Goal: Task Accomplishment & Management: Complete application form

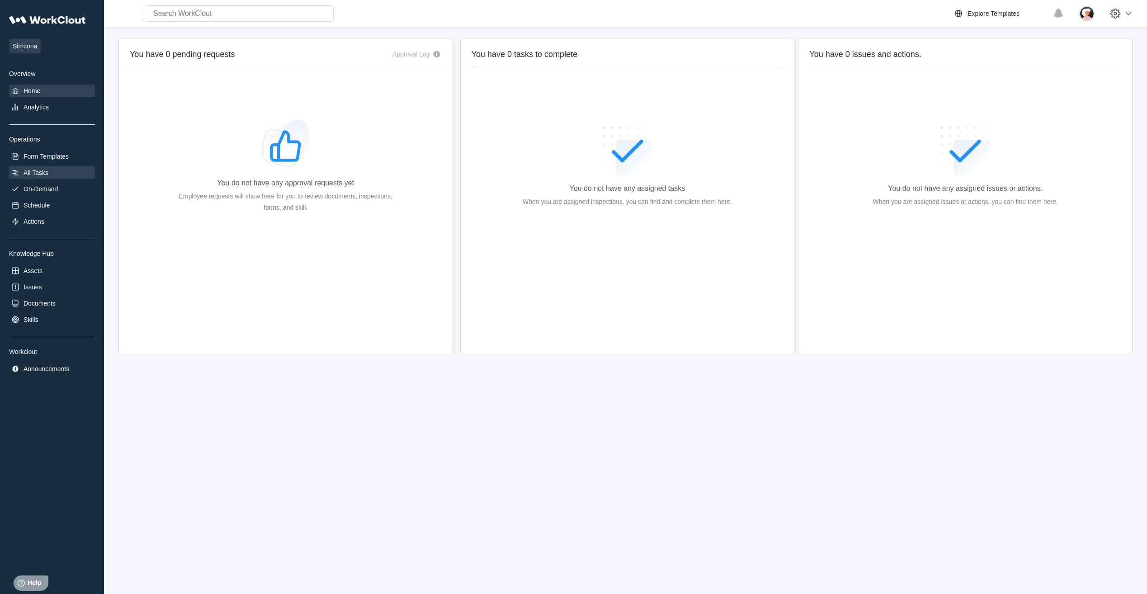
click at [42, 174] on div "All Tasks" at bounding box center [36, 172] width 25 height 7
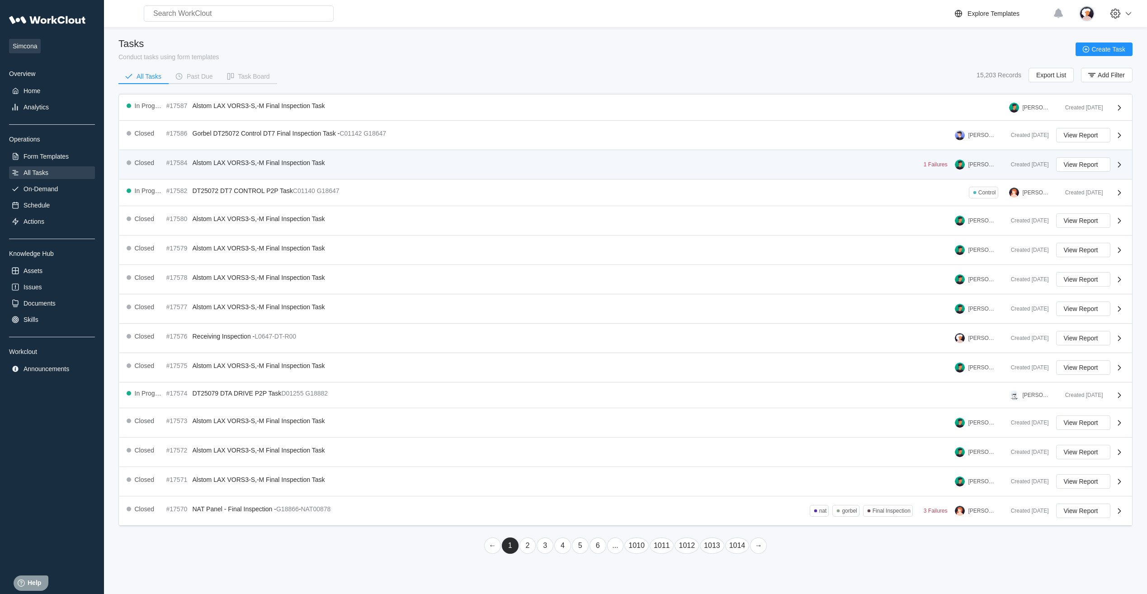
click at [221, 167] on div "Closed #17584 Alstom LAX VORS3-S,-M Final Inspection Task" at bounding box center [228, 162] width 202 height 11
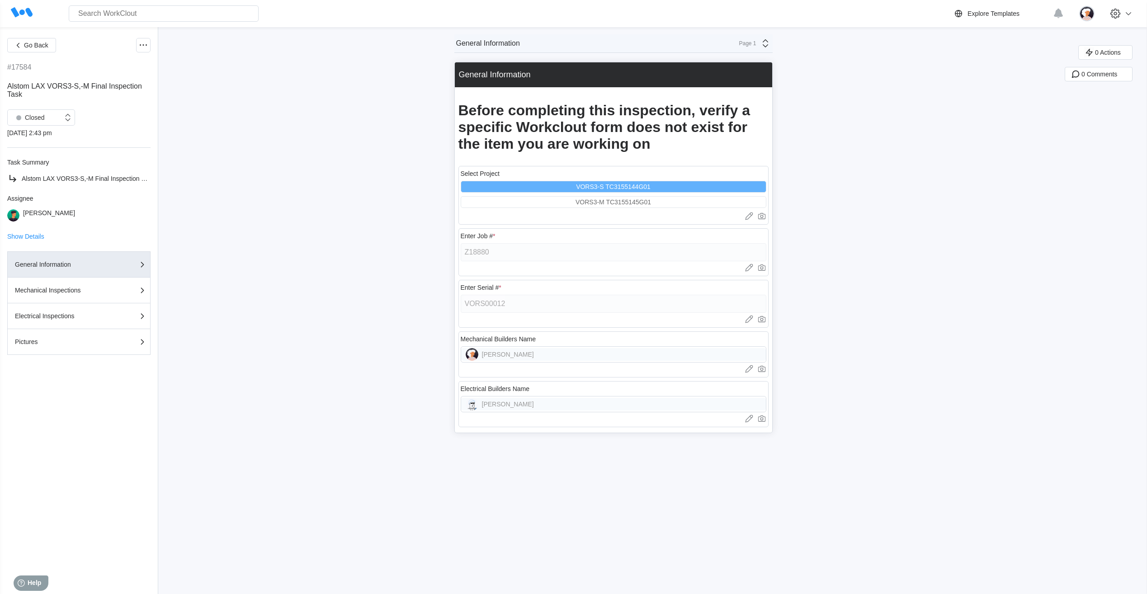
click at [768, 47] on icon at bounding box center [764, 43] width 5 height 8
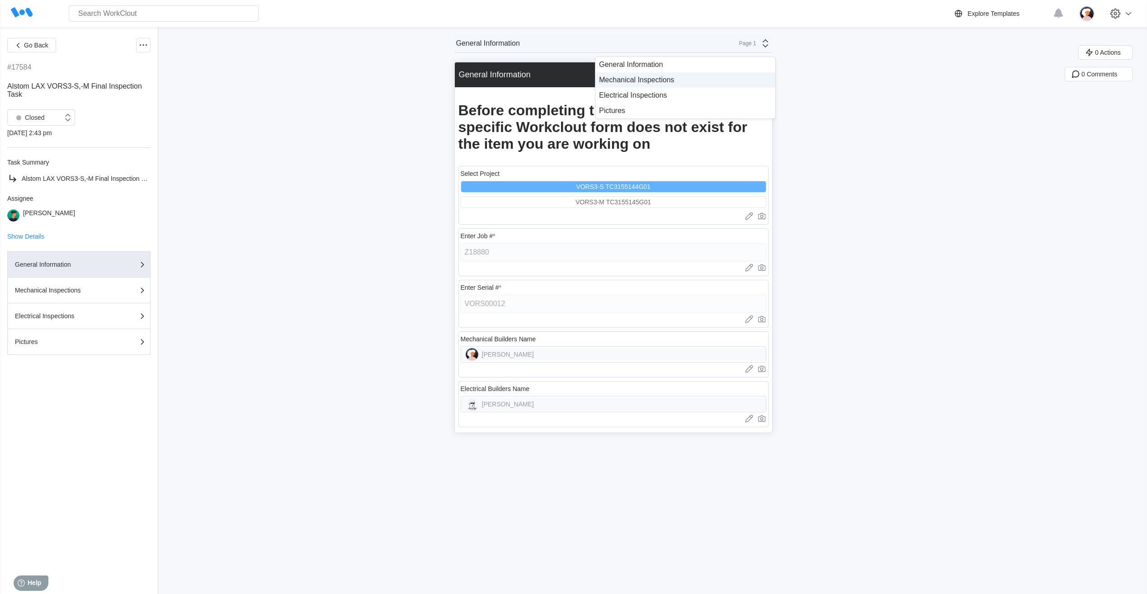
click at [678, 73] on div "Mechanical Inspections" at bounding box center [685, 79] width 180 height 15
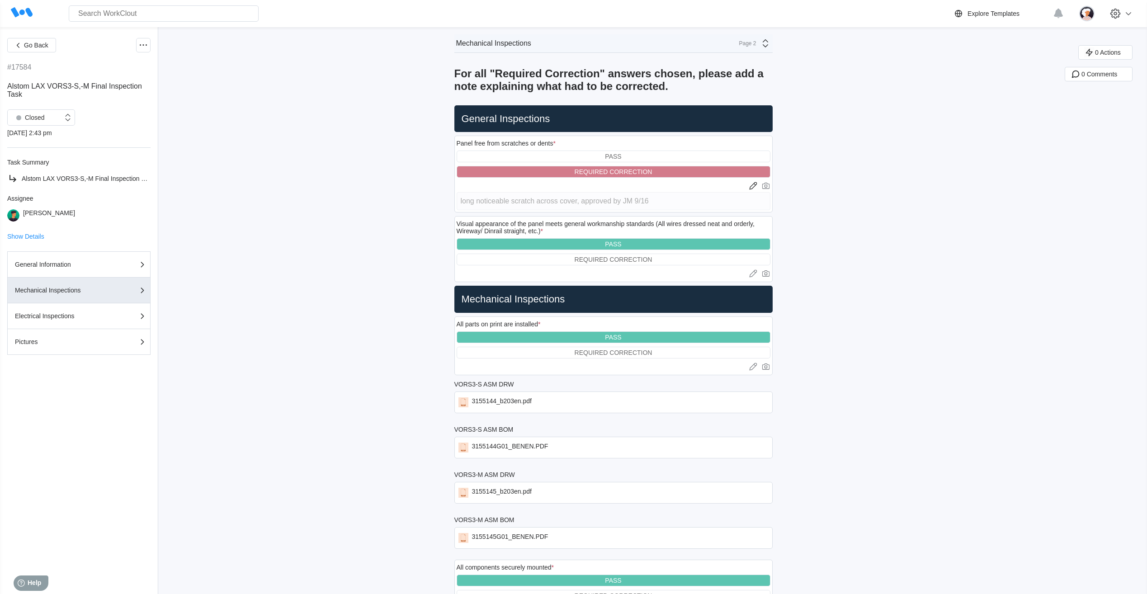
click at [768, 47] on icon at bounding box center [764, 43] width 5 height 8
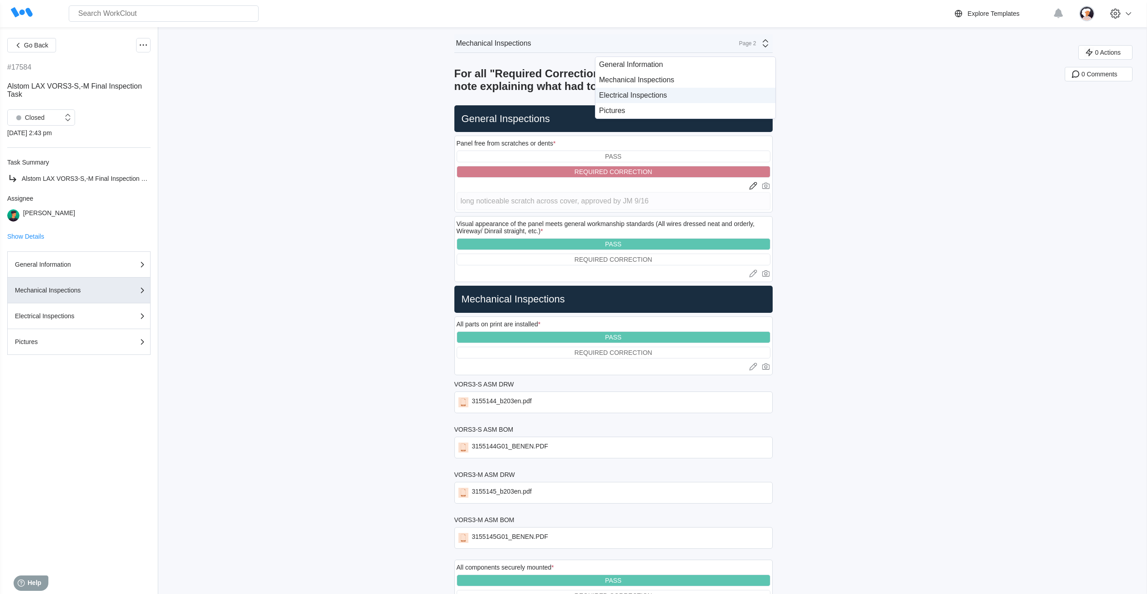
click at [680, 97] on div "Electrical Inspections" at bounding box center [685, 95] width 173 height 8
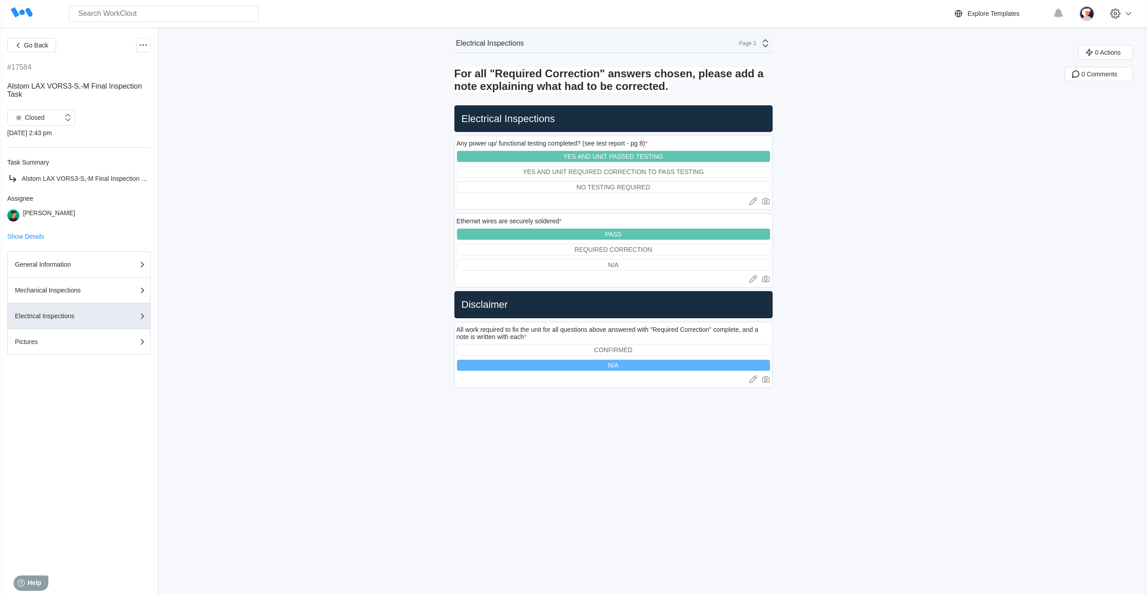
click at [768, 47] on icon at bounding box center [764, 43] width 5 height 8
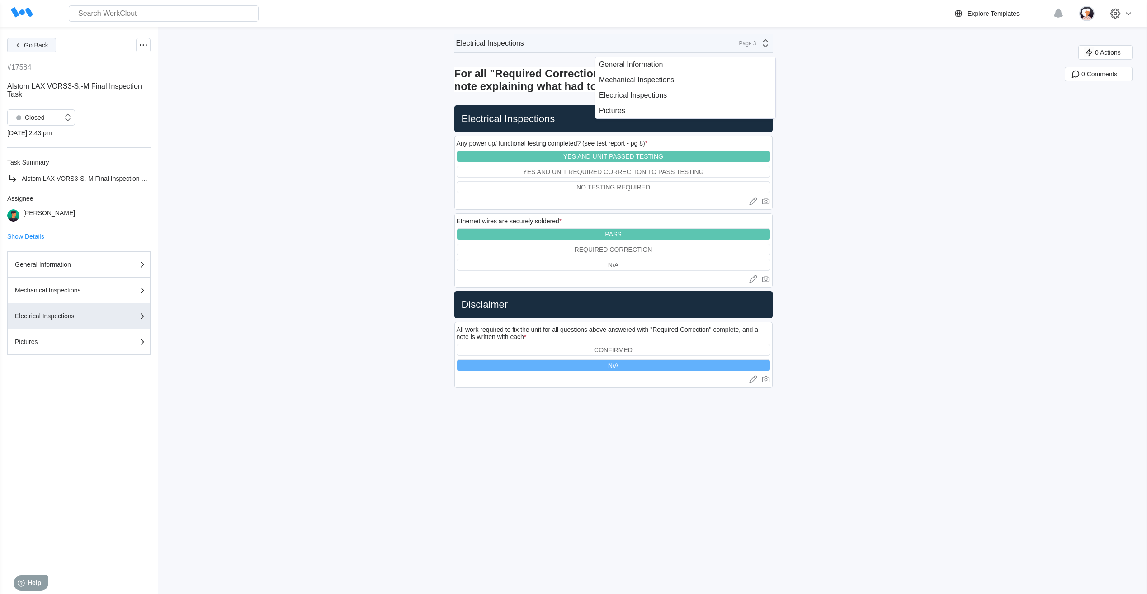
click at [28, 42] on span "Go Back" at bounding box center [36, 45] width 24 height 6
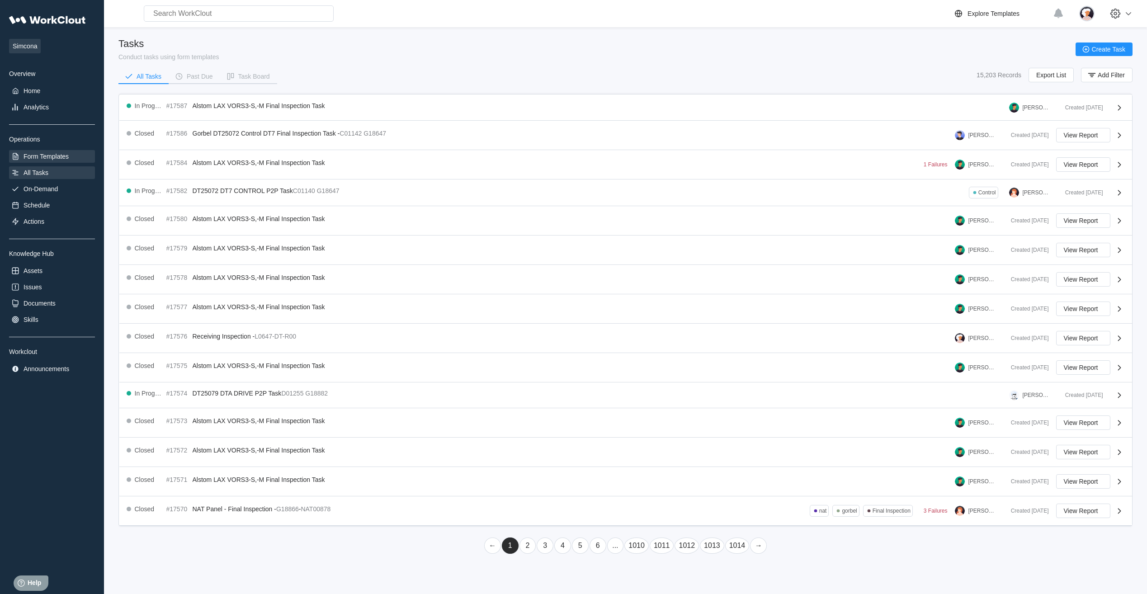
click at [51, 157] on div "Form Templates" at bounding box center [46, 156] width 45 height 7
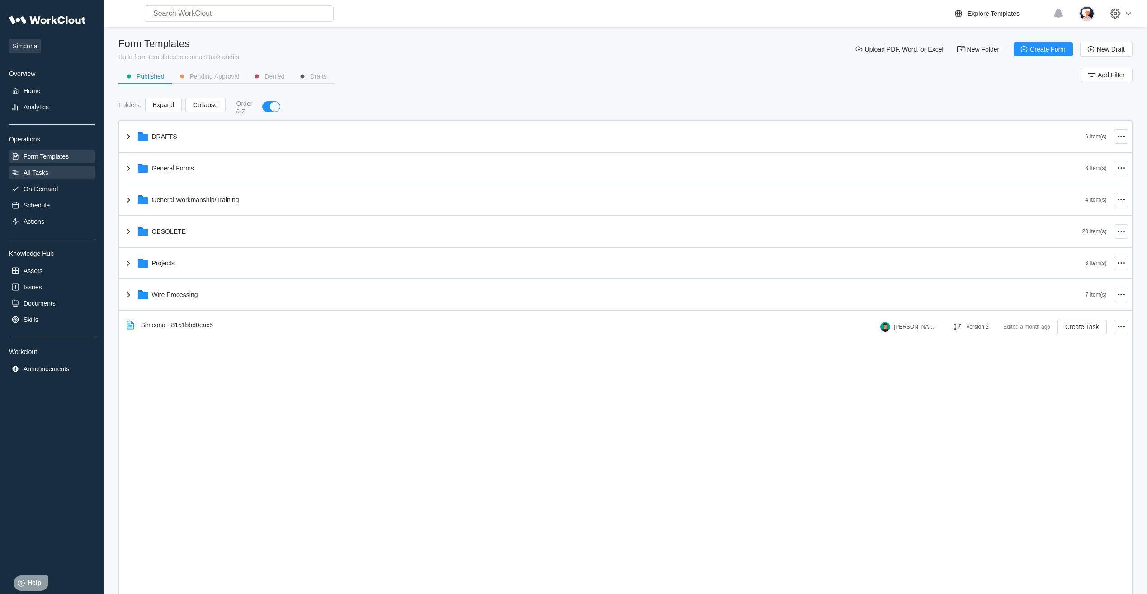
click at [45, 177] on div "All Tasks" at bounding box center [52, 172] width 86 height 13
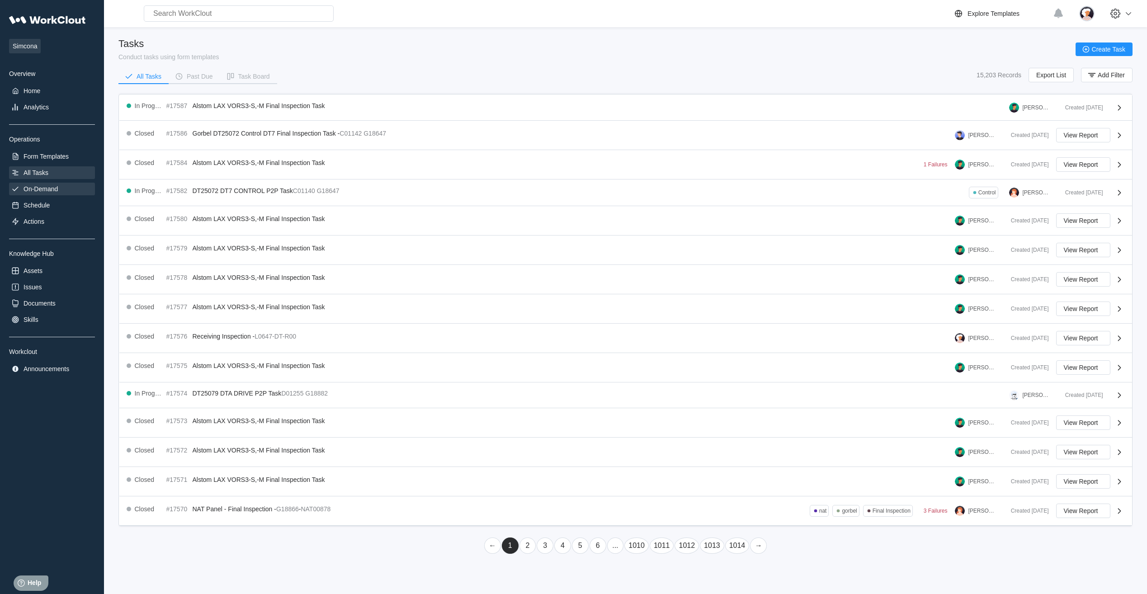
click at [45, 185] on div "On-Demand" at bounding box center [41, 188] width 34 height 7
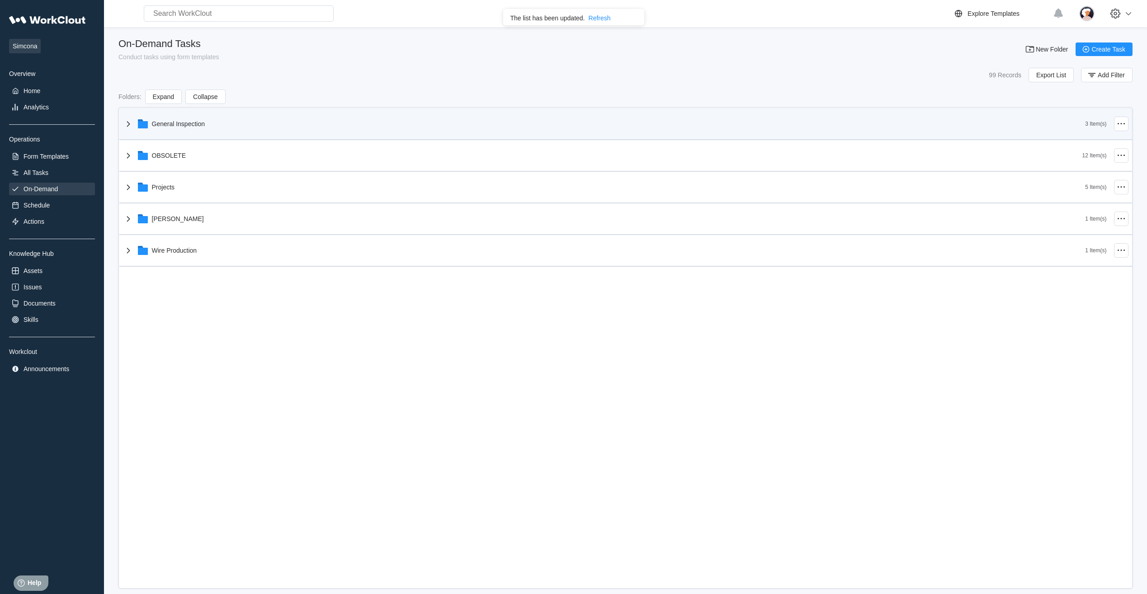
click at [125, 123] on icon at bounding box center [128, 123] width 11 height 11
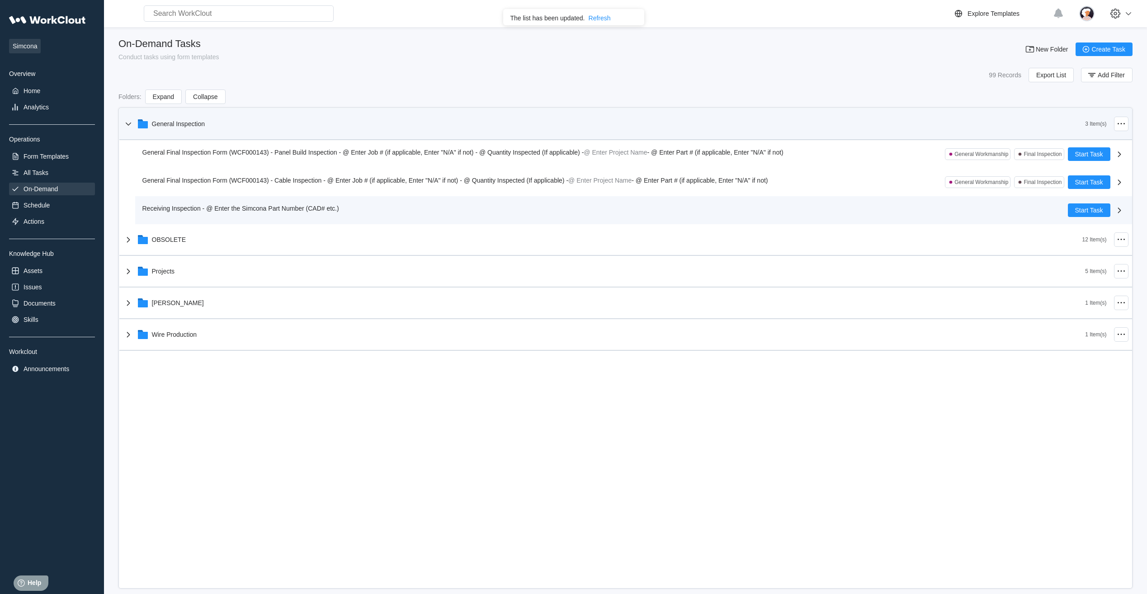
click at [148, 209] on span "Receiving Inspection - @ Enter the Simcona Part Number (CAD# etc.)" at bounding box center [240, 208] width 197 height 7
click at [1076, 207] on span "Start Task" at bounding box center [1089, 210] width 28 height 6
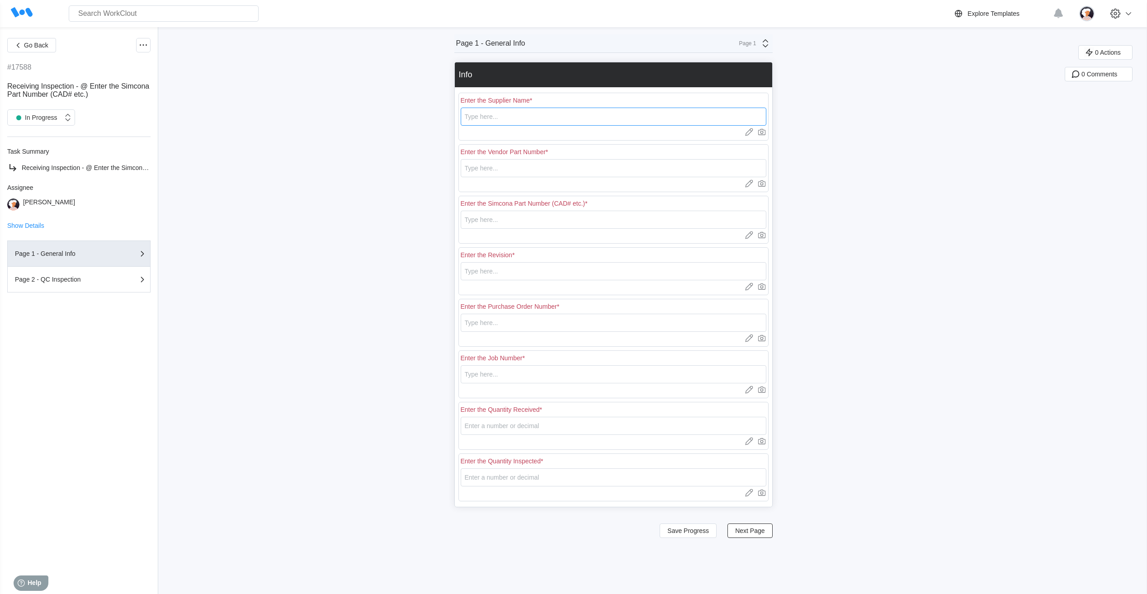
click at [611, 120] on input "text" at bounding box center [614, 117] width 306 height 18
type input "RE [PERSON_NAME]"
click at [479, 172] on input "text" at bounding box center [614, 168] width 306 height 18
type input "L0687"
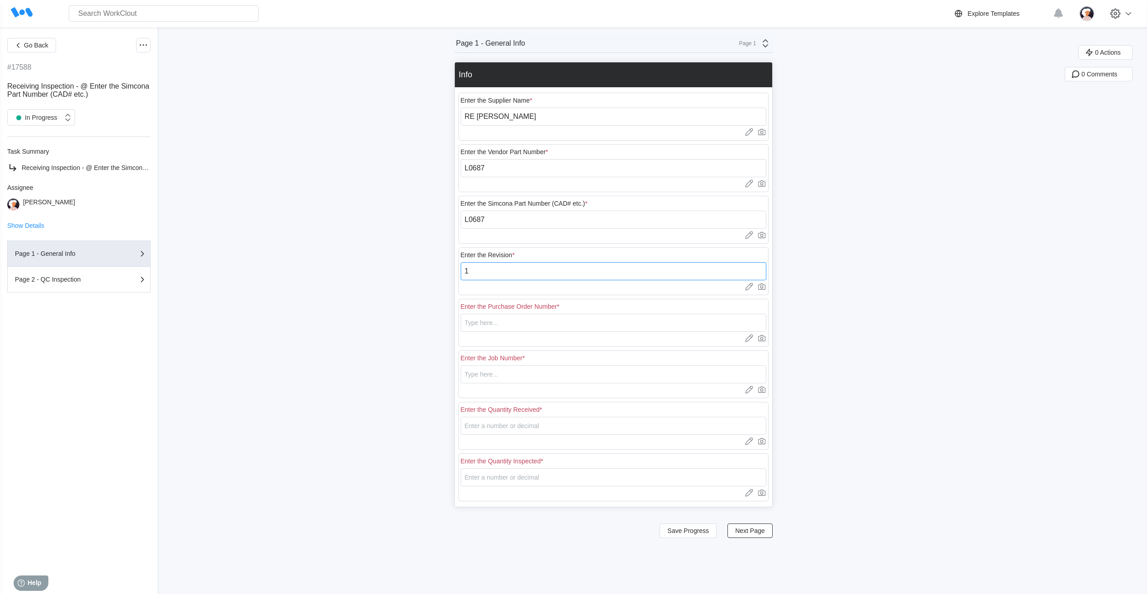
type input "1"
type input "18439"
click at [491, 369] on input "n/a" at bounding box center [614, 374] width 306 height 18
type input "N/A"
click at [490, 429] on input "number" at bounding box center [614, 426] width 306 height 18
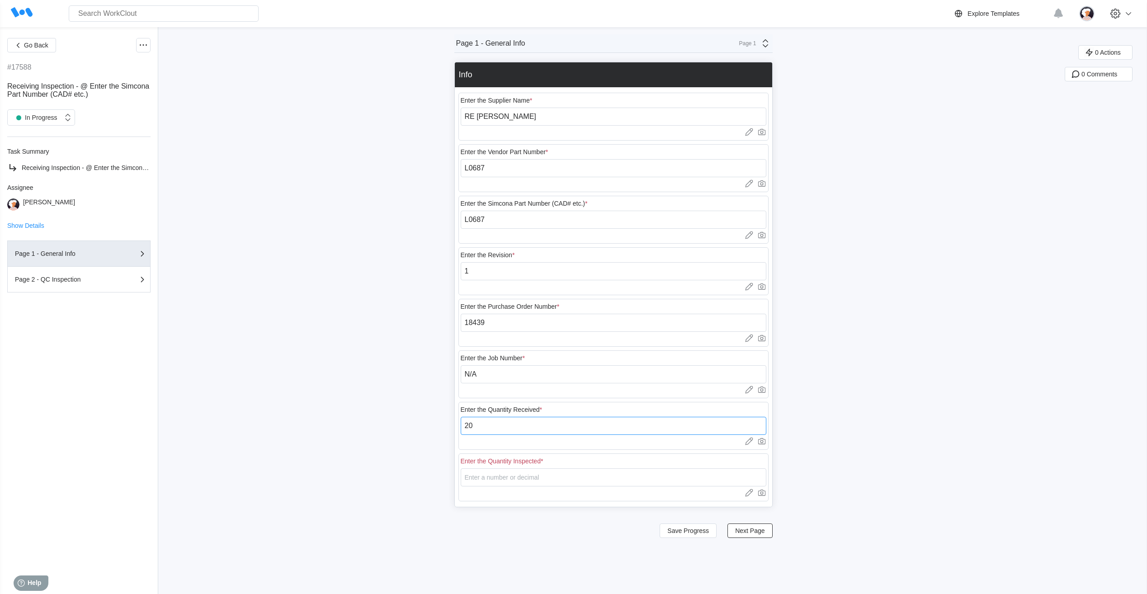
type input "20"
type input "5"
click at [654, 559] on div "Go Back #17588 Receiving Inspection - @ Enter the Simcona Part Number (CAD# etc…" at bounding box center [573, 310] width 1147 height 567
click at [745, 530] on span "Next Page" at bounding box center [749, 531] width 29 height 6
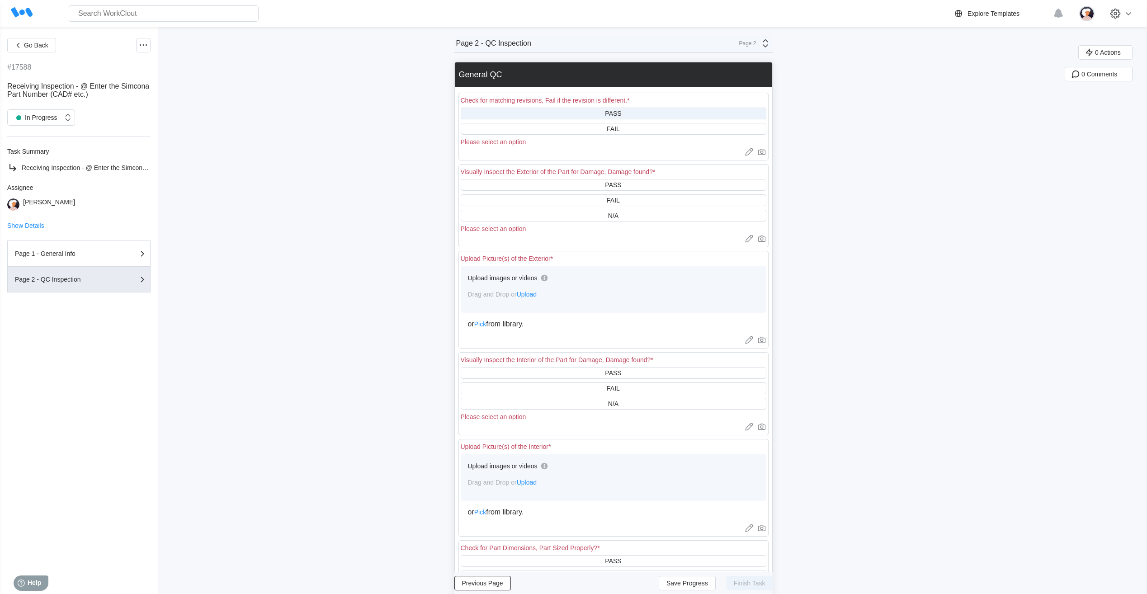
click at [606, 113] on div "PASS" at bounding box center [614, 114] width 306 height 12
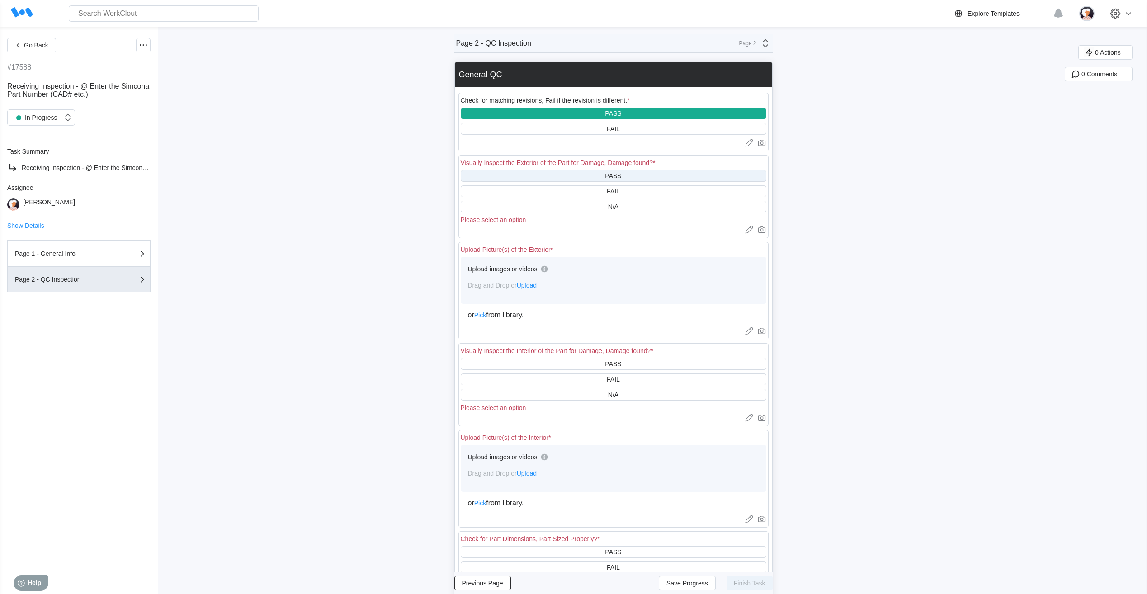
click at [606, 178] on div "PASS" at bounding box center [614, 176] width 306 height 12
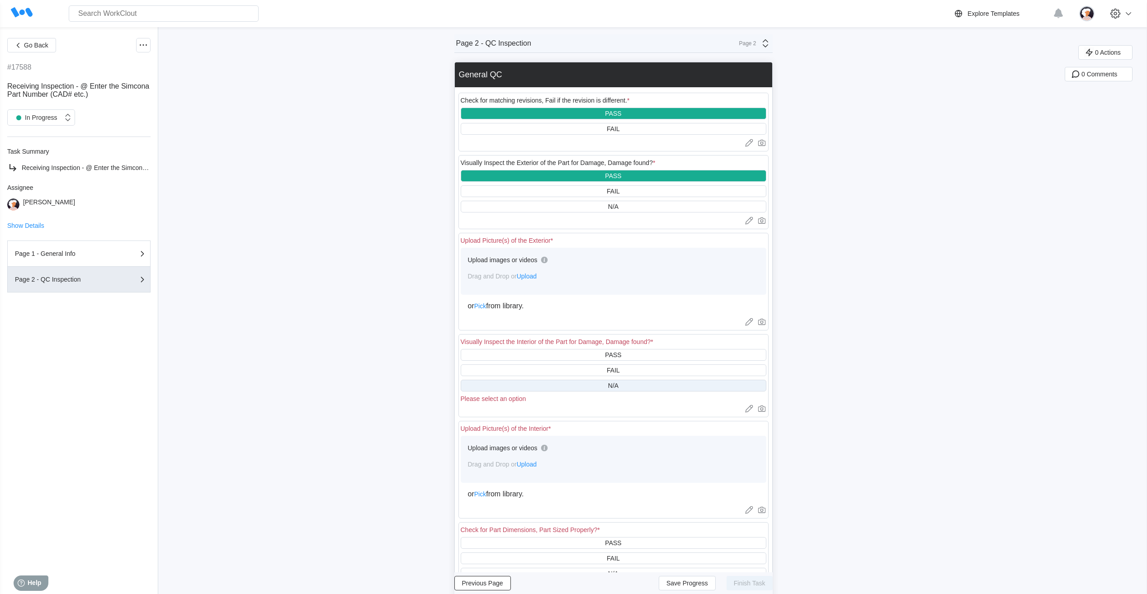
click at [585, 388] on div "N/A" at bounding box center [614, 386] width 306 height 12
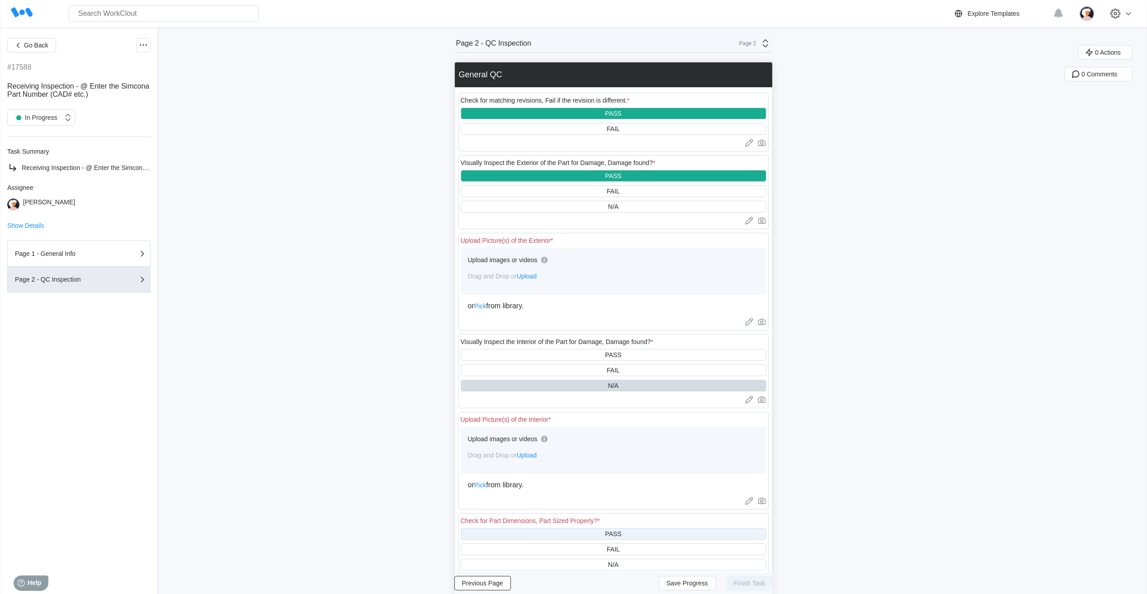
click at [564, 533] on div "PASS" at bounding box center [614, 534] width 306 height 12
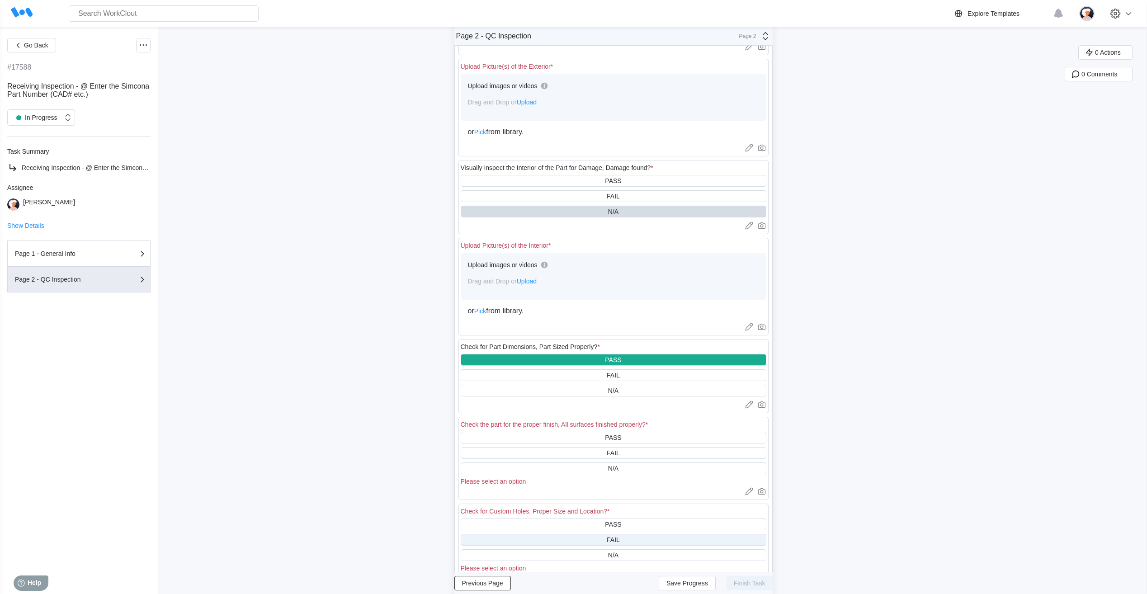
scroll to position [181, 0]
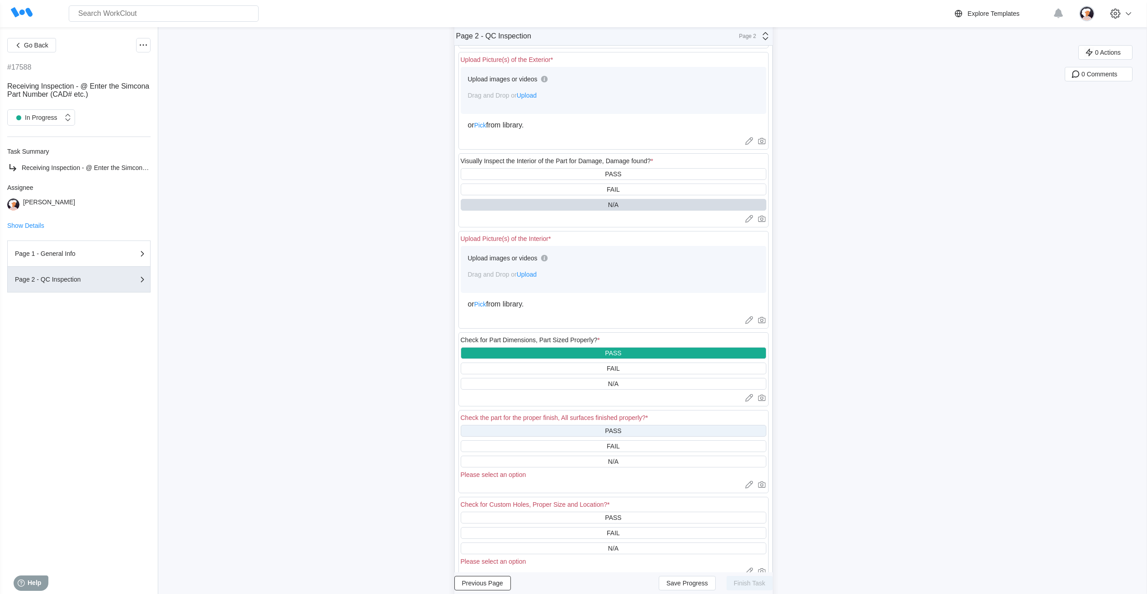
click at [571, 431] on div "PASS" at bounding box center [614, 431] width 306 height 12
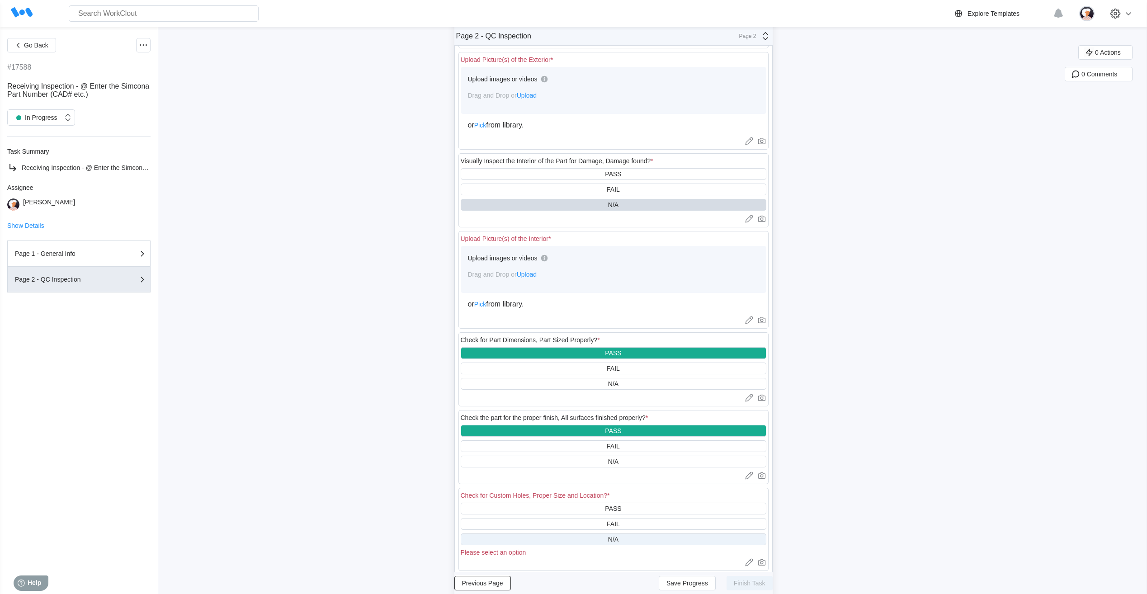
click at [580, 537] on div "N/A" at bounding box center [614, 539] width 306 height 12
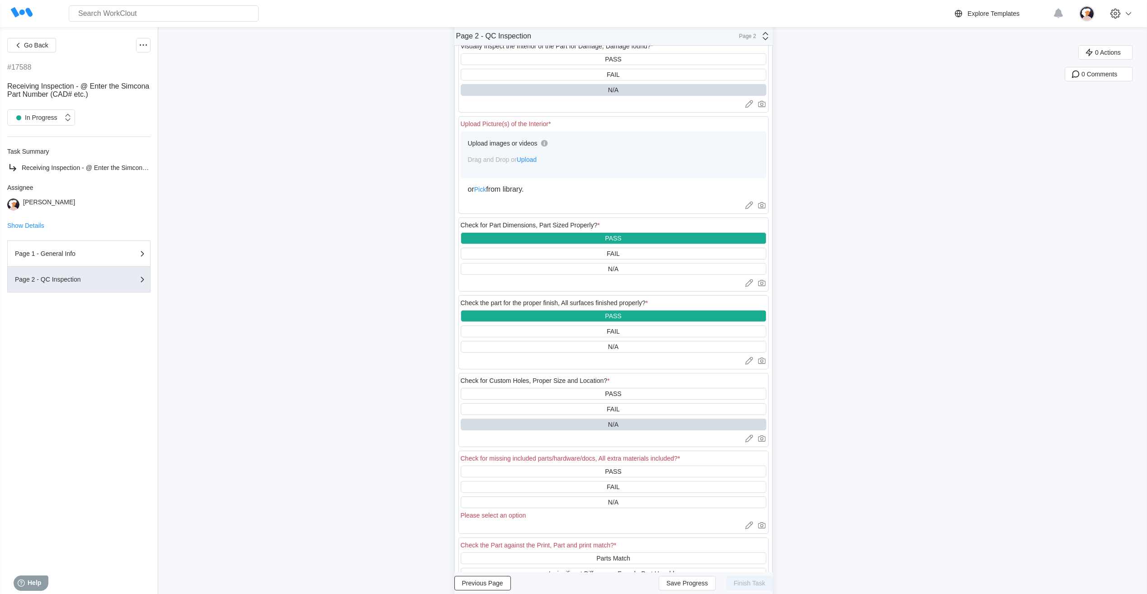
scroll to position [316, 0]
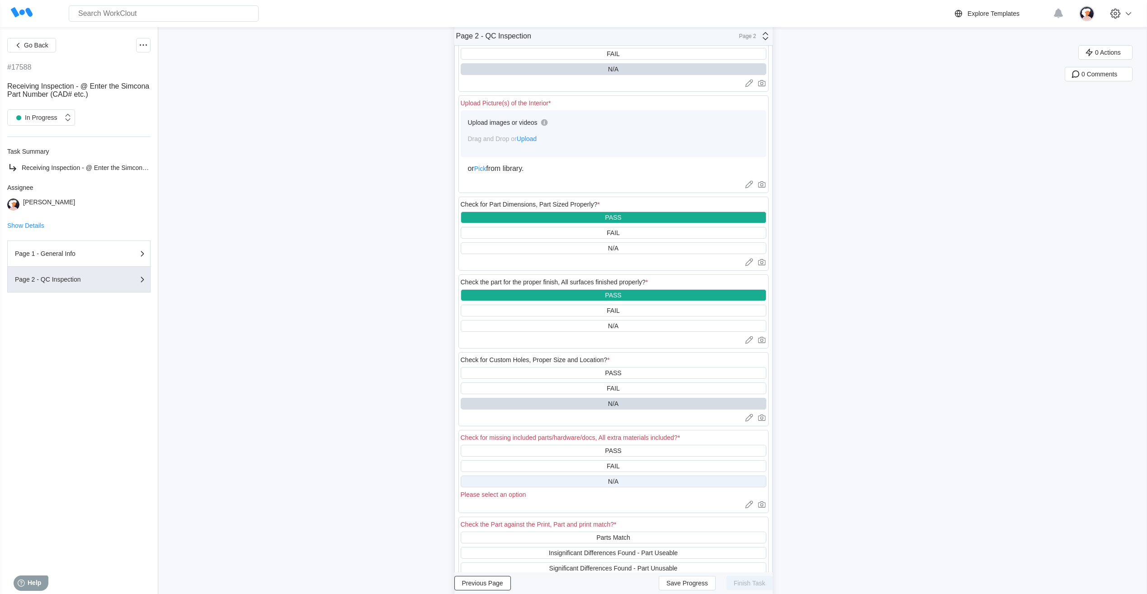
click at [575, 483] on div "N/A" at bounding box center [614, 482] width 306 height 12
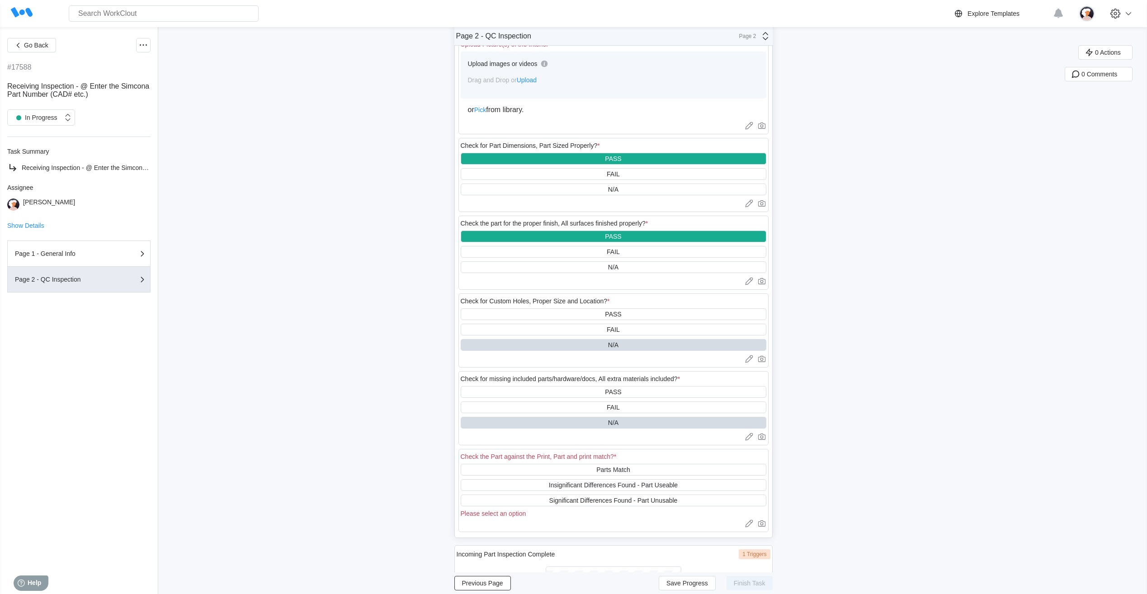
scroll to position [407, 0]
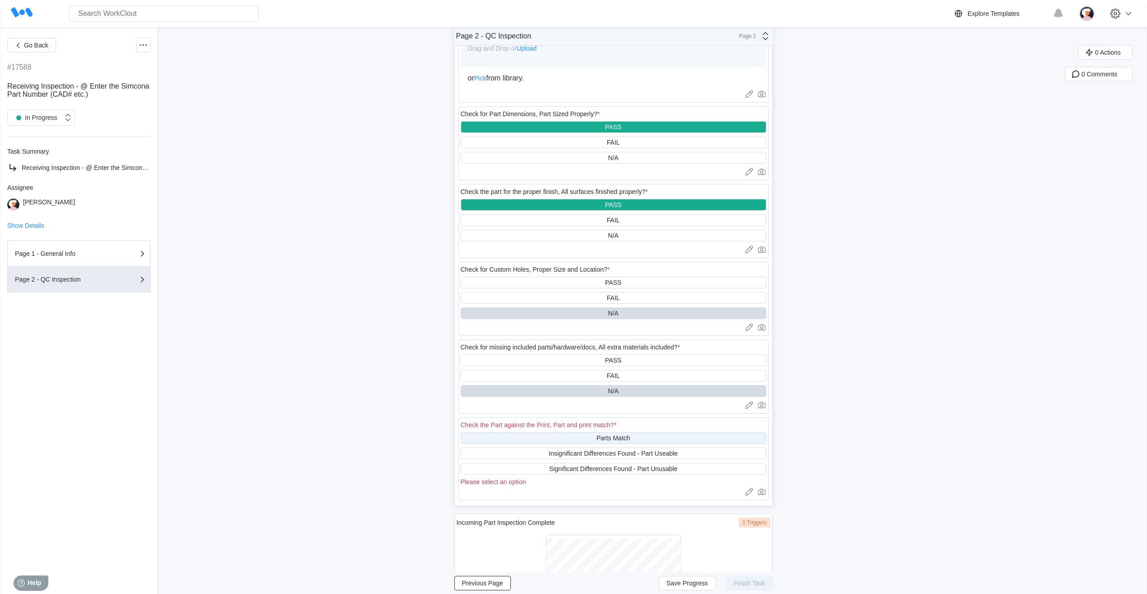
click at [581, 438] on div "Parts Match" at bounding box center [614, 438] width 306 height 12
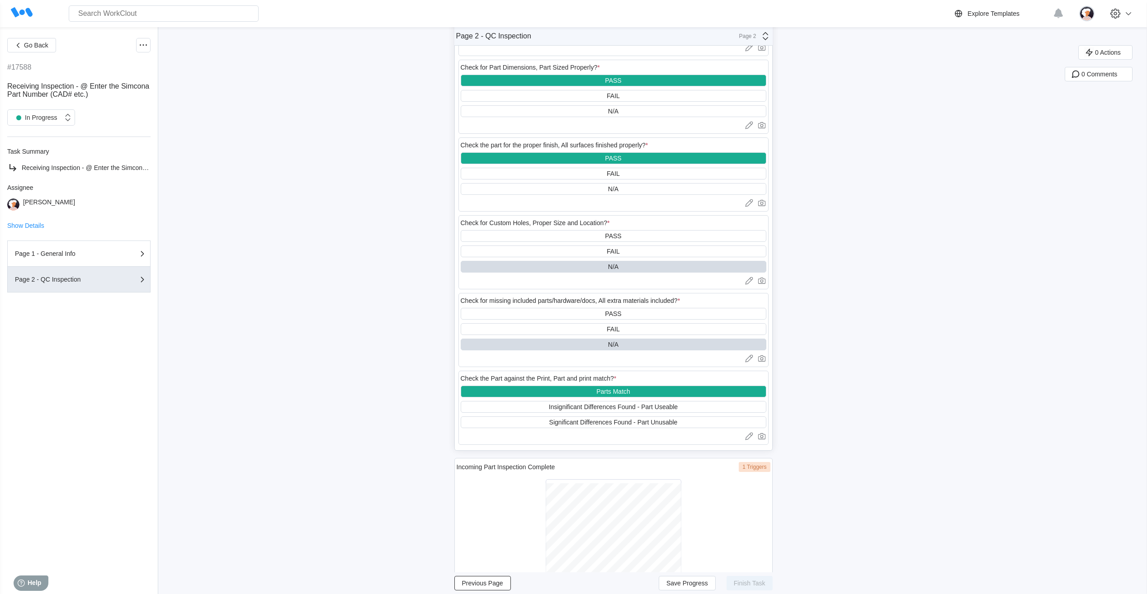
scroll to position [495, 0]
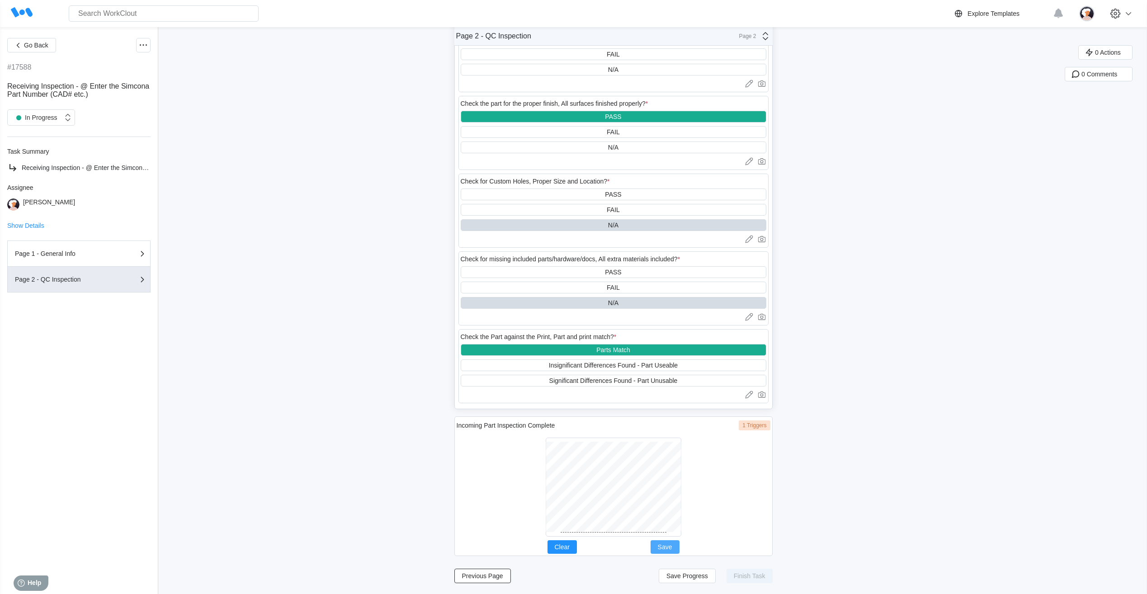
click at [667, 544] on span "Save" at bounding box center [665, 547] width 14 height 6
click at [674, 579] on span "Save Progress" at bounding box center [687, 576] width 42 height 6
click at [684, 576] on span "Save Progress" at bounding box center [687, 576] width 42 height 6
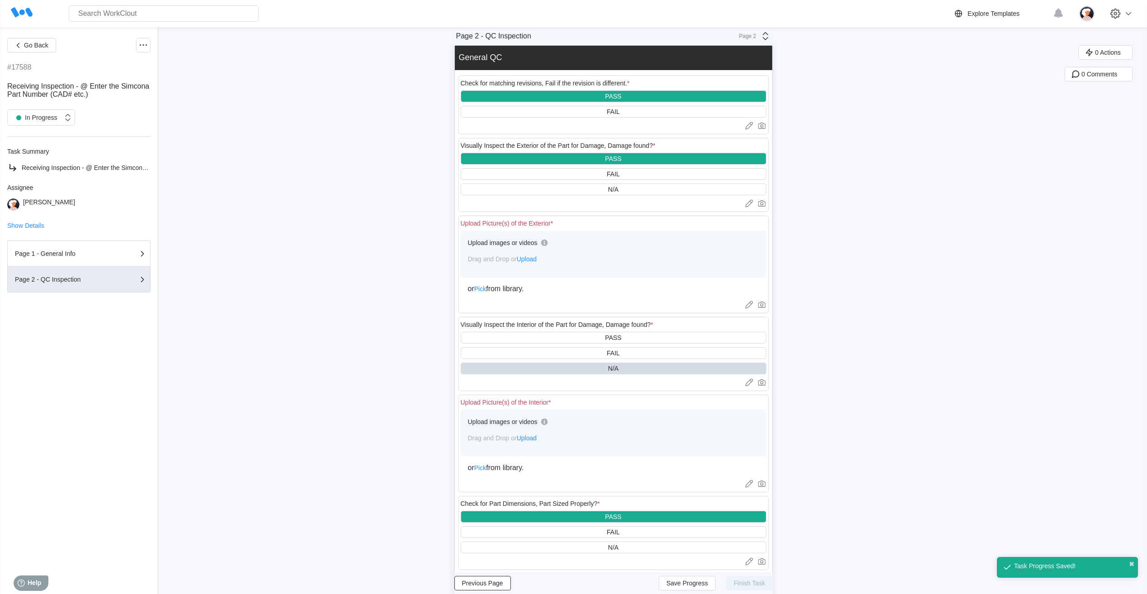
scroll to position [0, 0]
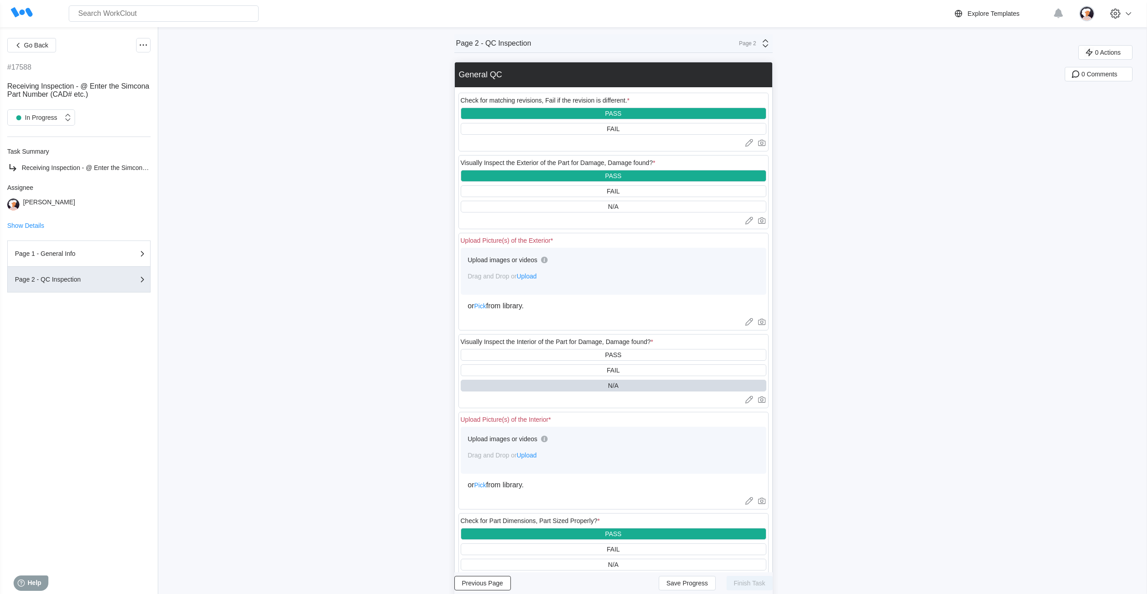
click at [534, 275] on span "Upload" at bounding box center [527, 276] width 20 height 7
click at [533, 458] on span "Upload" at bounding box center [527, 455] width 20 height 7
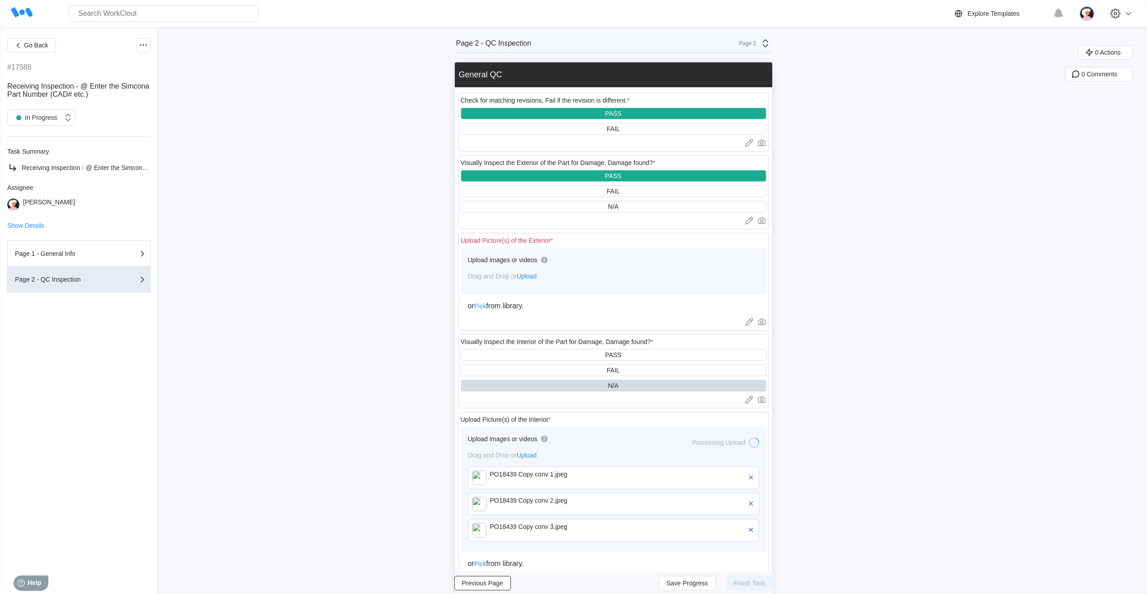
click at [504, 268] on div "Upload images or videos" at bounding box center [613, 263] width 291 height 17
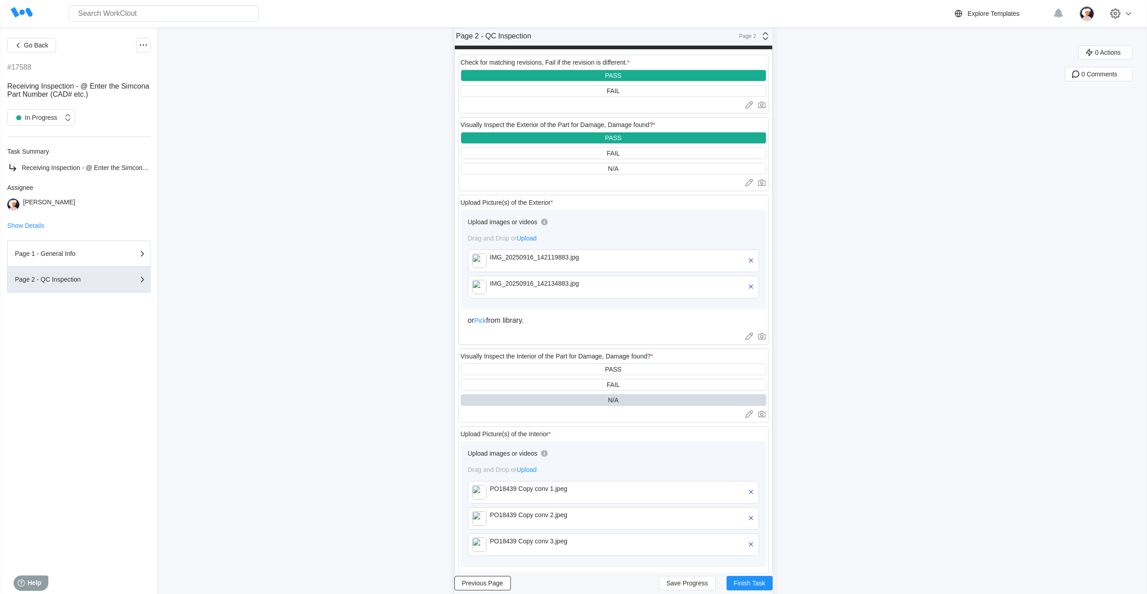
scroll to position [90, 0]
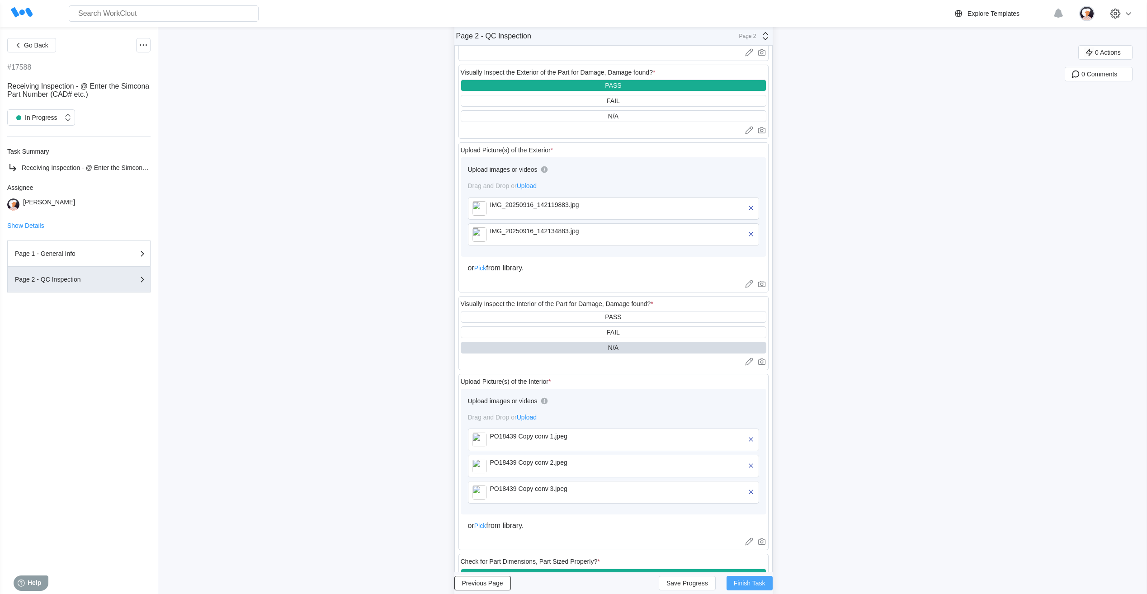
click at [765, 581] on span "Finish Task" at bounding box center [750, 583] width 32 height 6
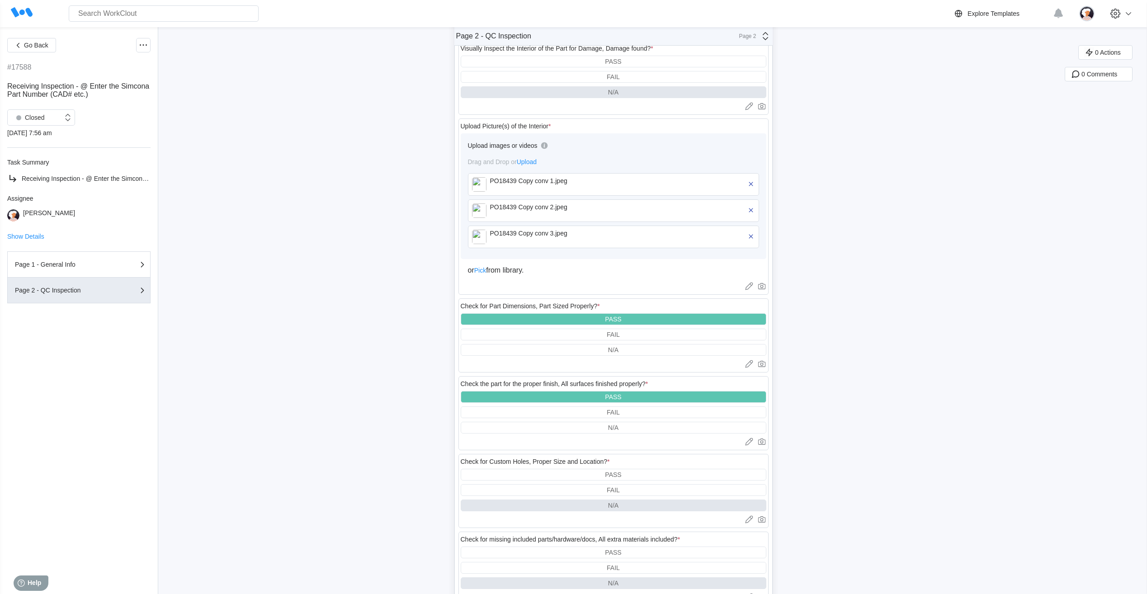
scroll to position [362, 0]
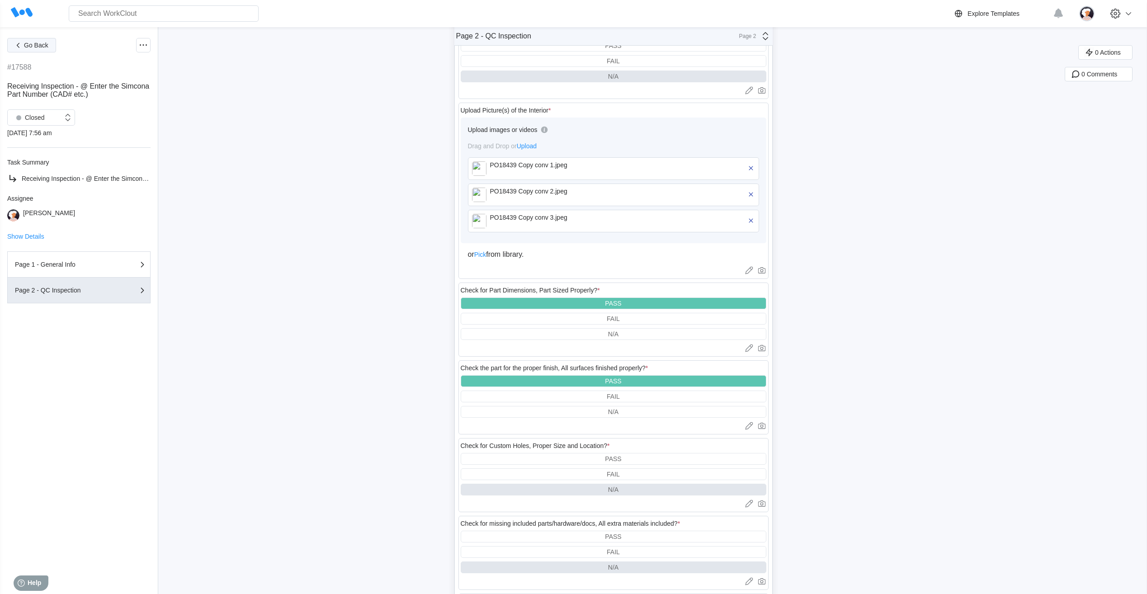
click at [53, 46] on button "Go Back" at bounding box center [31, 45] width 49 height 14
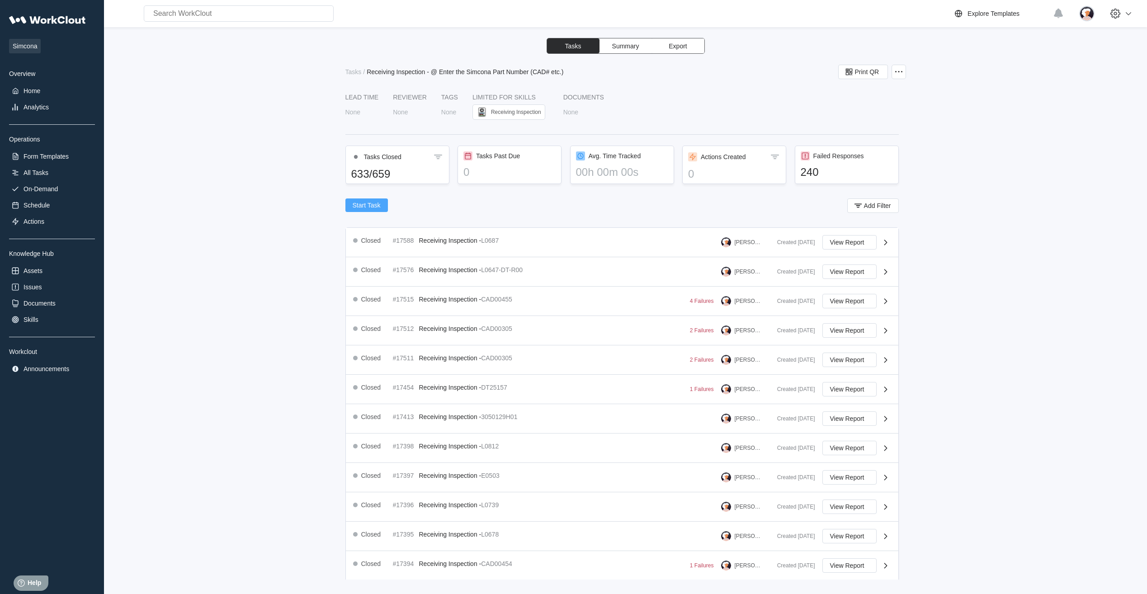
click at [363, 207] on span "Start Task" at bounding box center [367, 205] width 28 height 6
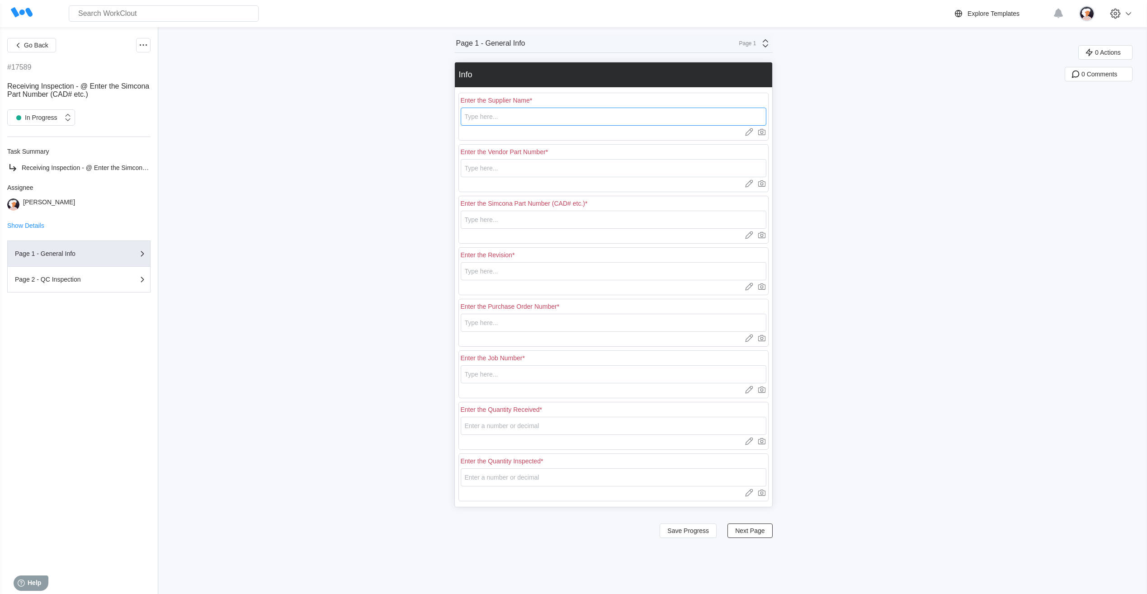
click at [492, 117] on input "text" at bounding box center [614, 117] width 306 height 18
type input "RE [PERSON_NAME]"
click at [489, 172] on input "text" at bounding box center [614, 168] width 306 height 18
type input "e"
type input "E0480"
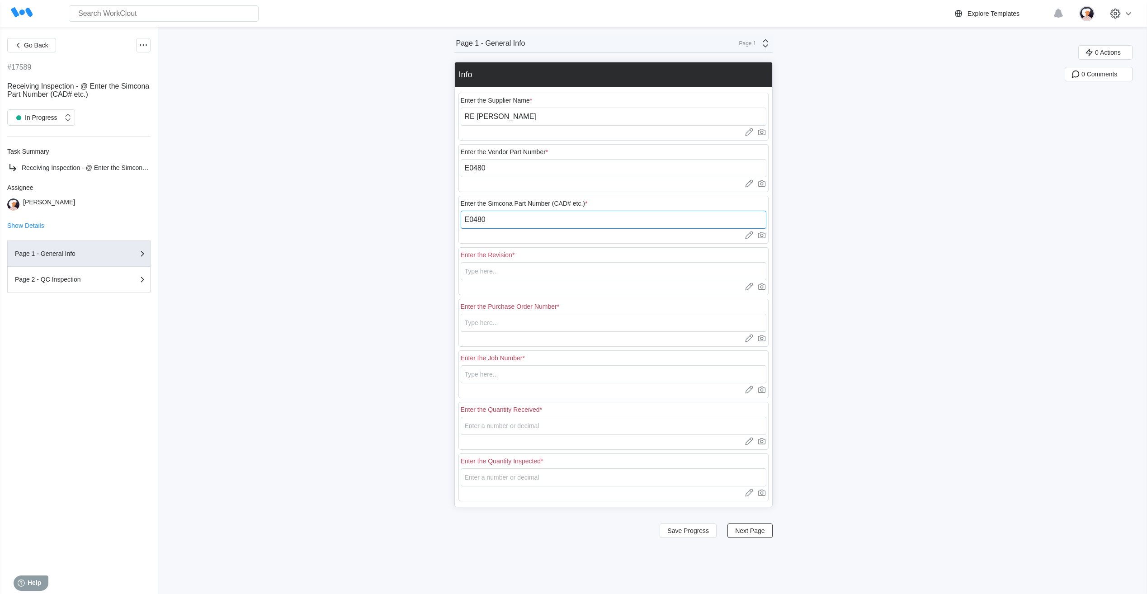
type input "E0480"
type input "1"
type input "18439"
type input "N/A"
type input "50"
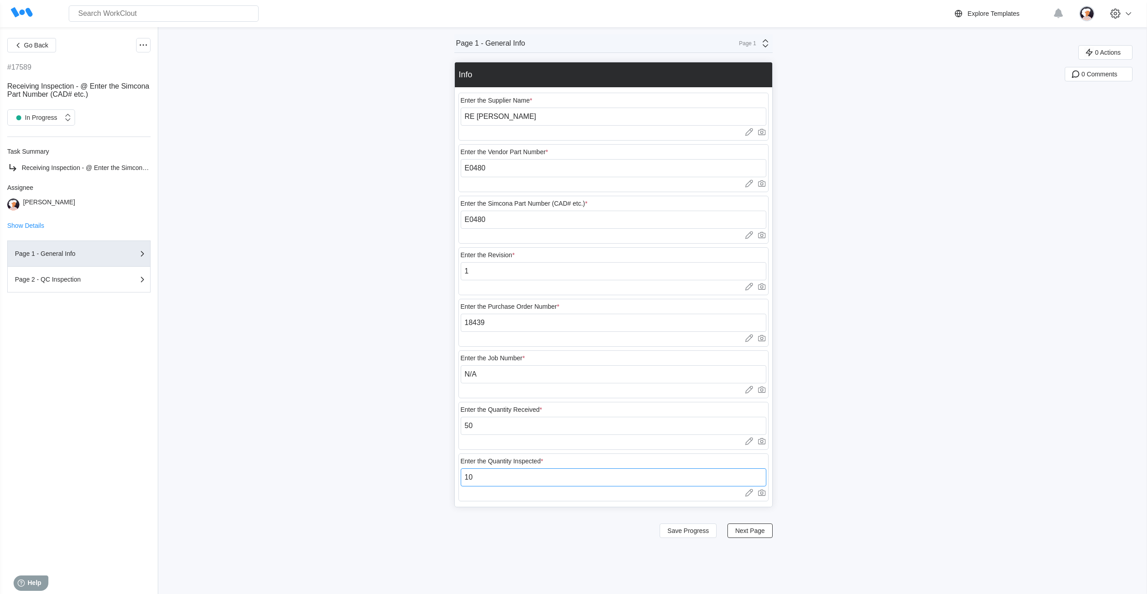
type input "10"
click at [750, 529] on span "Next Page" at bounding box center [749, 531] width 29 height 6
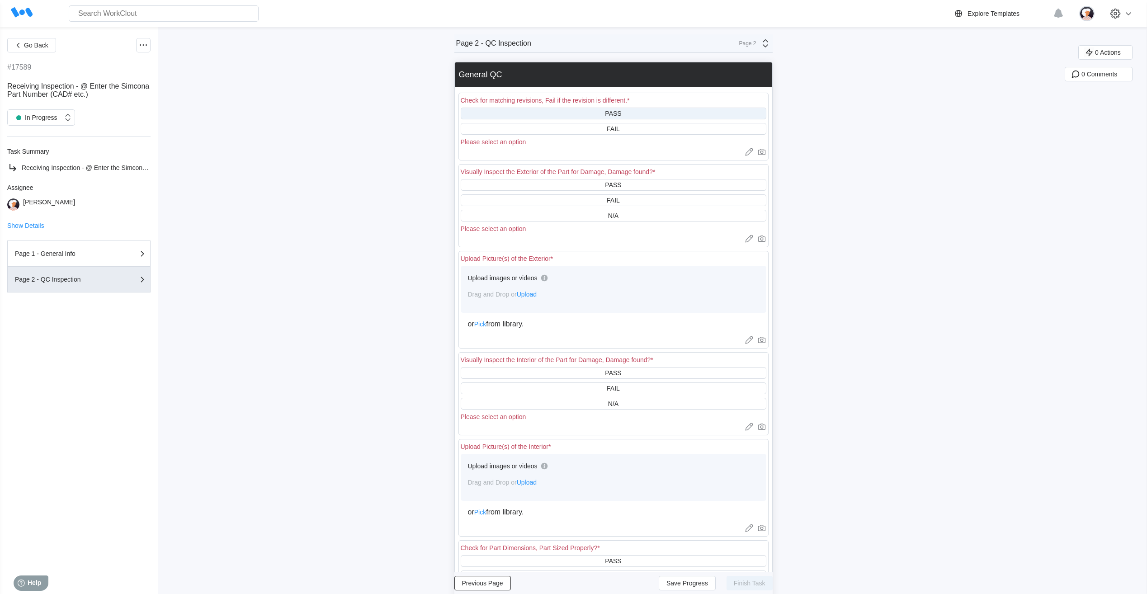
click at [572, 112] on div "PASS" at bounding box center [614, 114] width 306 height 12
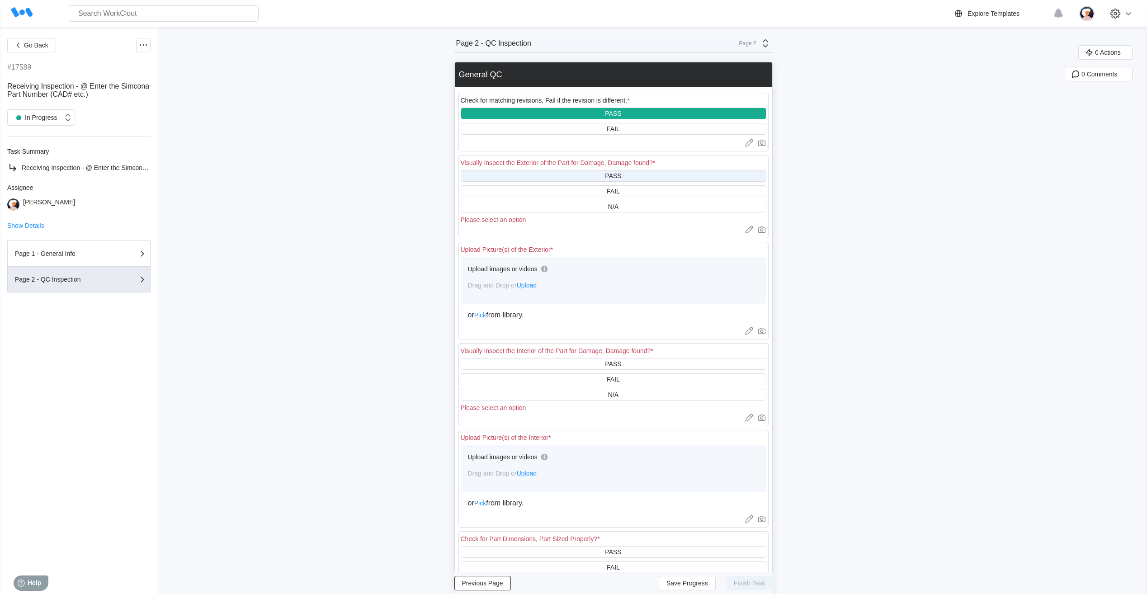
click at [566, 175] on div "PASS" at bounding box center [614, 176] width 306 height 12
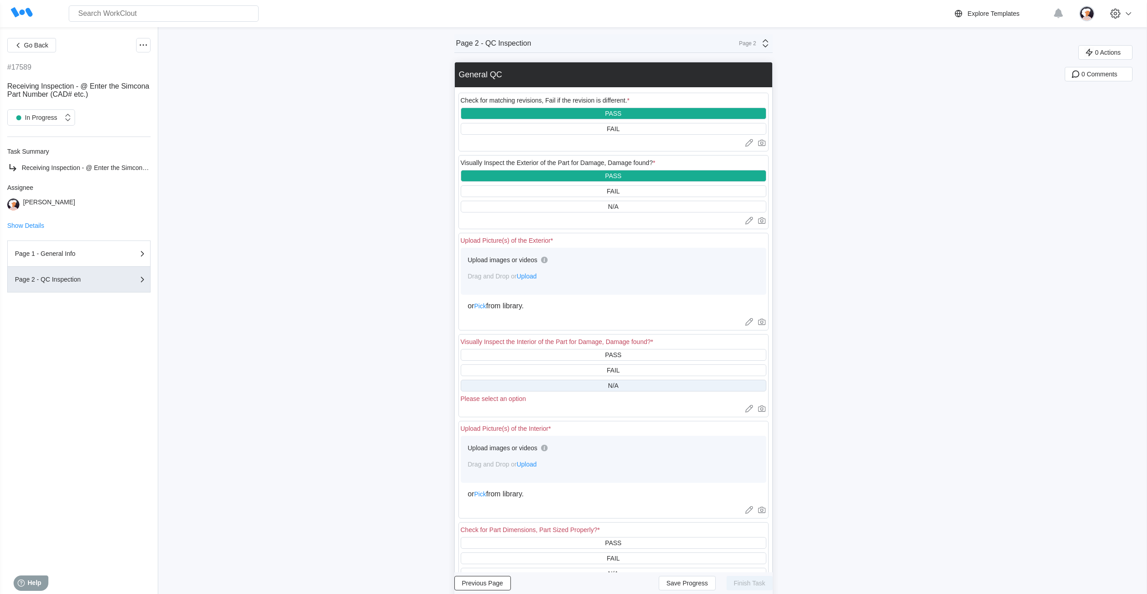
click at [582, 380] on div "N/A" at bounding box center [614, 386] width 306 height 12
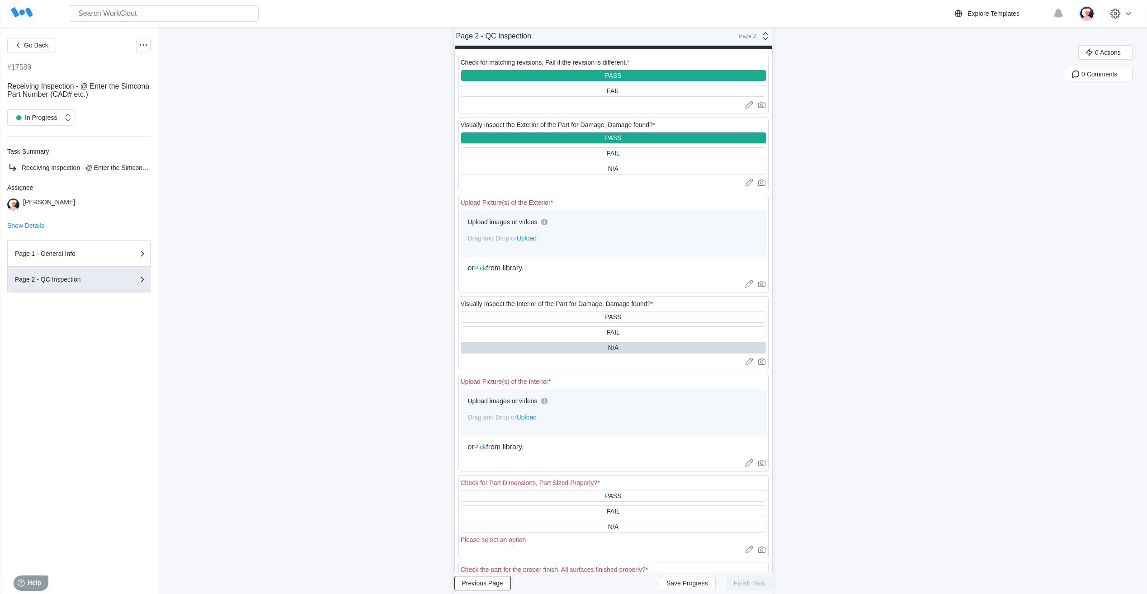
scroll to position [90, 0]
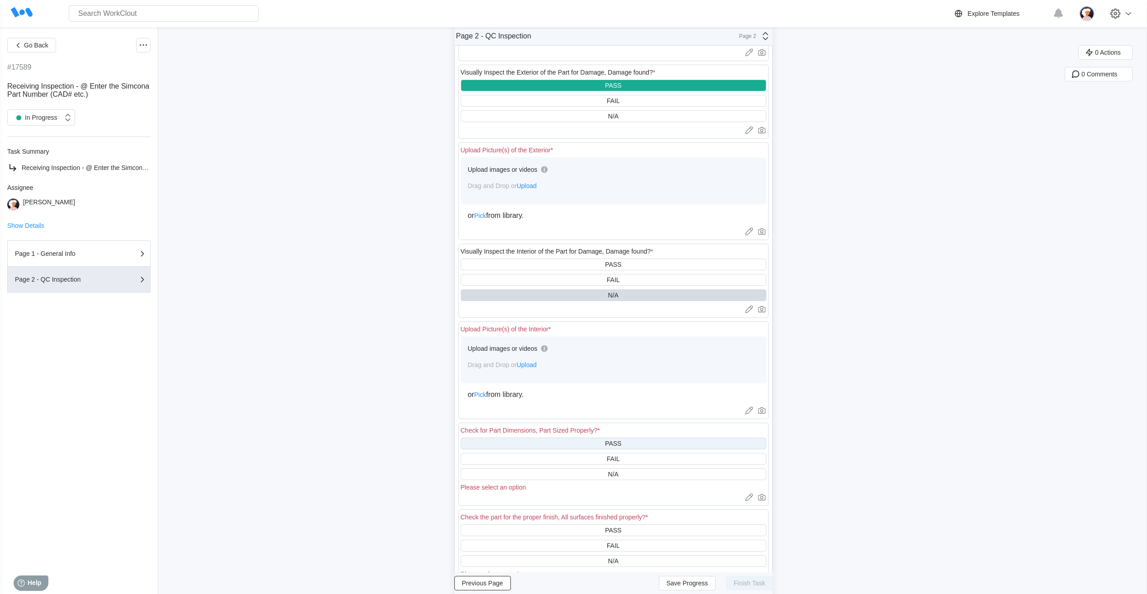
click at [591, 448] on div "PASS" at bounding box center [614, 444] width 306 height 12
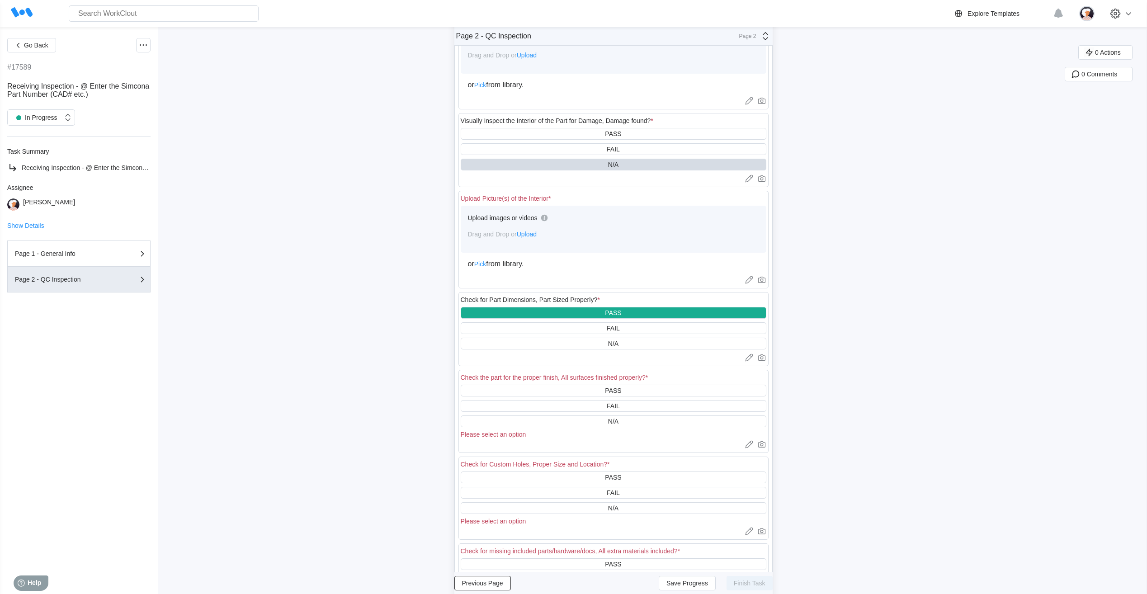
scroll to position [226, 0]
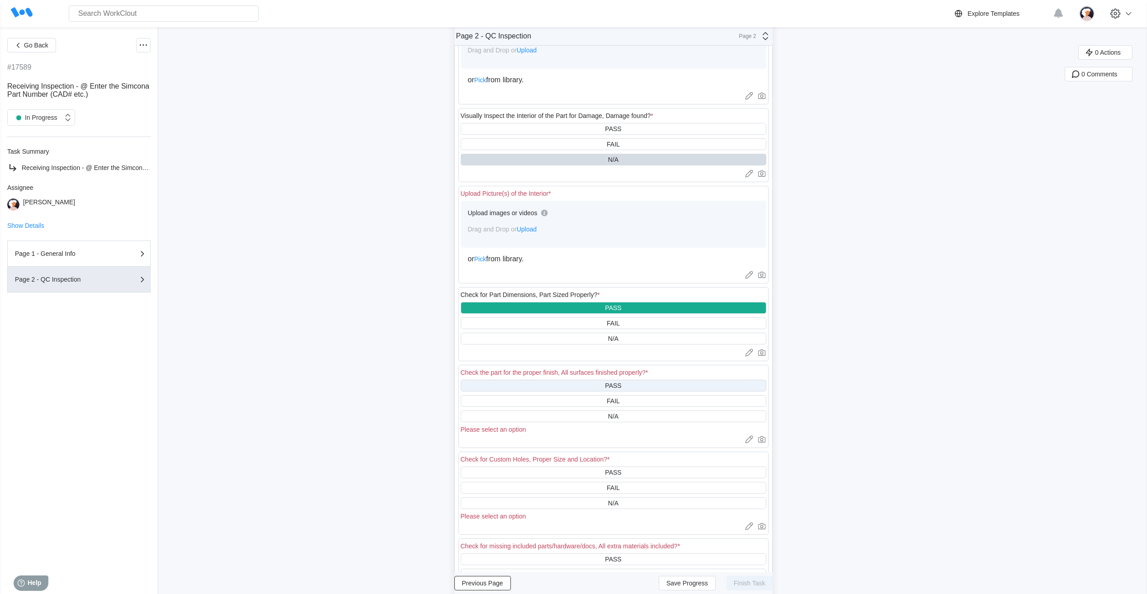
click at [575, 387] on div "PASS" at bounding box center [614, 386] width 306 height 12
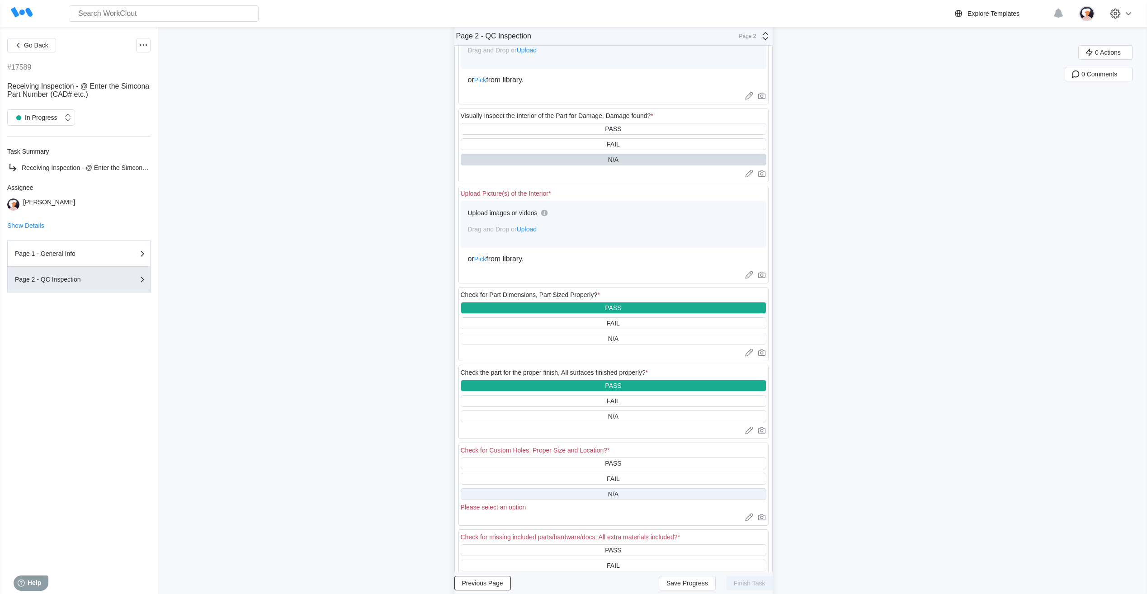
click at [569, 499] on div "N/A" at bounding box center [614, 494] width 306 height 12
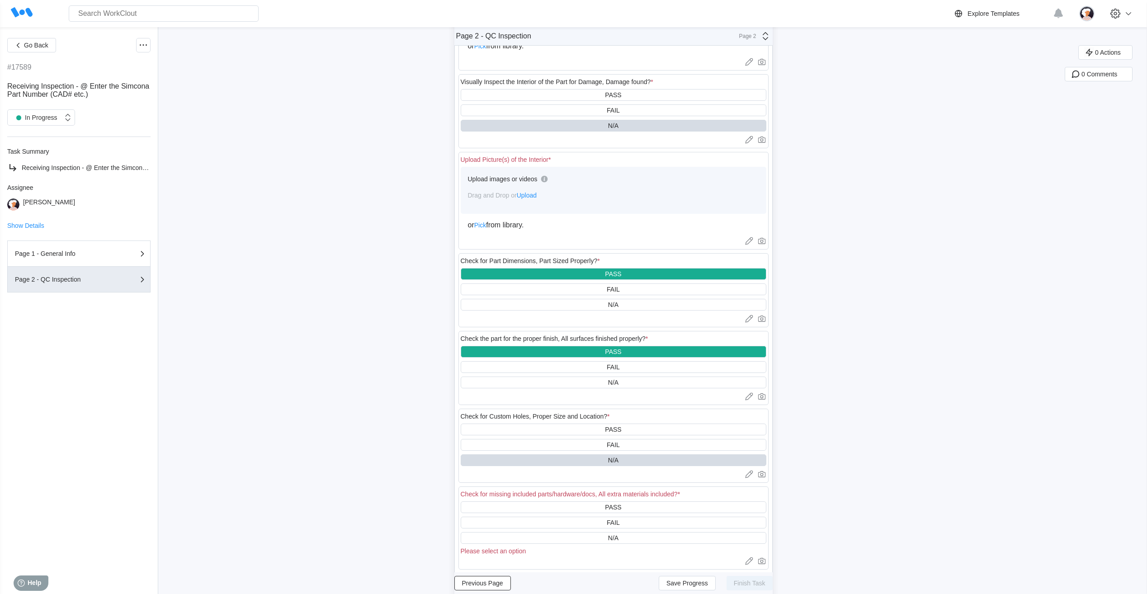
scroll to position [407, 0]
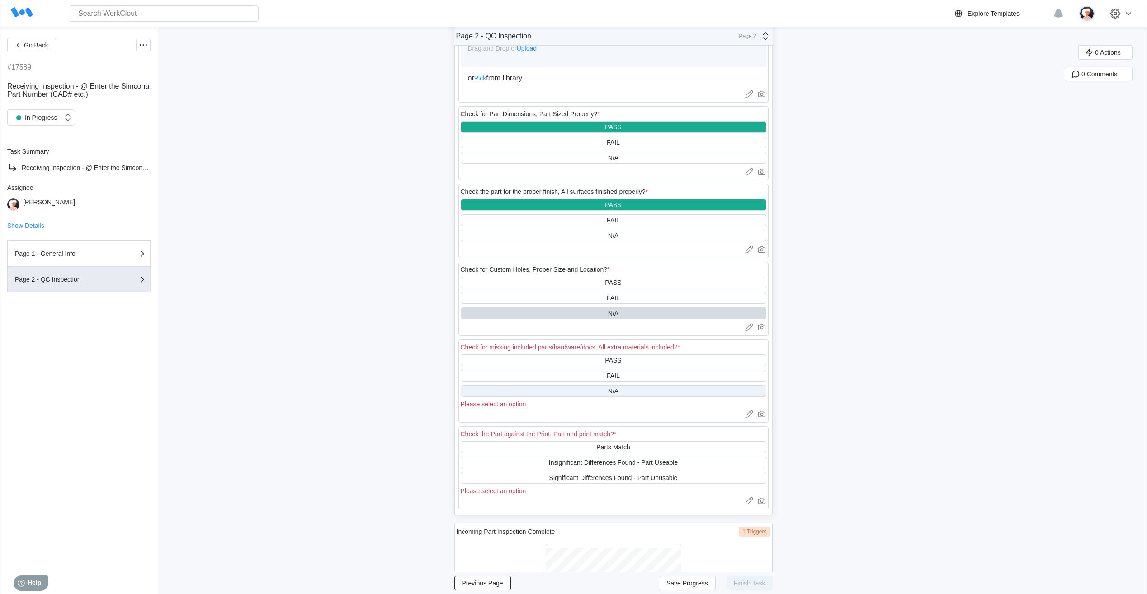
click at [573, 390] on div "N/A" at bounding box center [614, 391] width 306 height 12
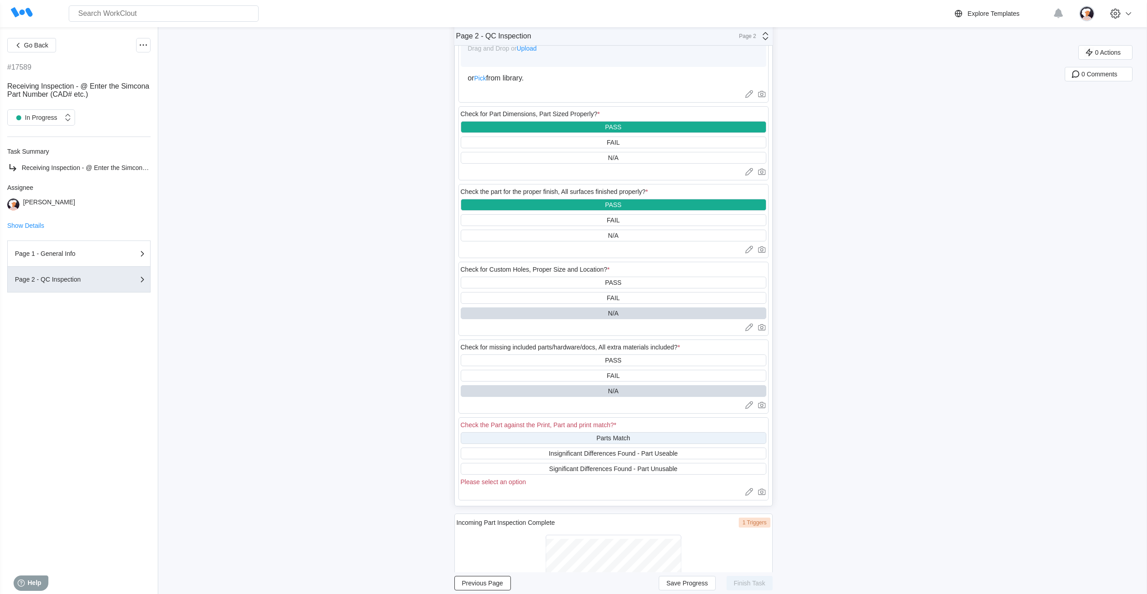
click at [563, 442] on div "Parts Match" at bounding box center [614, 438] width 306 height 12
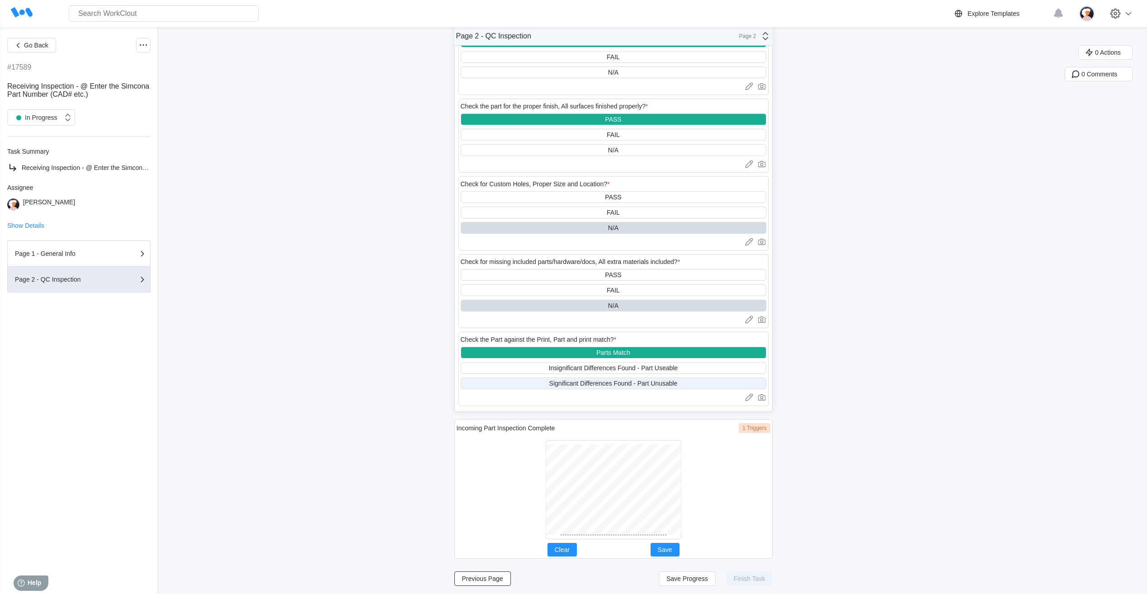
scroll to position [495, 0]
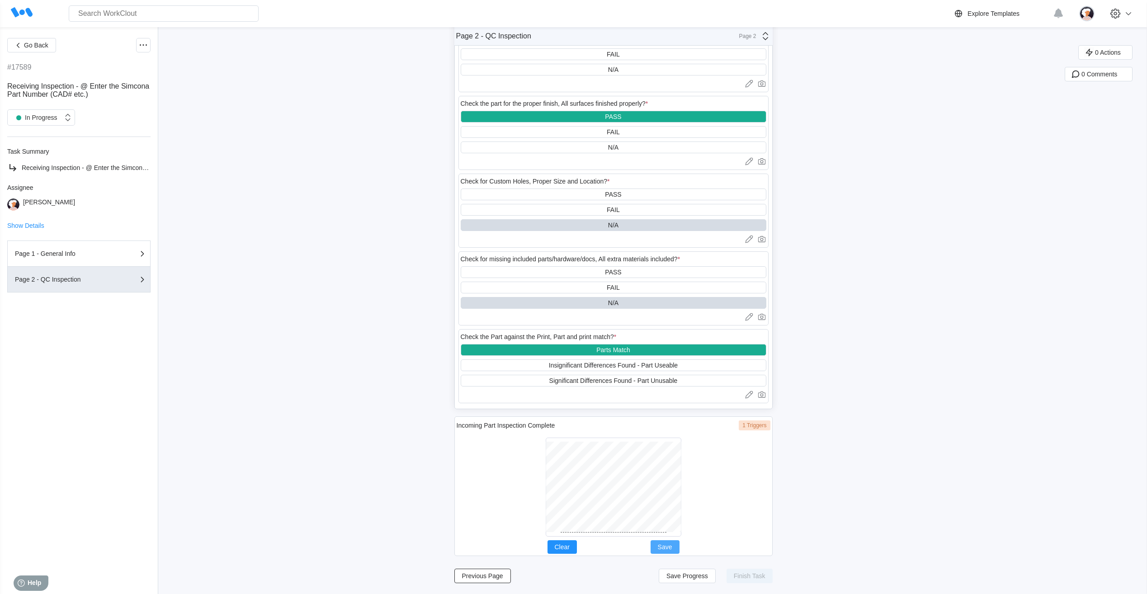
click at [665, 546] on span "Save" at bounding box center [665, 547] width 14 height 6
click at [690, 577] on span "Save Progress" at bounding box center [687, 576] width 42 height 6
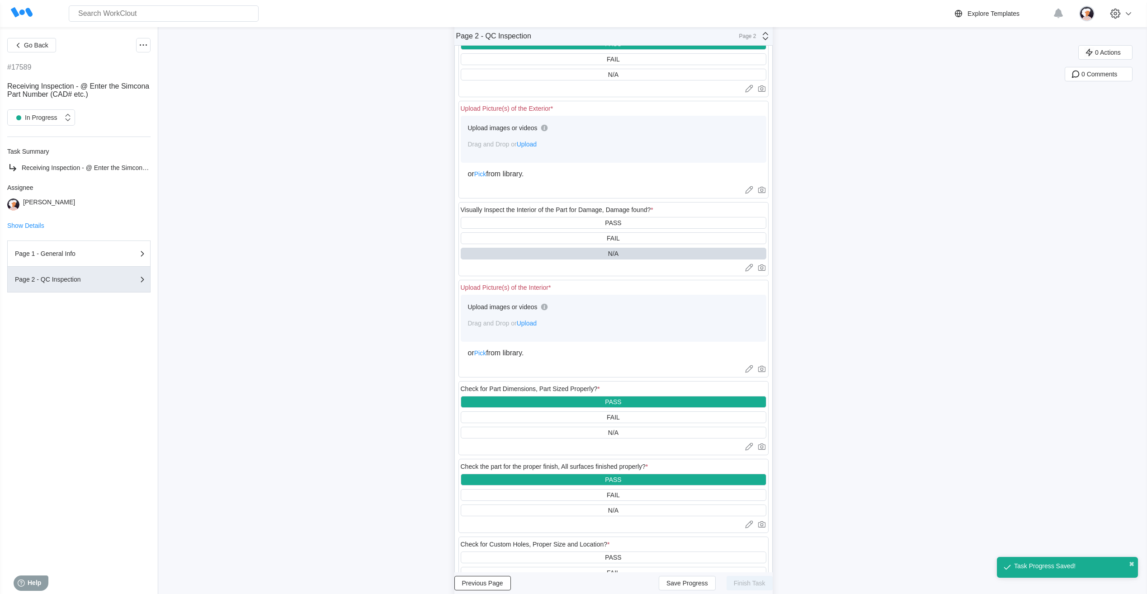
scroll to position [43, 0]
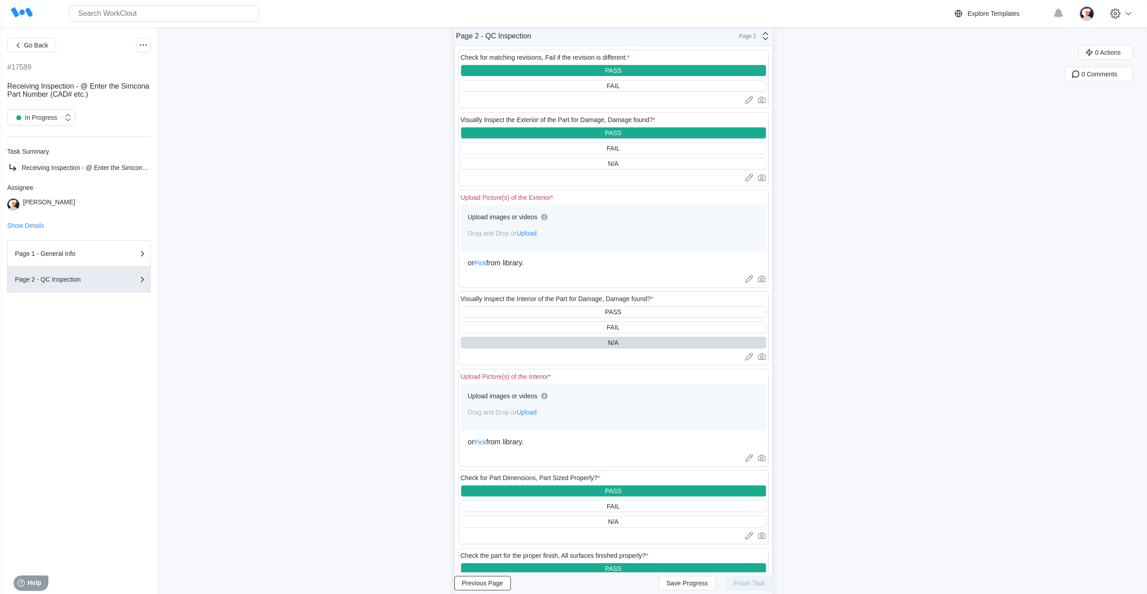
click at [537, 233] on span "Upload" at bounding box center [527, 233] width 20 height 7
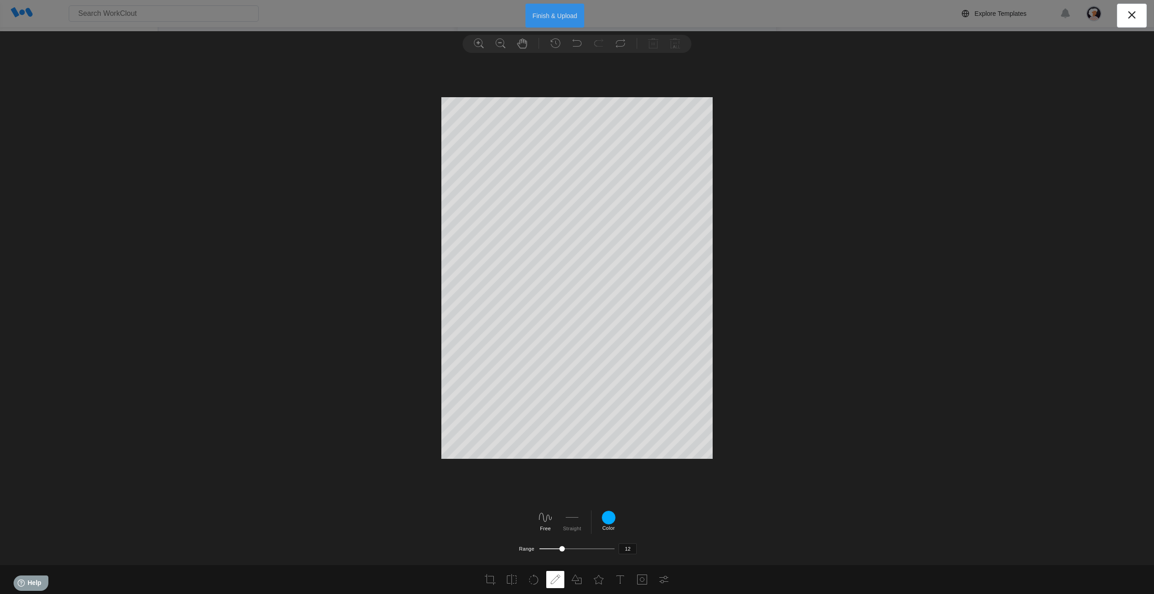
click at [547, 16] on button "Finish & Upload" at bounding box center [554, 16] width 59 height 24
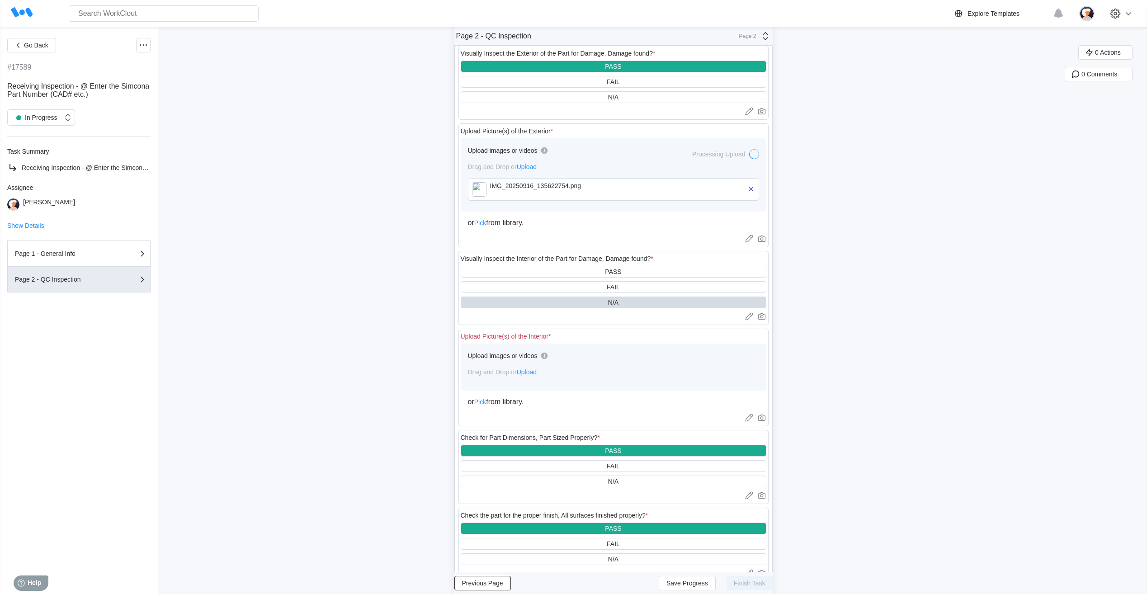
scroll to position [133, 0]
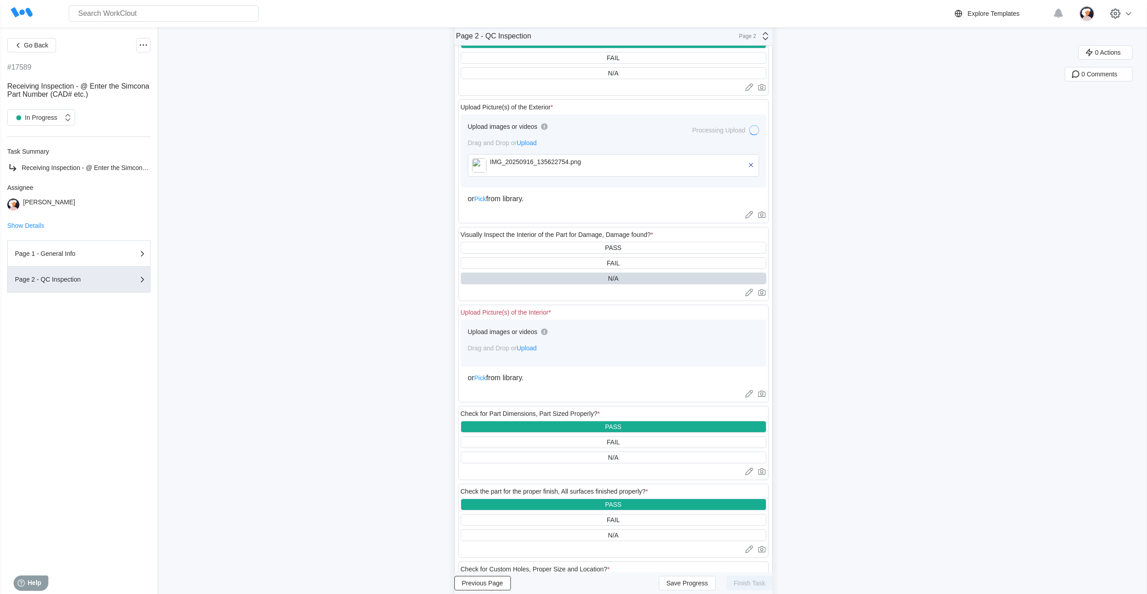
click at [533, 350] on span "Upload" at bounding box center [527, 347] width 20 height 7
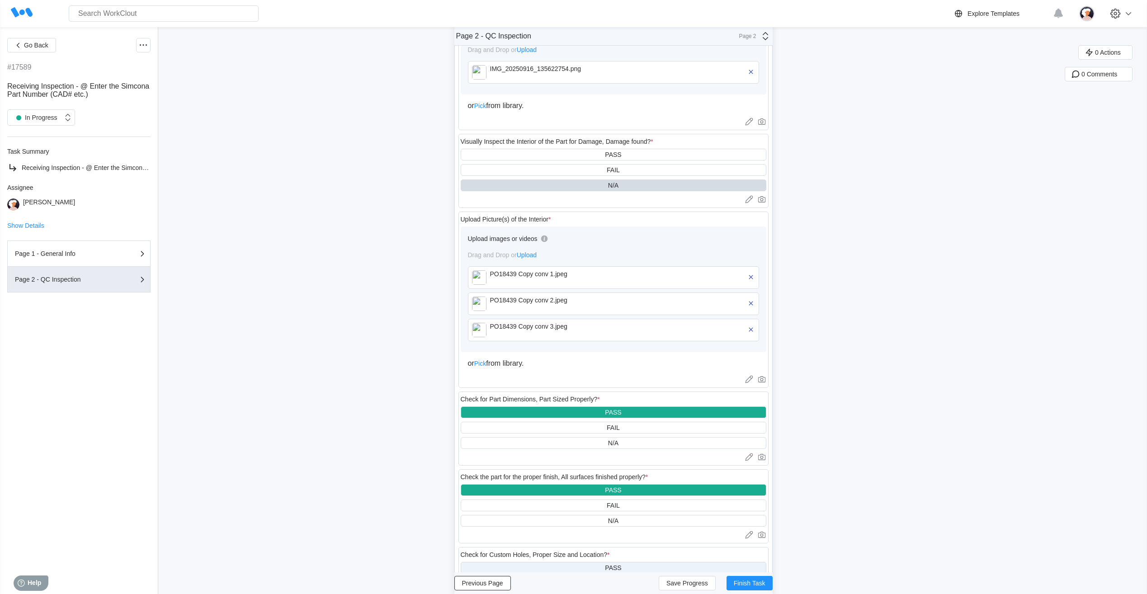
scroll to position [464, 0]
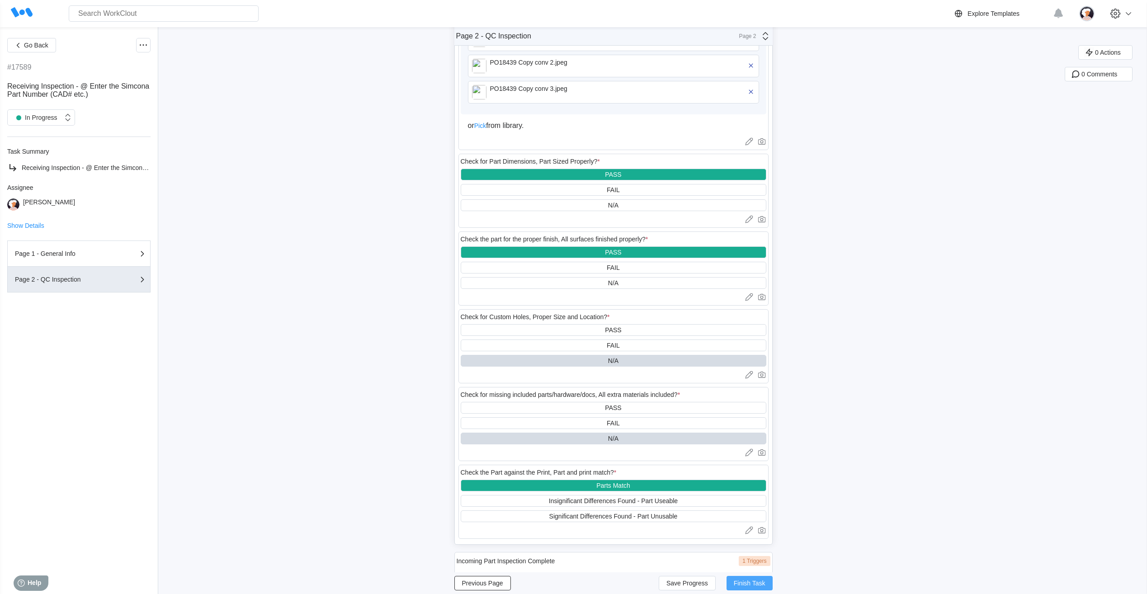
click at [745, 579] on button "Finish Task" at bounding box center [749, 583] width 46 height 14
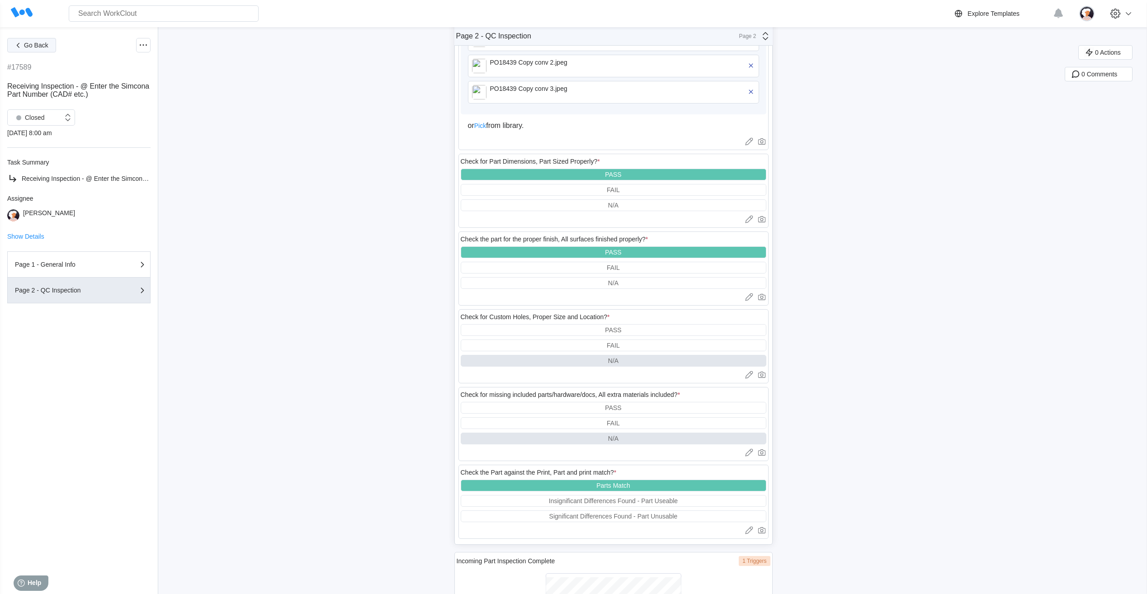
click at [42, 50] on button "Go Back" at bounding box center [31, 45] width 49 height 14
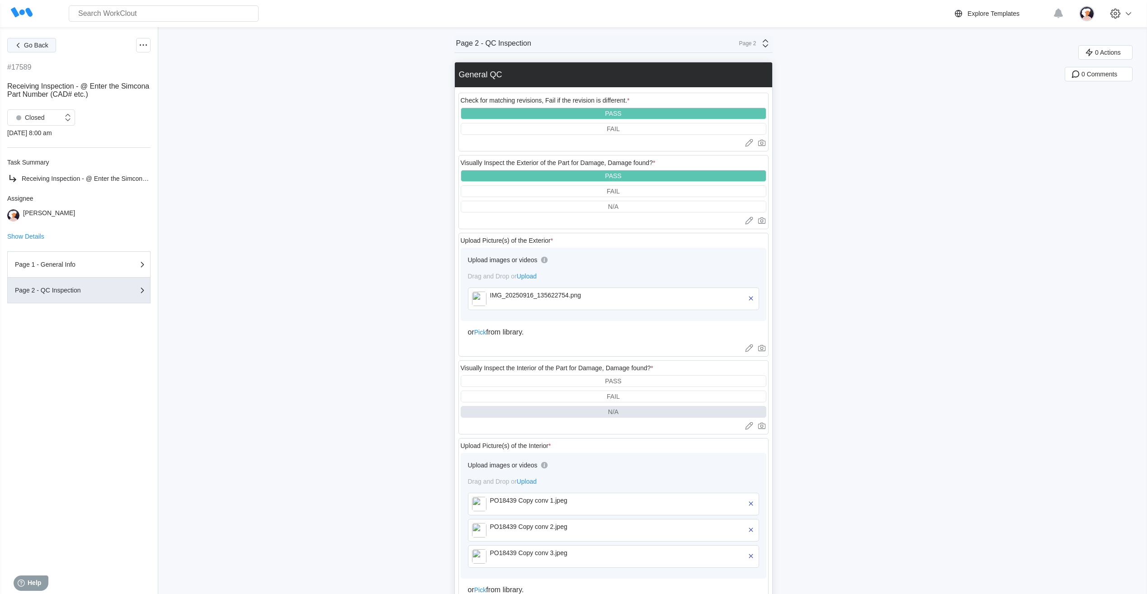
click at [31, 44] on span "Go Back" at bounding box center [36, 45] width 24 height 6
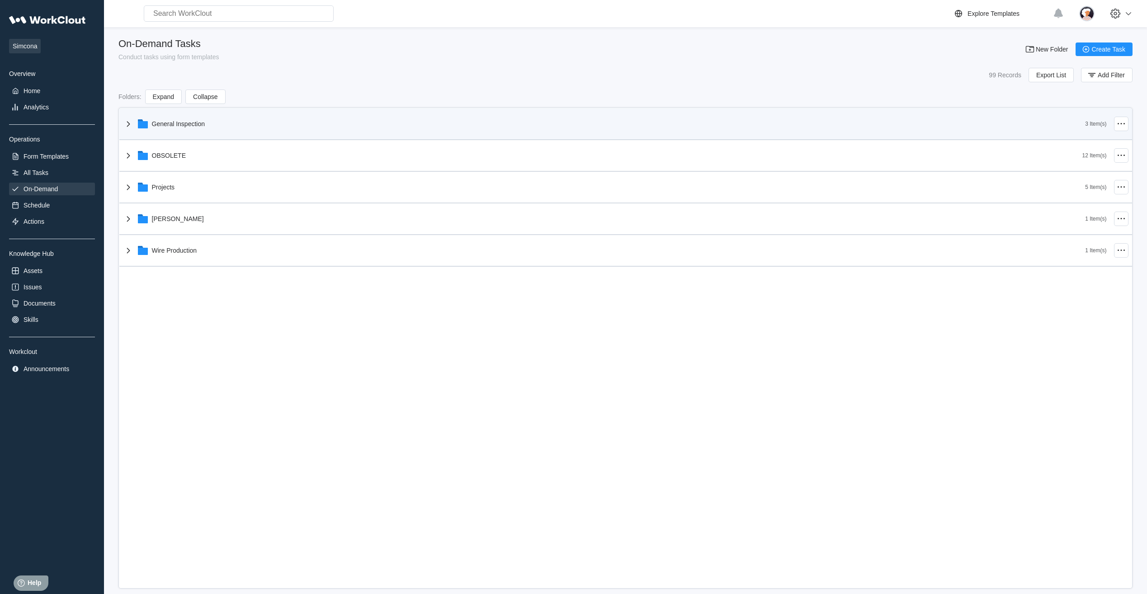
click at [159, 129] on div "General Inspection" at bounding box center [604, 124] width 962 height 24
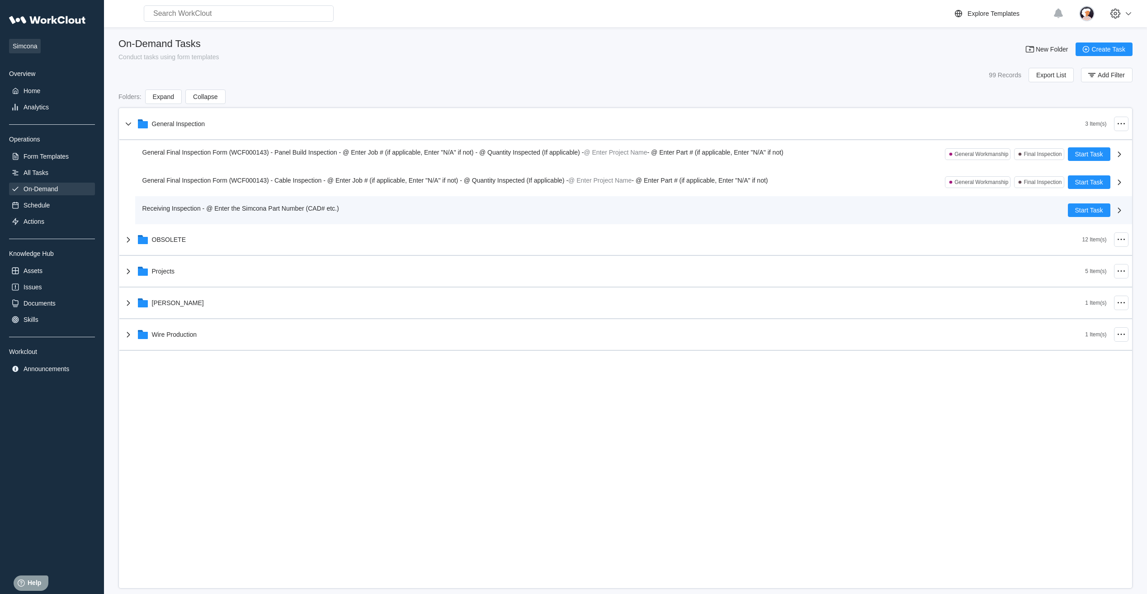
click at [227, 207] on span "Receiving Inspection - @ Enter the Simcona Part Number (CAD# etc.)" at bounding box center [240, 208] width 197 height 7
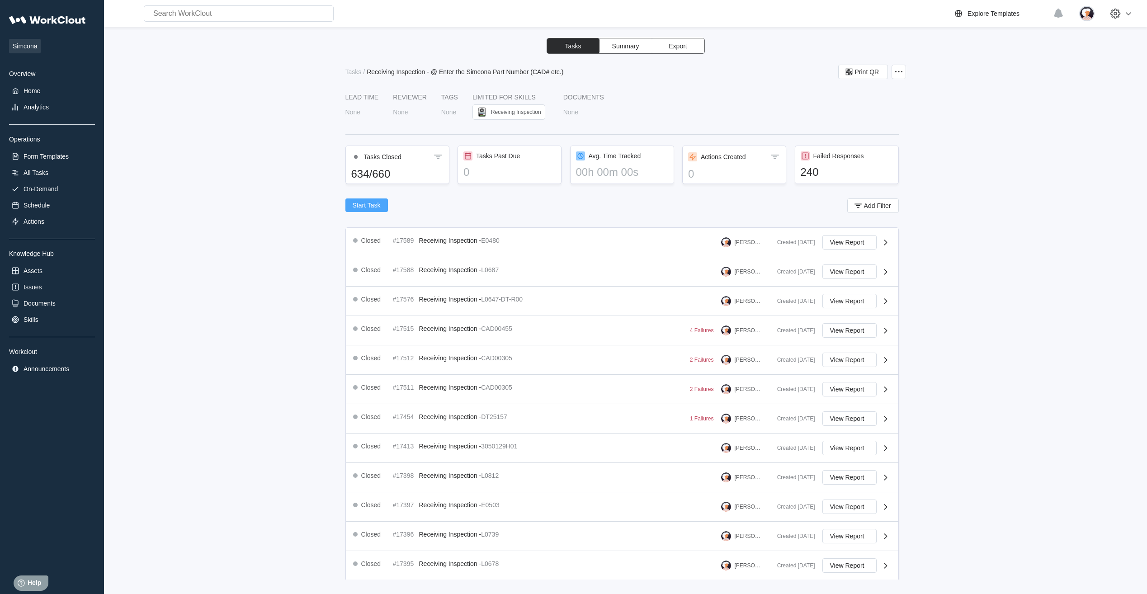
click at [376, 206] on span "Start Task" at bounding box center [367, 205] width 28 height 6
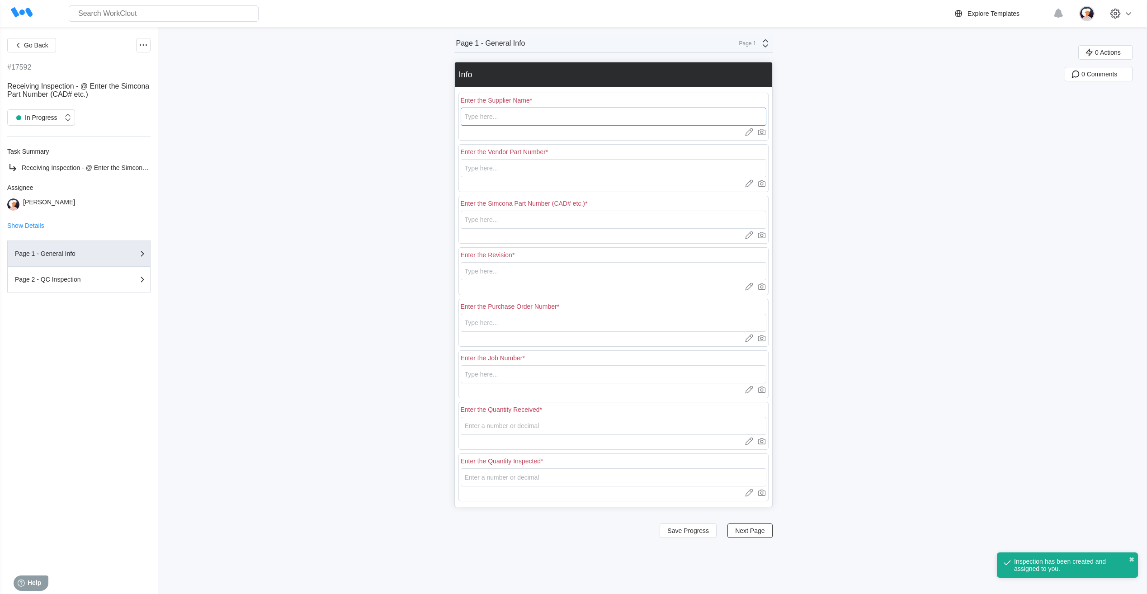
click at [478, 118] on input "text" at bounding box center [614, 117] width 306 height 18
type input "RE [PERSON_NAME]"
click at [472, 165] on input "text" at bounding box center [614, 168] width 306 height 18
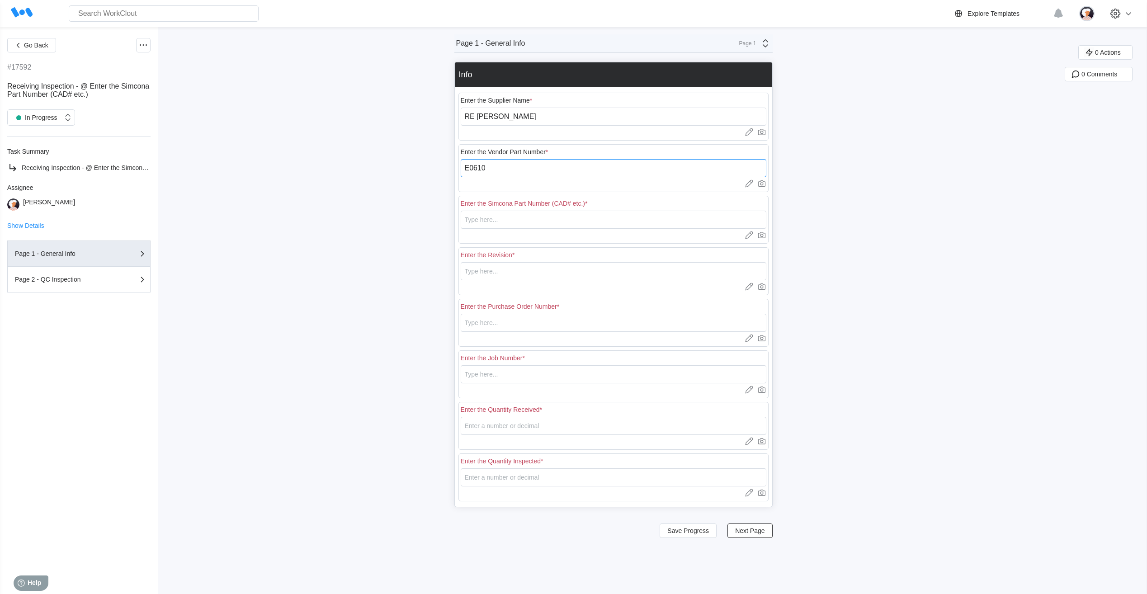
type input "E0610"
type input "1"
type input "18439"
type input "N/A"
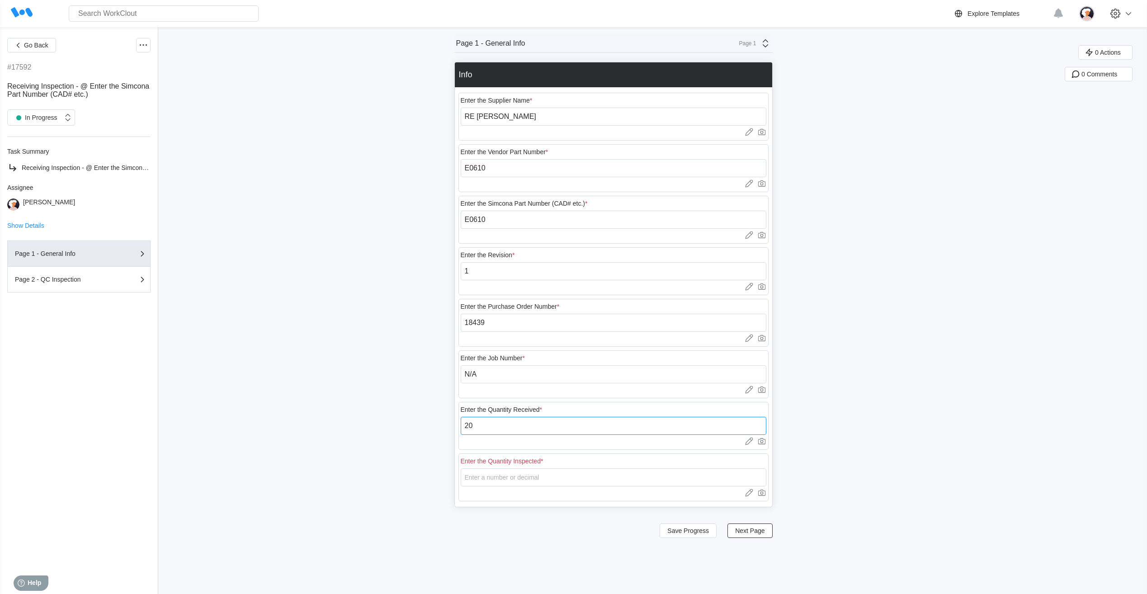
type input "20"
type input "5"
click at [752, 533] on span "Next Page" at bounding box center [749, 531] width 29 height 6
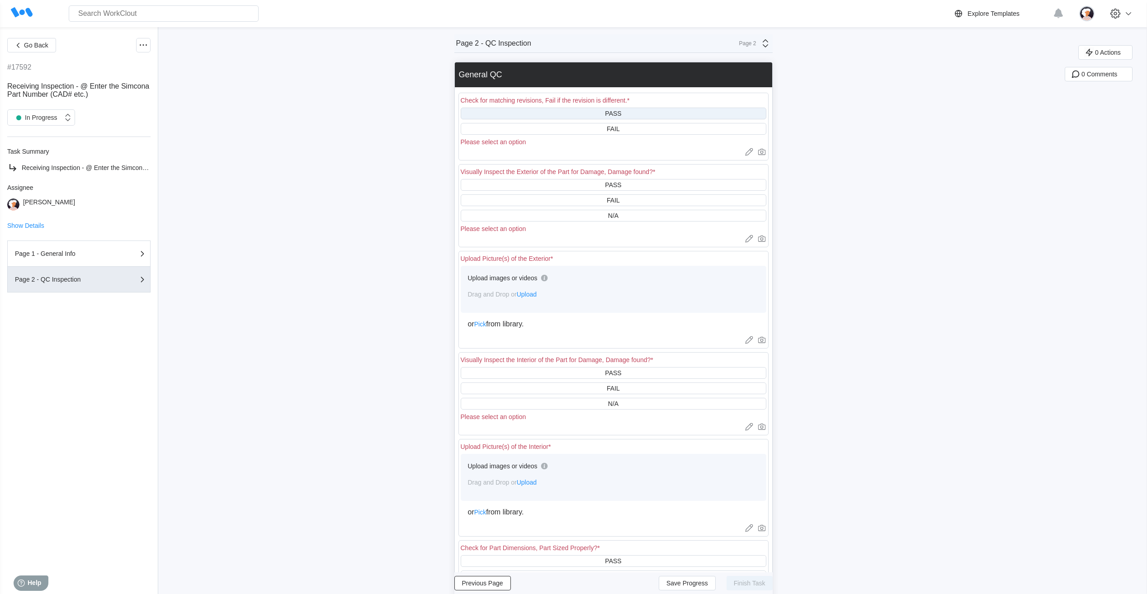
click at [584, 114] on div "PASS" at bounding box center [614, 114] width 306 height 12
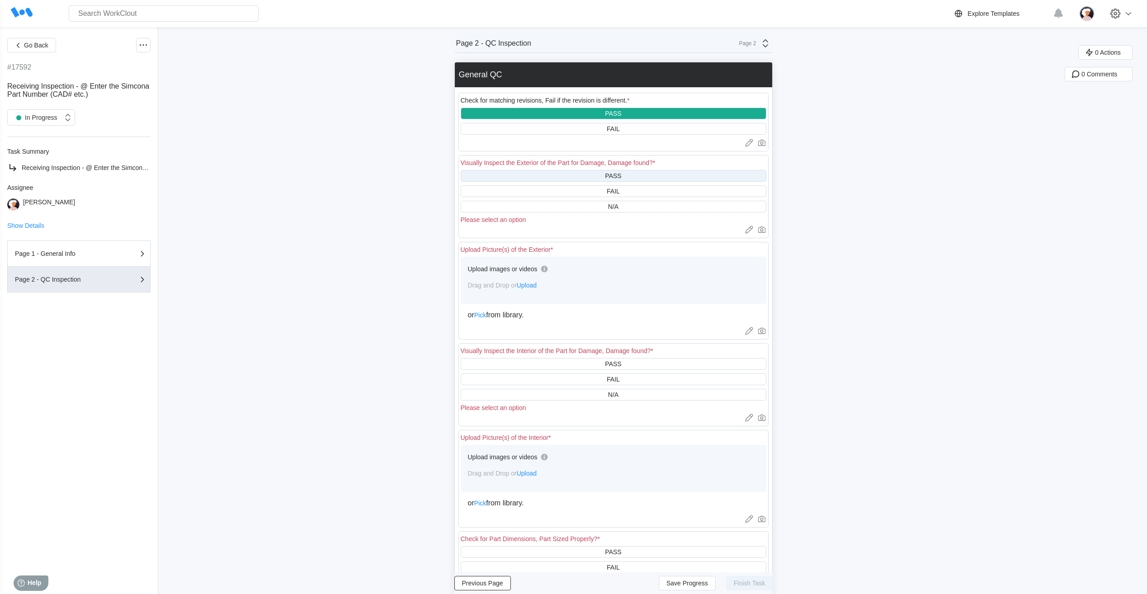
click at [587, 173] on div "PASS" at bounding box center [614, 176] width 306 height 12
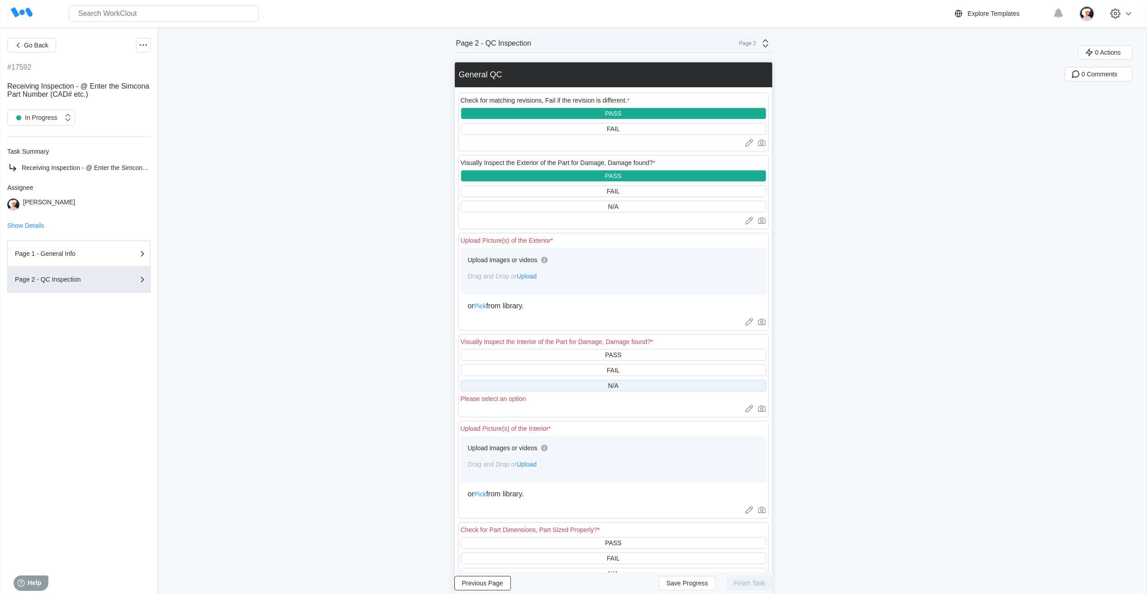
click at [583, 388] on div "N/A" at bounding box center [614, 386] width 306 height 12
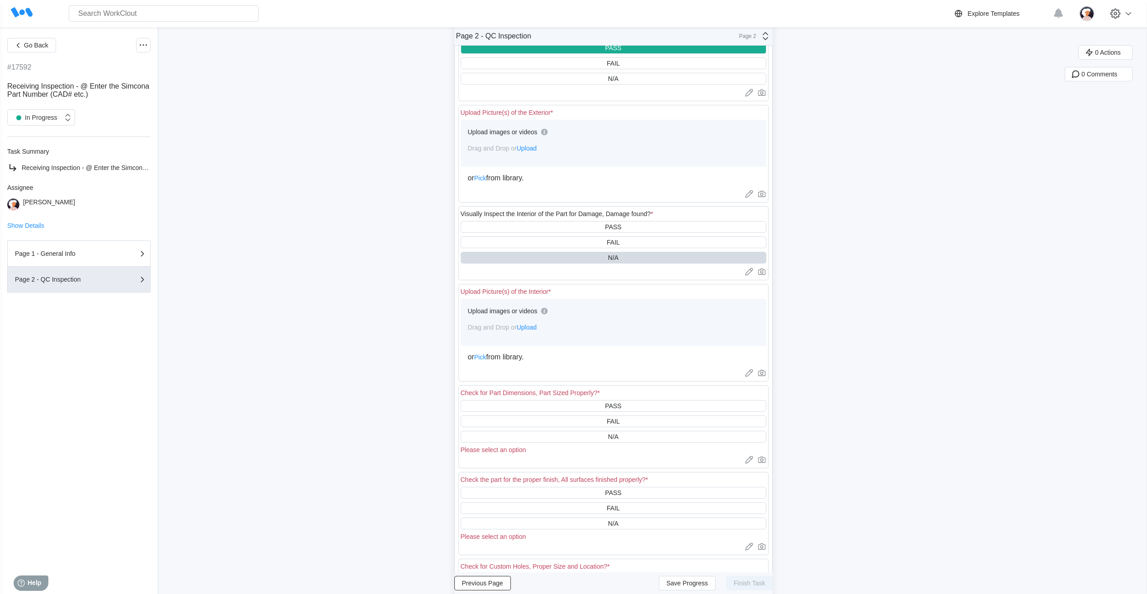
scroll to position [181, 0]
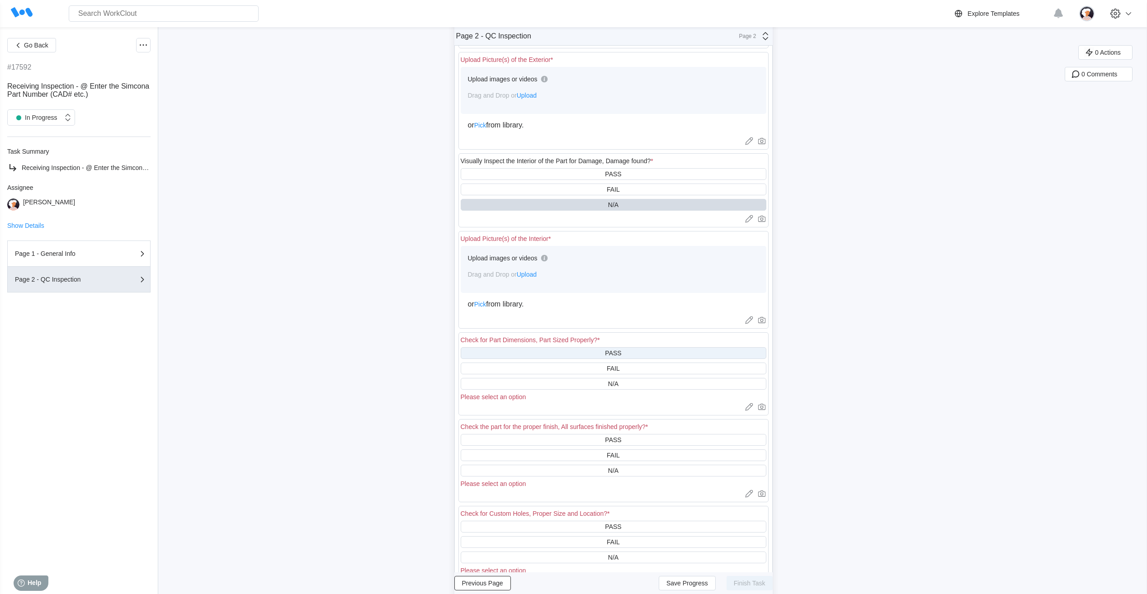
click at [566, 356] on div "PASS" at bounding box center [614, 353] width 306 height 12
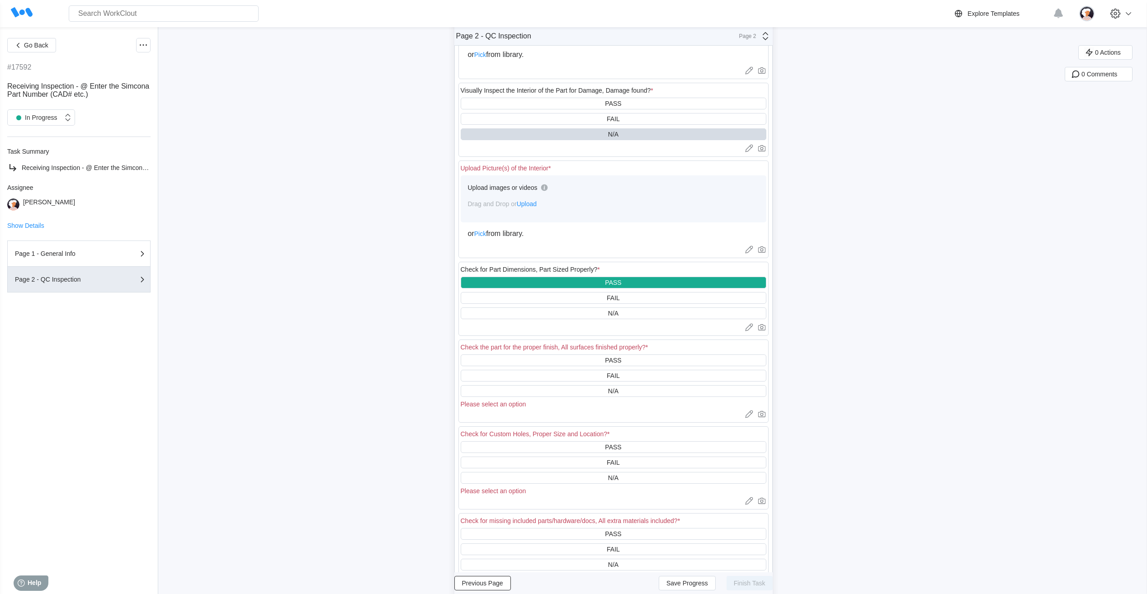
scroll to position [271, 0]
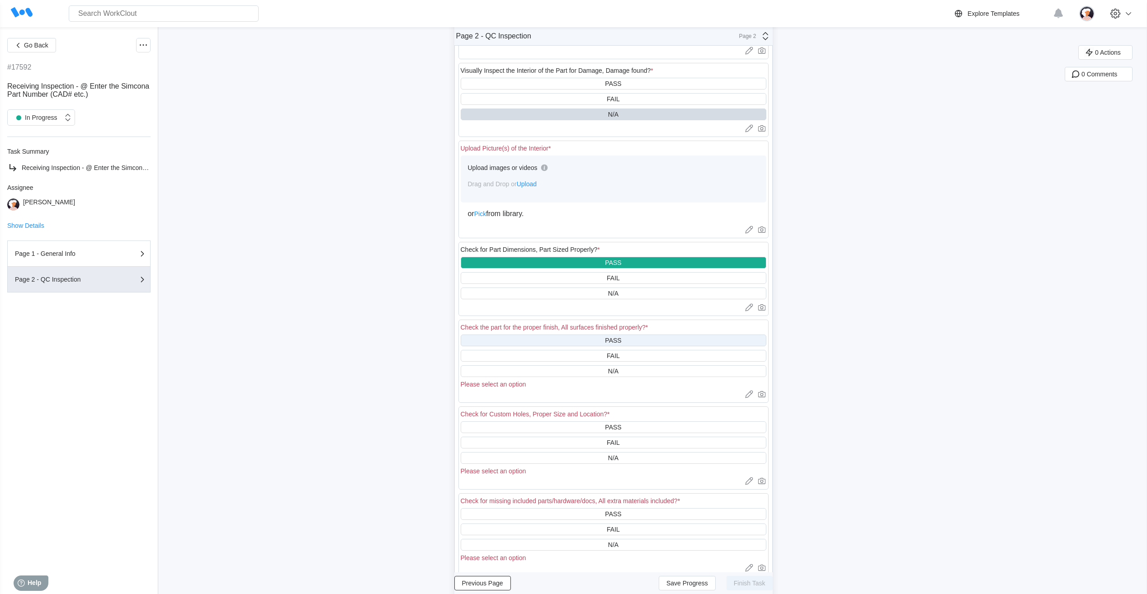
click at [560, 337] on div "PASS" at bounding box center [614, 341] width 306 height 12
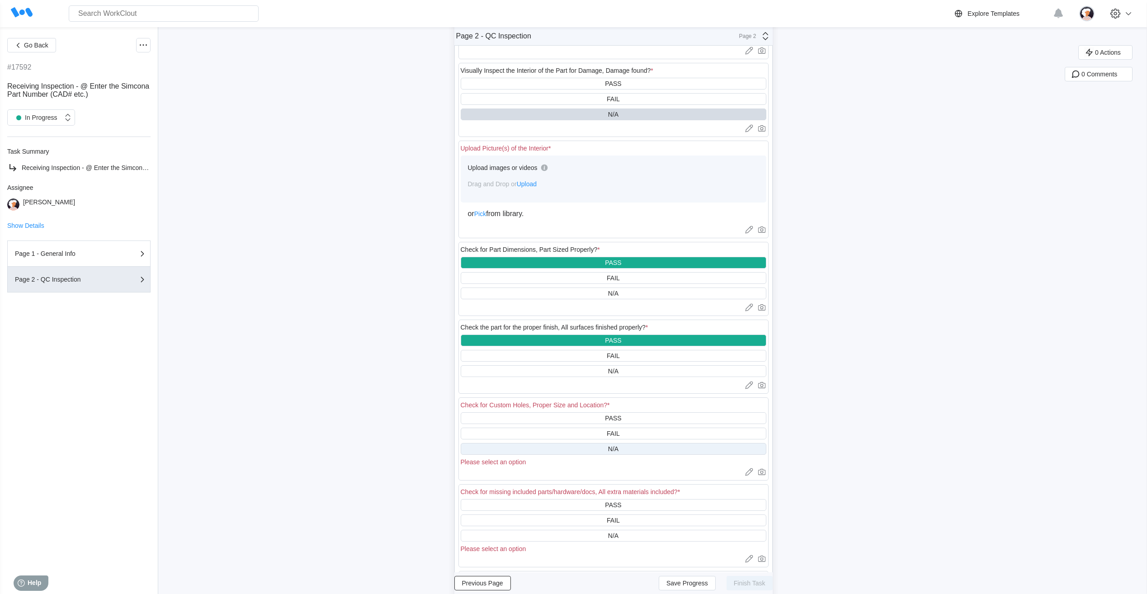
click at [572, 448] on div "N/A" at bounding box center [614, 449] width 306 height 12
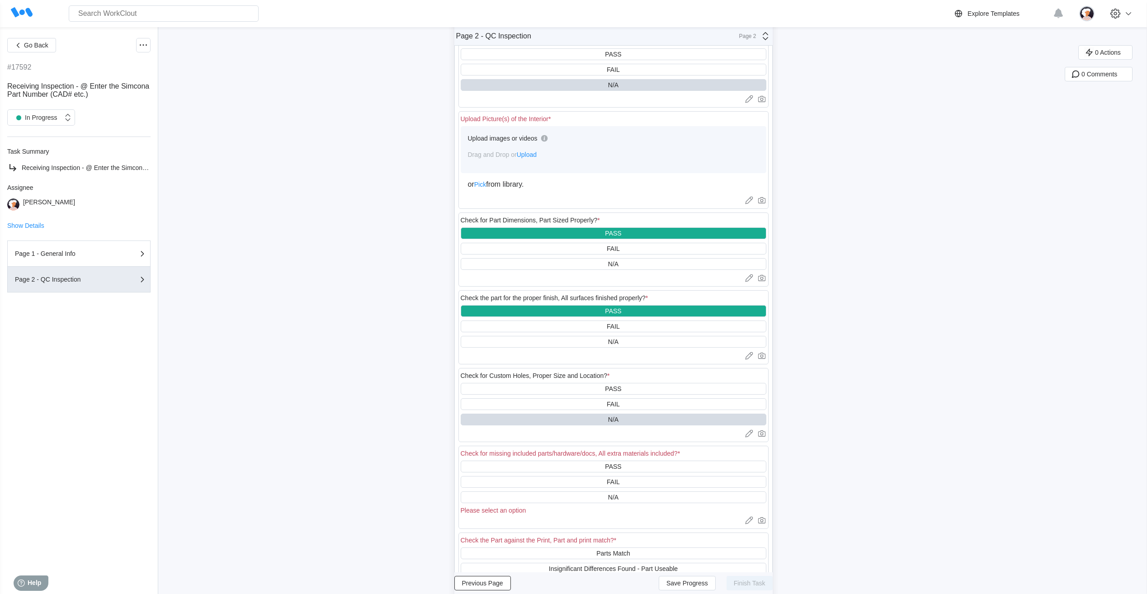
scroll to position [316, 0]
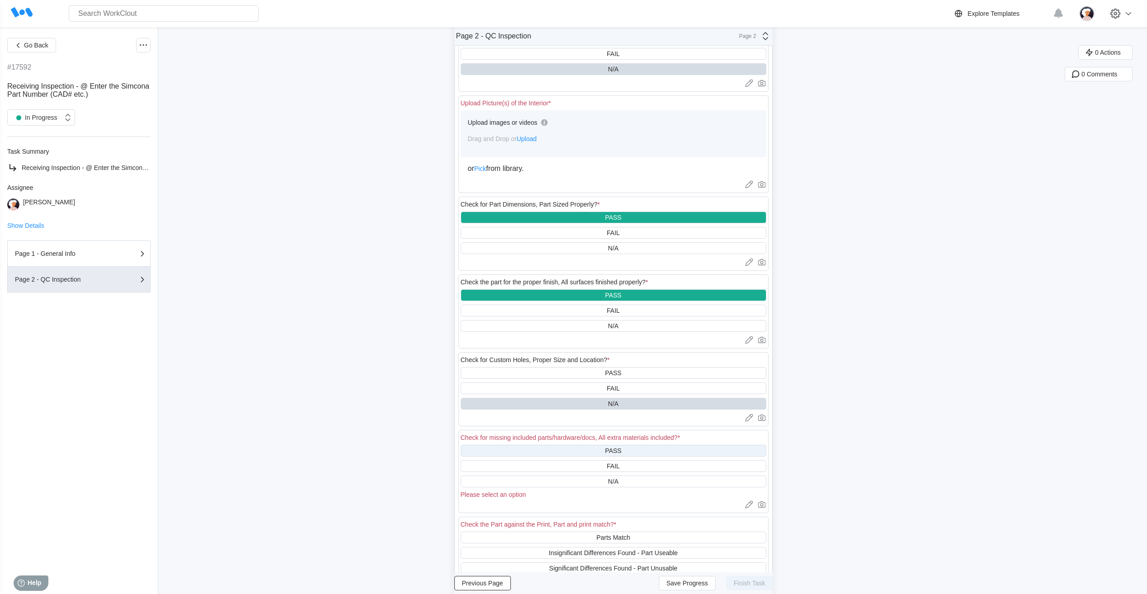
click at [577, 453] on div "PASS" at bounding box center [614, 451] width 306 height 12
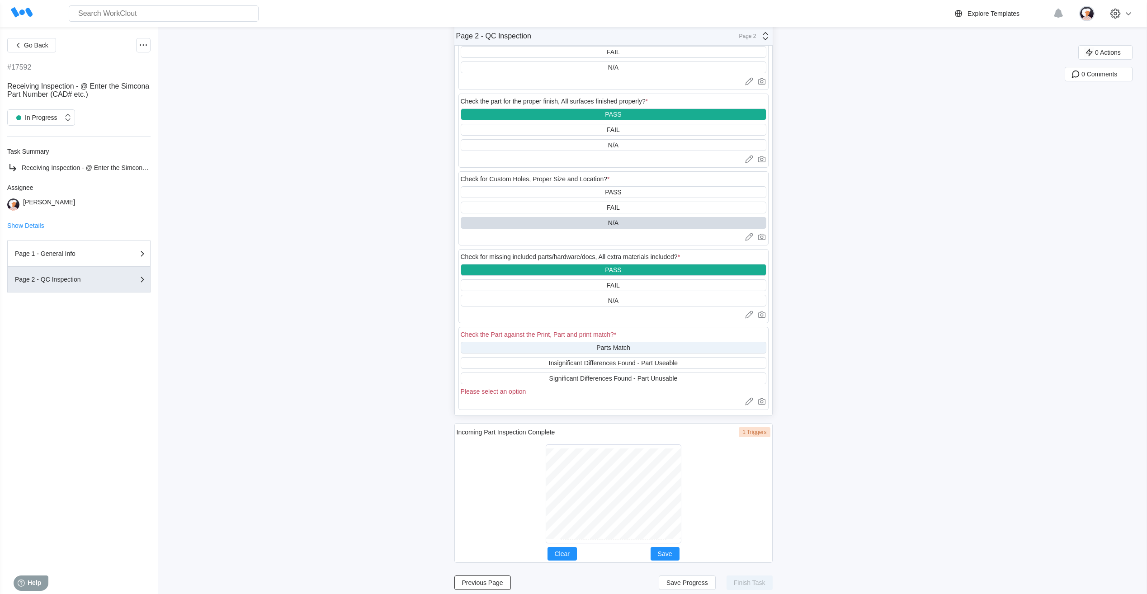
click at [578, 349] on div "Parts Match" at bounding box center [614, 348] width 306 height 12
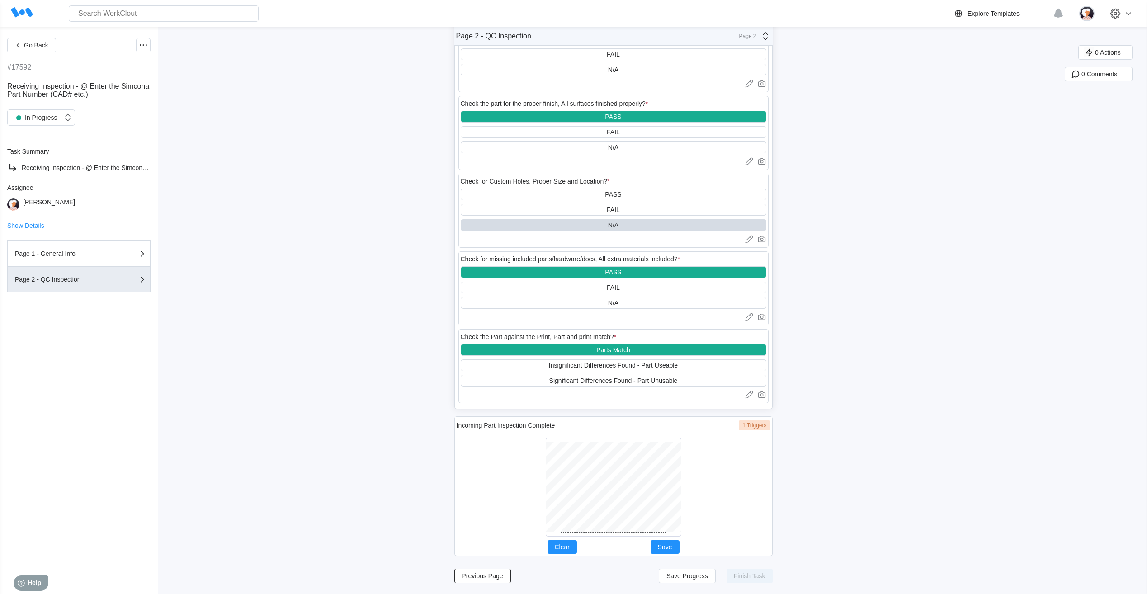
scroll to position [495, 0]
click at [668, 542] on button "Save" at bounding box center [665, 547] width 29 height 14
click at [689, 577] on span "Save Progress" at bounding box center [687, 576] width 42 height 6
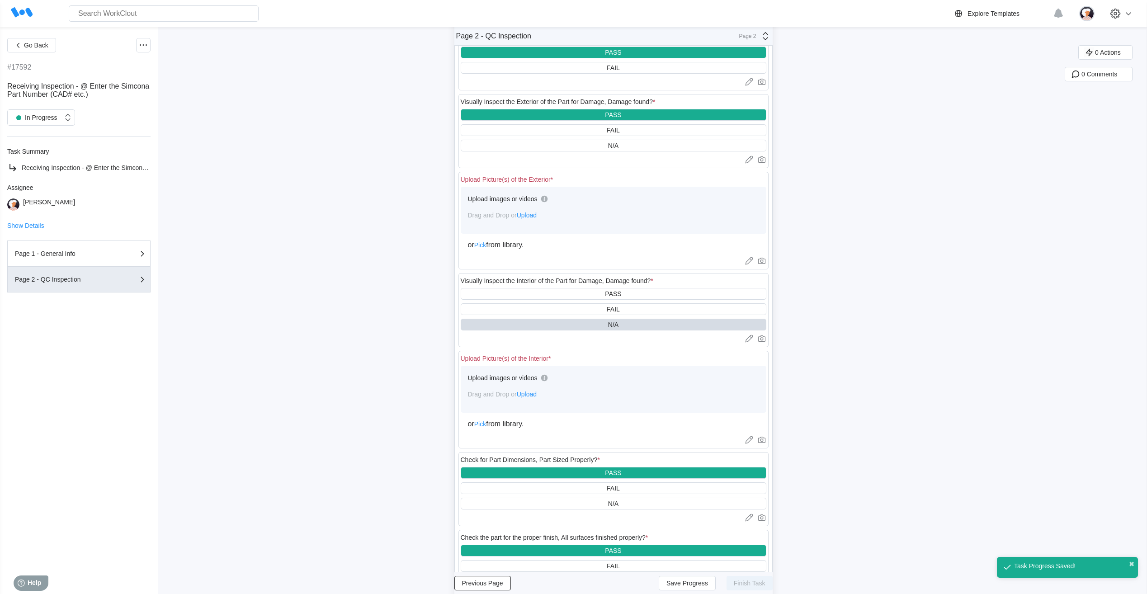
scroll to position [43, 0]
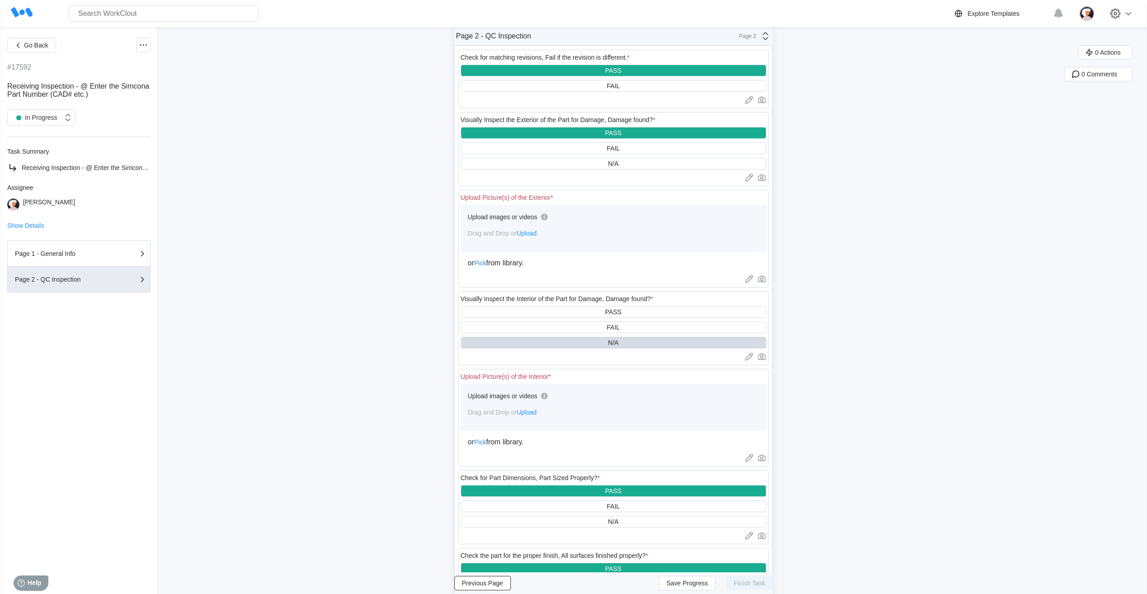
click at [532, 414] on span "Upload" at bounding box center [527, 412] width 20 height 7
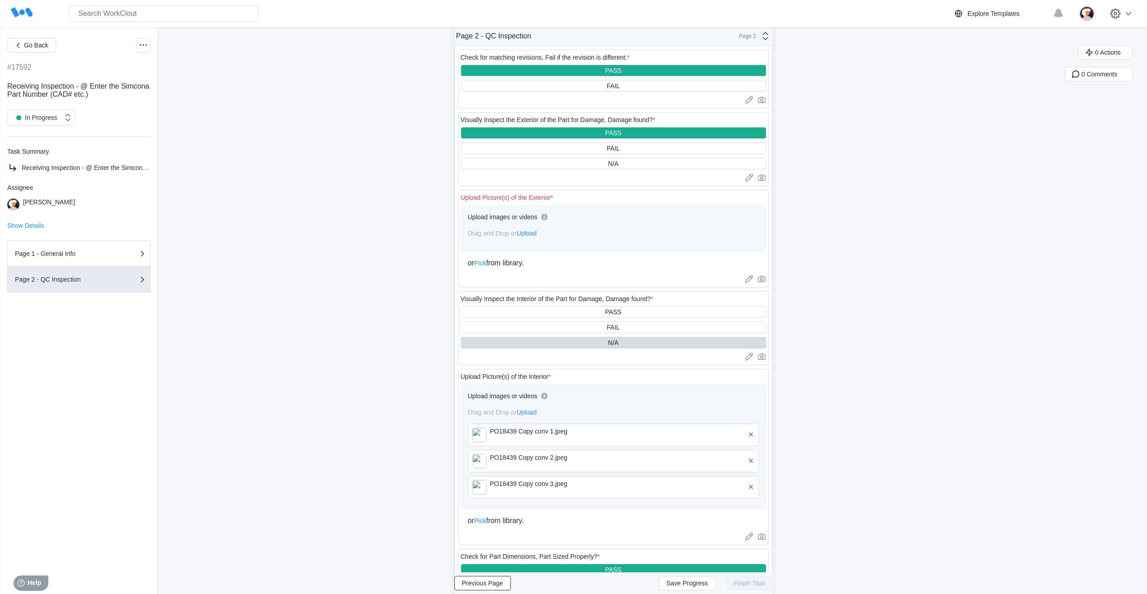
click at [537, 234] on span "Upload" at bounding box center [527, 233] width 20 height 7
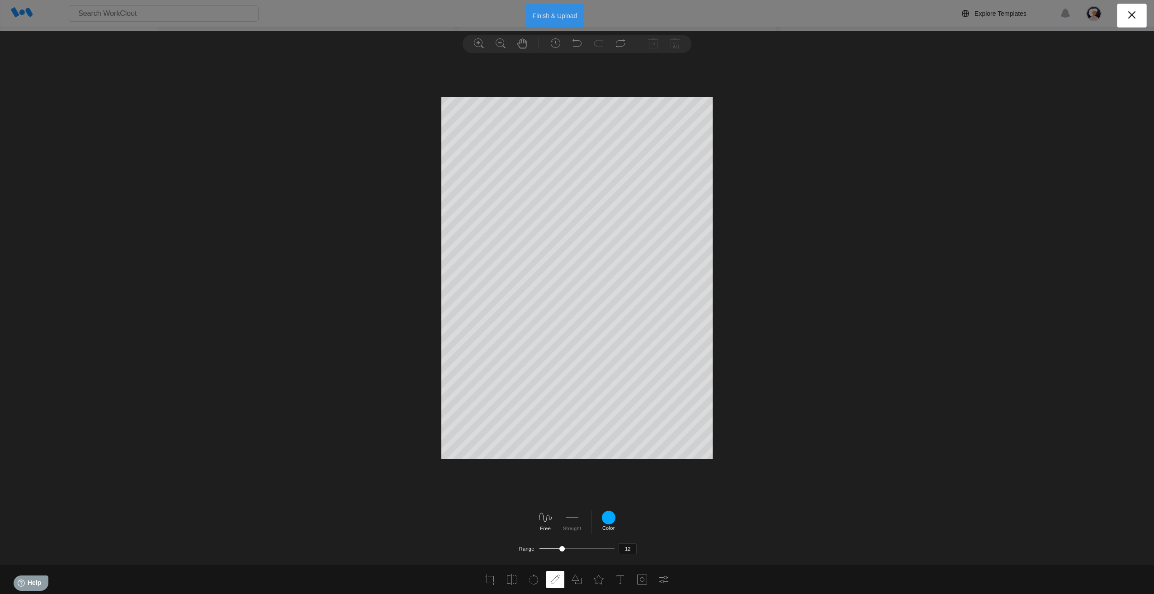
click at [552, 16] on button "Finish & Upload" at bounding box center [554, 16] width 59 height 24
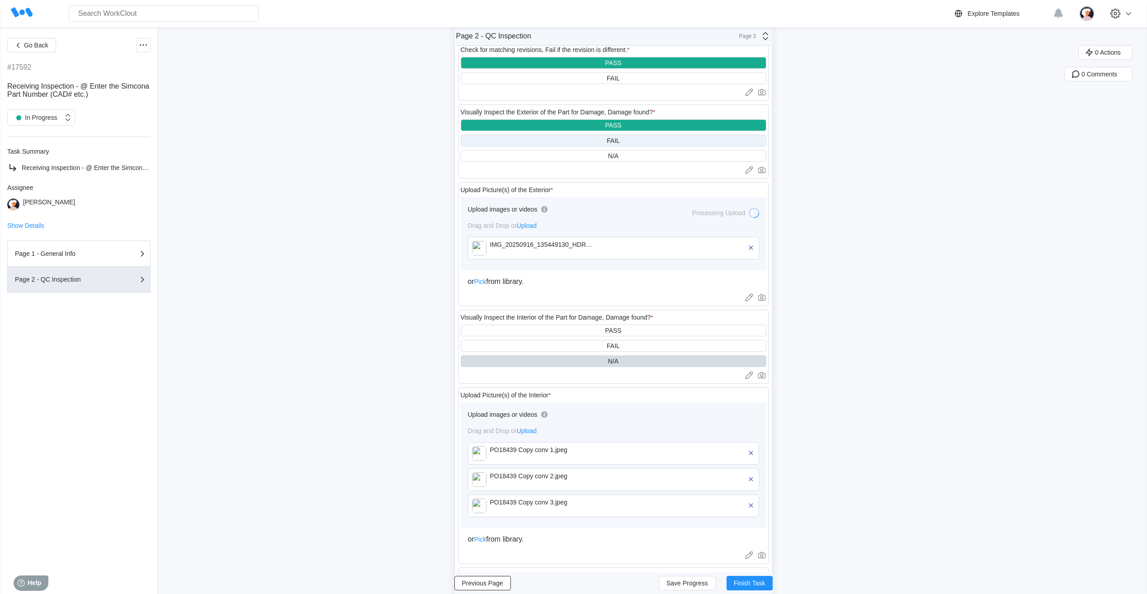
scroll to position [0, 0]
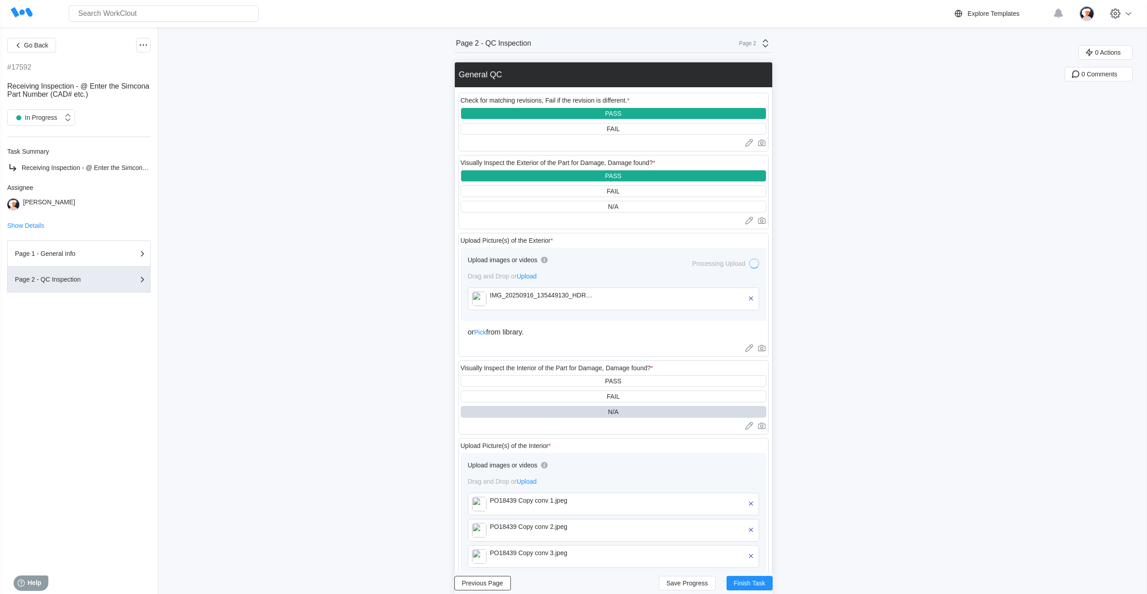
click at [767, 40] on icon at bounding box center [765, 43] width 11 height 11
click at [676, 67] on div "Page 1 - General Info" at bounding box center [685, 65] width 173 height 8
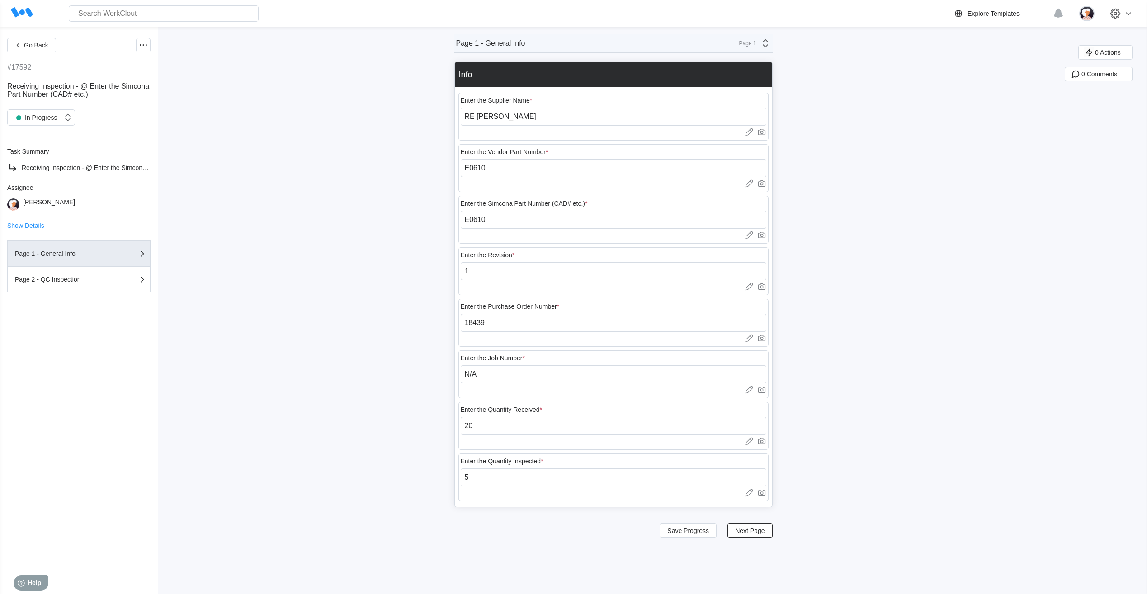
click at [766, 47] on icon at bounding box center [765, 43] width 11 height 11
click at [768, 47] on icon at bounding box center [764, 43] width 5 height 8
click at [747, 76] on div "Page 2 - QC Inspection" at bounding box center [685, 80] width 173 height 8
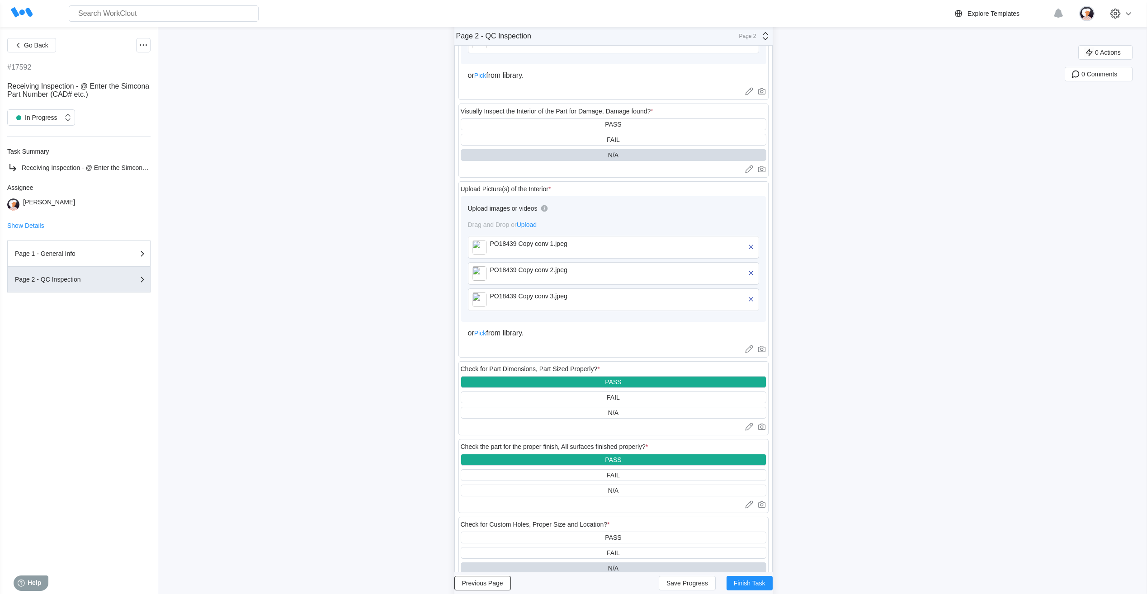
scroll to position [271, 0]
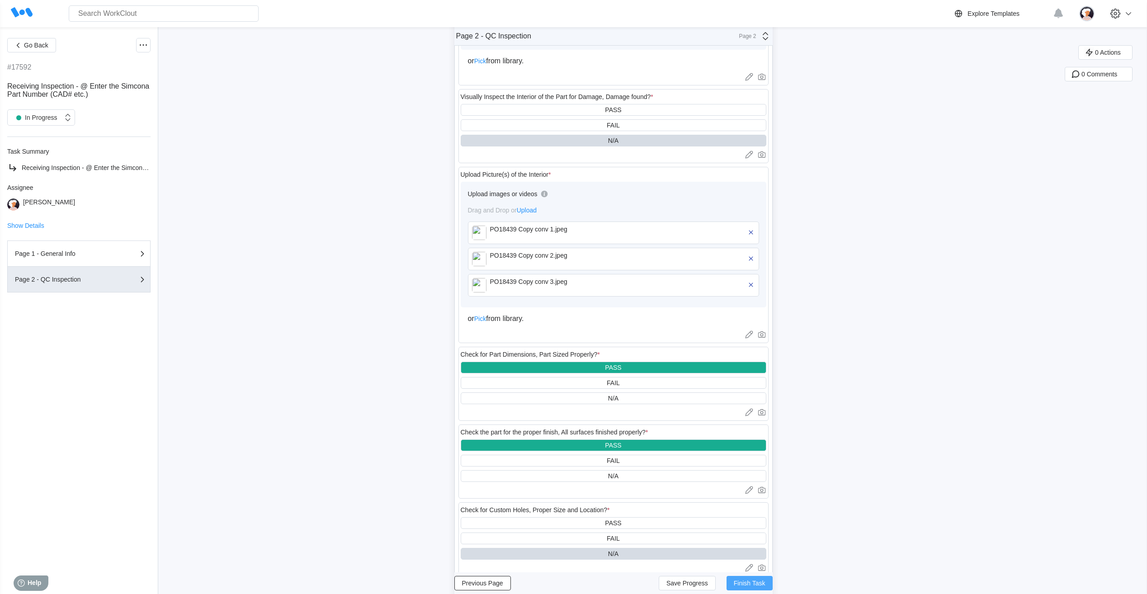
click at [757, 584] on span "Finish Task" at bounding box center [750, 583] width 32 height 6
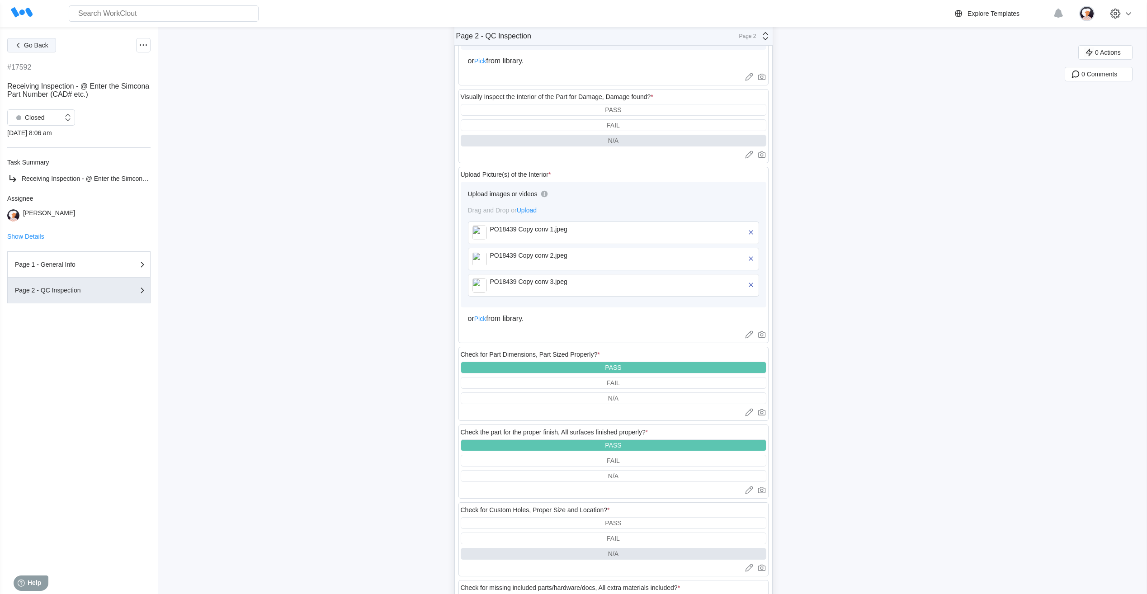
click at [34, 41] on button "Go Back" at bounding box center [31, 45] width 49 height 14
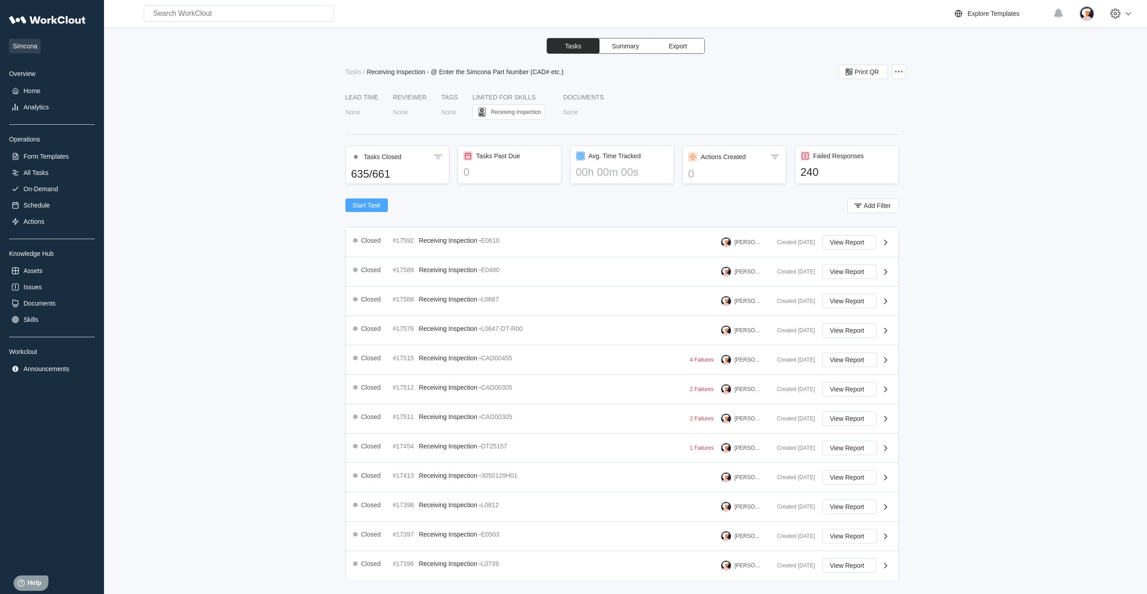
click at [354, 203] on span "Start Task" at bounding box center [367, 205] width 28 height 6
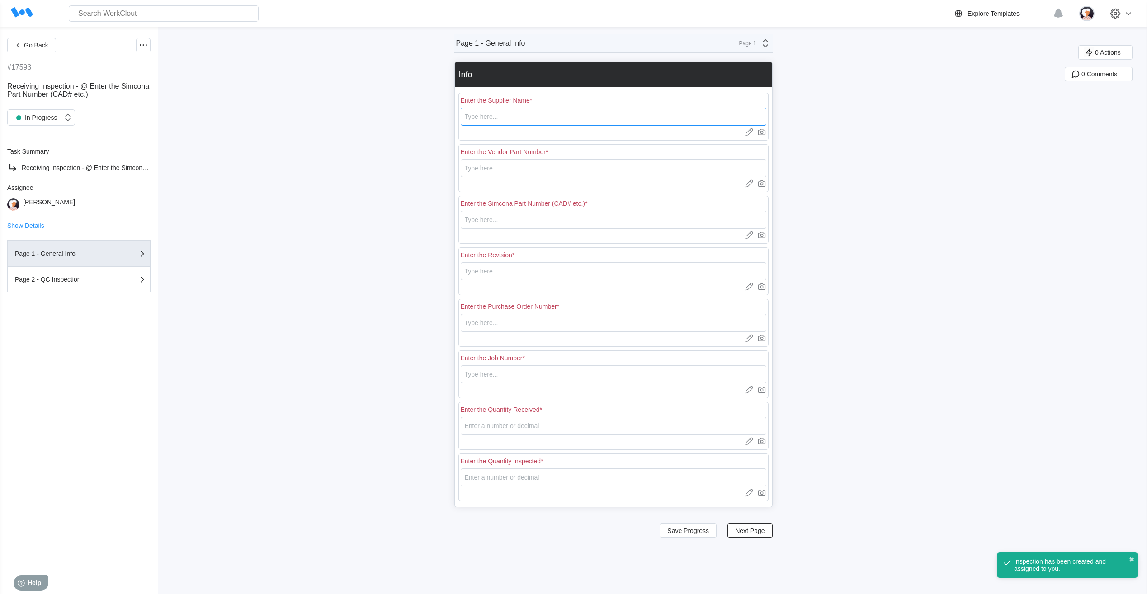
click at [494, 115] on input "text" at bounding box center [614, 117] width 306 height 18
type input "RE [PERSON_NAME]"
click at [509, 167] on input "text" at bounding box center [614, 168] width 306 height 18
type input "L0674"
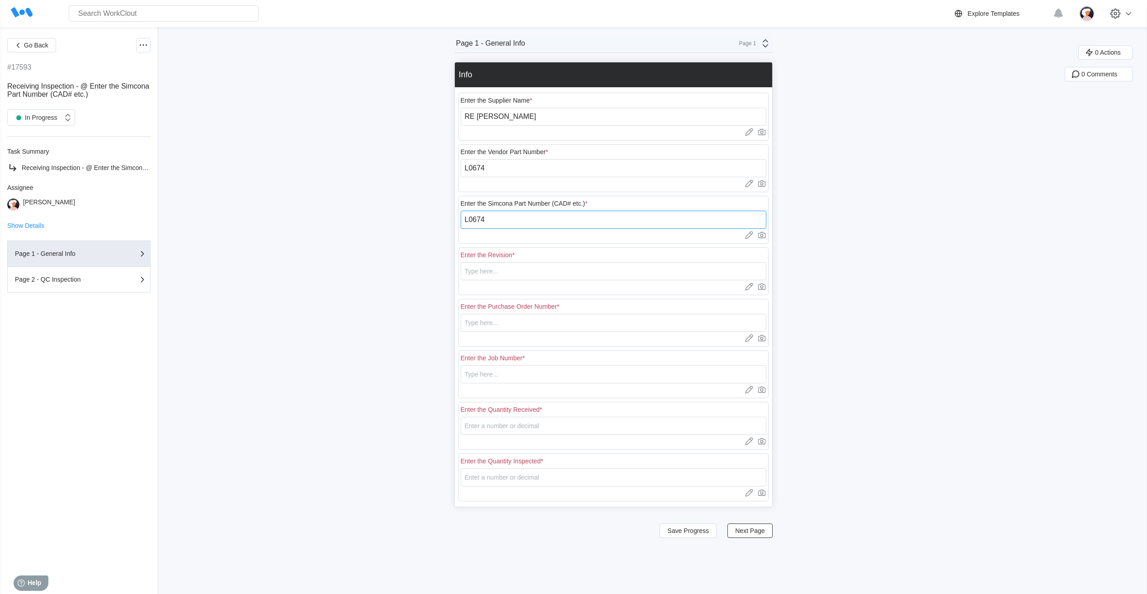
type input "L0674"
type input "1"
type input "18439"
type input "N/A"
type input "5"
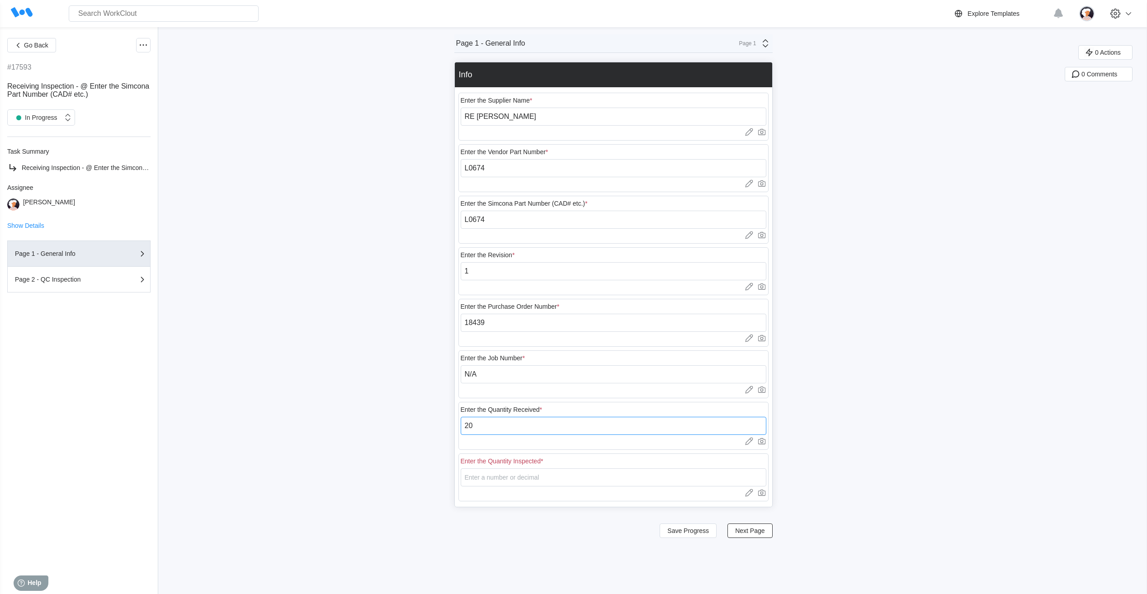
type input "20"
type input "5"
click at [648, 551] on div "Go Back #17593 Receiving Inspection - @ Enter the Simcona Part Number (CAD# etc…" at bounding box center [573, 310] width 1147 height 567
click at [745, 535] on button "Next Page" at bounding box center [749, 530] width 45 height 14
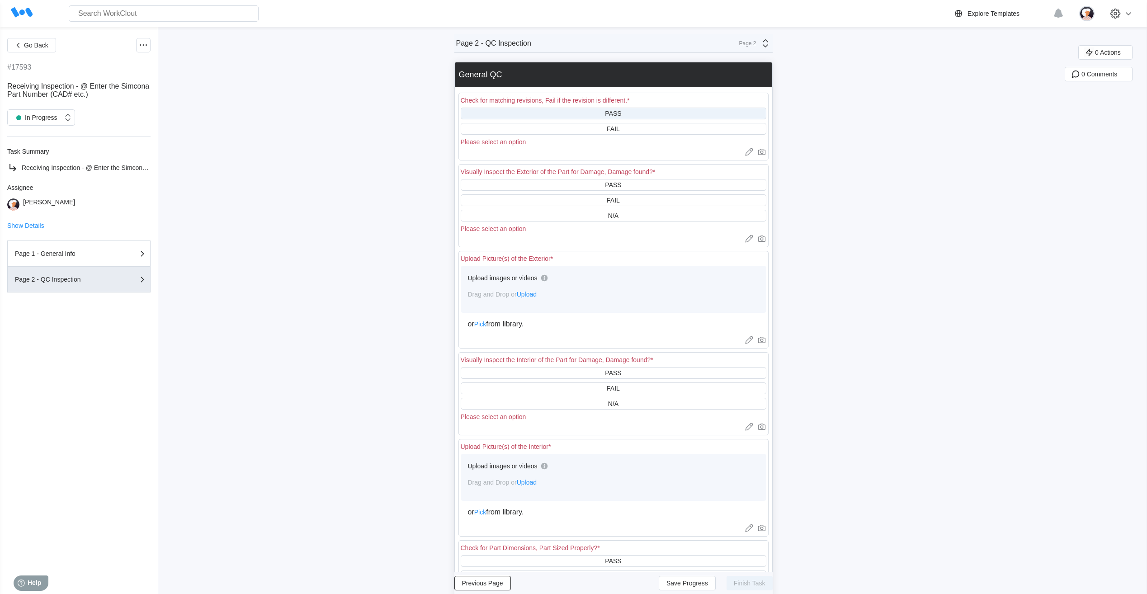
click at [561, 111] on div "PASS" at bounding box center [614, 114] width 306 height 12
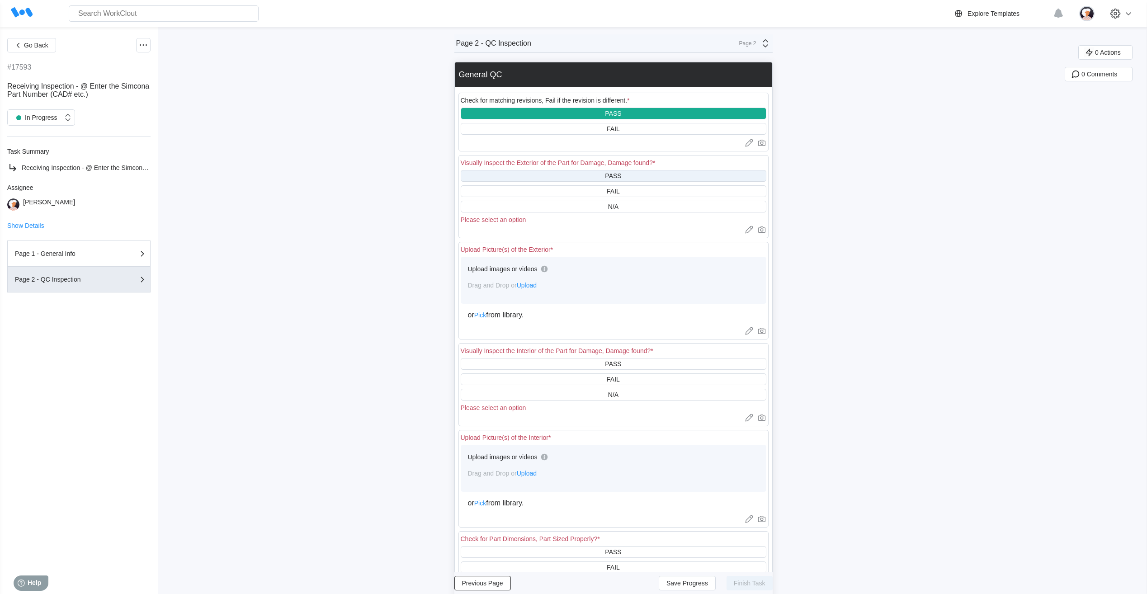
click at [548, 174] on div "PASS" at bounding box center [614, 176] width 306 height 12
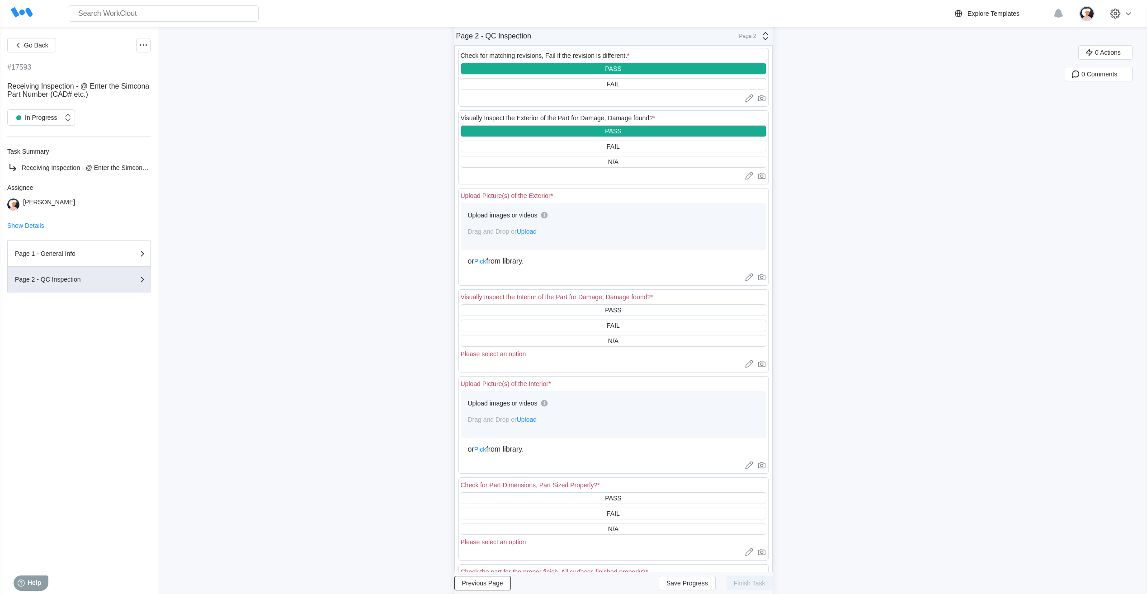
scroll to position [45, 0]
click at [559, 340] on div "N/A" at bounding box center [614, 341] width 306 height 12
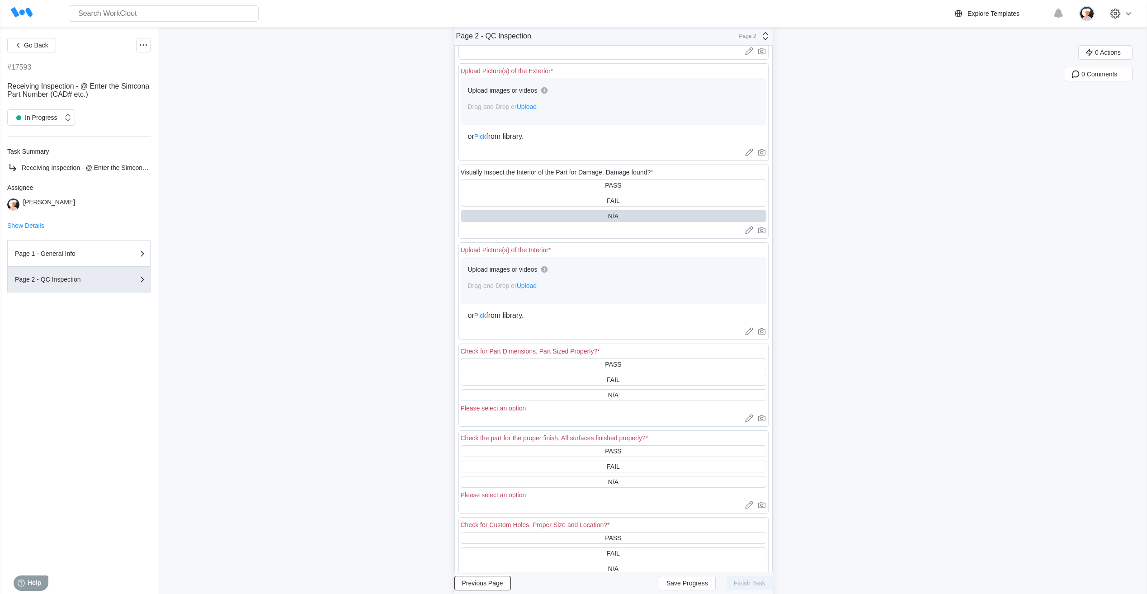
scroll to position [181, 0]
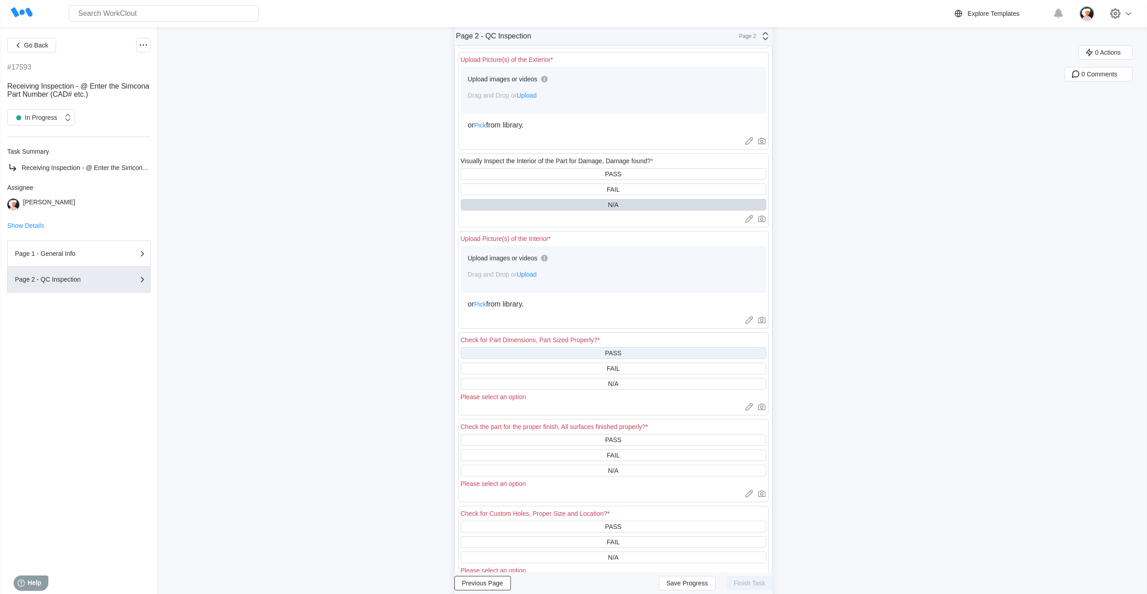
click at [545, 354] on div "PASS" at bounding box center [614, 353] width 306 height 12
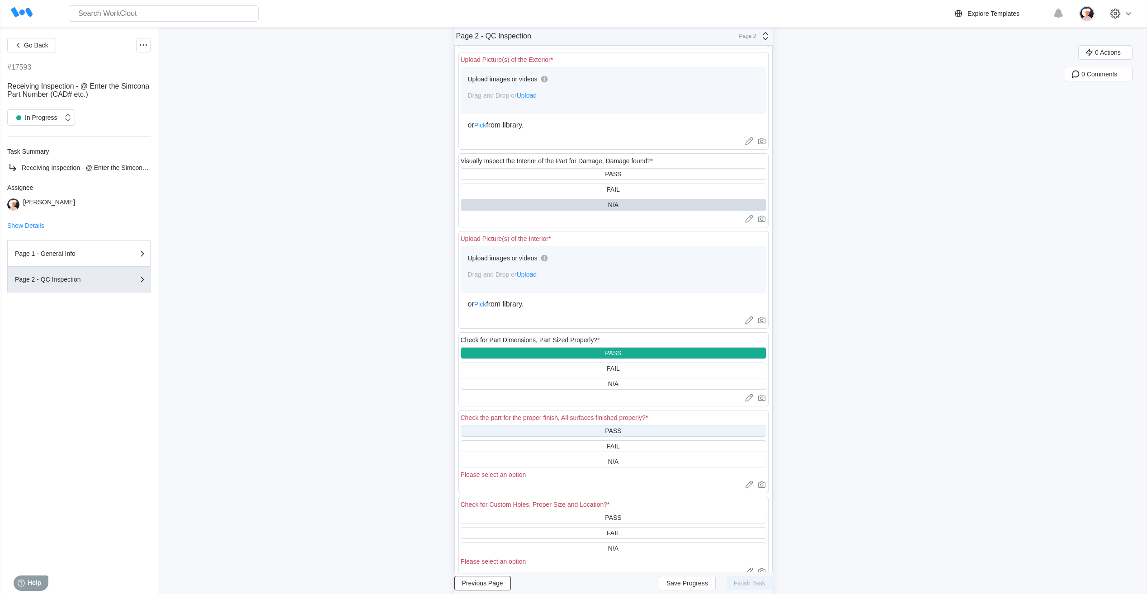
click at [542, 429] on div "PASS" at bounding box center [614, 431] width 306 height 12
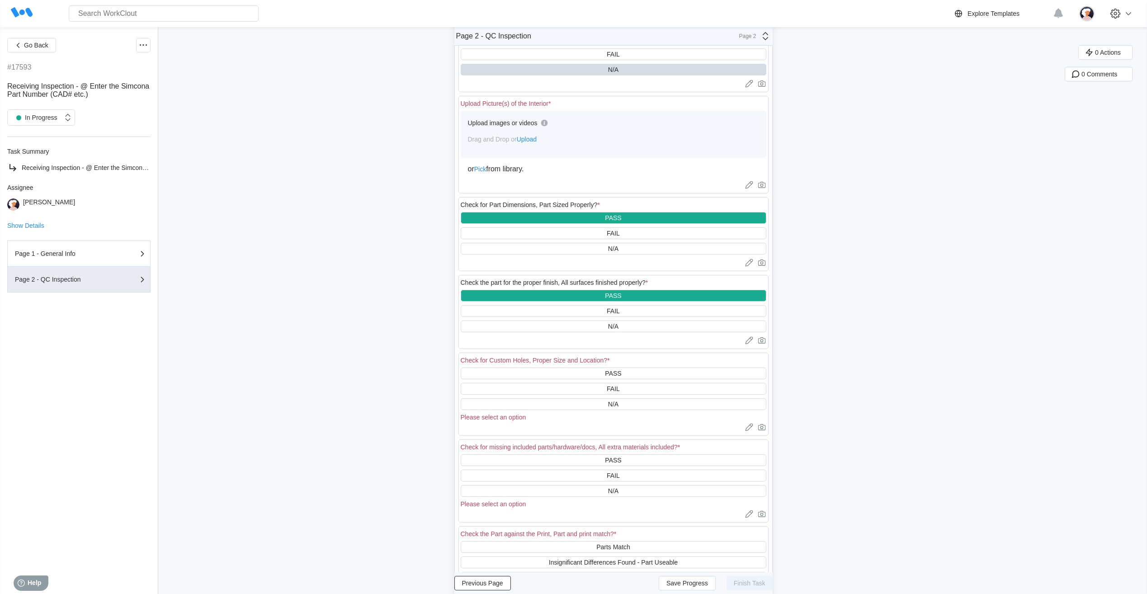
scroll to position [316, 0]
click at [548, 404] on div "N/A" at bounding box center [614, 404] width 306 height 12
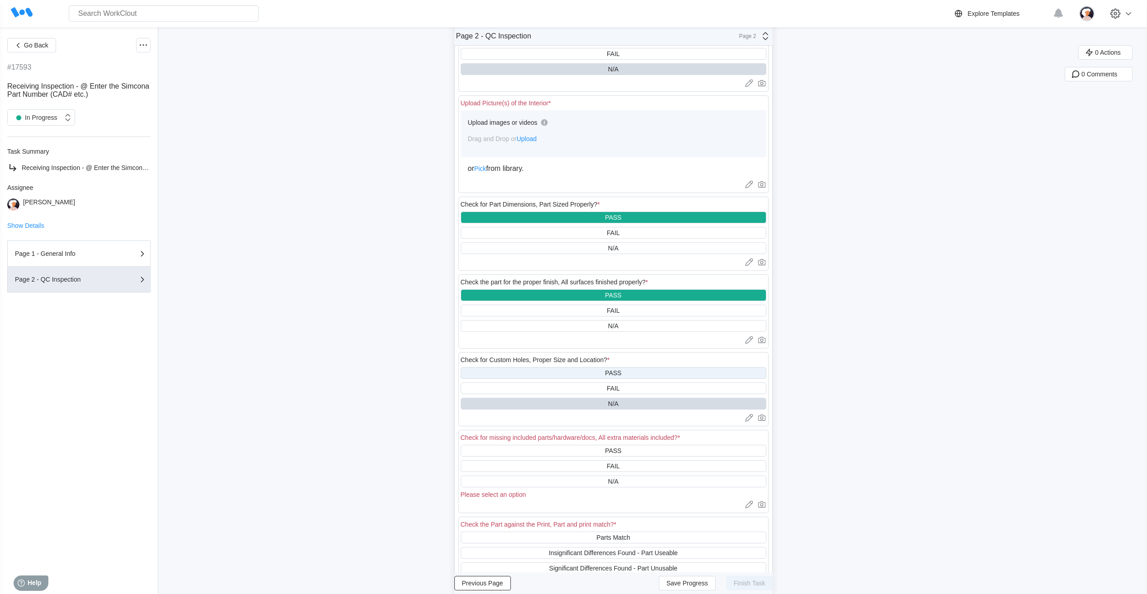
click at [545, 367] on div "PASS" at bounding box center [614, 373] width 306 height 12
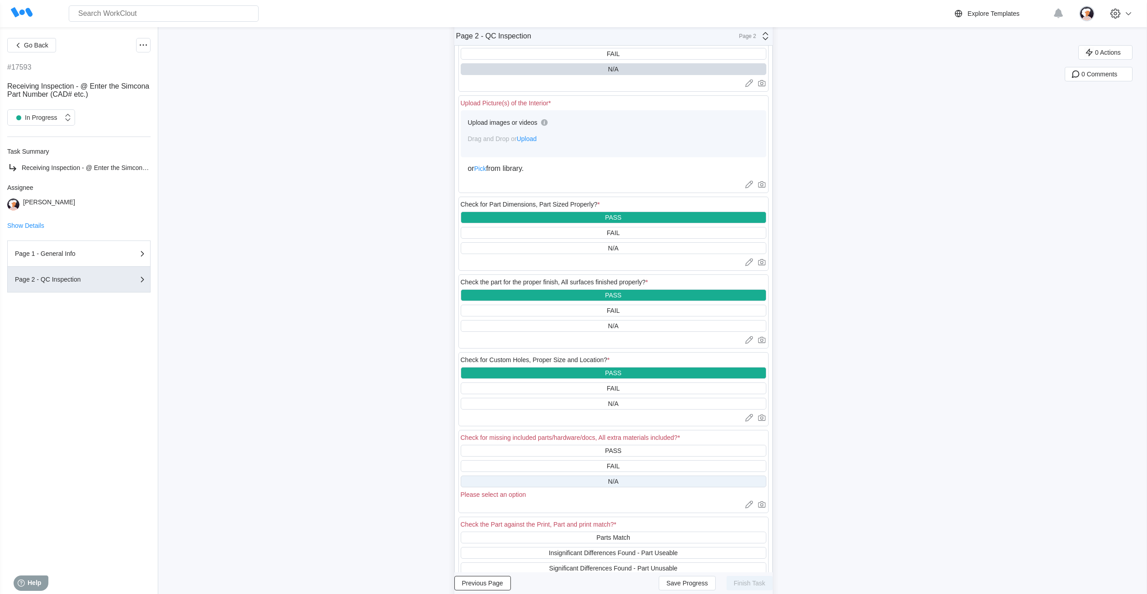
click at [535, 482] on div "N/A" at bounding box center [614, 482] width 306 height 12
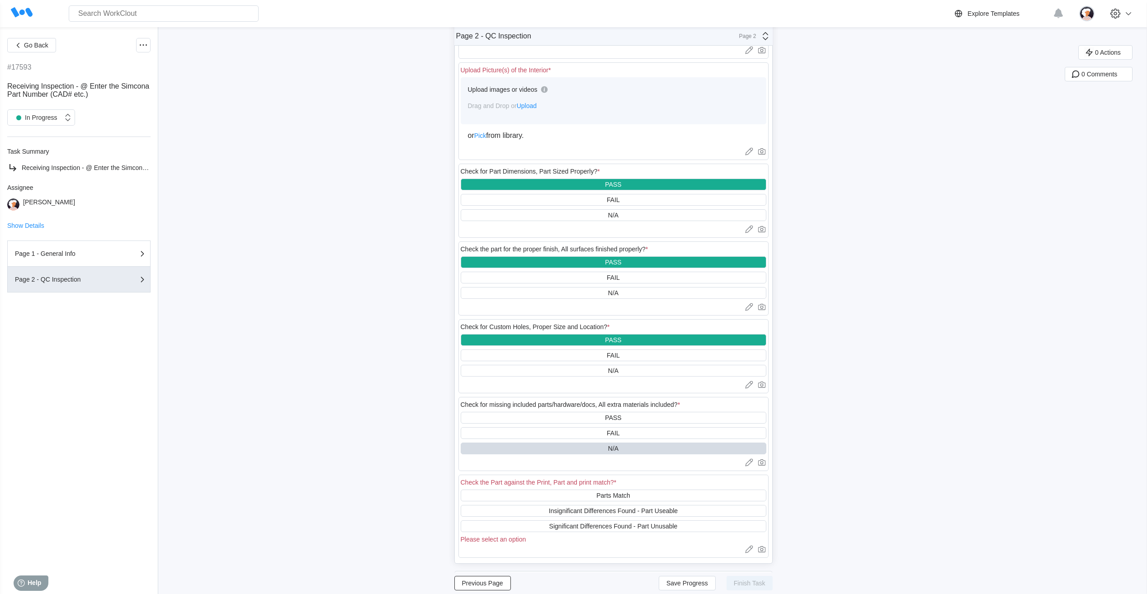
scroll to position [452, 0]
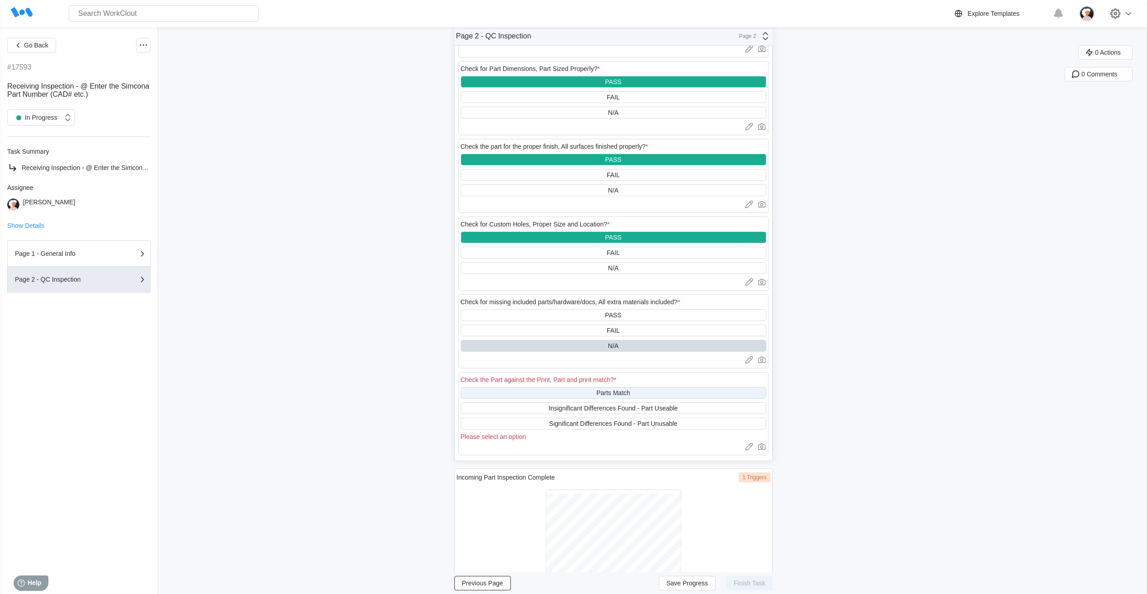
click at [539, 398] on div "Parts Match" at bounding box center [614, 393] width 306 height 12
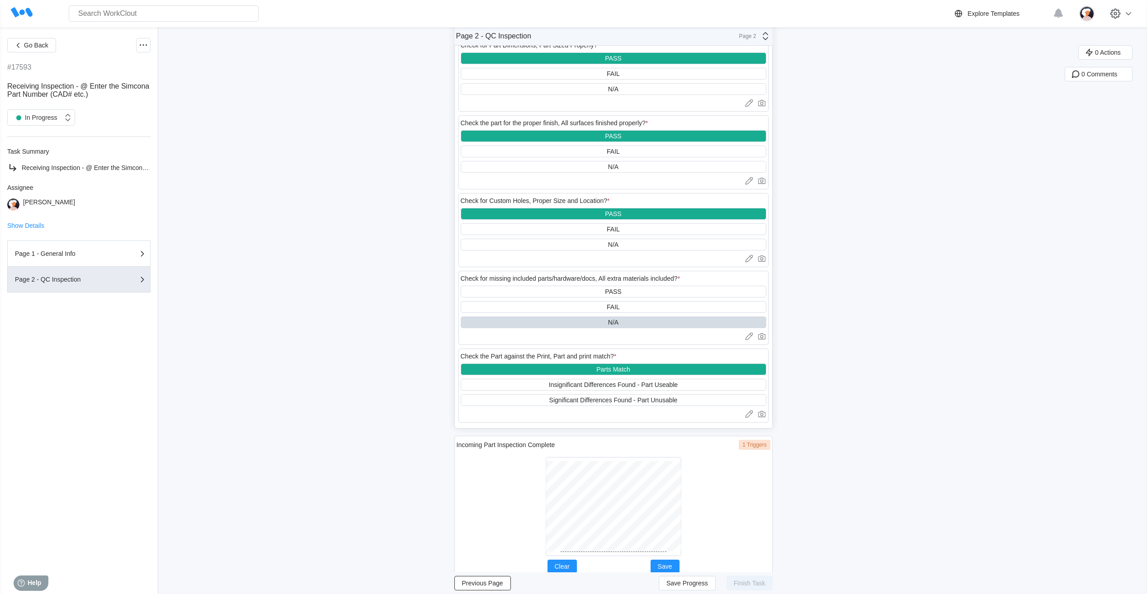
scroll to position [495, 0]
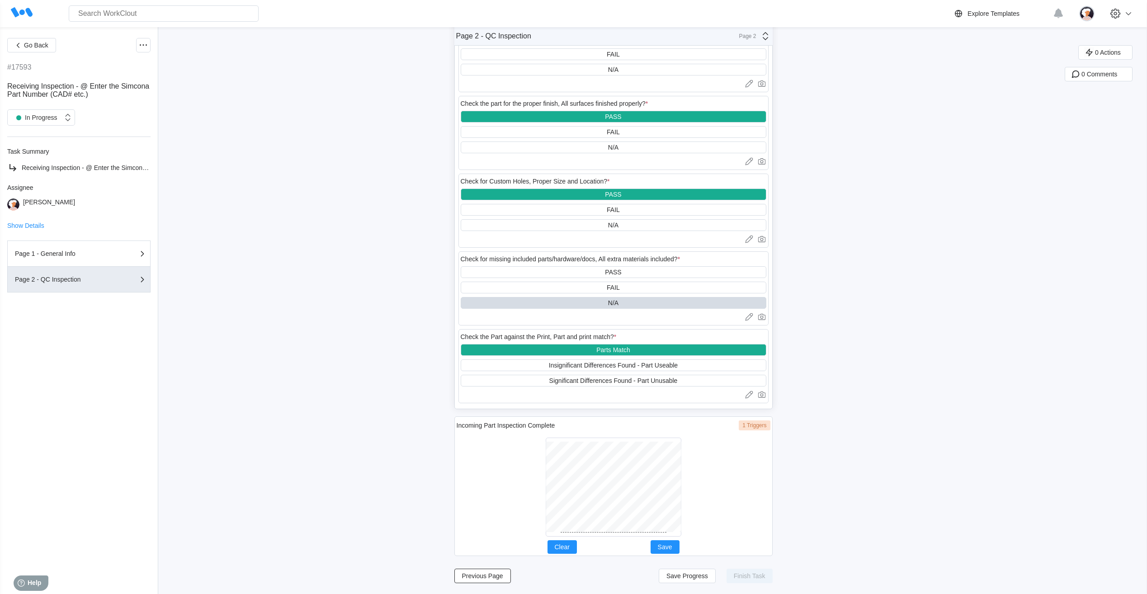
click at [571, 533] on div at bounding box center [614, 487] width 136 height 99
click at [575, 547] on button "Clear" at bounding box center [561, 547] width 29 height 14
click at [663, 544] on span "Save" at bounding box center [665, 547] width 14 height 6
click at [701, 575] on span "Save Progress" at bounding box center [687, 576] width 42 height 6
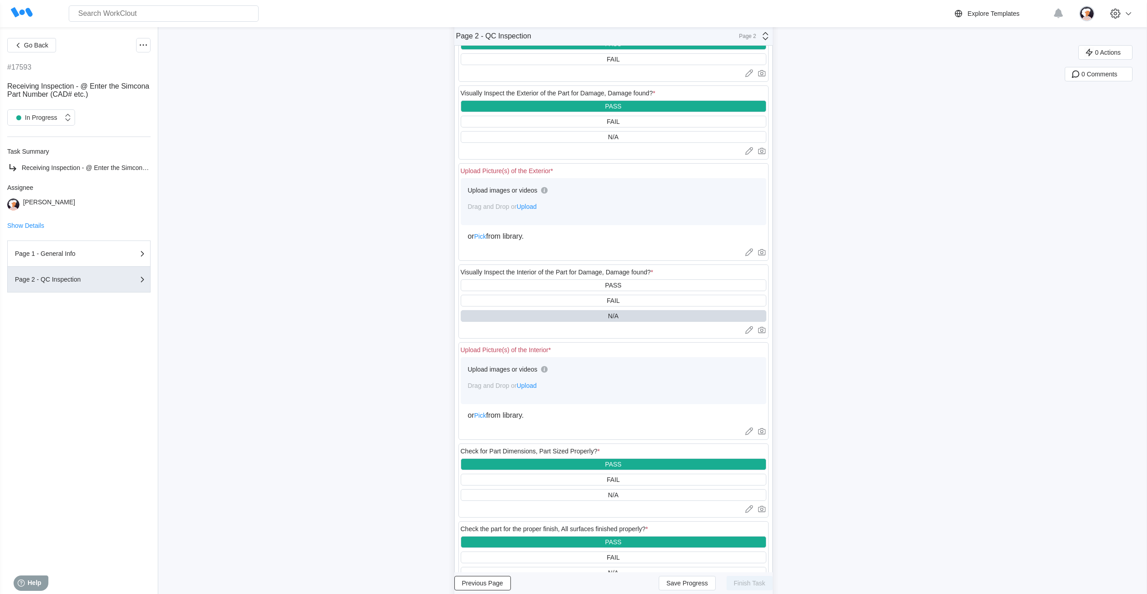
scroll to position [0, 0]
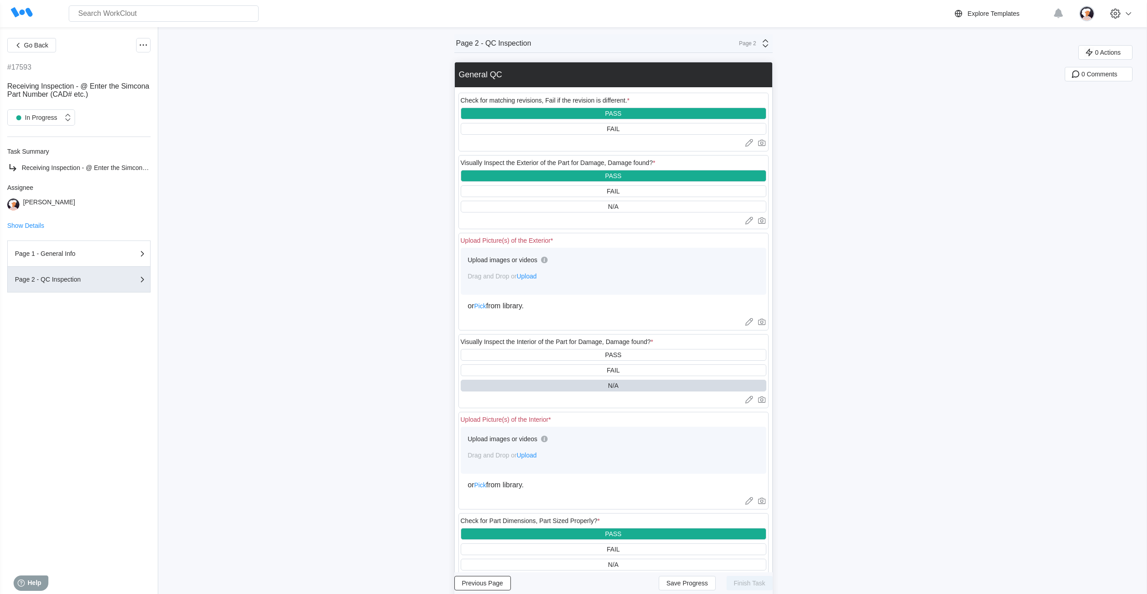
click at [535, 455] on span "Upload" at bounding box center [527, 455] width 20 height 7
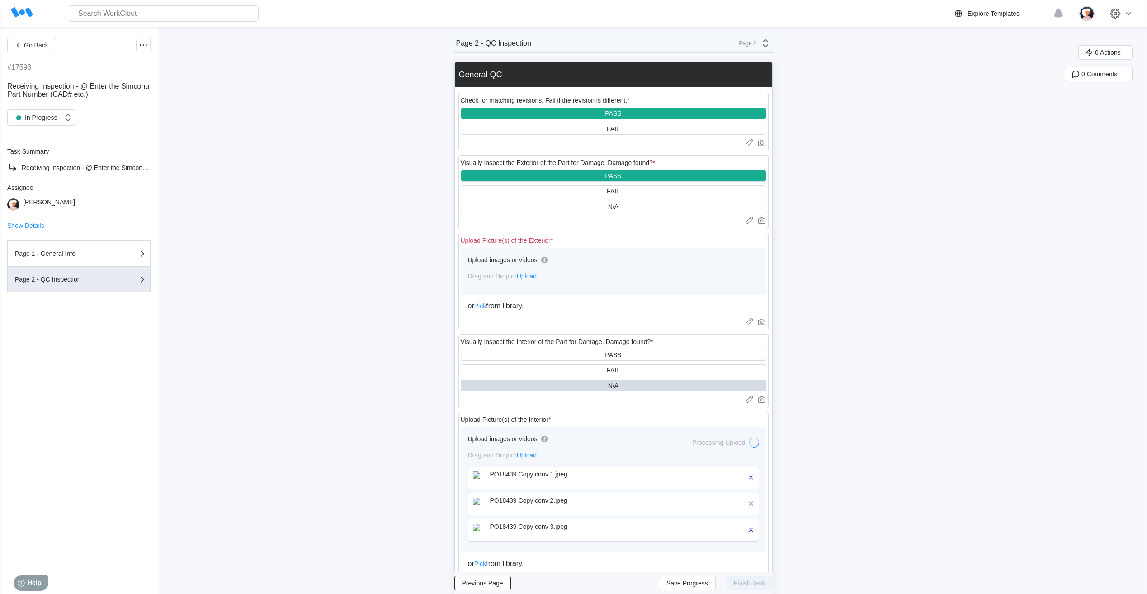
click at [529, 278] on span "Upload" at bounding box center [527, 276] width 20 height 7
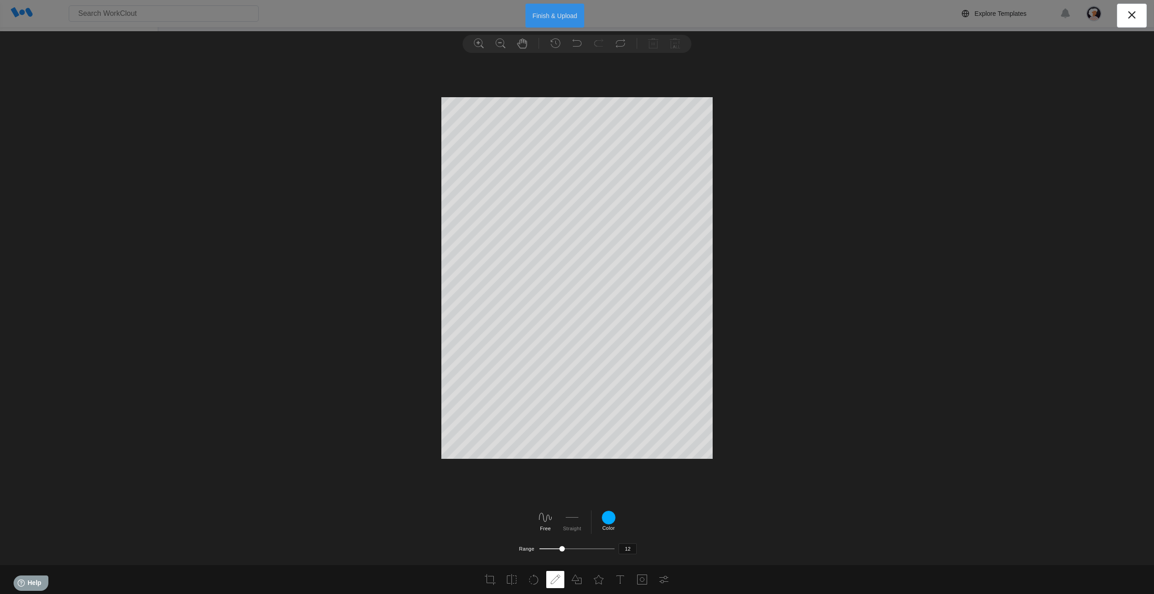
click at [573, 14] on button "Finish & Upload" at bounding box center [554, 16] width 59 height 24
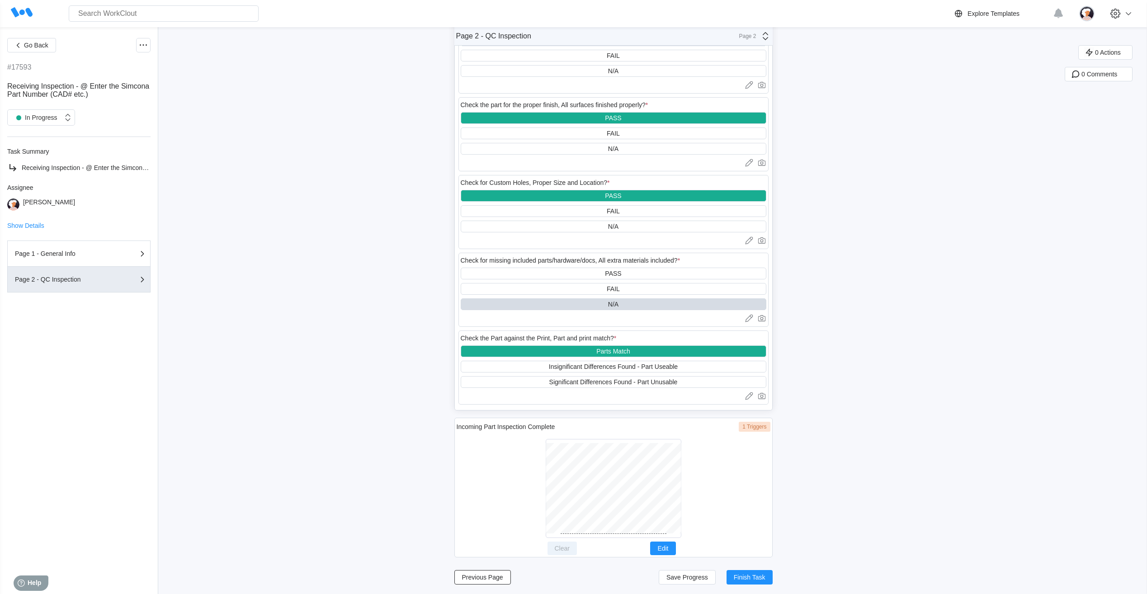
scroll to position [600, 0]
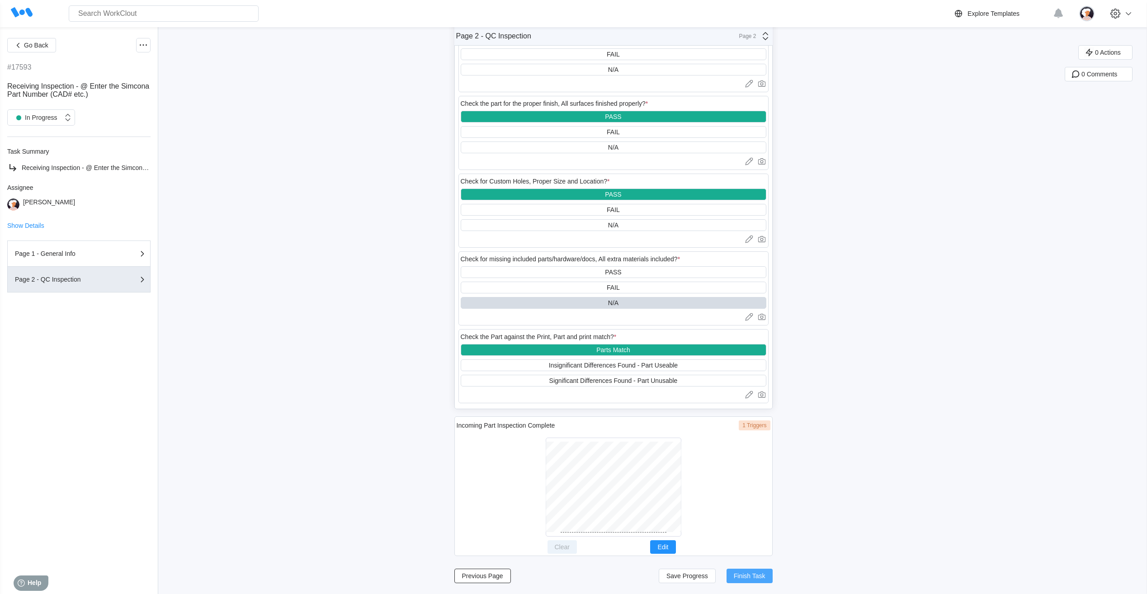
click at [741, 573] on span "Finish Task" at bounding box center [750, 576] width 32 height 6
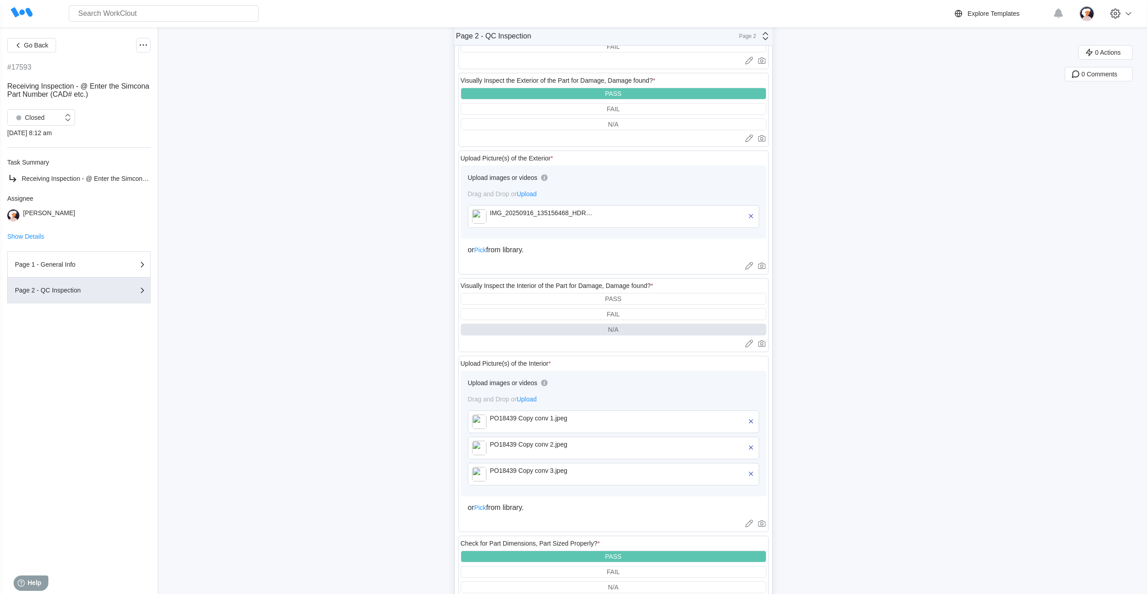
scroll to position [81, 0]
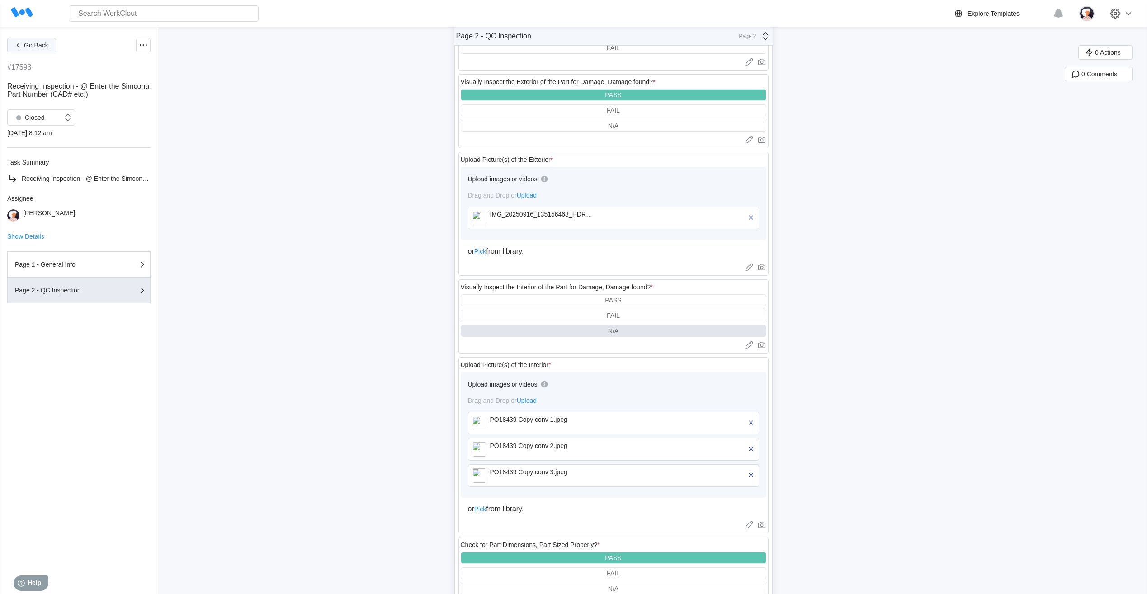
click at [45, 48] on span "Go Back" at bounding box center [36, 45] width 24 height 6
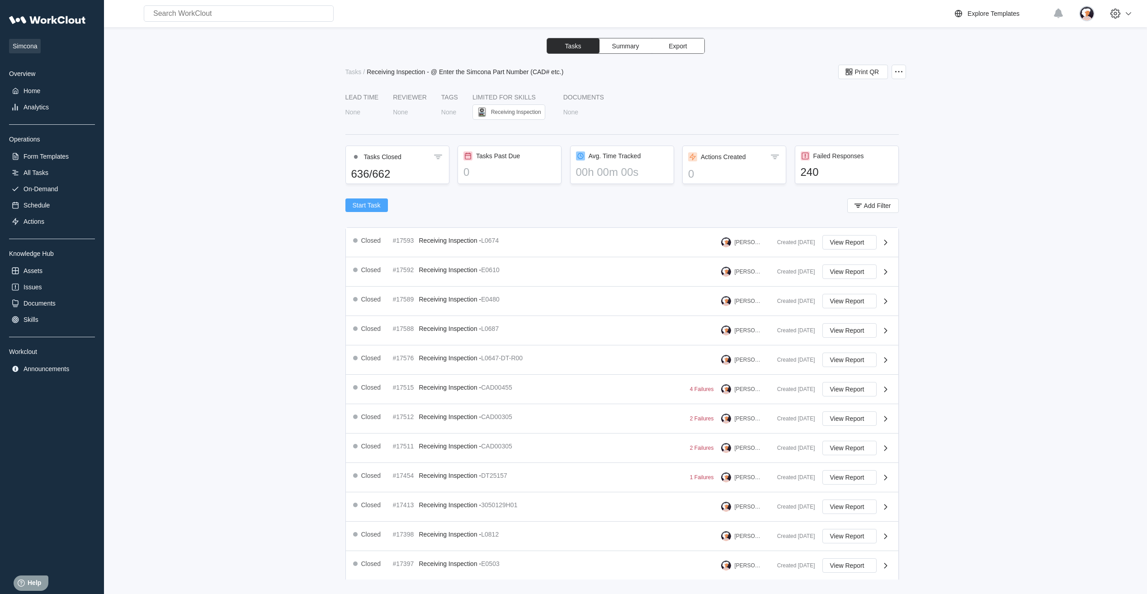
click at [356, 205] on span "Start Task" at bounding box center [367, 205] width 28 height 6
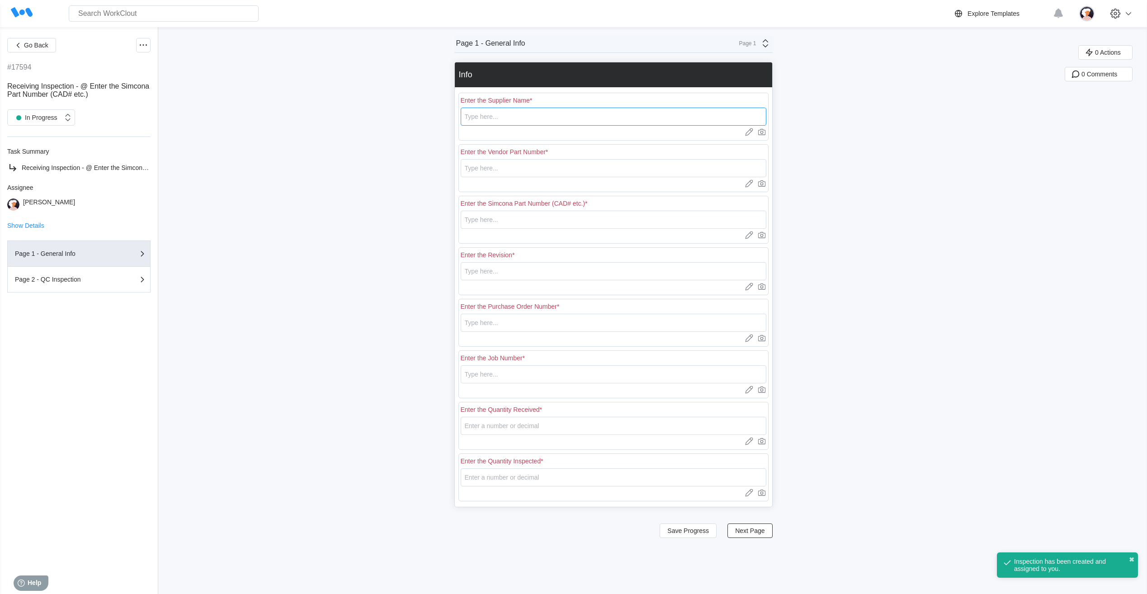
click at [485, 118] on input "text" at bounding box center [614, 117] width 306 height 18
type input "RE [PERSON_NAME]"
click at [484, 170] on input "text" at bounding box center [614, 168] width 306 height 18
type input "L0688"
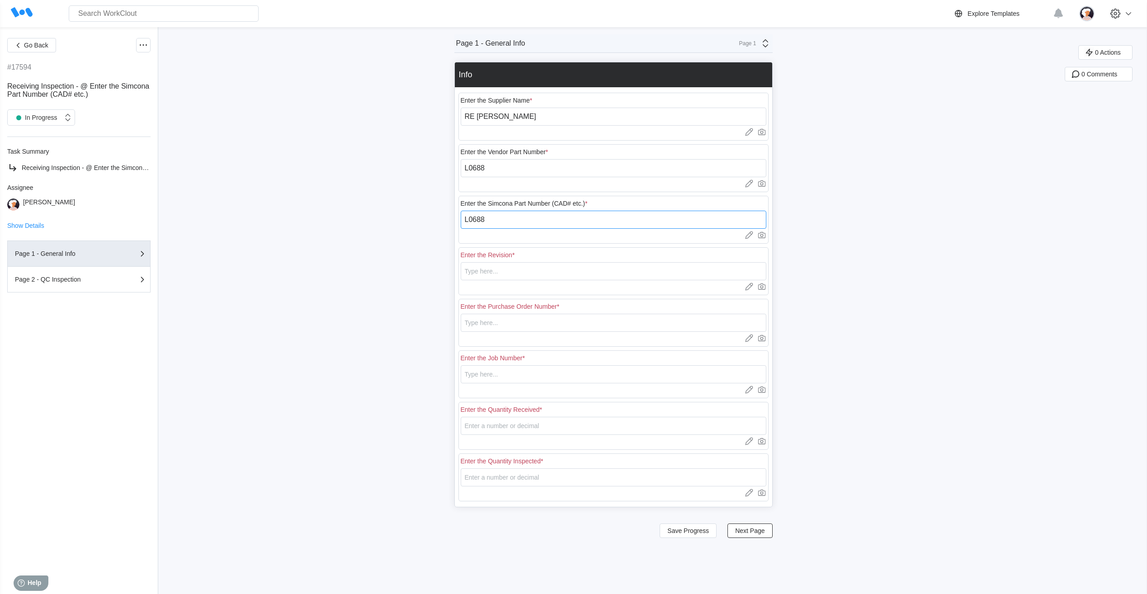
type input "L0688"
type input "1"
type input "18439"
type input "N/A"
type input "20"
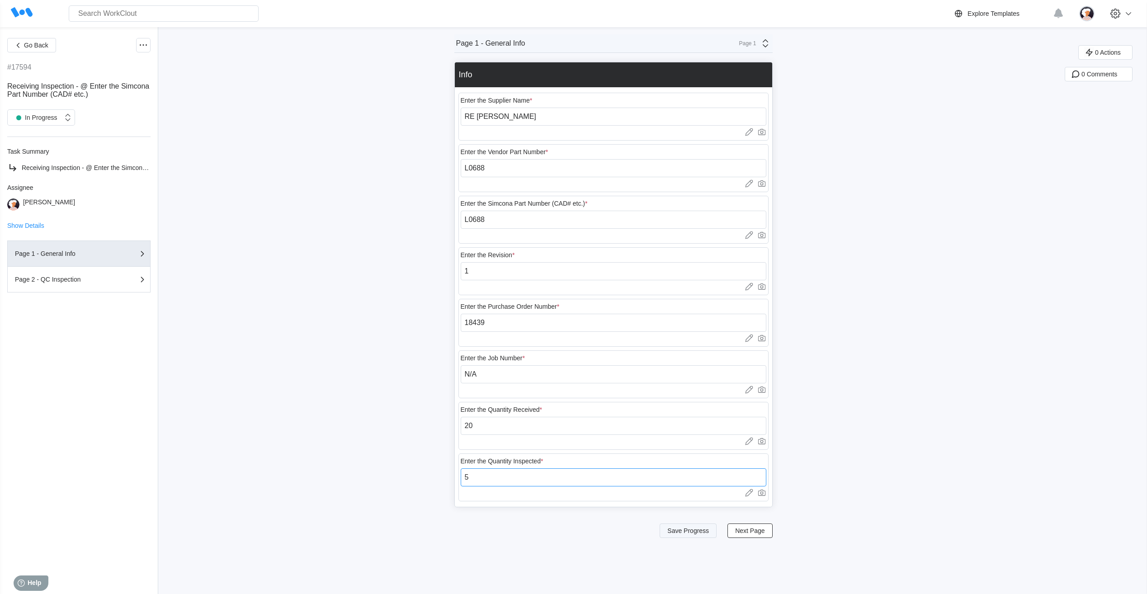
type input "5"
click at [680, 533] on span "Save Progress" at bounding box center [688, 531] width 42 height 6
click at [746, 529] on span "Next Page" at bounding box center [749, 531] width 29 height 6
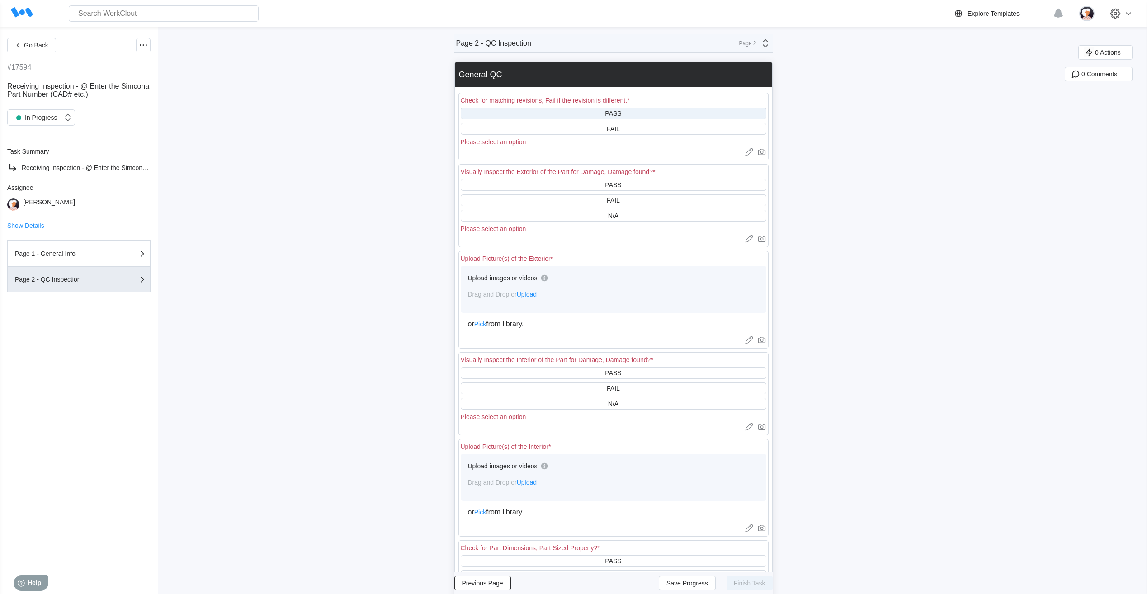
click at [574, 114] on div "PASS" at bounding box center [614, 114] width 306 height 12
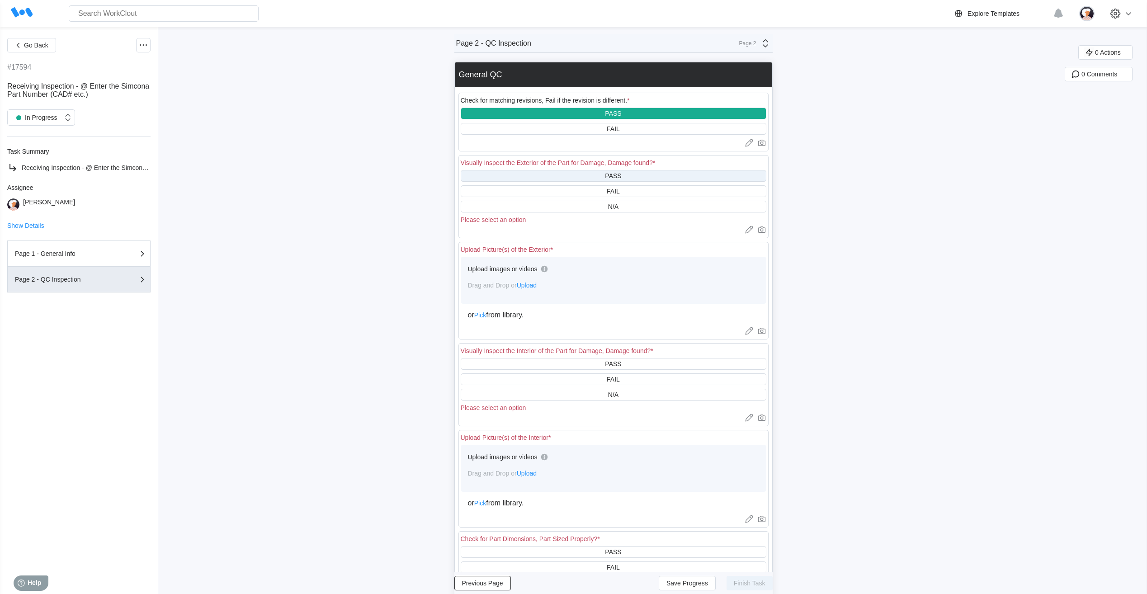
click at [572, 173] on div "PASS" at bounding box center [614, 176] width 306 height 12
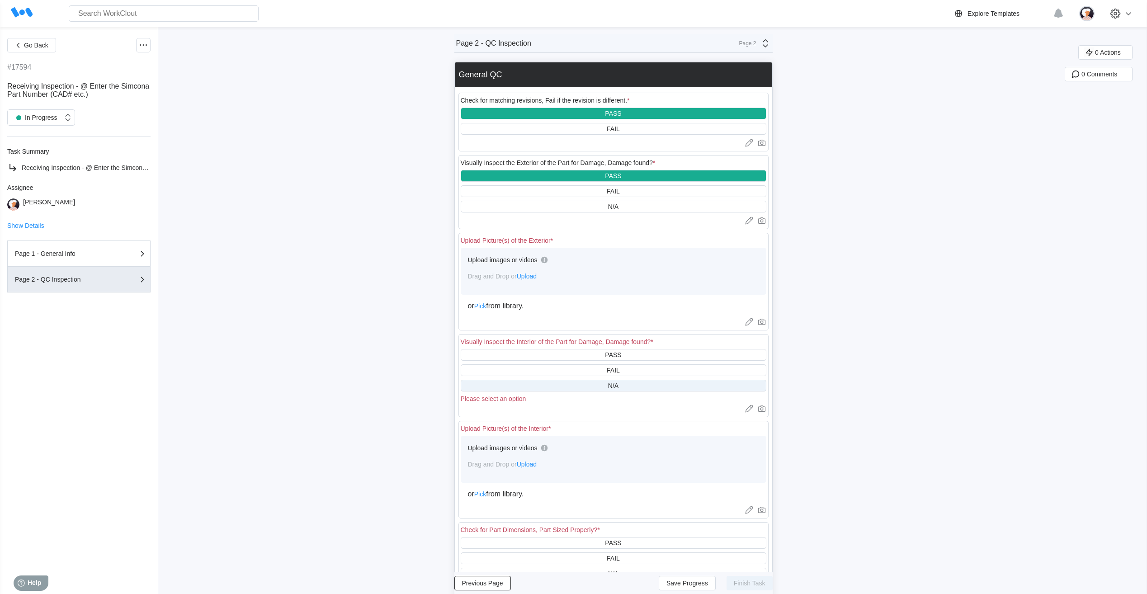
click at [560, 387] on div "N/A" at bounding box center [614, 386] width 306 height 12
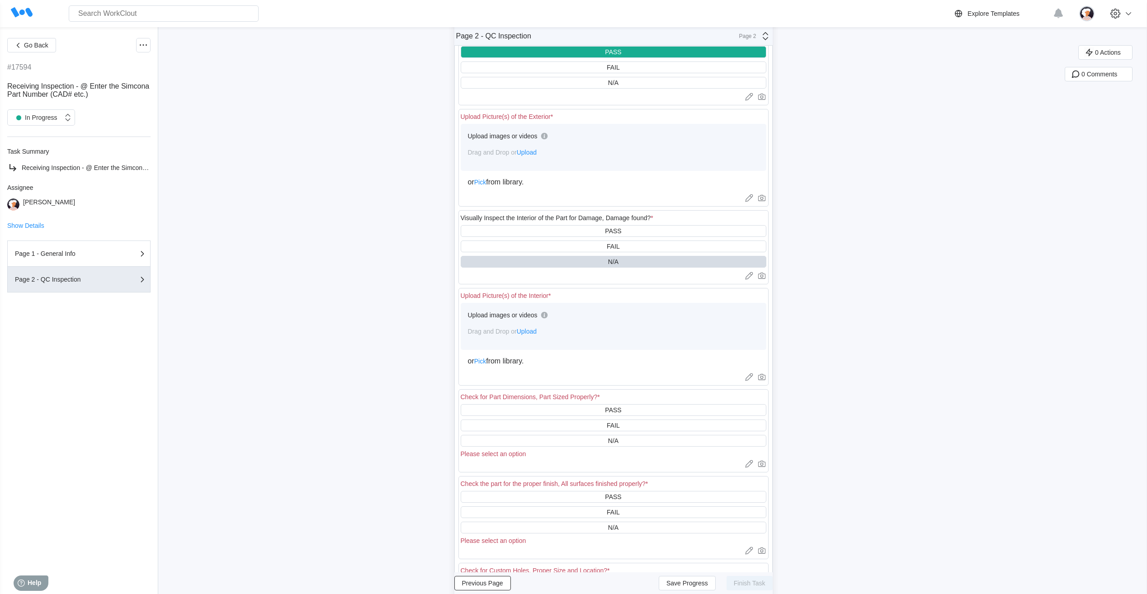
scroll to position [136, 0]
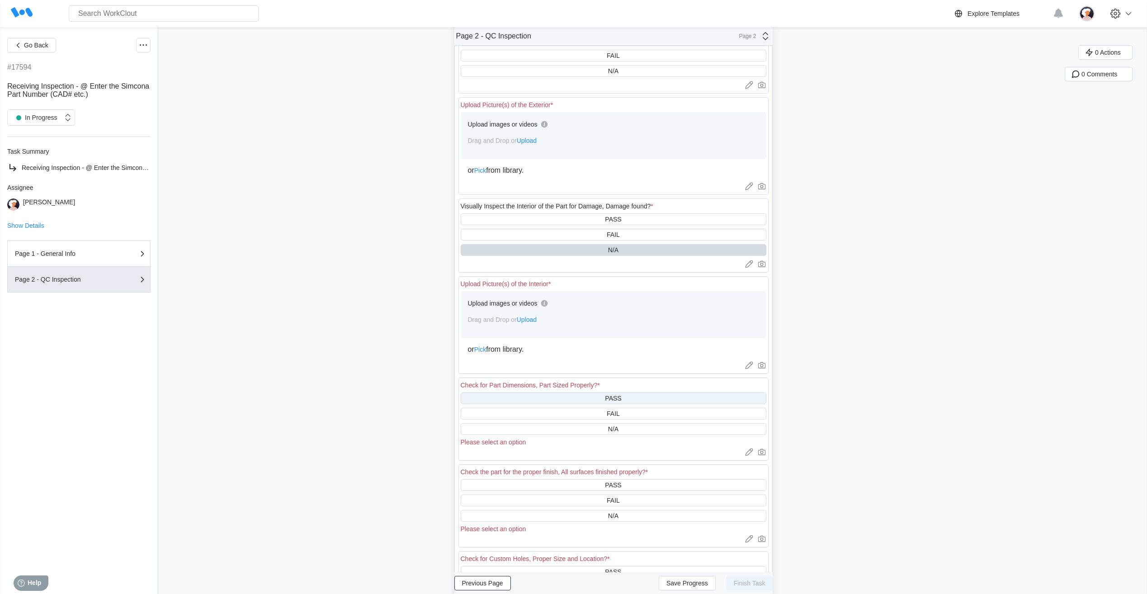
click at [544, 400] on div "PASS" at bounding box center [614, 398] width 306 height 12
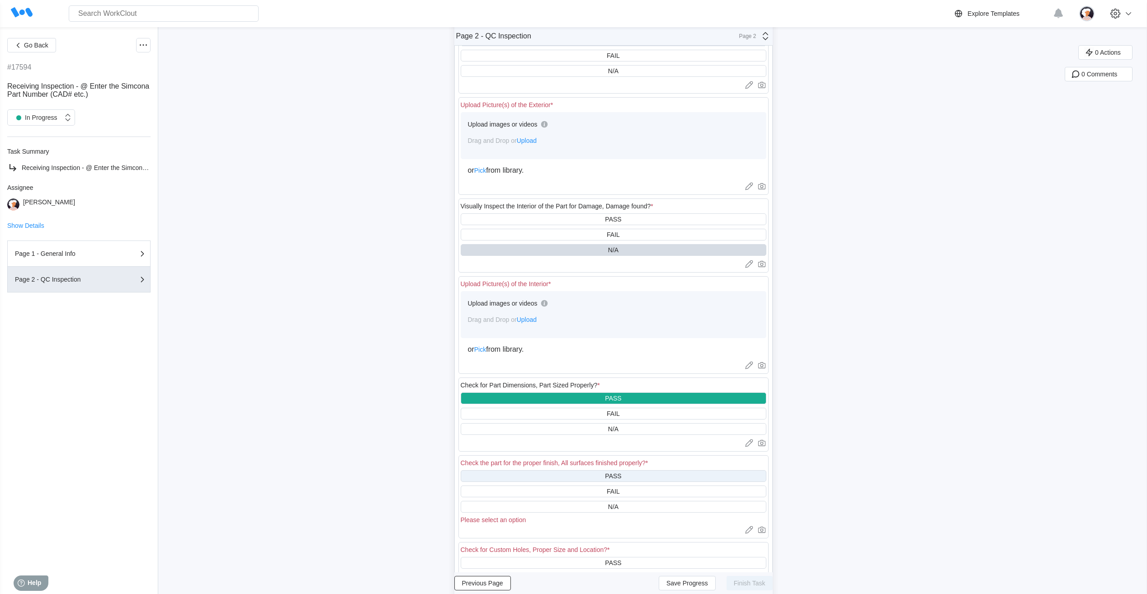
click at [586, 476] on div "PASS" at bounding box center [614, 476] width 306 height 12
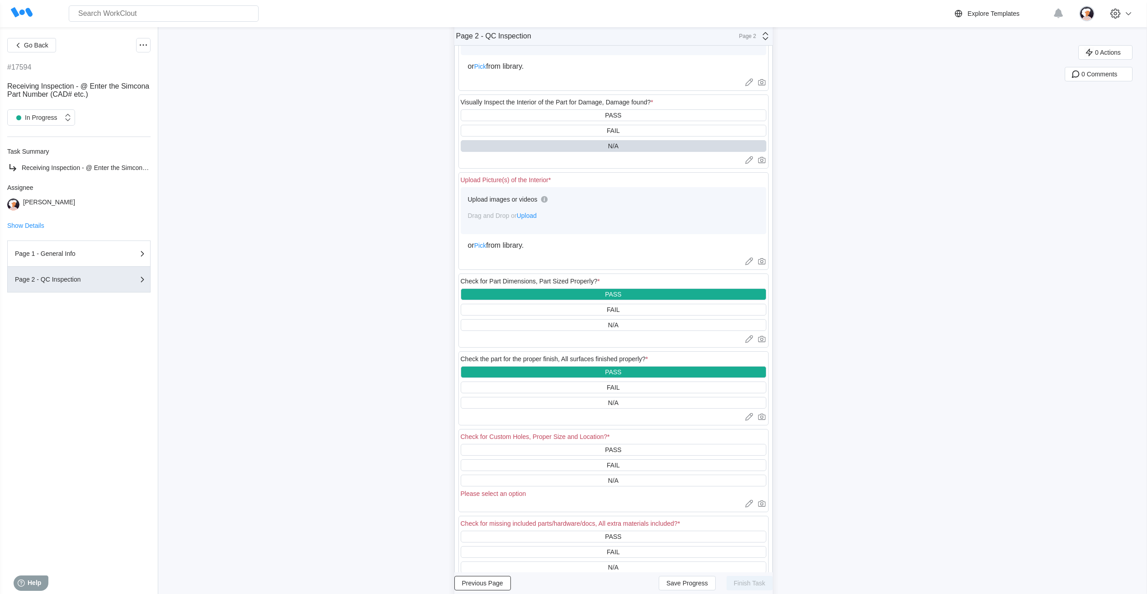
scroll to position [271, 0]
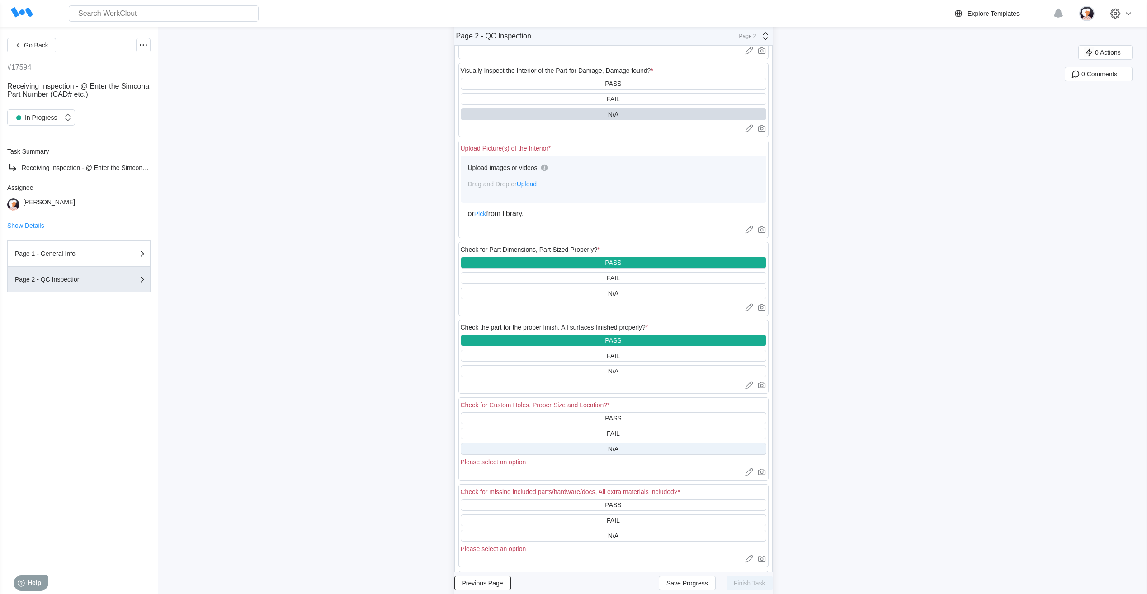
click at [590, 448] on div "N/A" at bounding box center [614, 449] width 306 height 12
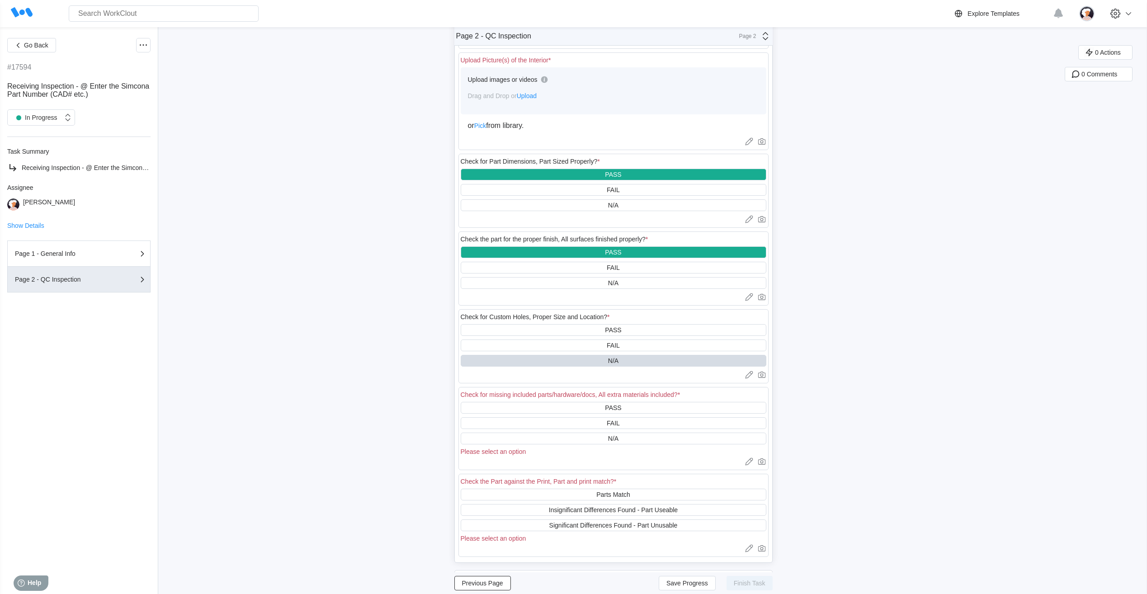
scroll to position [362, 0]
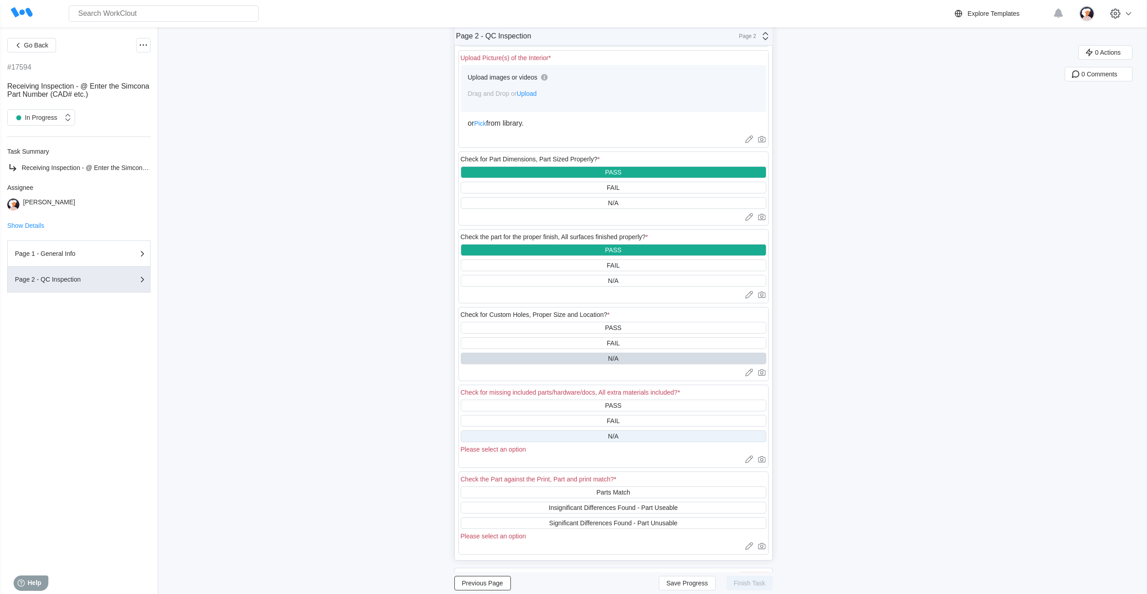
click at [590, 435] on div "N/A" at bounding box center [614, 436] width 306 height 12
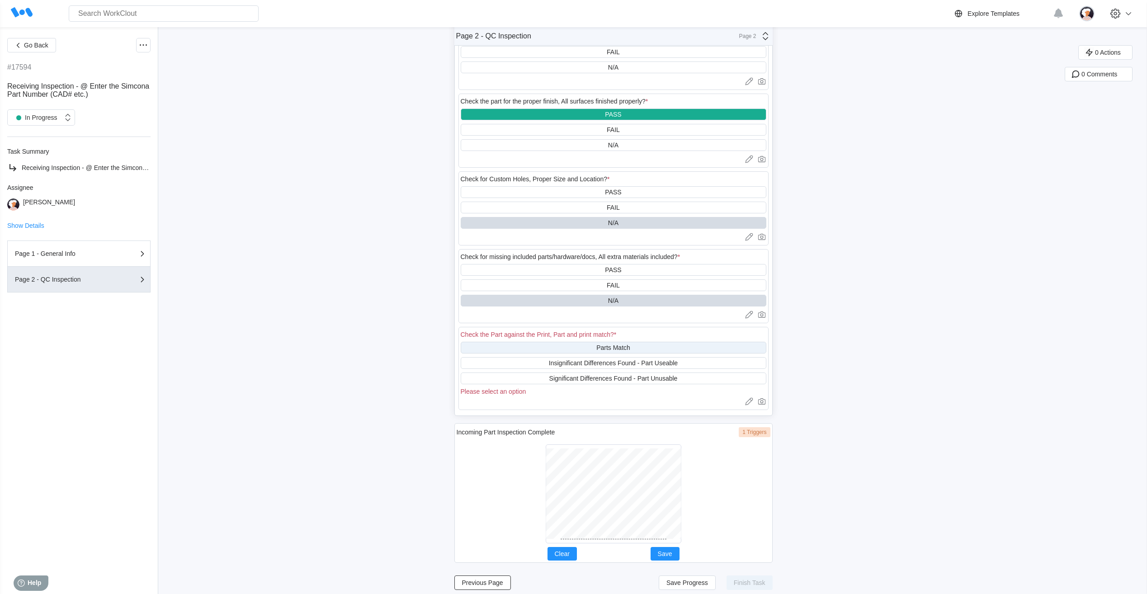
click at [584, 347] on div "Parts Match" at bounding box center [614, 348] width 306 height 12
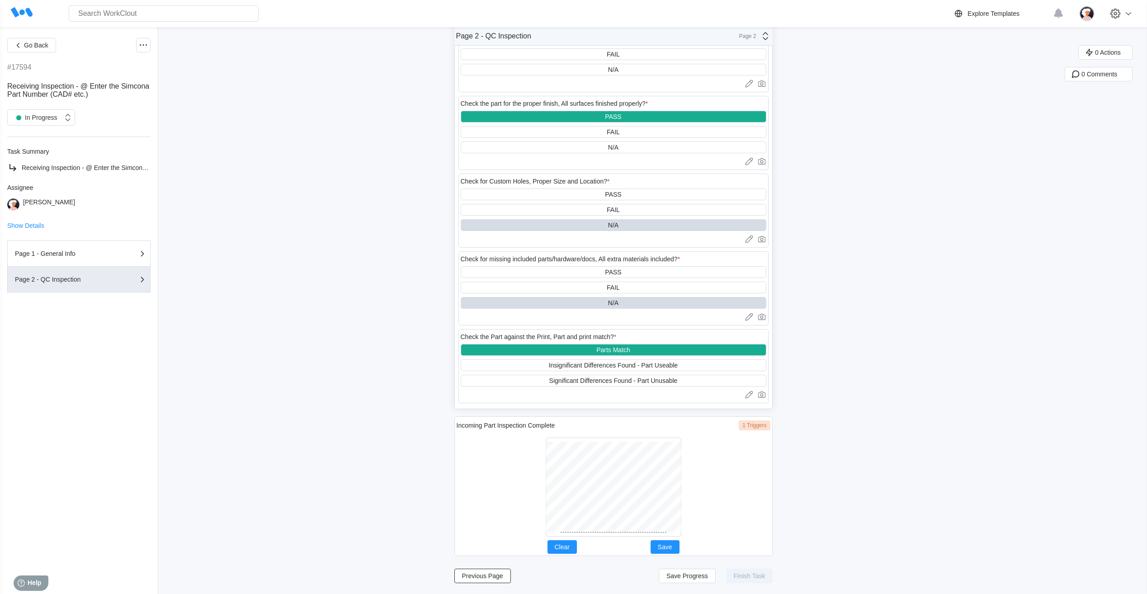
scroll to position [495, 0]
click at [662, 543] on button "Save" at bounding box center [665, 547] width 29 height 14
click at [689, 575] on span "Save Progress" at bounding box center [687, 576] width 42 height 6
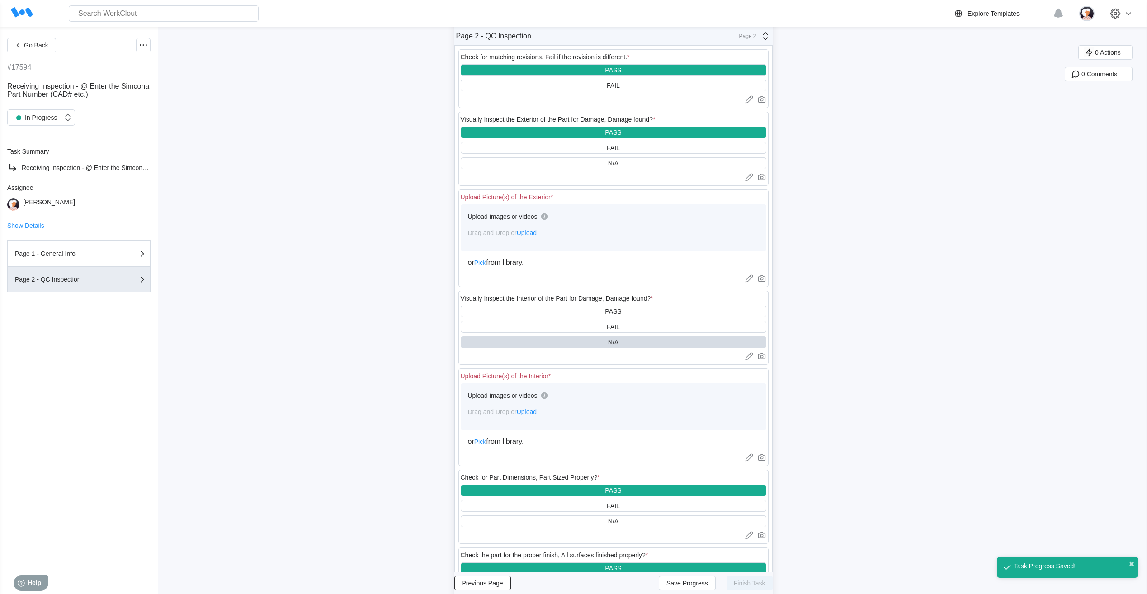
scroll to position [43, 0]
click at [532, 234] on span "Upload" at bounding box center [527, 233] width 20 height 7
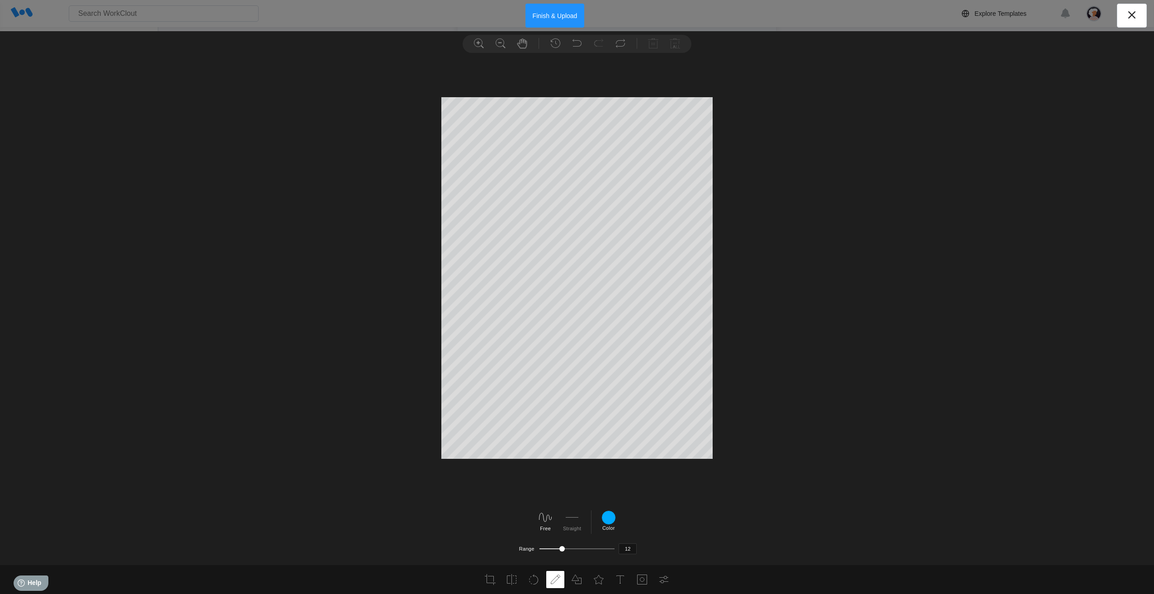
drag, startPoint x: 575, startPoint y: 16, endPoint x: 596, endPoint y: 30, distance: 25.5
click at [575, 16] on button "Finish & Upload" at bounding box center [554, 16] width 59 height 24
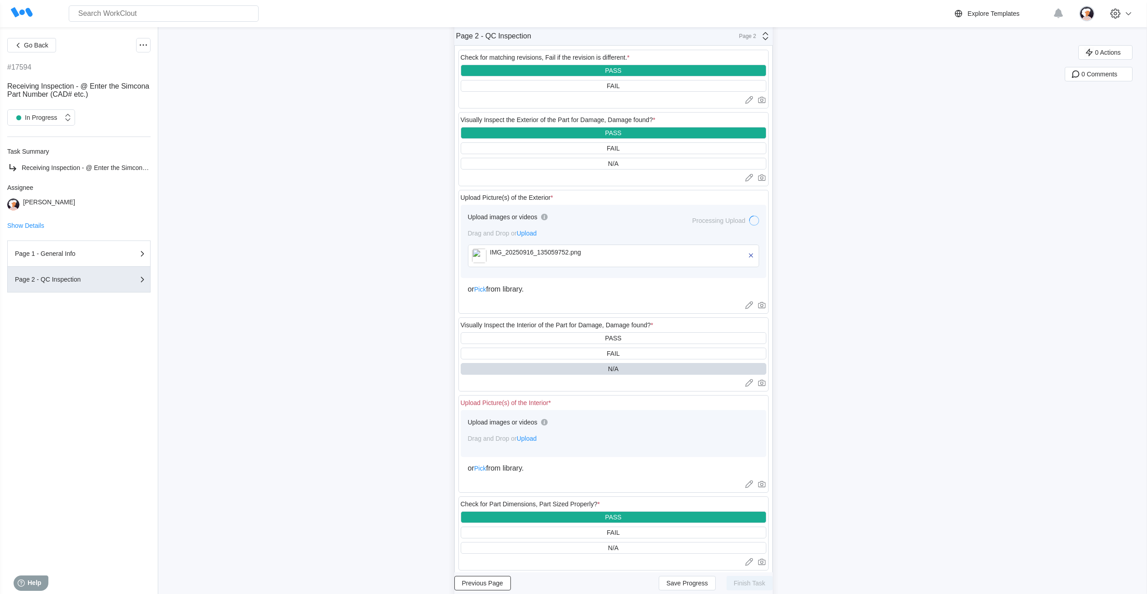
click at [529, 441] on span "Upload" at bounding box center [527, 438] width 20 height 7
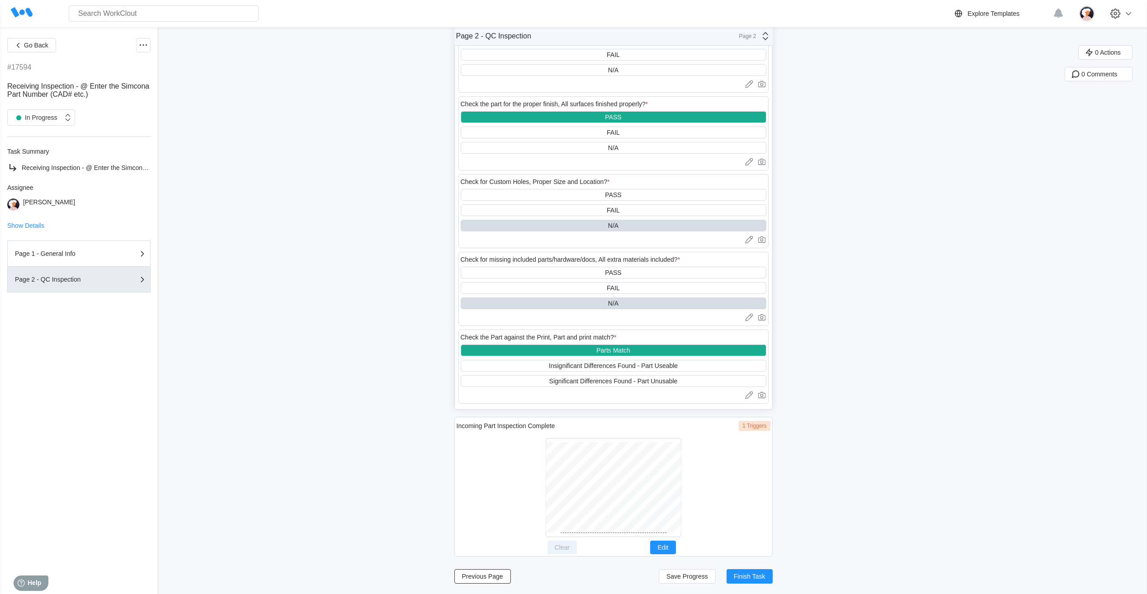
scroll to position [600, 0]
click at [752, 575] on span "Finish Task" at bounding box center [750, 576] width 32 height 6
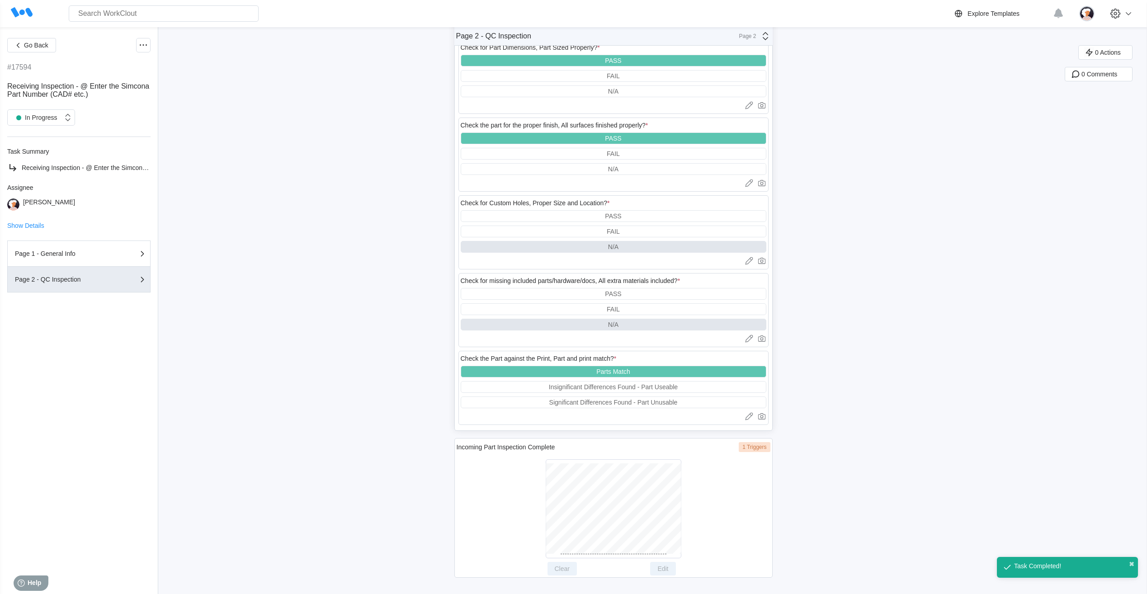
scroll to position [578, 0]
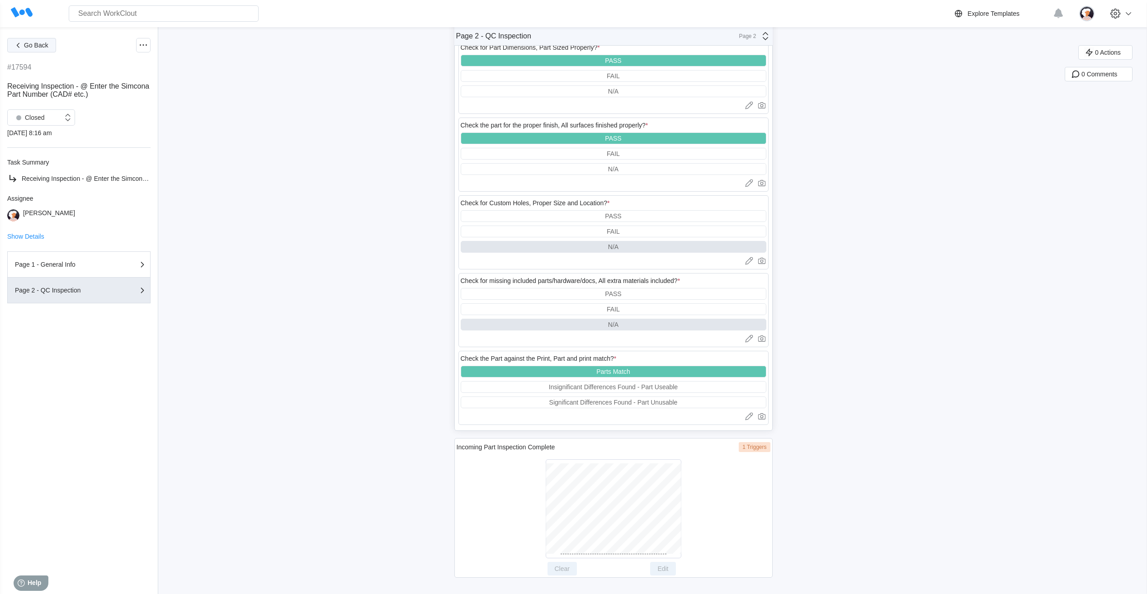
click at [33, 47] on span "Go Back" at bounding box center [36, 45] width 24 height 6
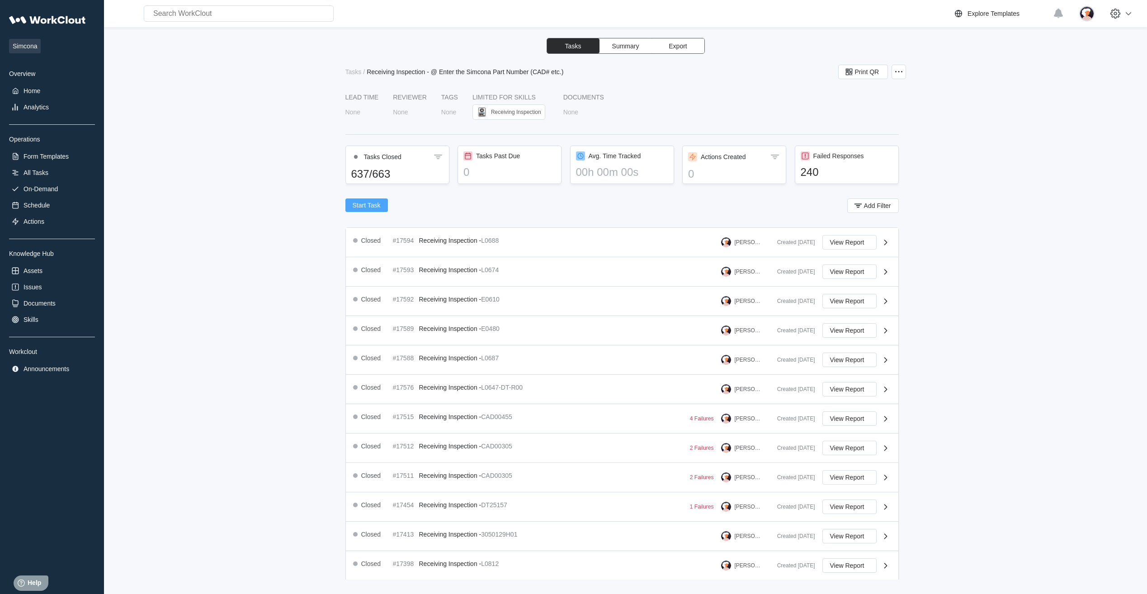
click at [373, 207] on span "Start Task" at bounding box center [367, 205] width 28 height 6
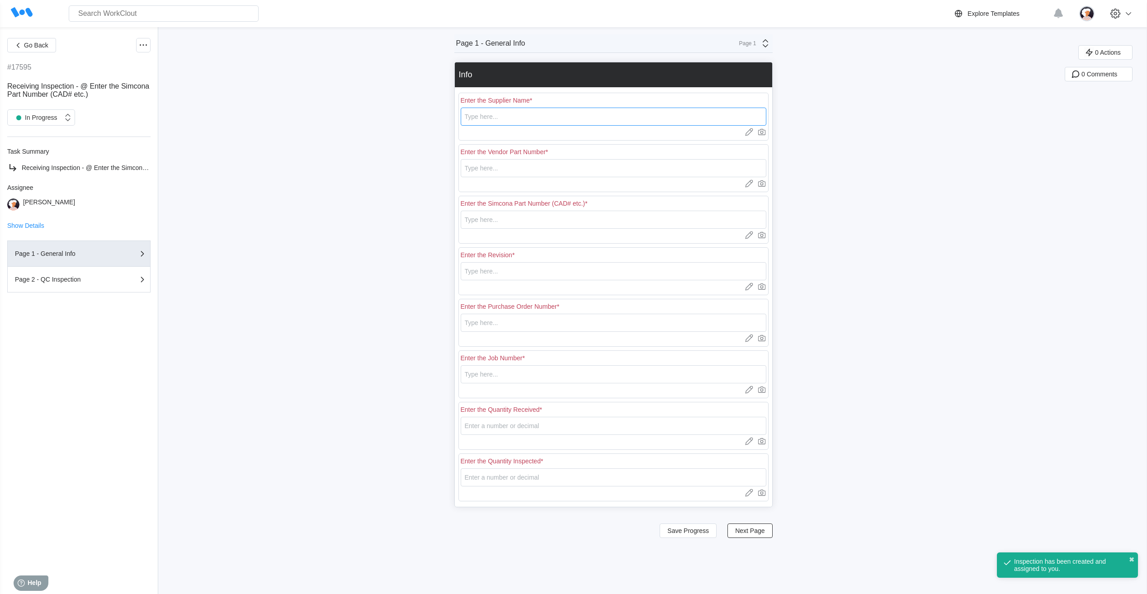
click at [488, 117] on input "text" at bounding box center [614, 117] width 306 height 18
type input "RE [PERSON_NAME]"
click at [476, 169] on input "text" at bounding box center [614, 168] width 306 height 18
type input "E0521"
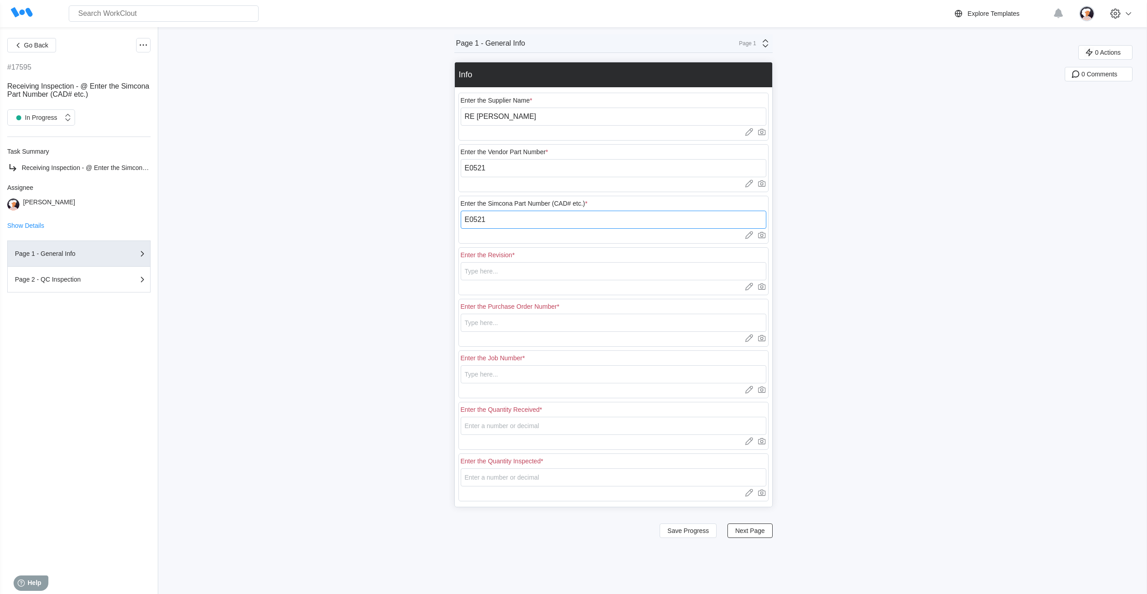
type input "E0521"
click at [516, 278] on input "text" at bounding box center [614, 271] width 306 height 18
type input "1"
click at [491, 326] on input "text" at bounding box center [614, 323] width 306 height 18
type input "18439"
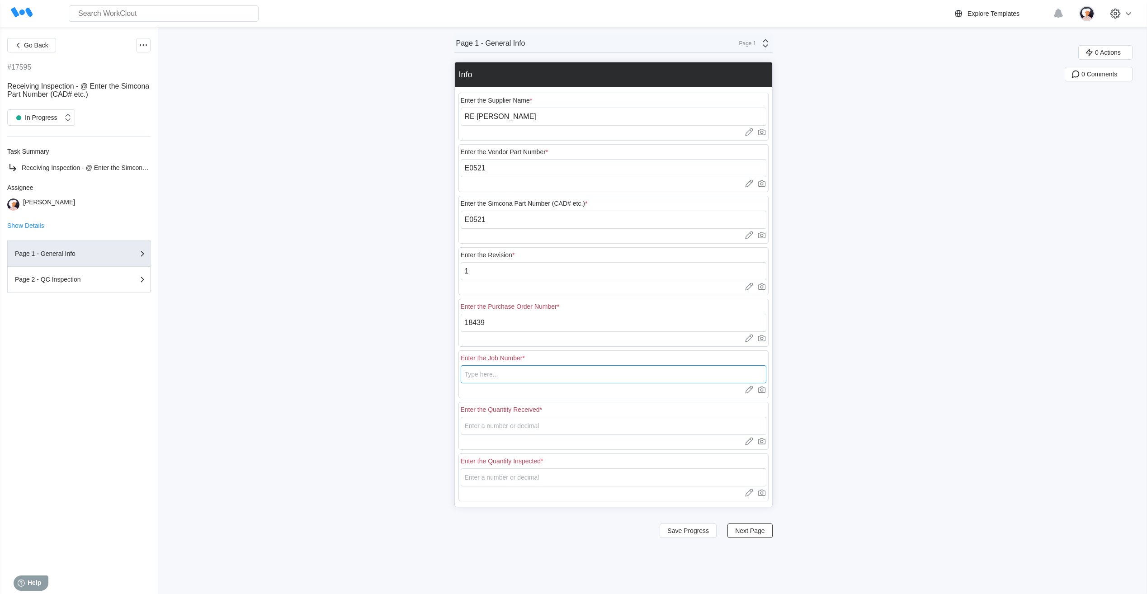
type input "N/A"
type input "20"
type input "5"
click at [700, 534] on span "Save Progress" at bounding box center [688, 531] width 42 height 6
click at [743, 533] on span "Next Page" at bounding box center [749, 531] width 29 height 6
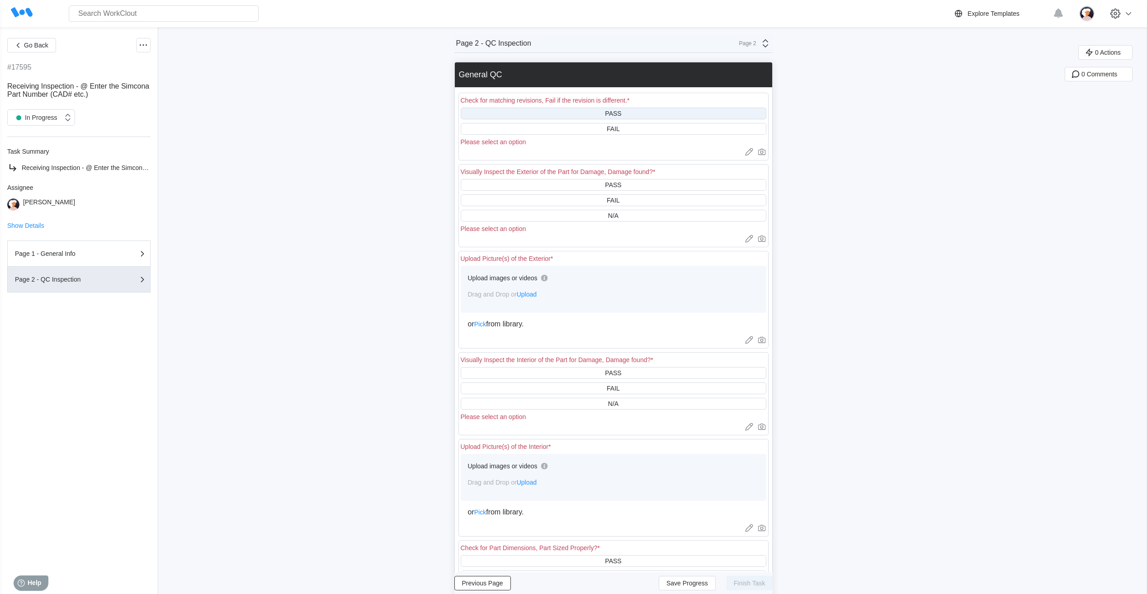
click at [505, 116] on div "PASS" at bounding box center [614, 114] width 306 height 12
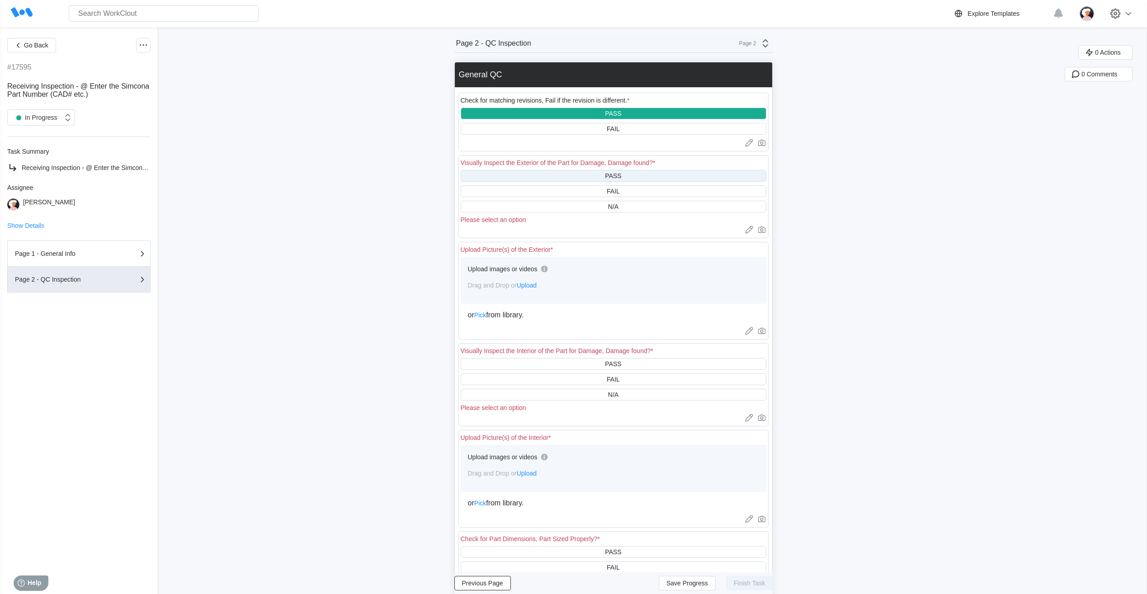
click at [506, 174] on div "PASS" at bounding box center [614, 176] width 306 height 12
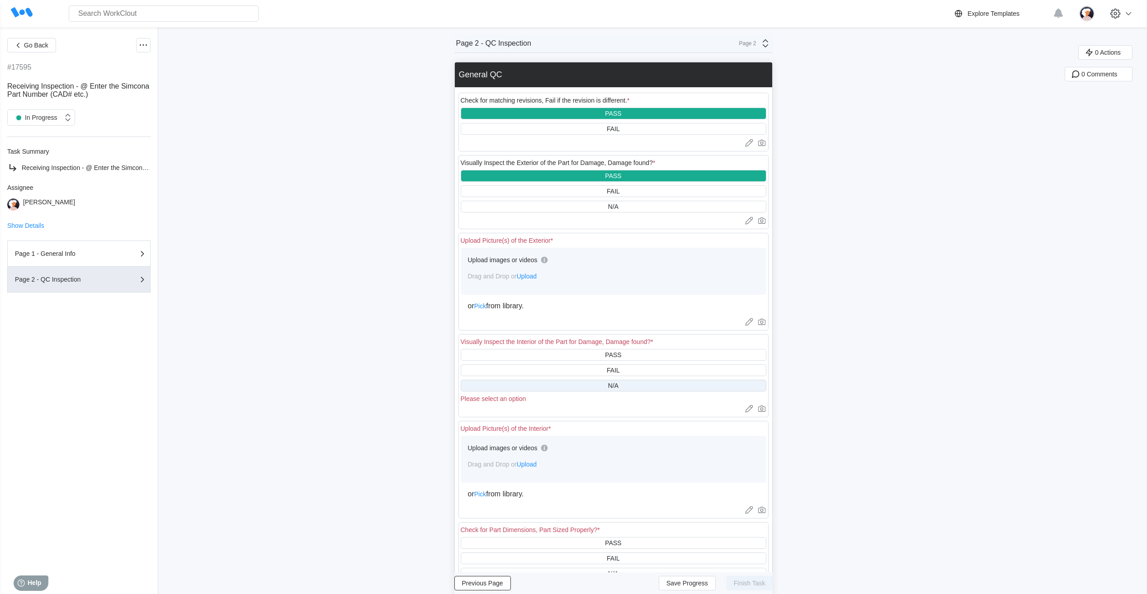
click at [541, 381] on div "N/A" at bounding box center [614, 386] width 306 height 12
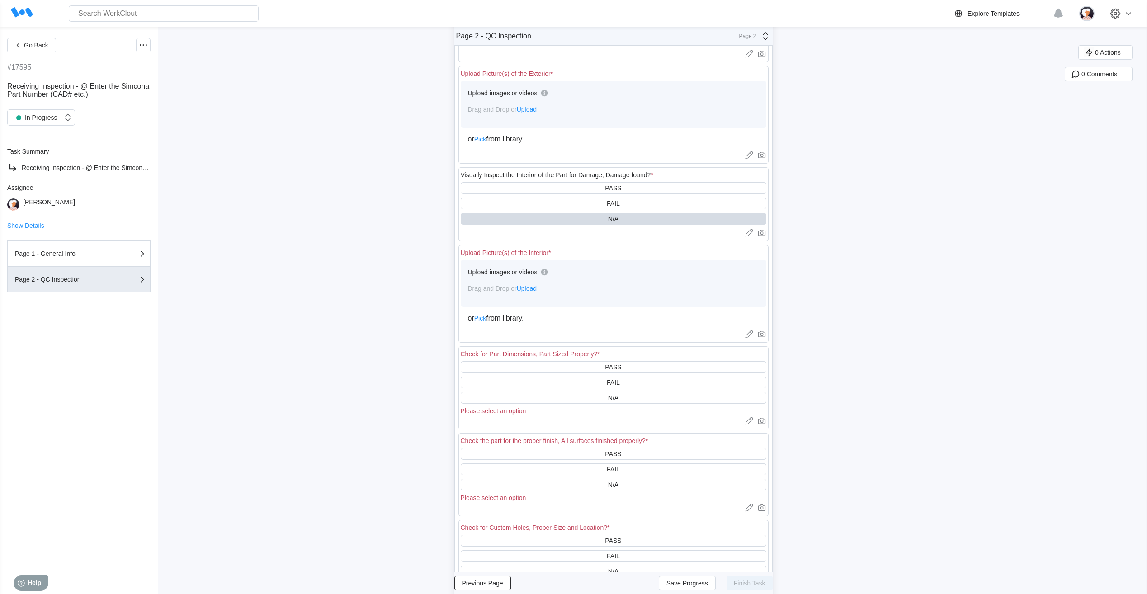
scroll to position [181, 0]
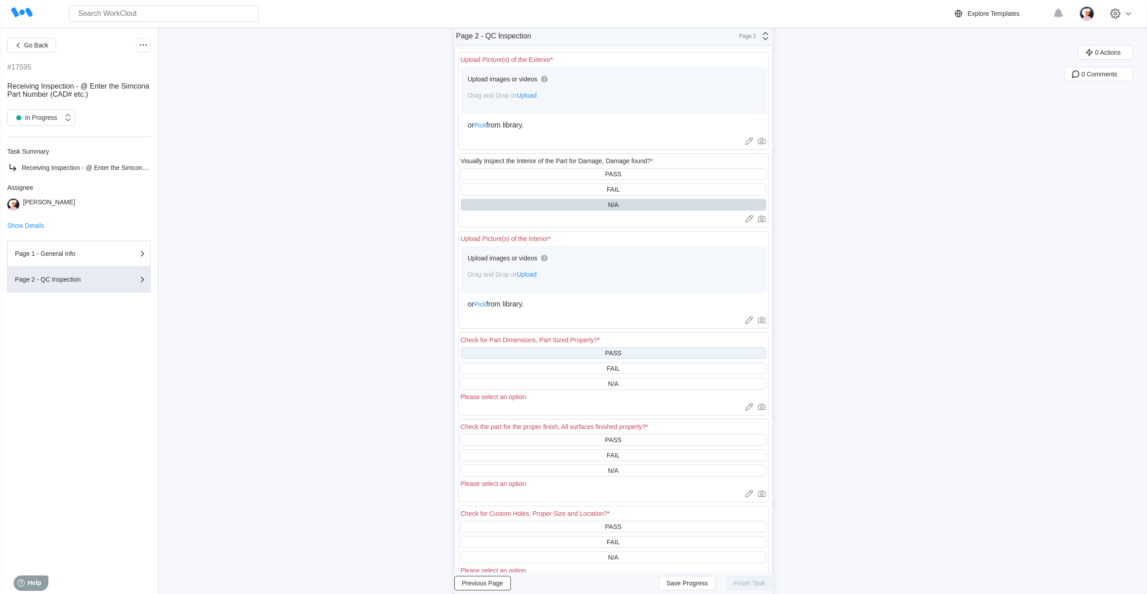
click at [541, 353] on div "PASS" at bounding box center [614, 353] width 306 height 12
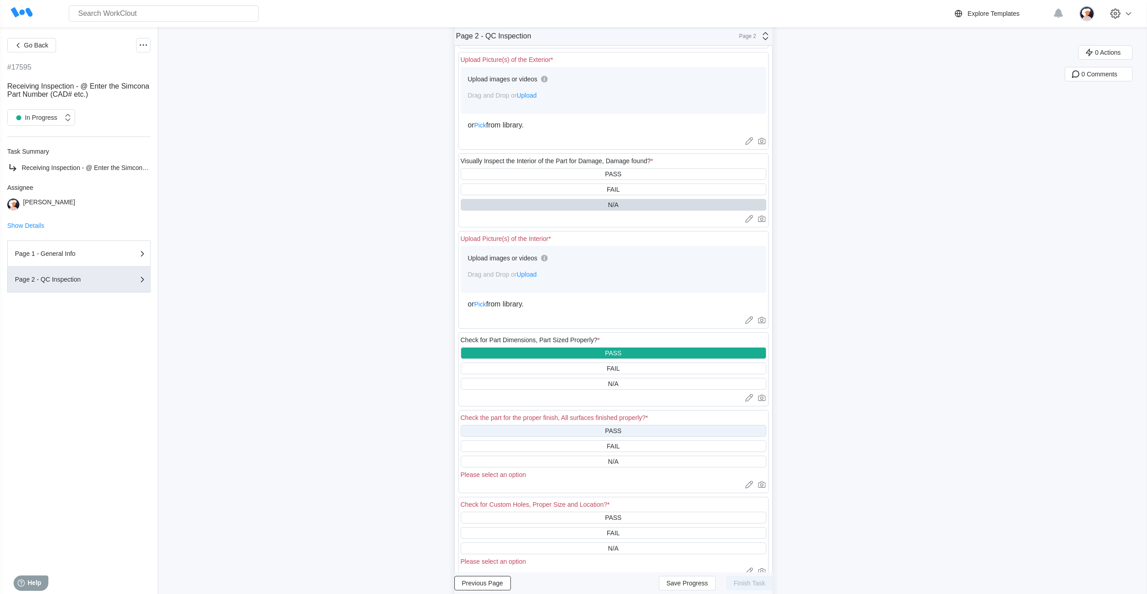
click at [543, 433] on div "PASS" at bounding box center [614, 431] width 306 height 12
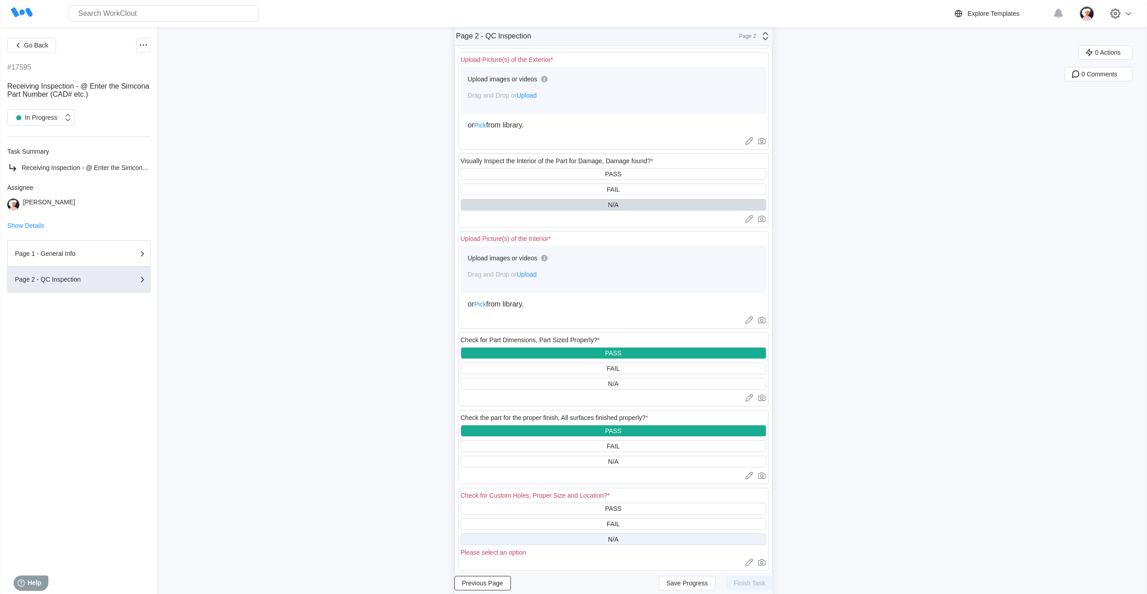
click at [548, 538] on div "N/A" at bounding box center [614, 539] width 306 height 12
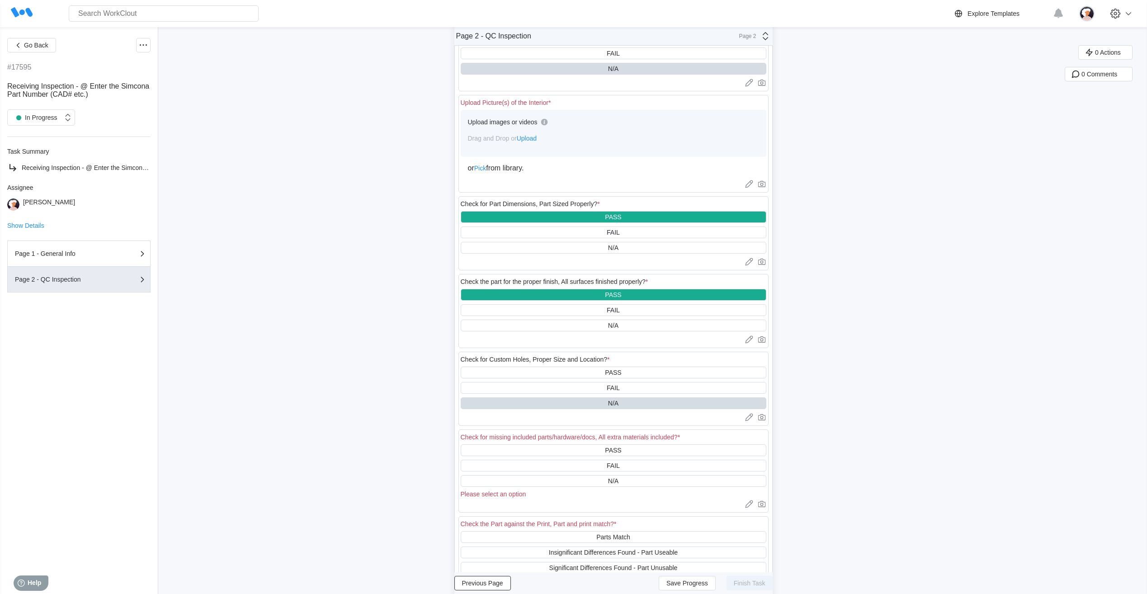
scroll to position [362, 0]
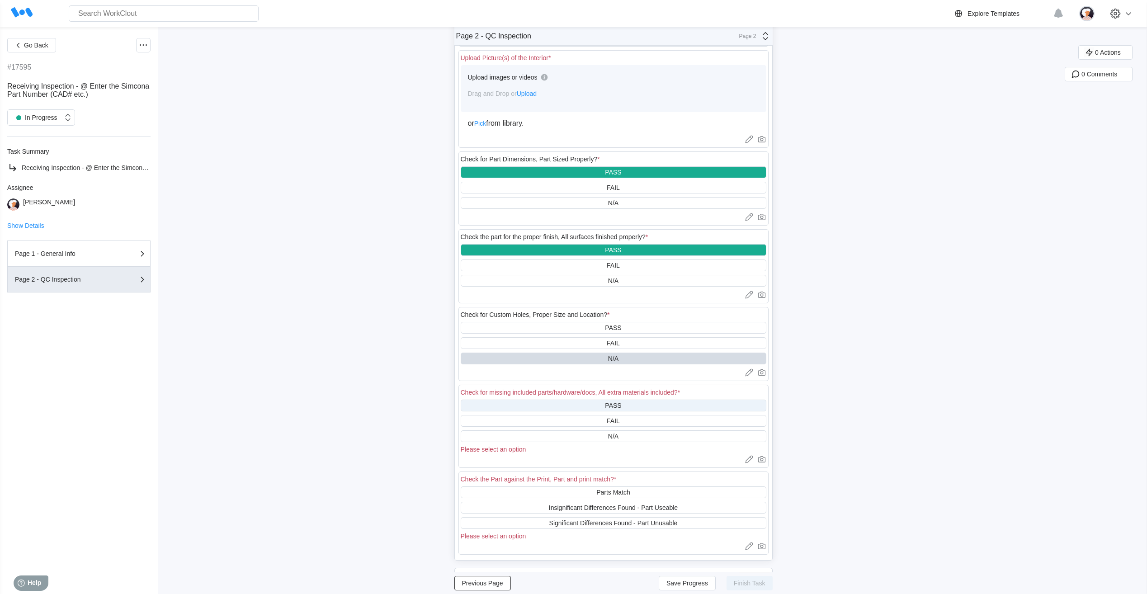
click at [553, 405] on div "PASS" at bounding box center [614, 406] width 306 height 12
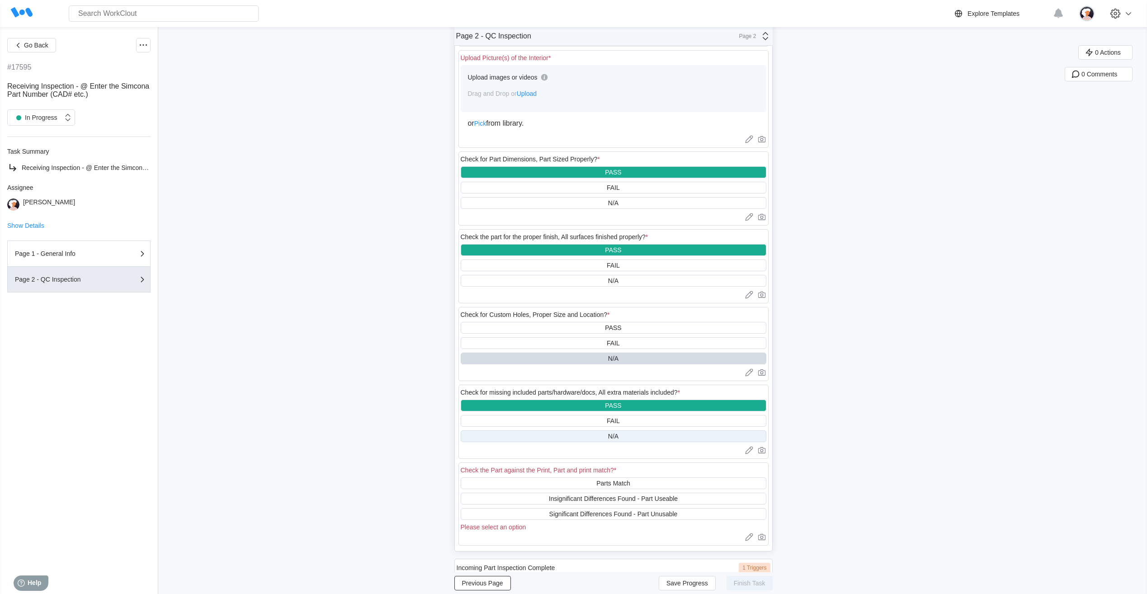
click at [561, 431] on div "N/A" at bounding box center [614, 436] width 306 height 12
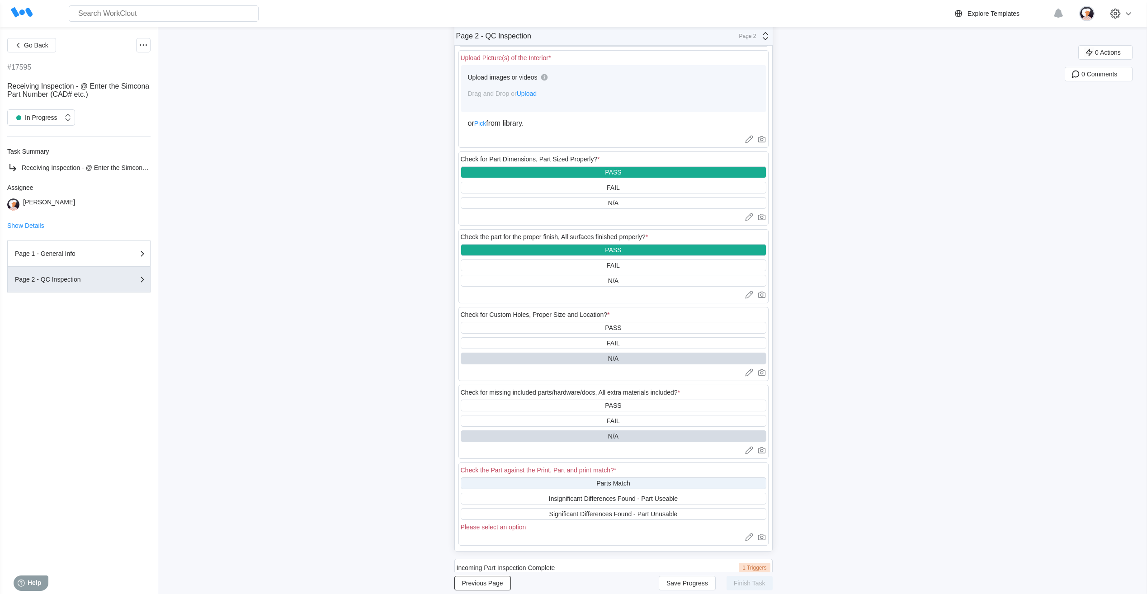
click at [559, 488] on div "Parts Match" at bounding box center [614, 483] width 306 height 12
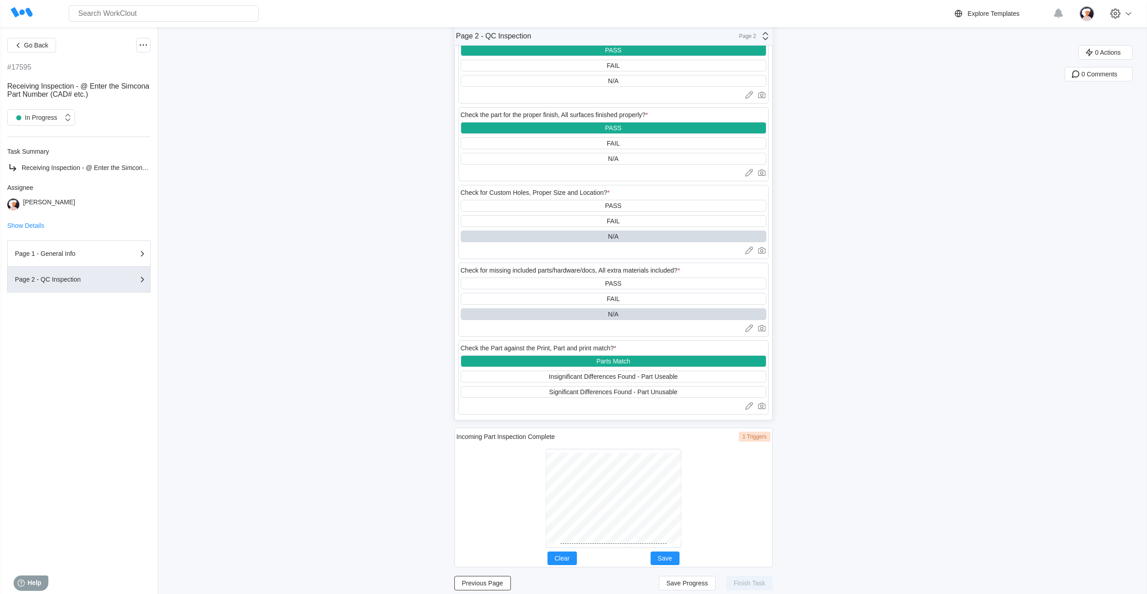
scroll to position [495, 0]
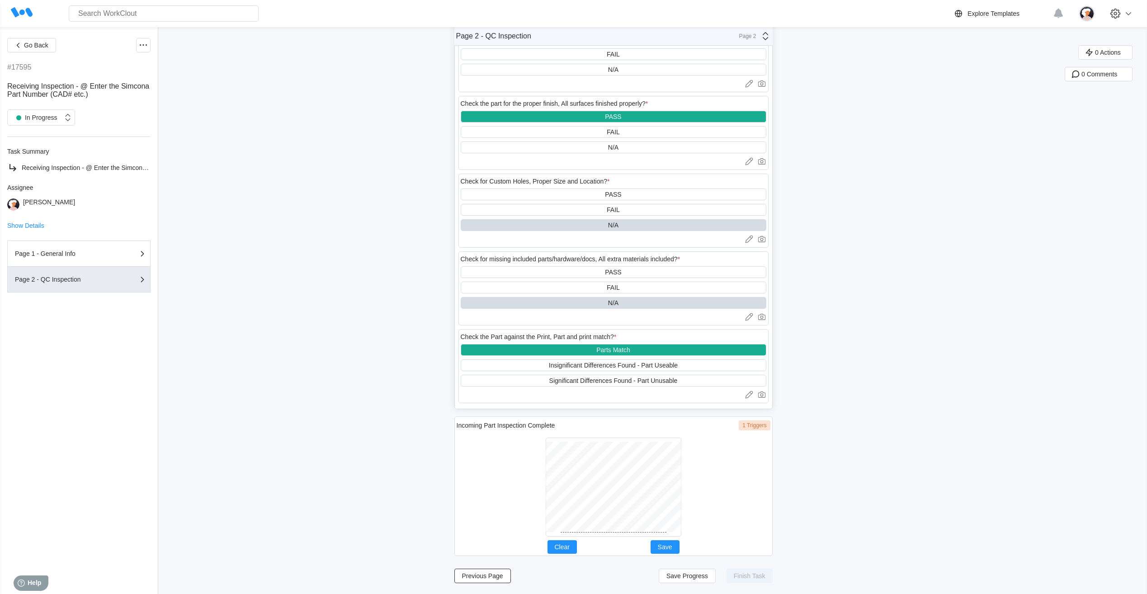
click at [614, 532] on div at bounding box center [613, 487] width 127 height 91
click at [674, 543] on button "Save" at bounding box center [665, 547] width 29 height 14
click at [693, 574] on span "Save Progress" at bounding box center [687, 576] width 42 height 6
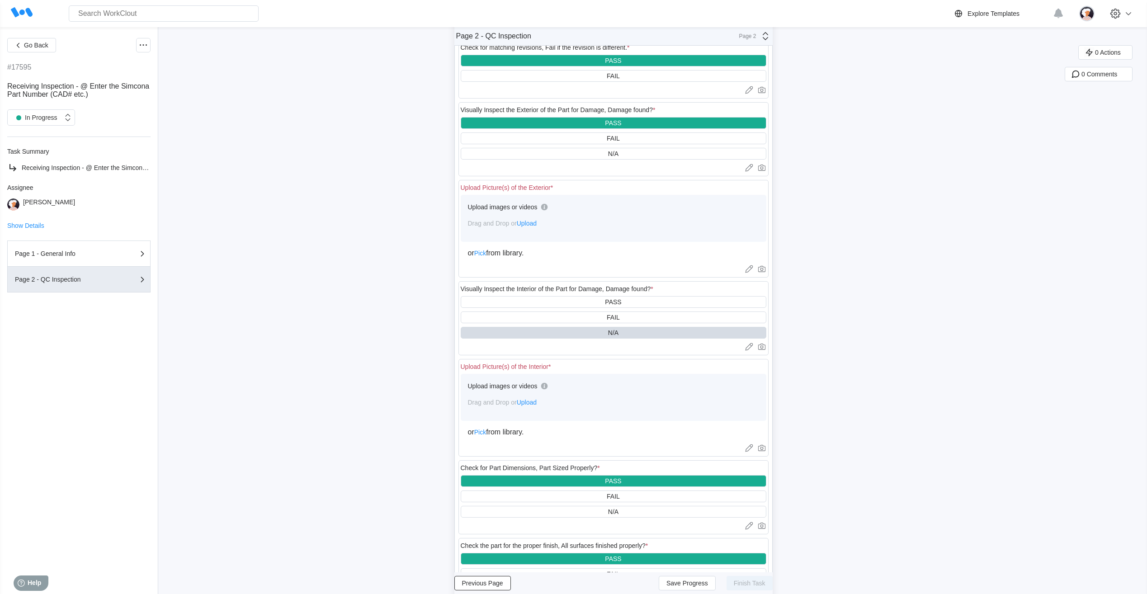
scroll to position [0, 0]
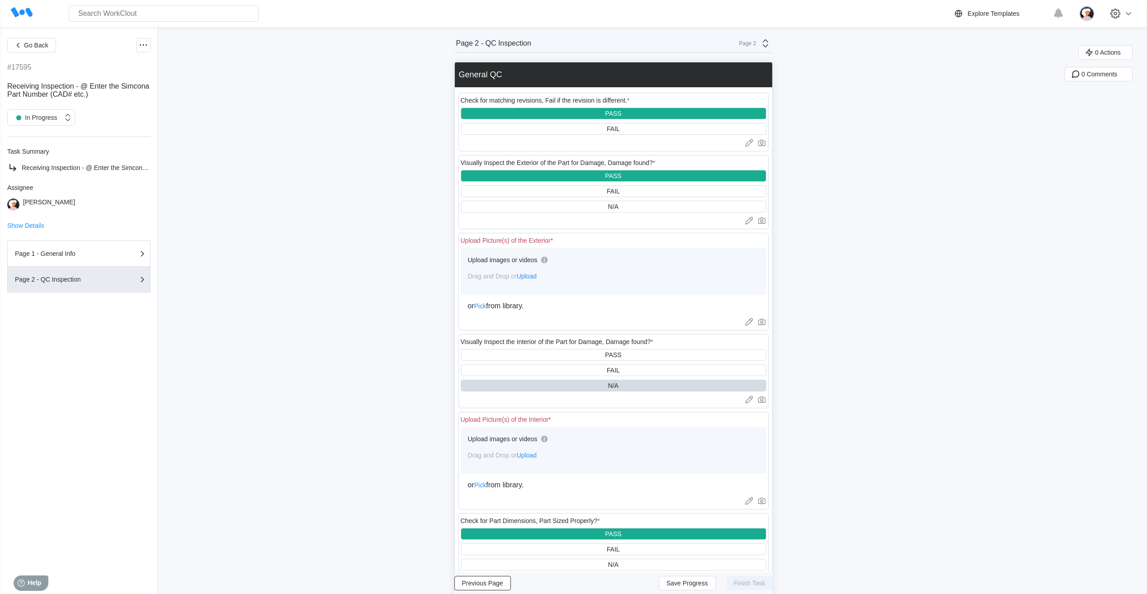
click at [531, 457] on span "Upload" at bounding box center [527, 455] width 20 height 7
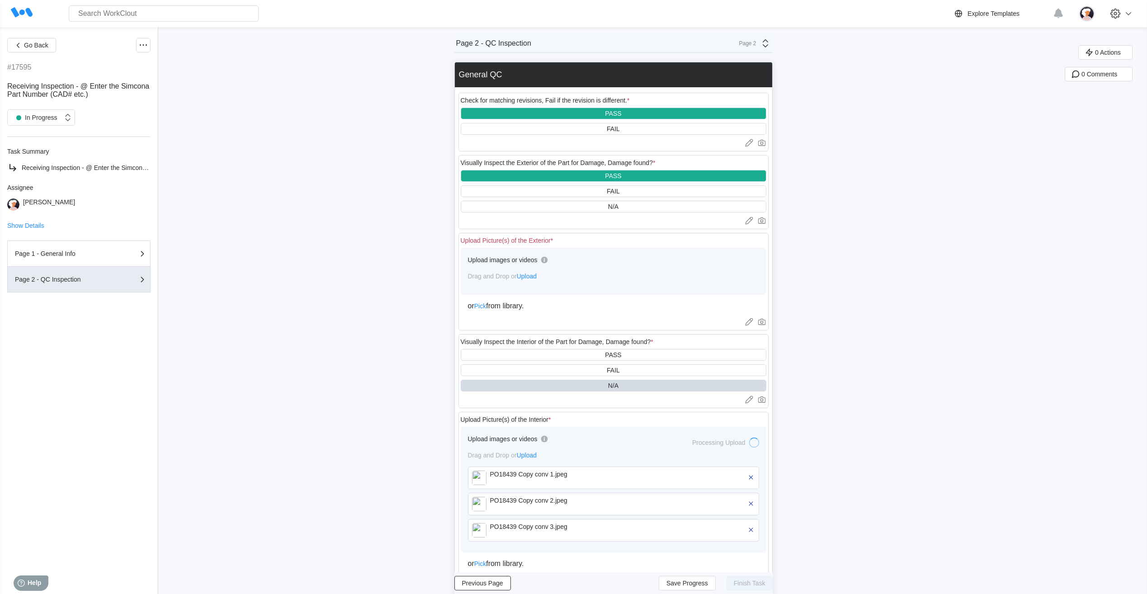
click at [533, 278] on span "Upload" at bounding box center [527, 276] width 20 height 7
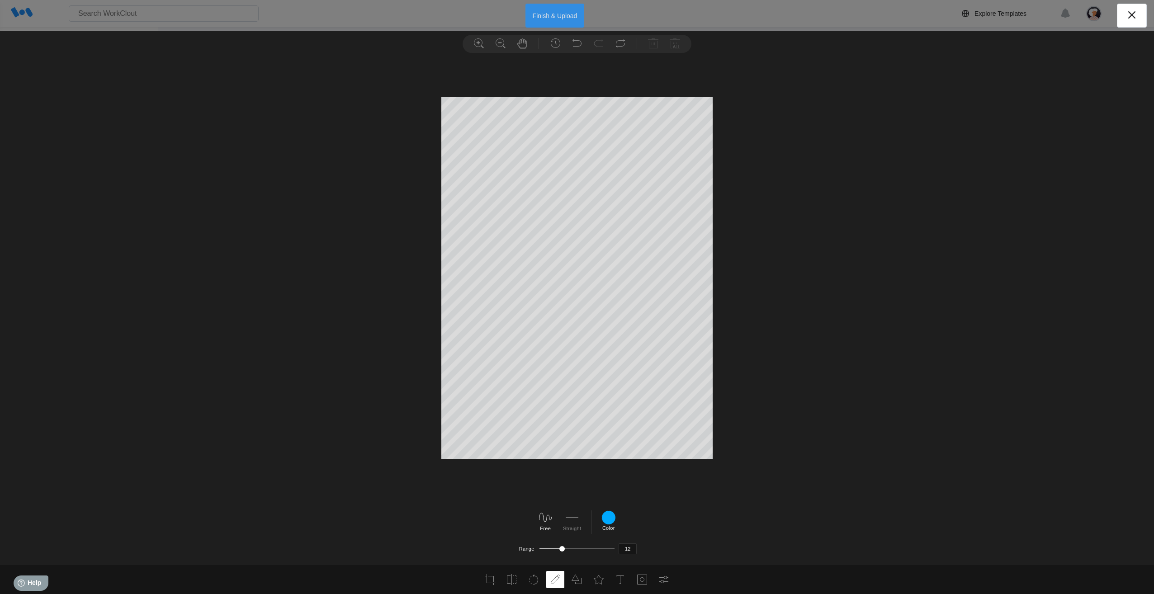
click at [550, 15] on button "Finish & Upload" at bounding box center [554, 16] width 59 height 24
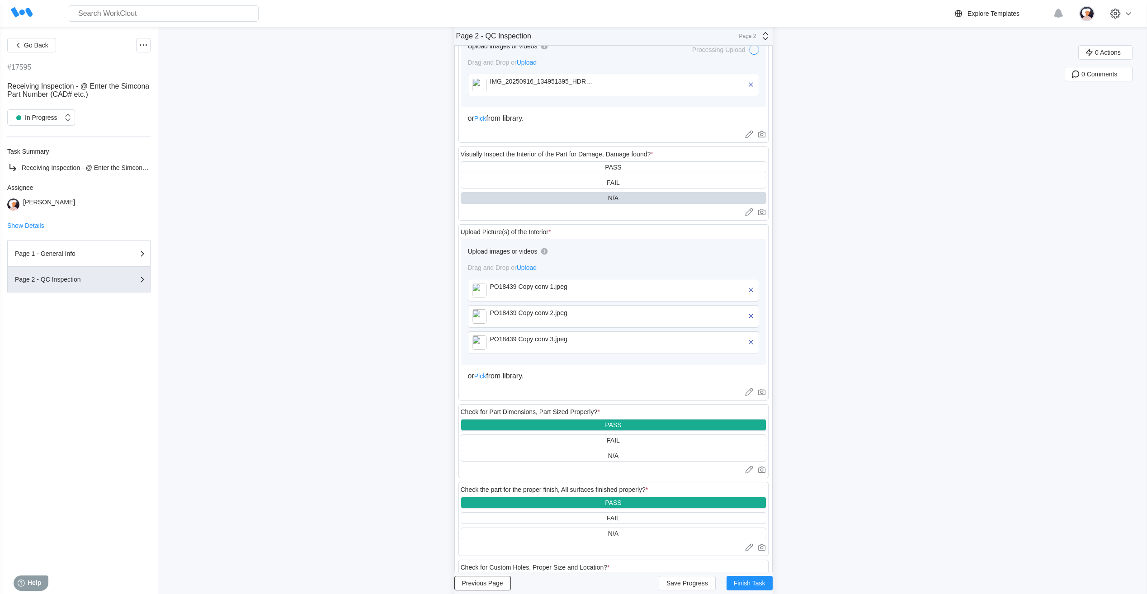
scroll to position [271, 0]
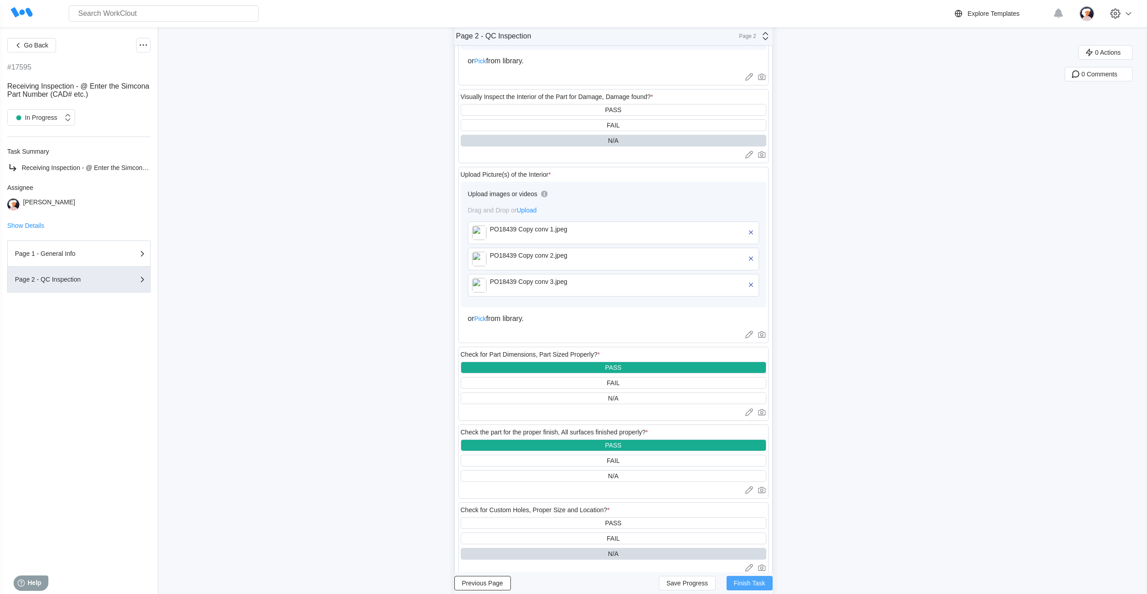
click at [747, 586] on span "Finish Task" at bounding box center [750, 583] width 32 height 6
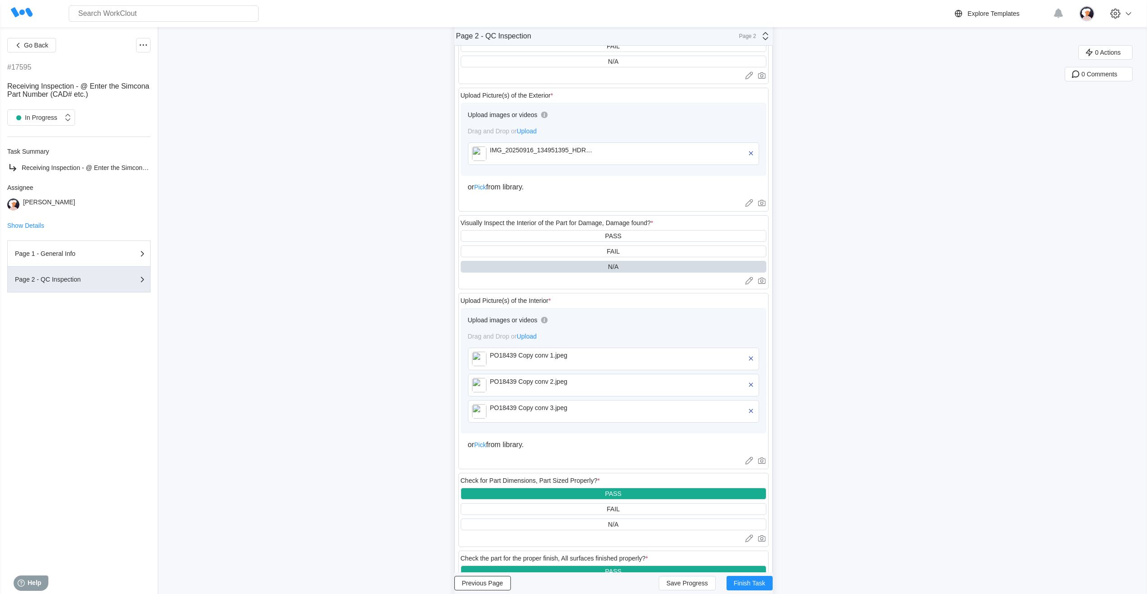
scroll to position [316, 0]
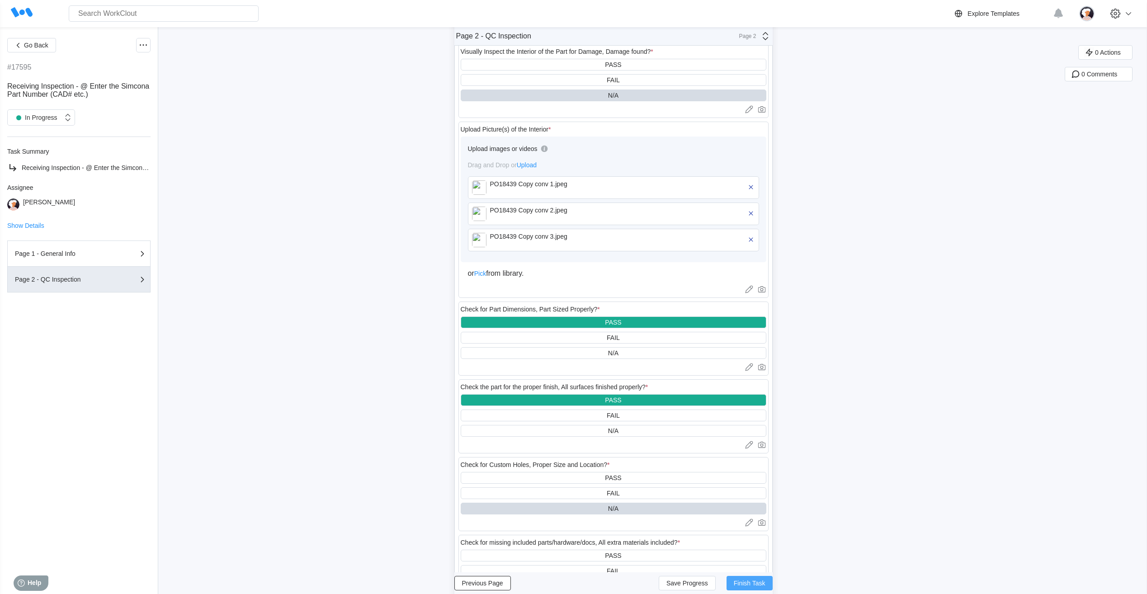
click at [753, 583] on span "Finish Task" at bounding box center [750, 583] width 32 height 6
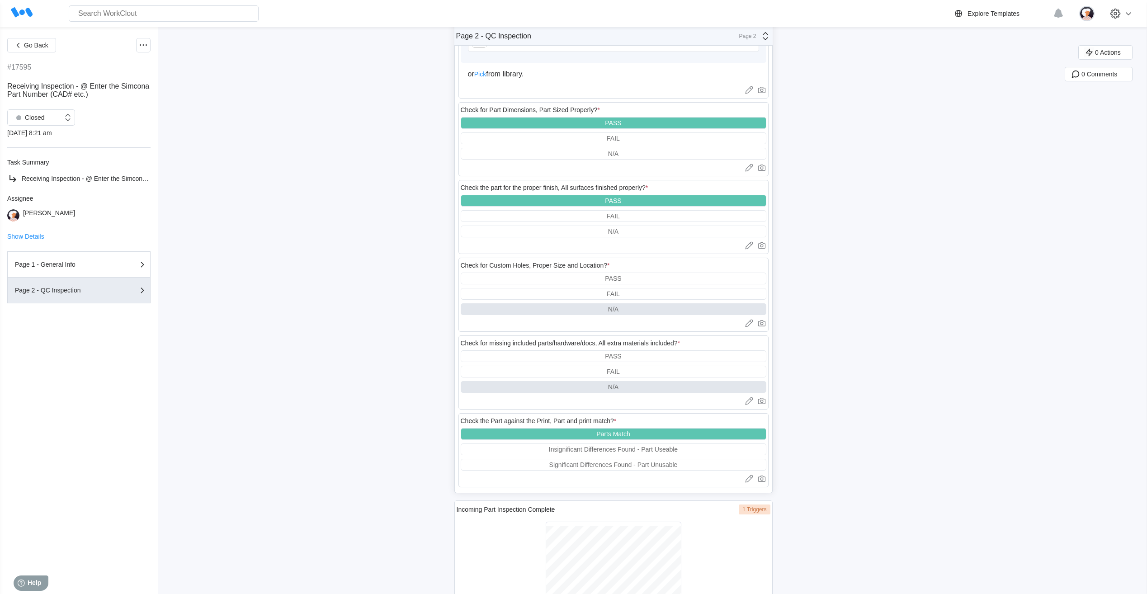
scroll to position [578, 0]
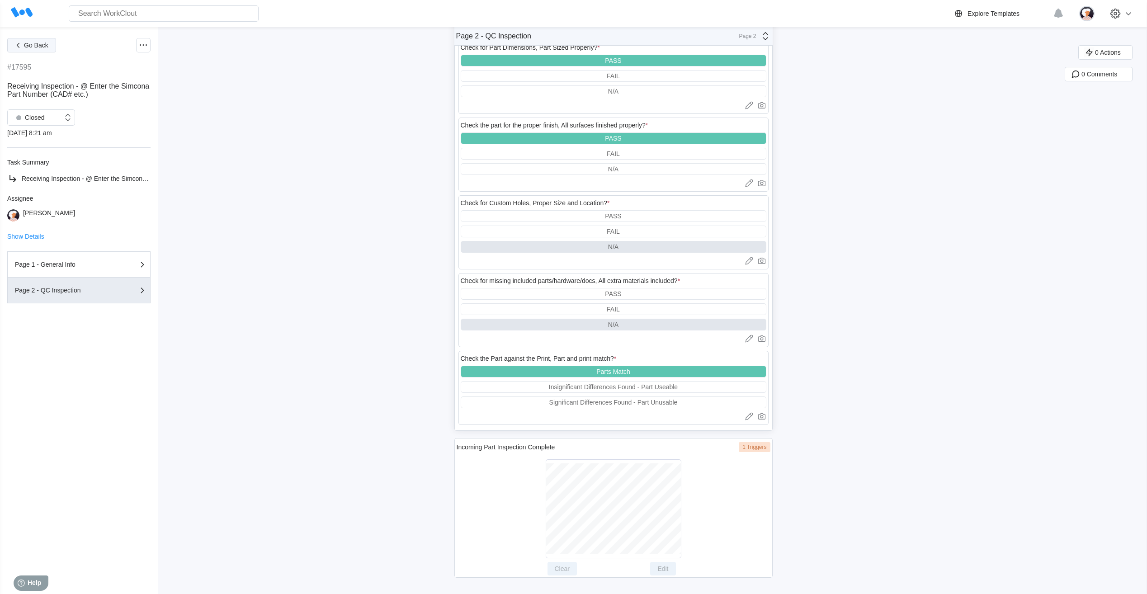
click at [39, 47] on span "Go Back" at bounding box center [36, 45] width 24 height 6
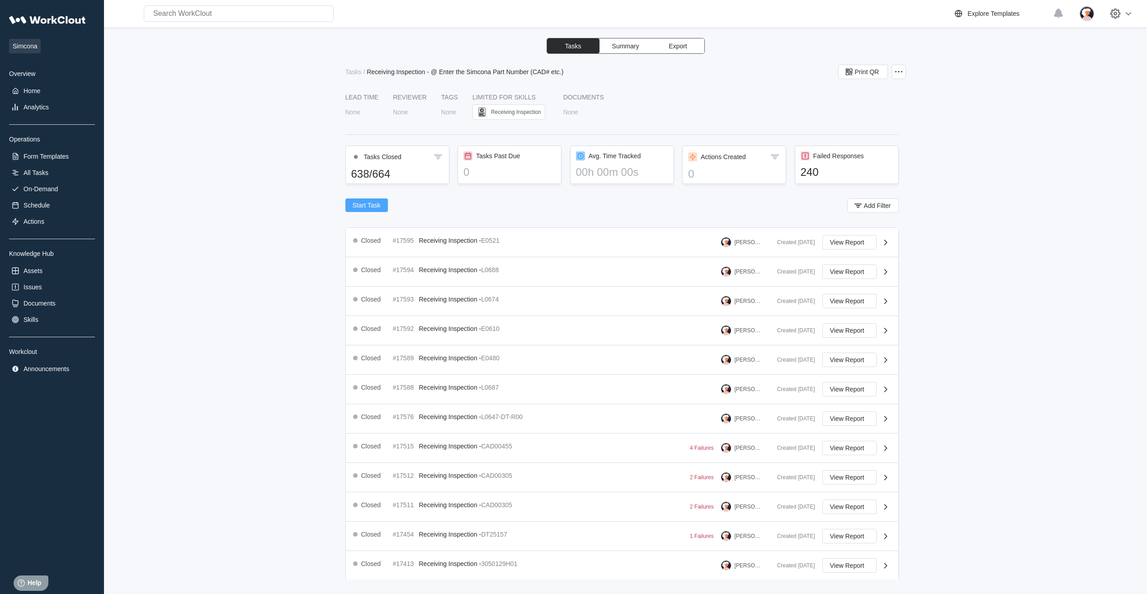
click at [360, 203] on span "Start Task" at bounding box center [367, 205] width 28 height 6
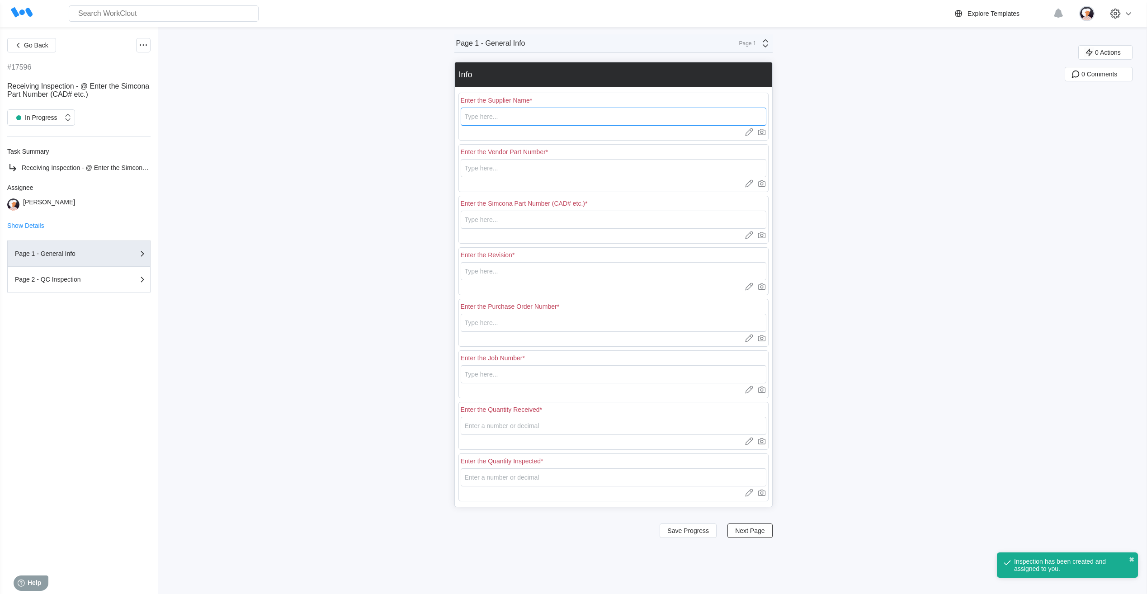
click at [474, 117] on input "text" at bounding box center [614, 117] width 306 height 18
type input "RE [PERSON_NAME]"
click at [495, 169] on input "text" at bounding box center [614, 168] width 306 height 18
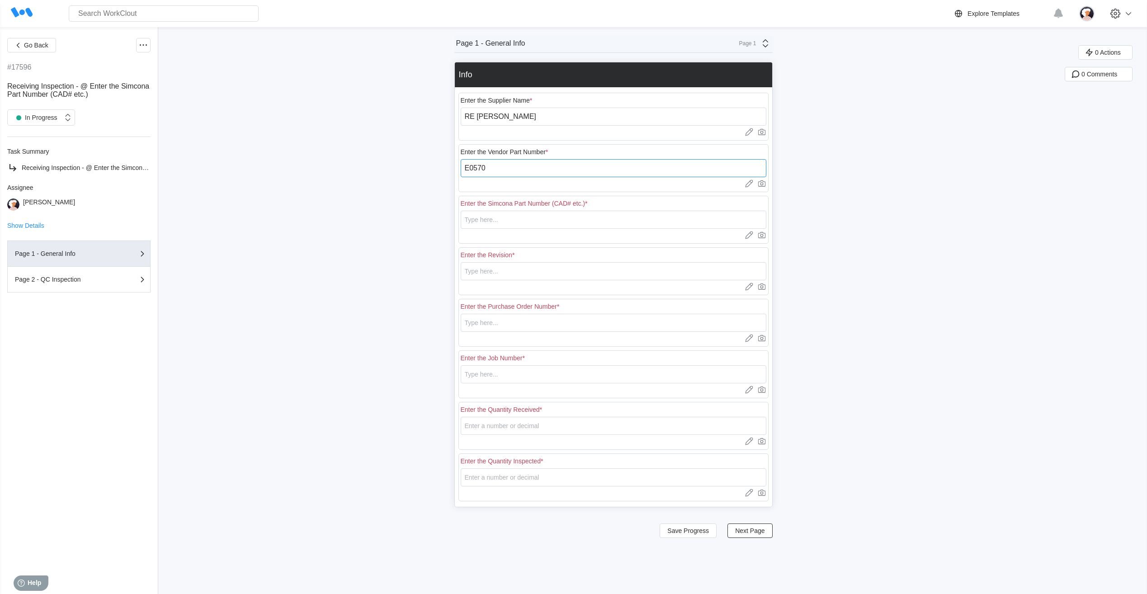
type input "E0570"
click at [541, 269] on input "text" at bounding box center [614, 271] width 306 height 18
type input "0"
click at [476, 320] on input "text" at bounding box center [614, 323] width 306 height 18
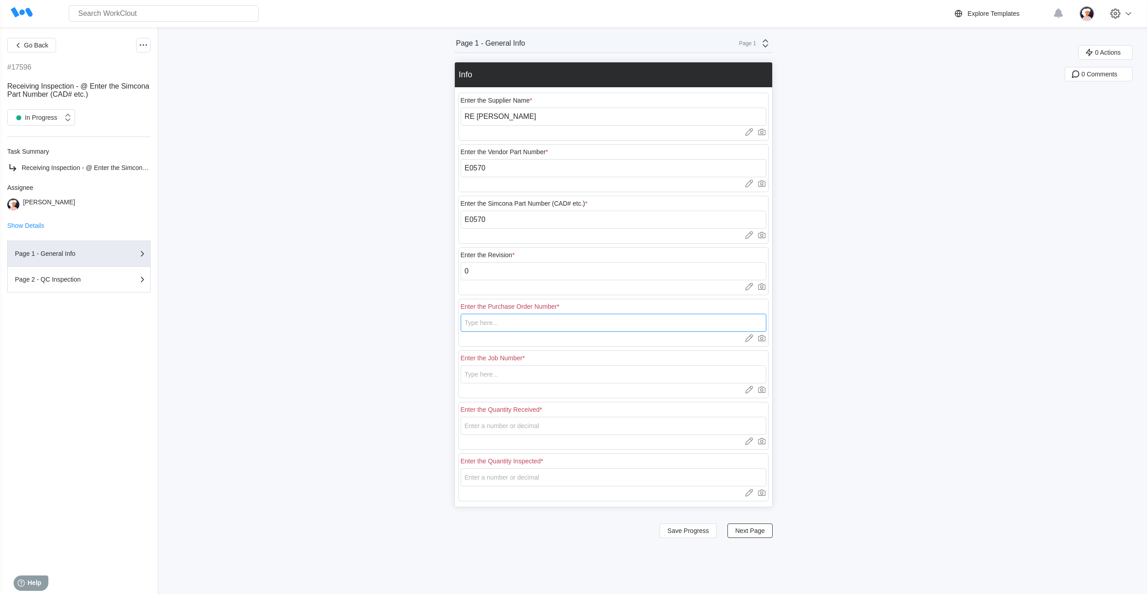
type input "18439"
type input "5"
drag, startPoint x: 525, startPoint y: 428, endPoint x: 467, endPoint y: 421, distance: 57.8
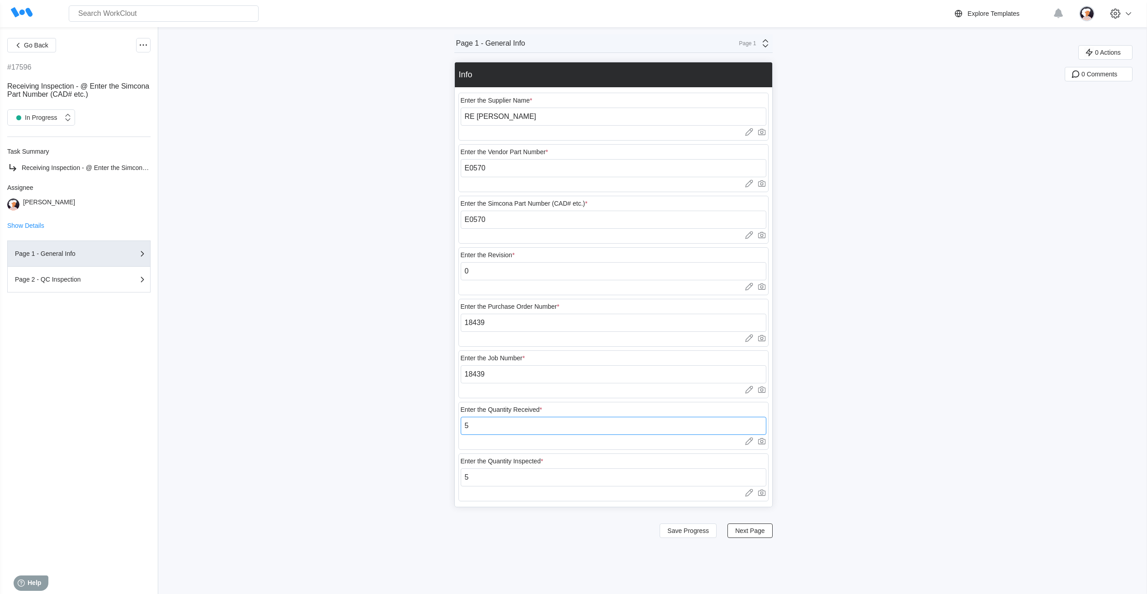
click at [467, 421] on input "5" at bounding box center [614, 426] width 306 height 18
type input "5"
type input "20"
click at [434, 449] on div "Go Back #17596 Receiving Inspection - @ Enter the Simcona Part Number (CAD# etc…" at bounding box center [573, 310] width 1147 height 567
drag, startPoint x: 494, startPoint y: 374, endPoint x: 456, endPoint y: 375, distance: 38.0
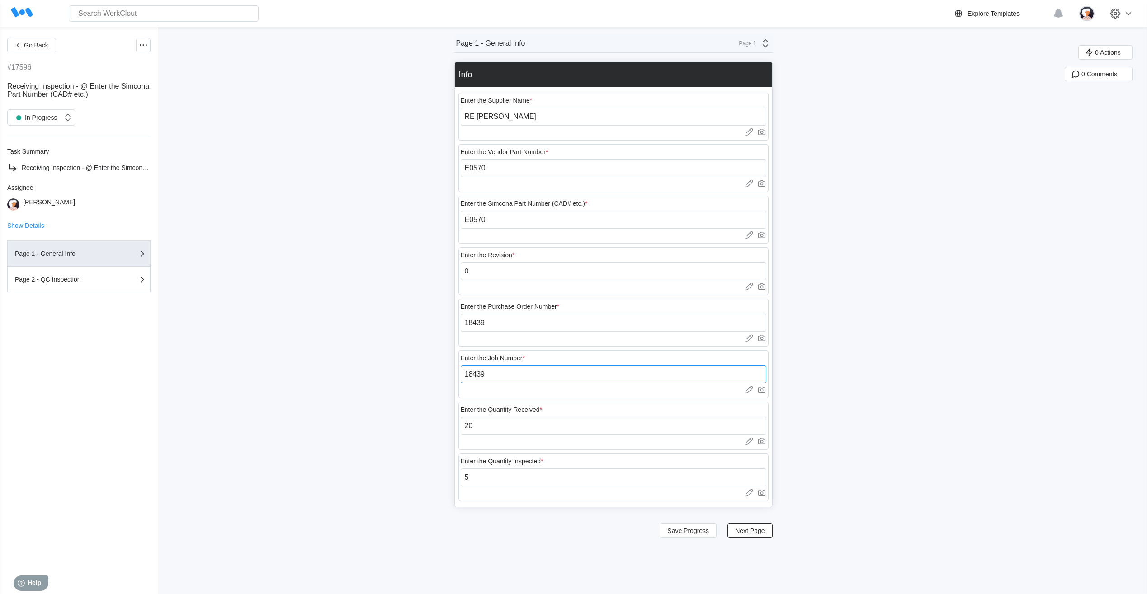
click at [456, 375] on div "Go Back #17596 Receiving Inspection - @ Enter the Simcona Part Number (CAD# etc…" at bounding box center [573, 310] width 1147 height 567
type input "N/A"
drag, startPoint x: 219, startPoint y: 412, endPoint x: 236, endPoint y: 413, distance: 17.2
click at [220, 413] on div "Go Back #17596 Receiving Inspection - @ Enter the Simcona Part Number (CAD# etc…" at bounding box center [573, 310] width 1147 height 567
click at [686, 532] on span "Save Progress" at bounding box center [688, 531] width 42 height 6
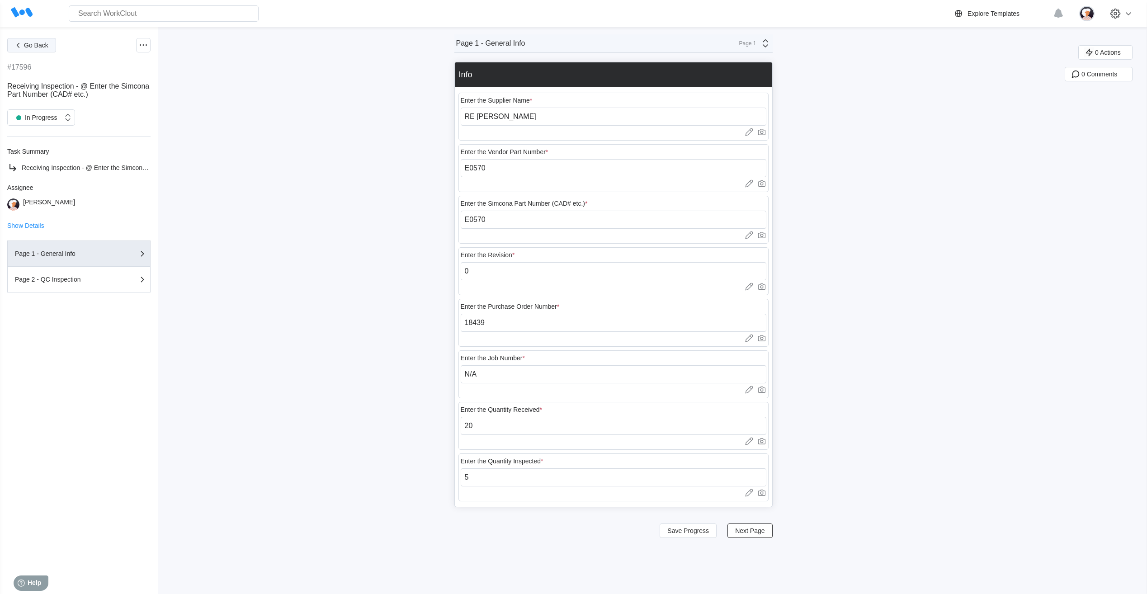
click at [23, 43] on button "Go Back" at bounding box center [31, 45] width 49 height 14
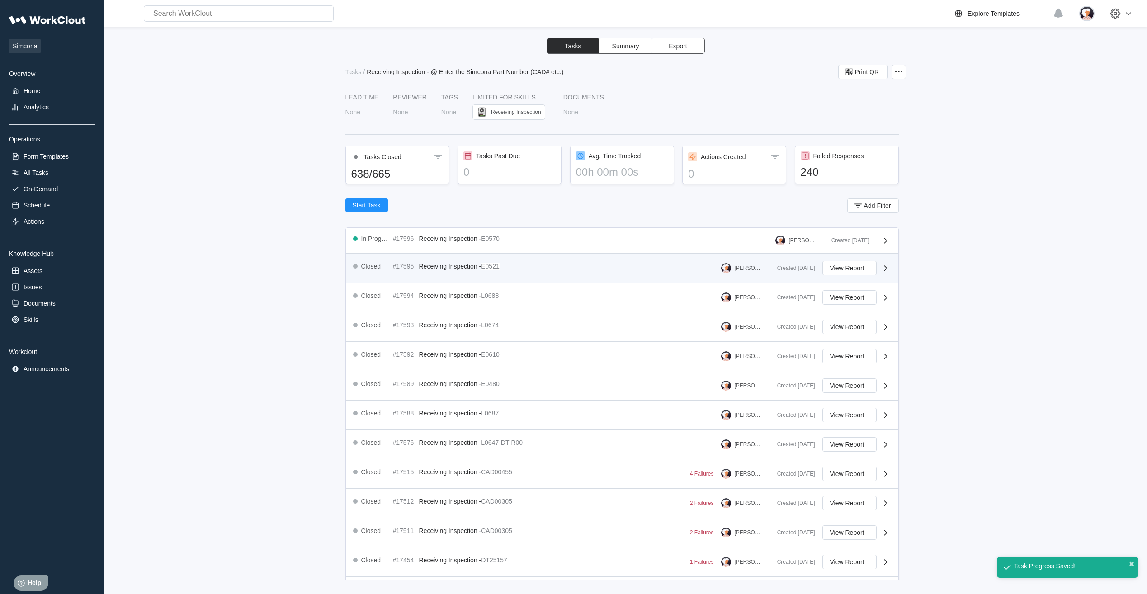
click at [443, 277] on div "Closed #17595 Receiving Inspection - E0521 [PERSON_NAME] Created [DATE] View Re…" at bounding box center [622, 268] width 552 height 29
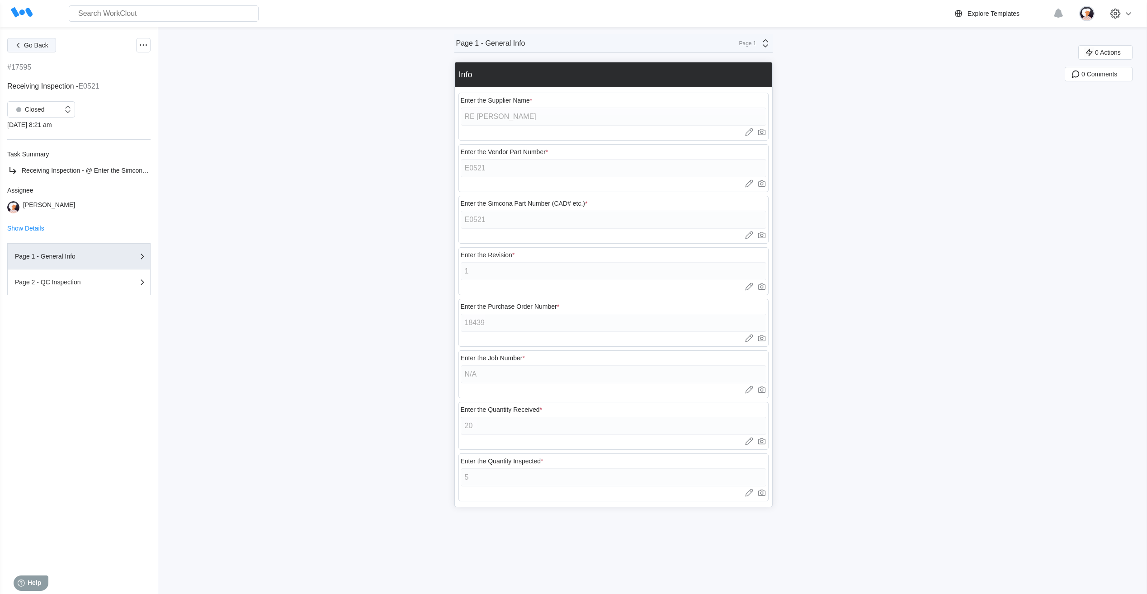
click at [47, 48] on span "Go Back" at bounding box center [36, 45] width 24 height 6
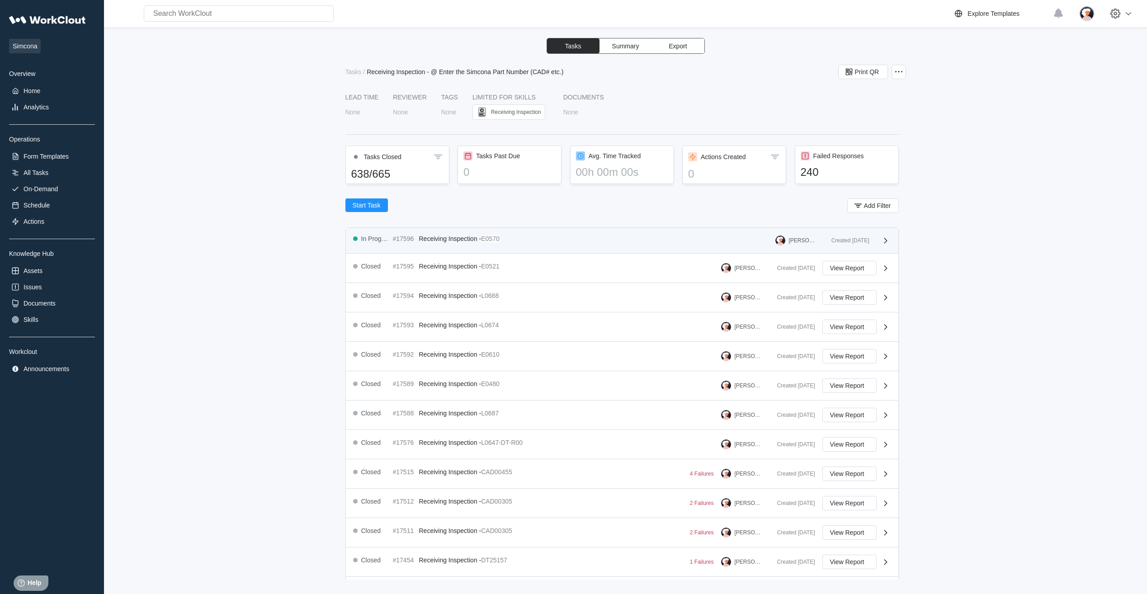
click at [420, 239] on span "Receiving Inspection -" at bounding box center [450, 238] width 62 height 7
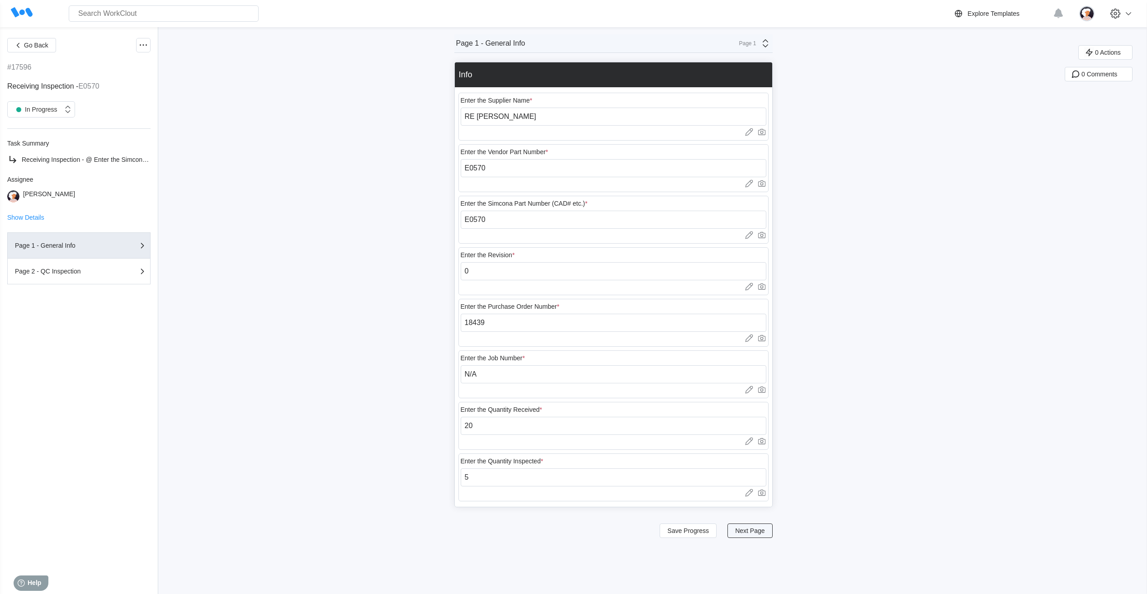
click at [750, 531] on span "Next Page" at bounding box center [749, 531] width 29 height 6
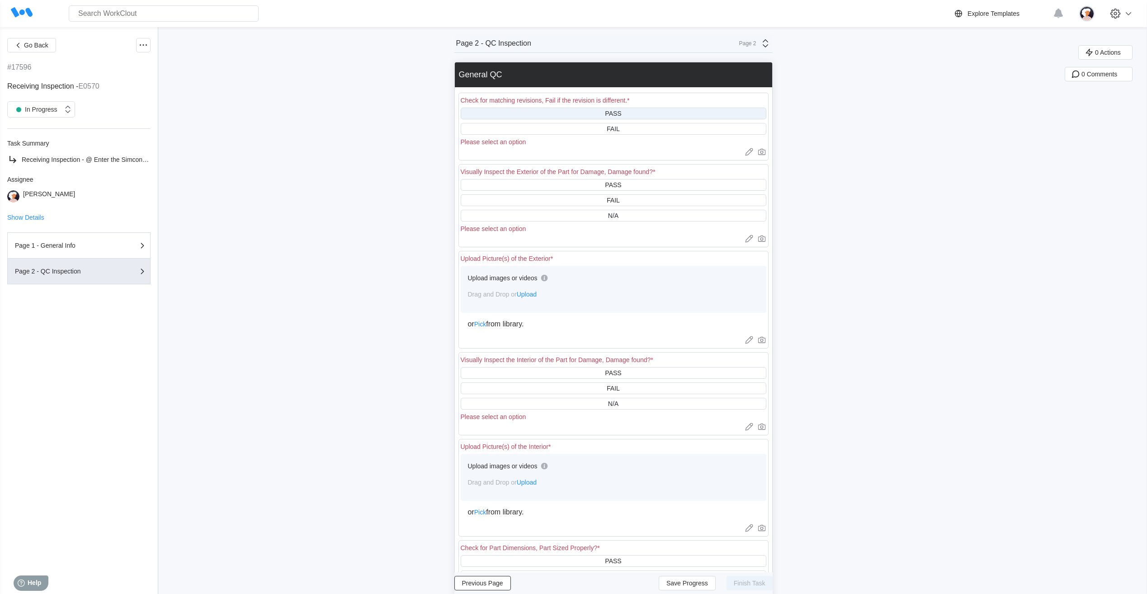
click at [604, 117] on div "PASS" at bounding box center [614, 114] width 306 height 12
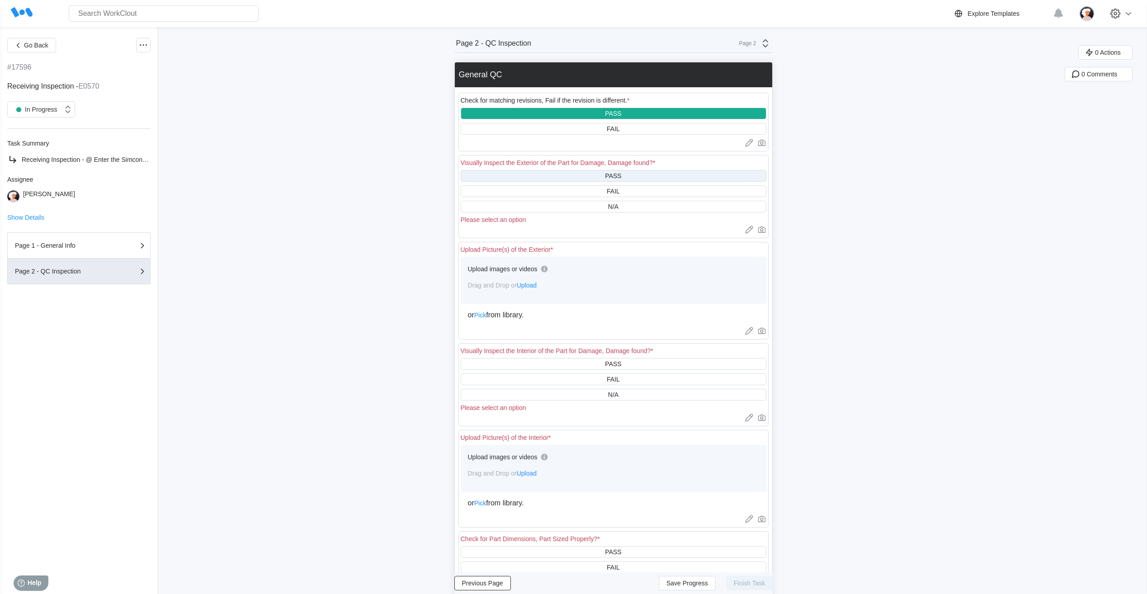
click at [605, 172] on div "PASS" at bounding box center [614, 176] width 306 height 12
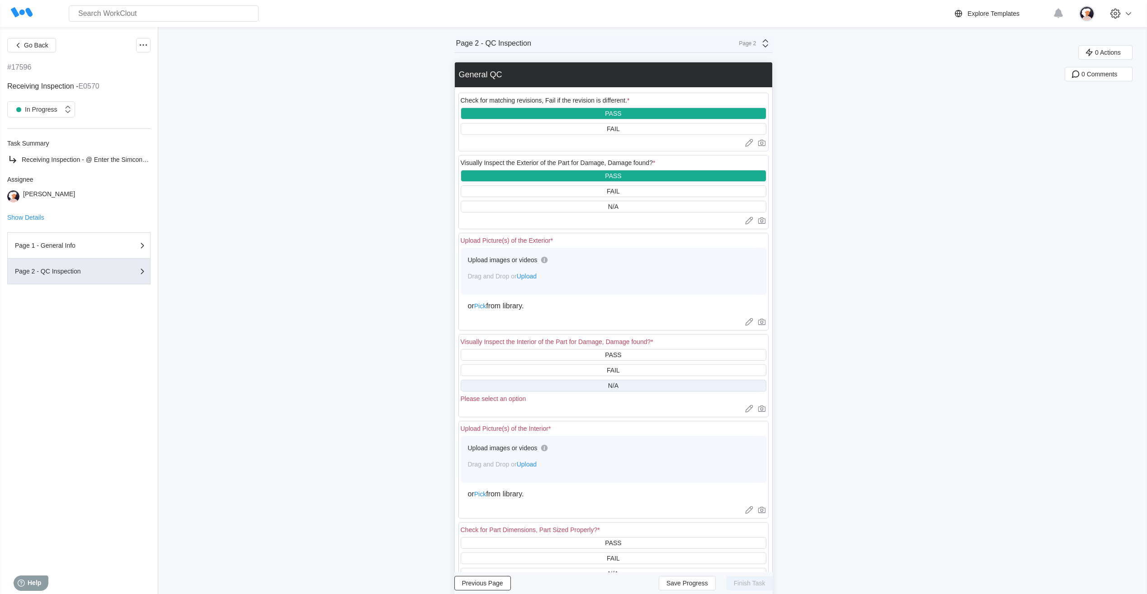
click at [558, 380] on div "N/A" at bounding box center [614, 386] width 306 height 12
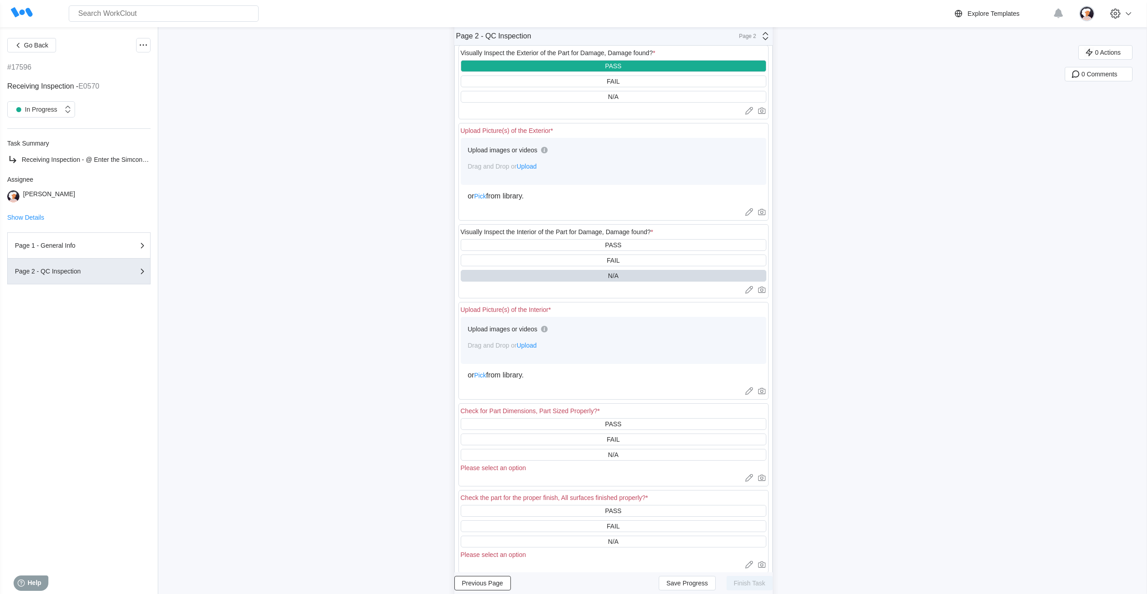
scroll to position [136, 0]
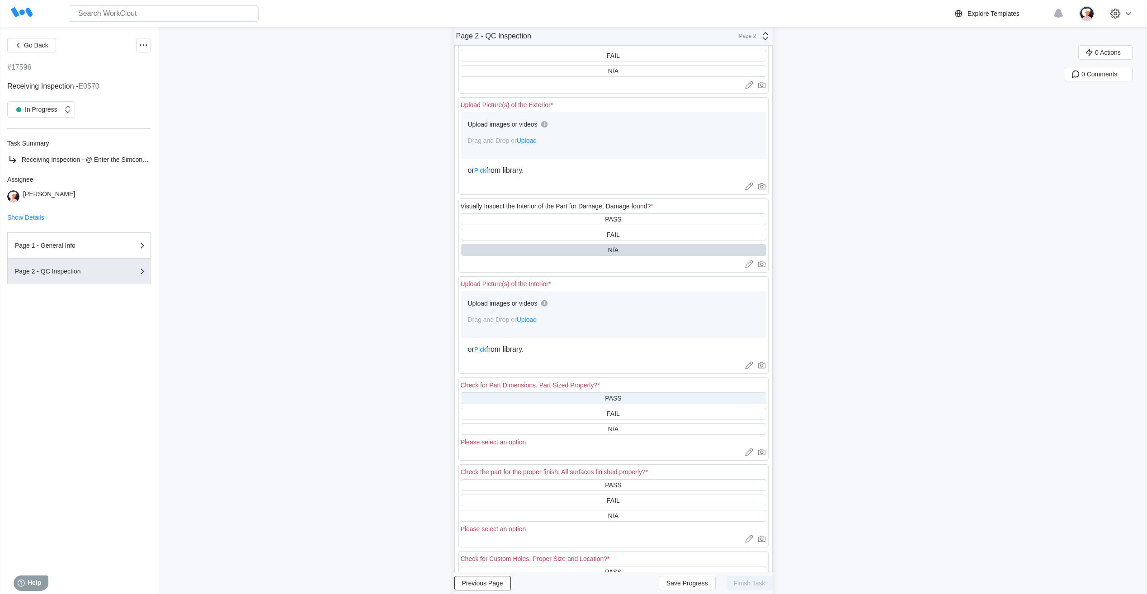
click at [558, 396] on div "PASS" at bounding box center [614, 398] width 306 height 12
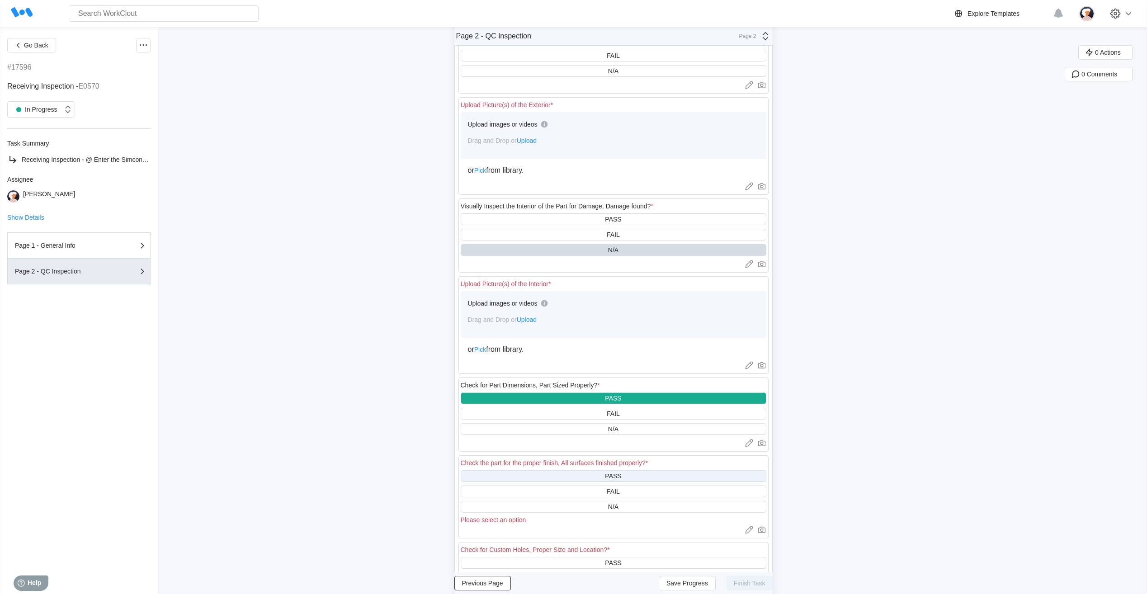
click at [556, 475] on div "PASS" at bounding box center [614, 476] width 306 height 12
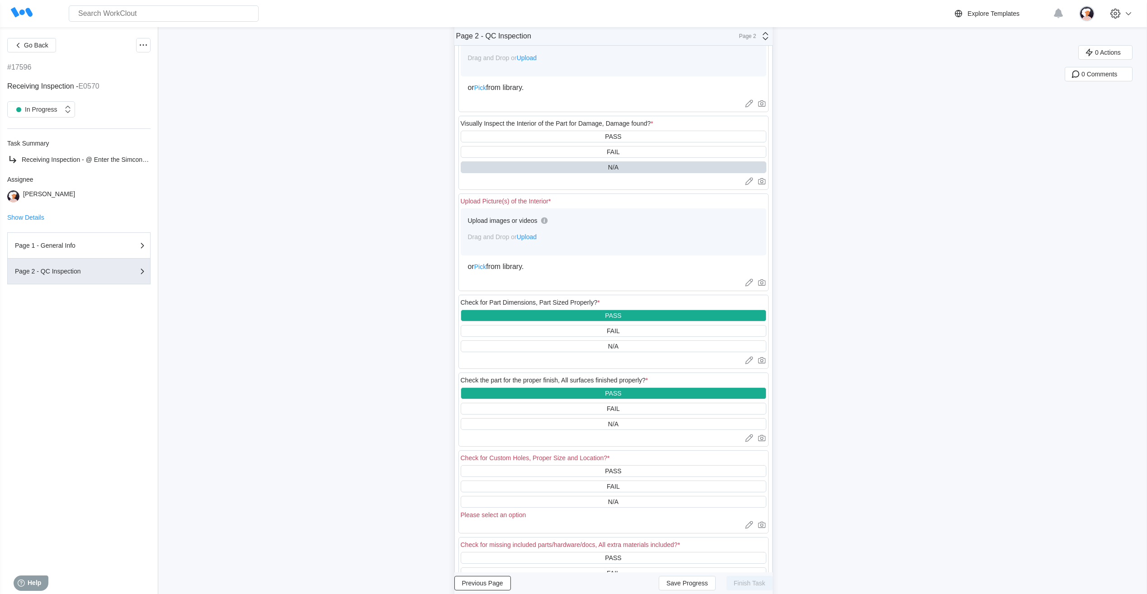
scroll to position [226, 0]
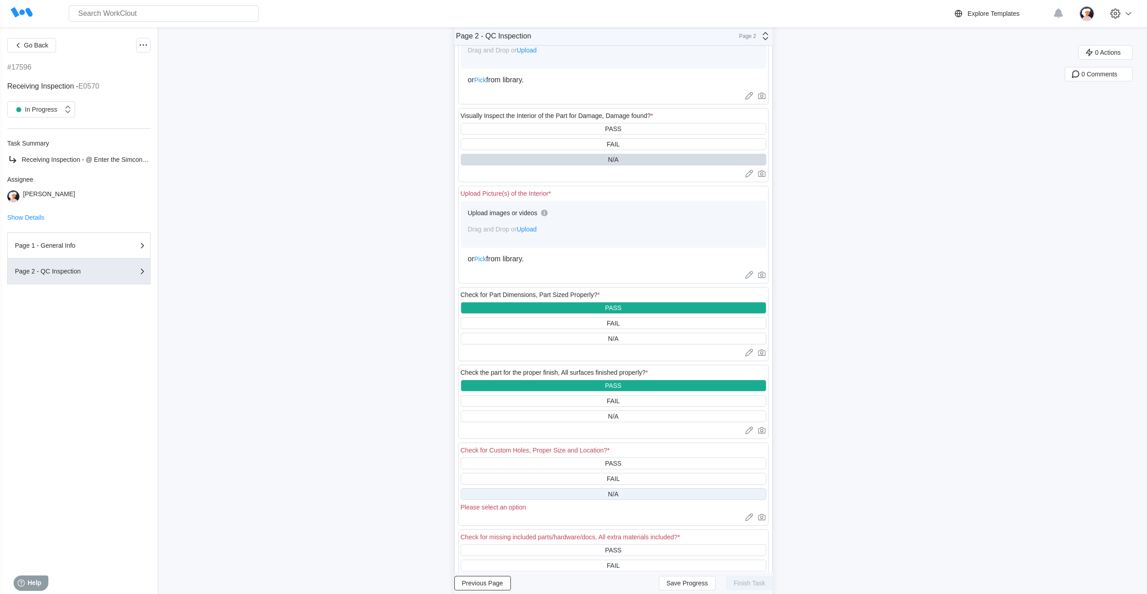
click at [561, 492] on div "N/A" at bounding box center [614, 494] width 306 height 12
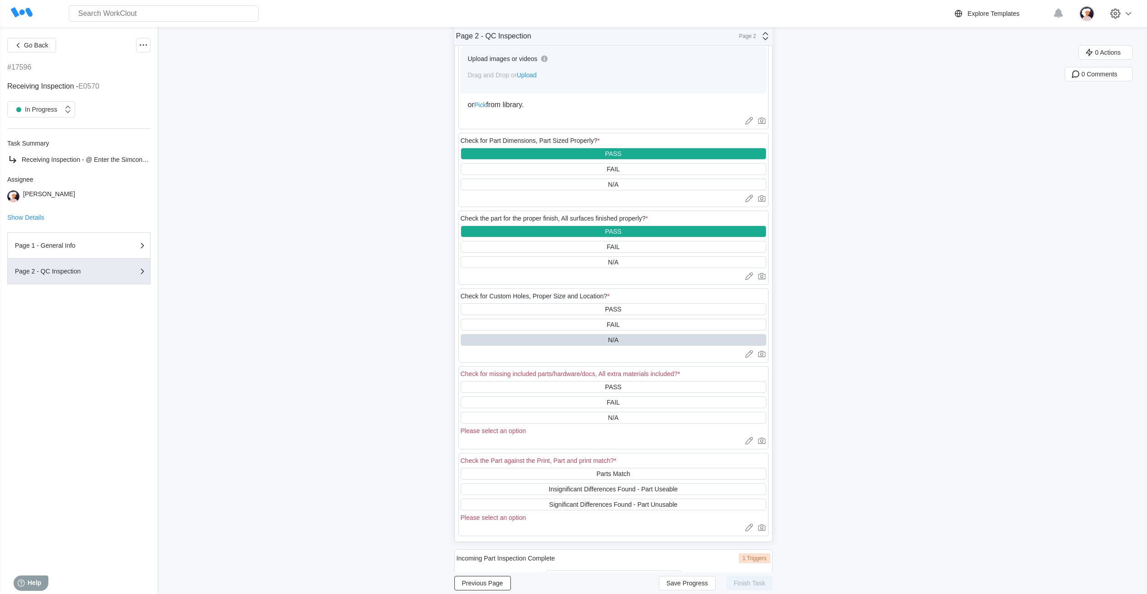
scroll to position [407, 0]
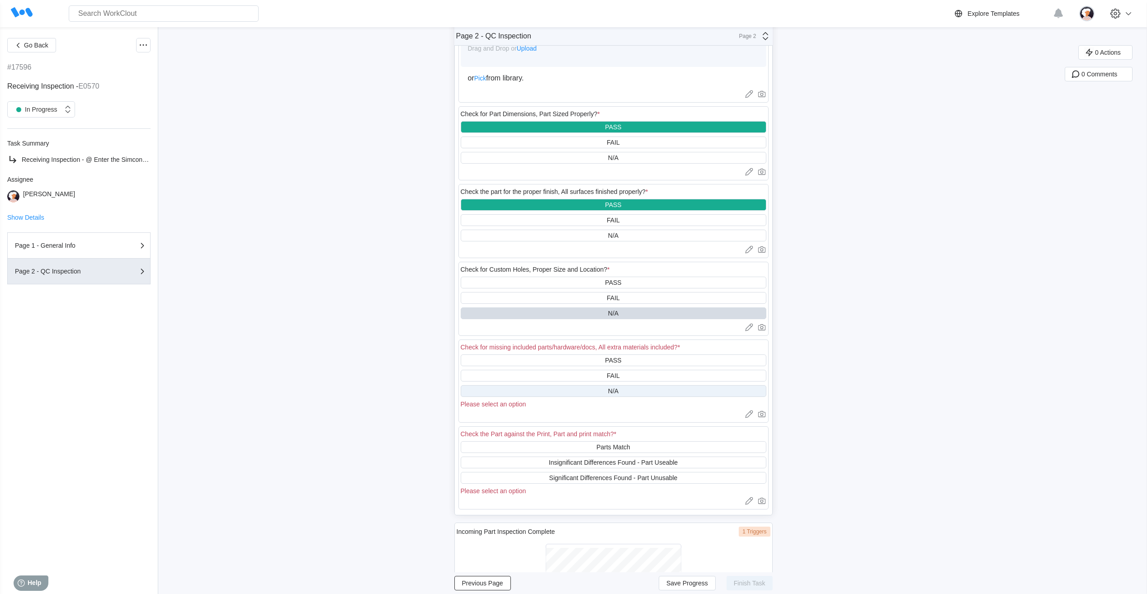
click at [546, 389] on div "N/A" at bounding box center [614, 391] width 306 height 12
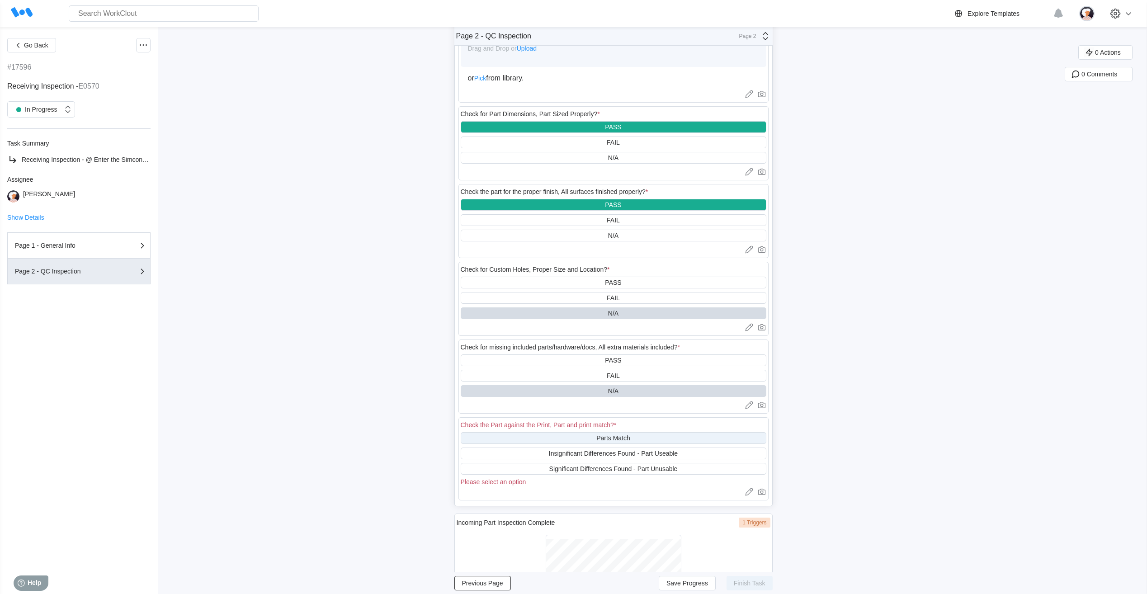
click at [561, 436] on div "Parts Match" at bounding box center [614, 438] width 306 height 12
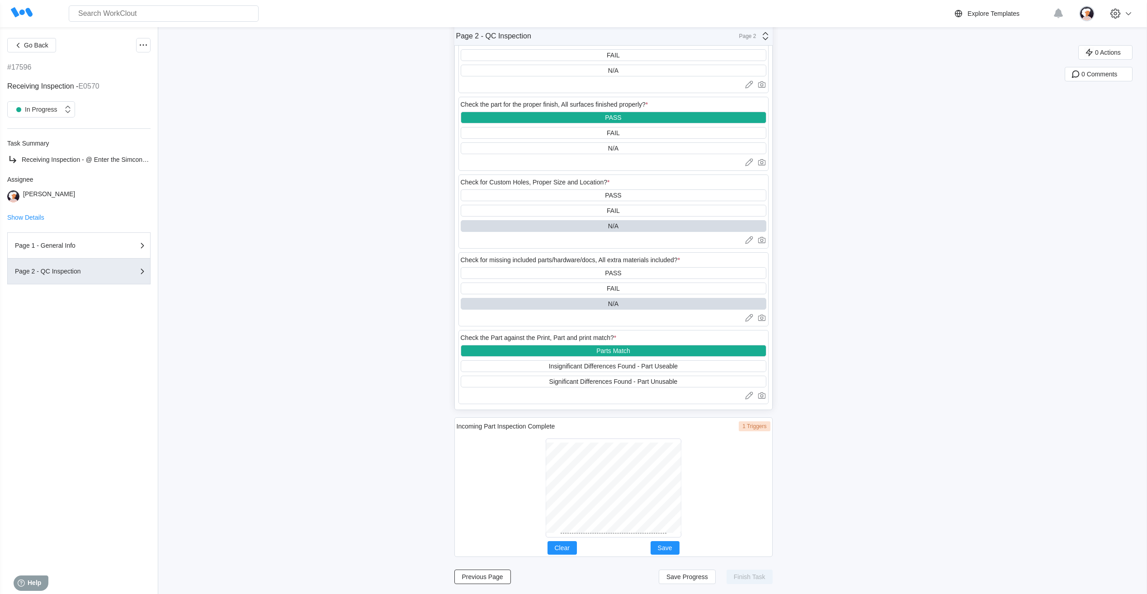
scroll to position [495, 0]
click at [601, 532] on div at bounding box center [613, 487] width 127 height 91
click at [672, 547] on span "Save" at bounding box center [665, 547] width 14 height 6
click at [682, 577] on span "Save Progress" at bounding box center [687, 576] width 42 height 6
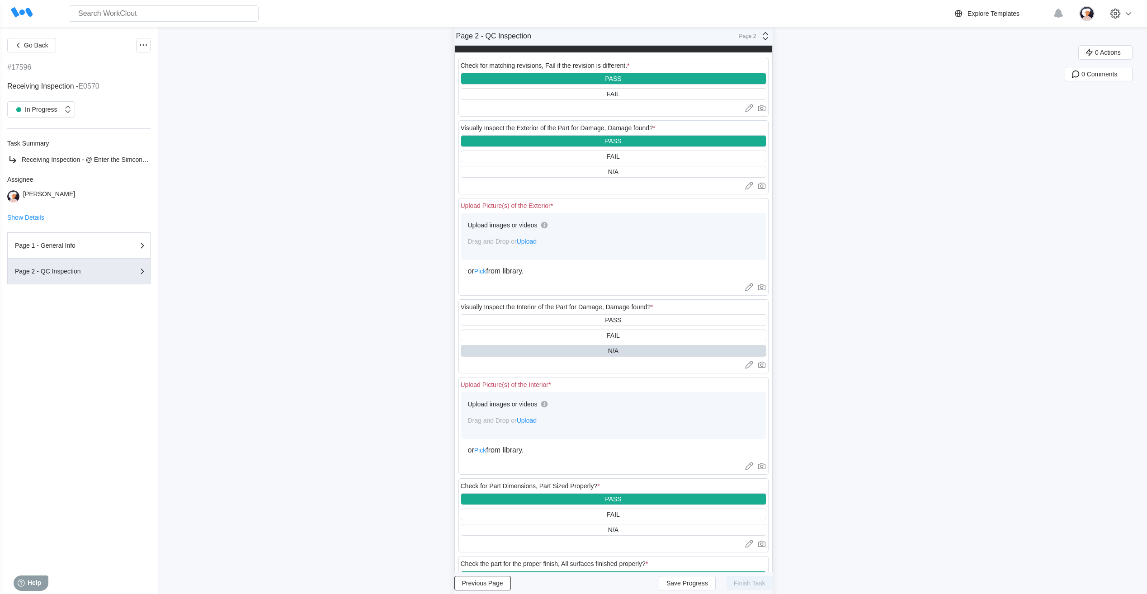
scroll to position [0, 0]
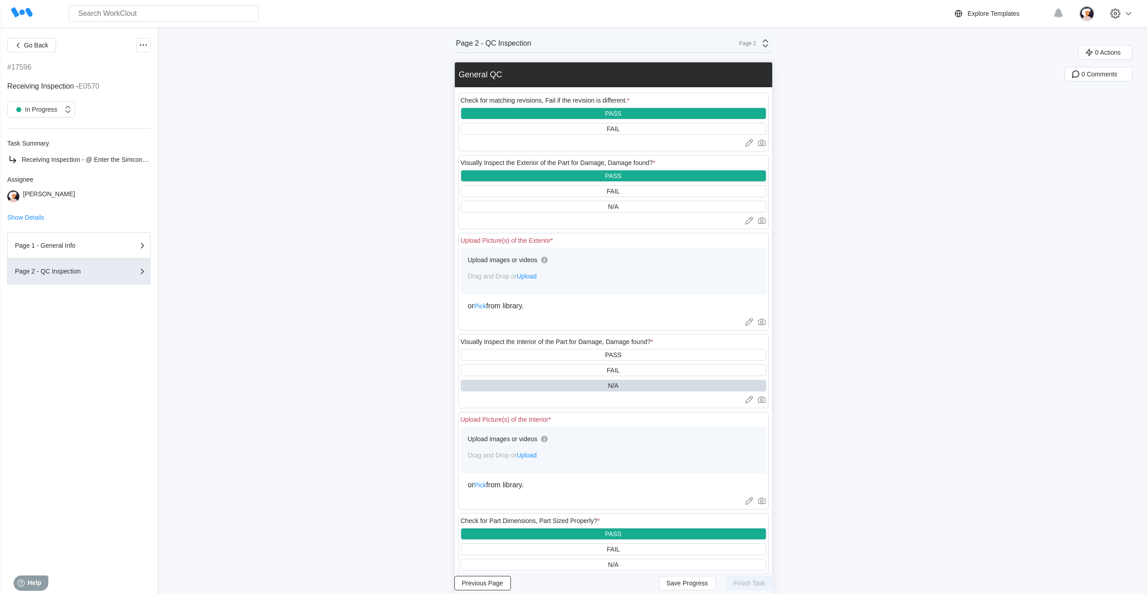
click at [533, 276] on span "Upload" at bounding box center [527, 276] width 20 height 7
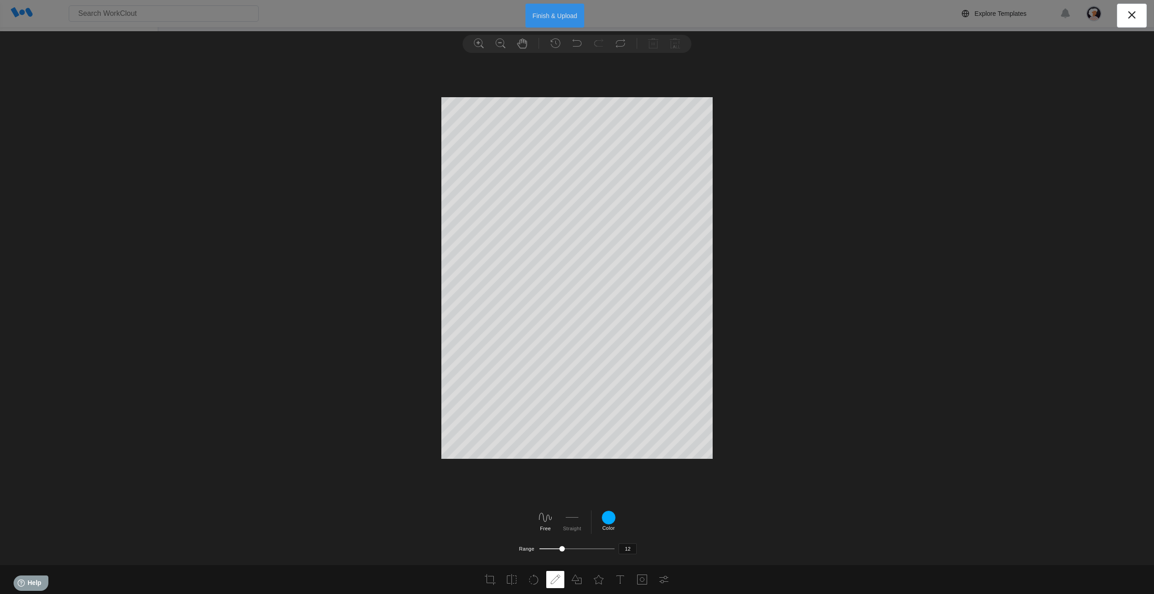
click at [546, 17] on button "Finish & Upload" at bounding box center [554, 16] width 59 height 24
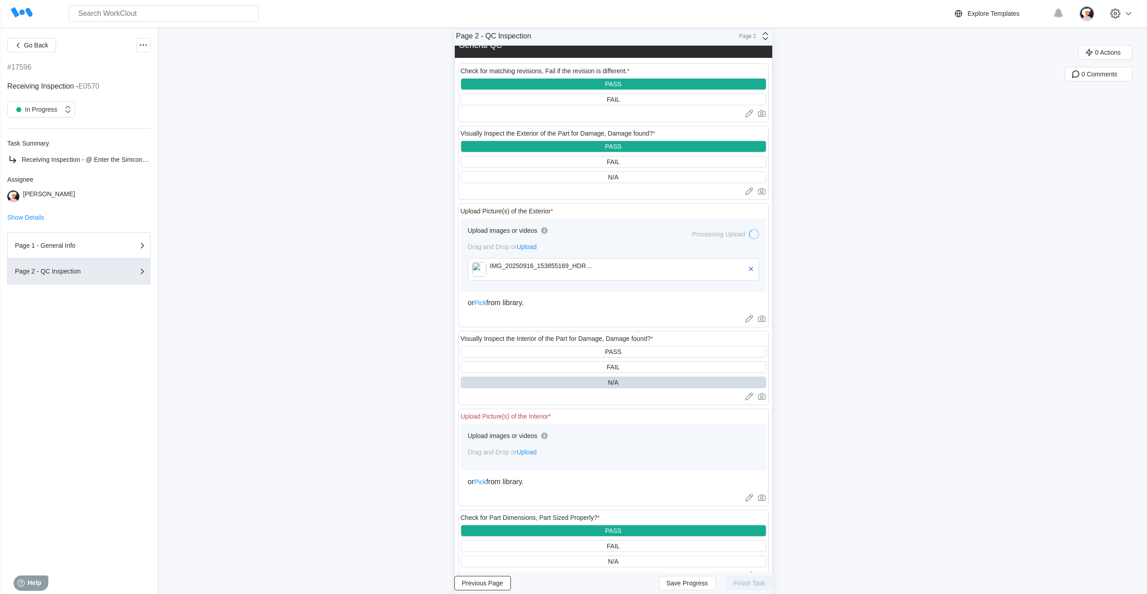
scroll to position [45, 0]
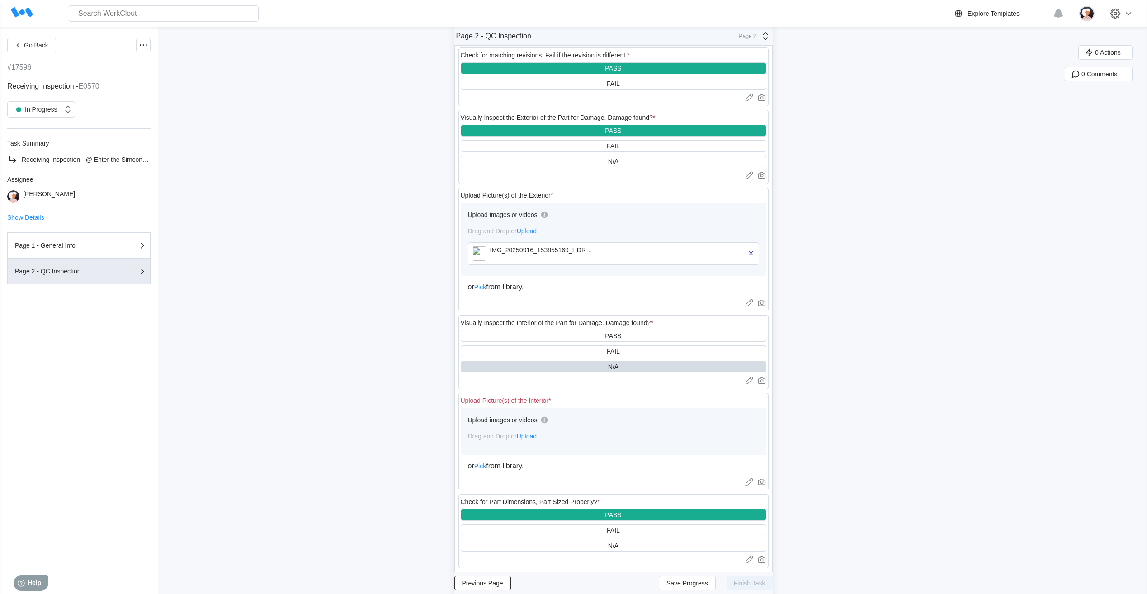
click at [532, 438] on span "Upload" at bounding box center [527, 436] width 20 height 7
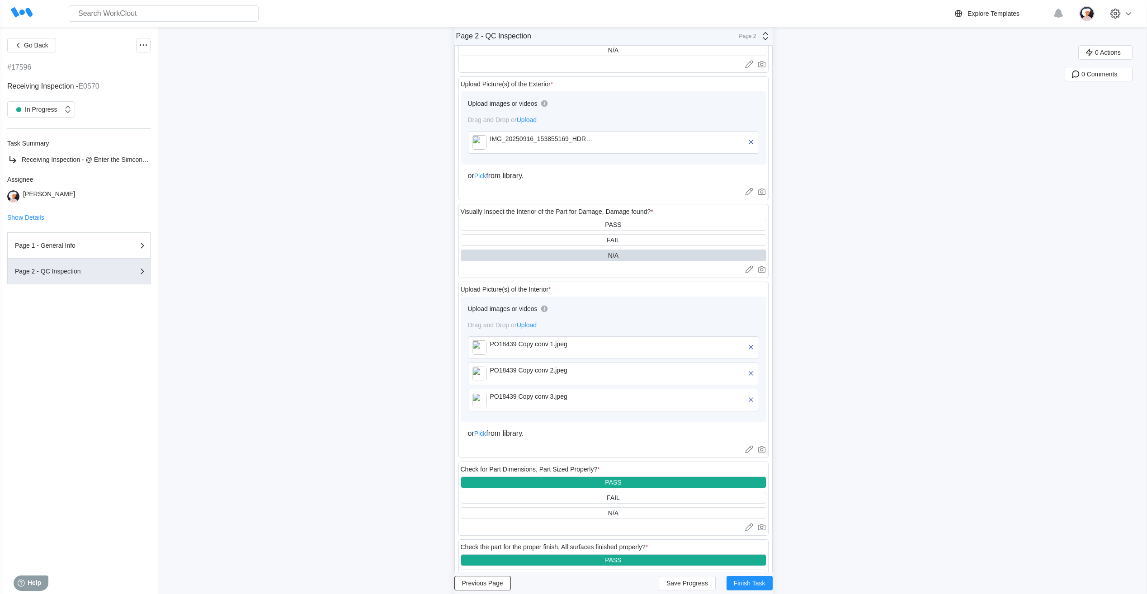
scroll to position [181, 0]
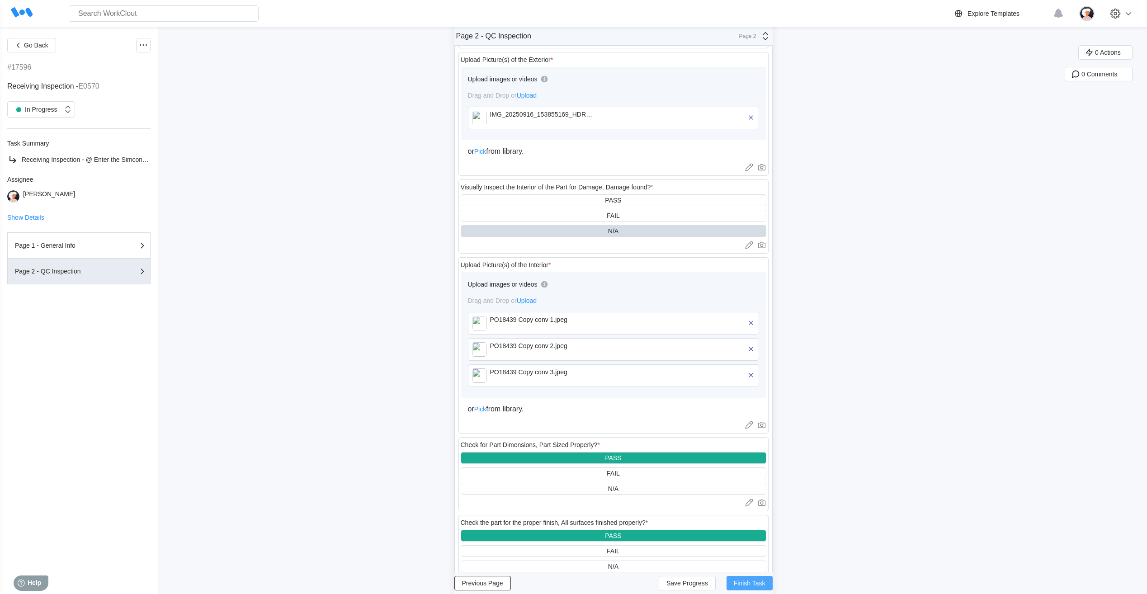
click at [739, 585] on span "Finish Task" at bounding box center [750, 583] width 32 height 6
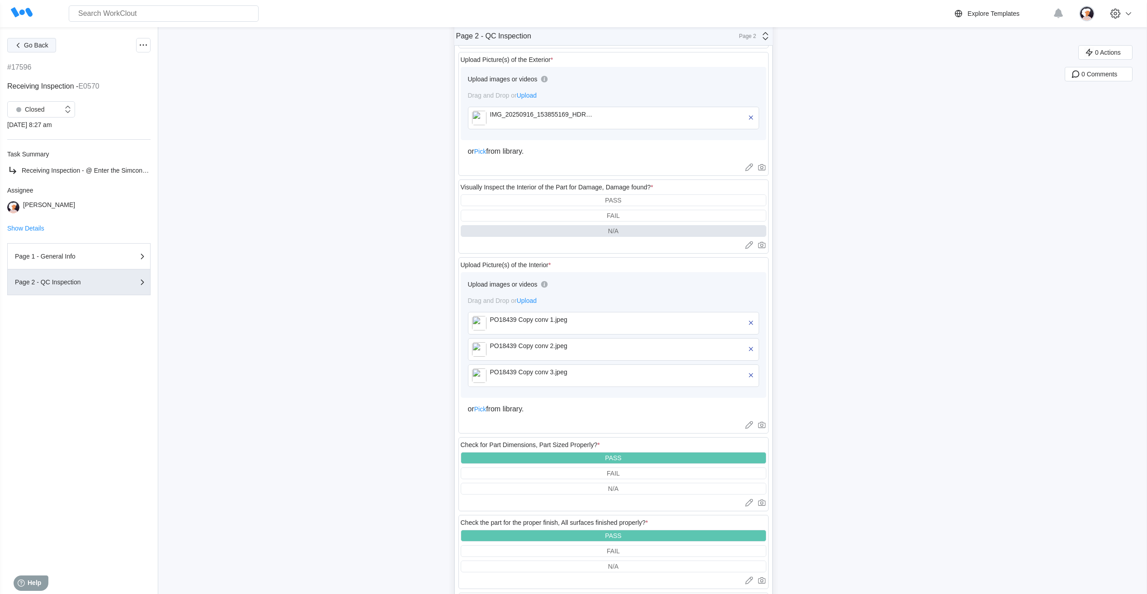
click at [30, 49] on button "Go Back" at bounding box center [31, 45] width 49 height 14
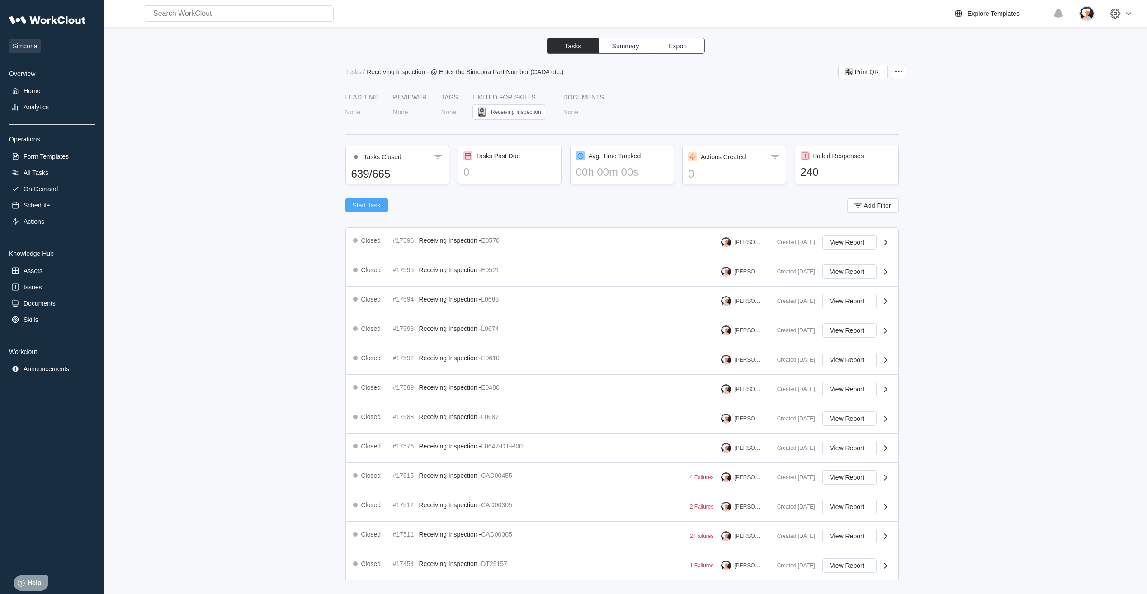
click at [362, 208] on span "Start Task" at bounding box center [367, 205] width 28 height 6
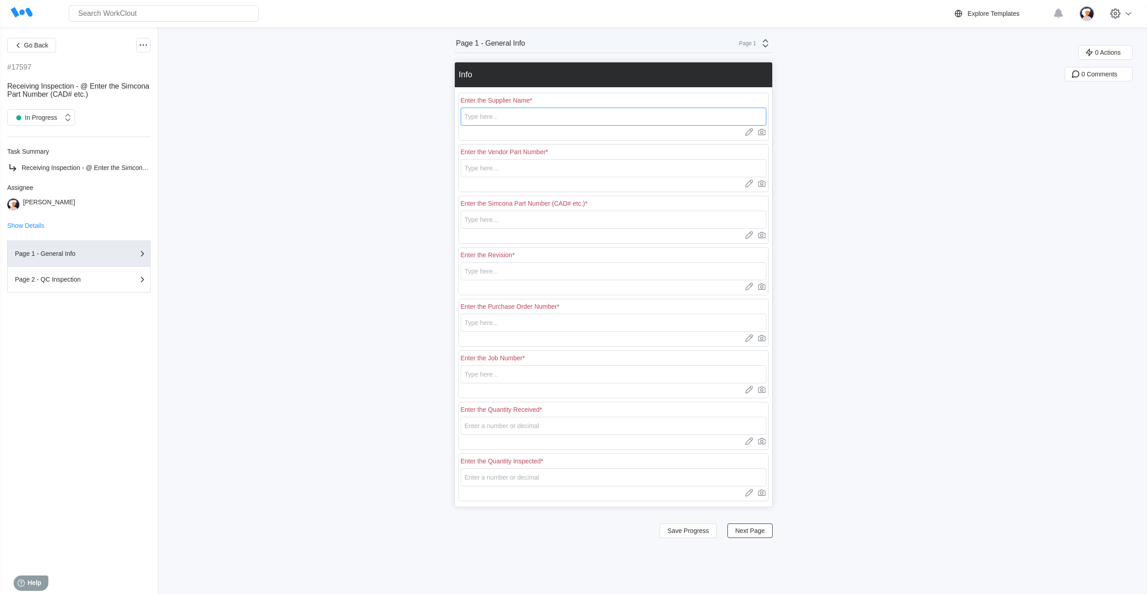
click at [487, 123] on input "text" at bounding box center [614, 117] width 306 height 18
type input "RE [PERSON_NAME]"
click at [475, 166] on input "text" at bounding box center [614, 168] width 306 height 18
type input "E0588"
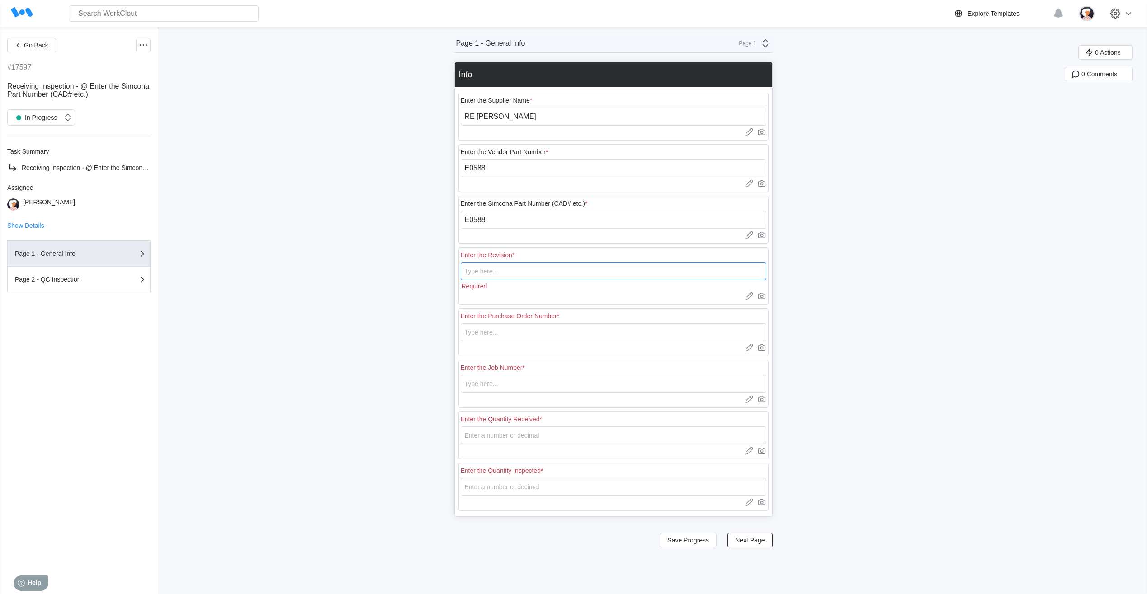
click at [549, 273] on input "text" at bounding box center [614, 271] width 306 height 18
type input "0"
type input "18439"
type input "N/A"
type input "20"
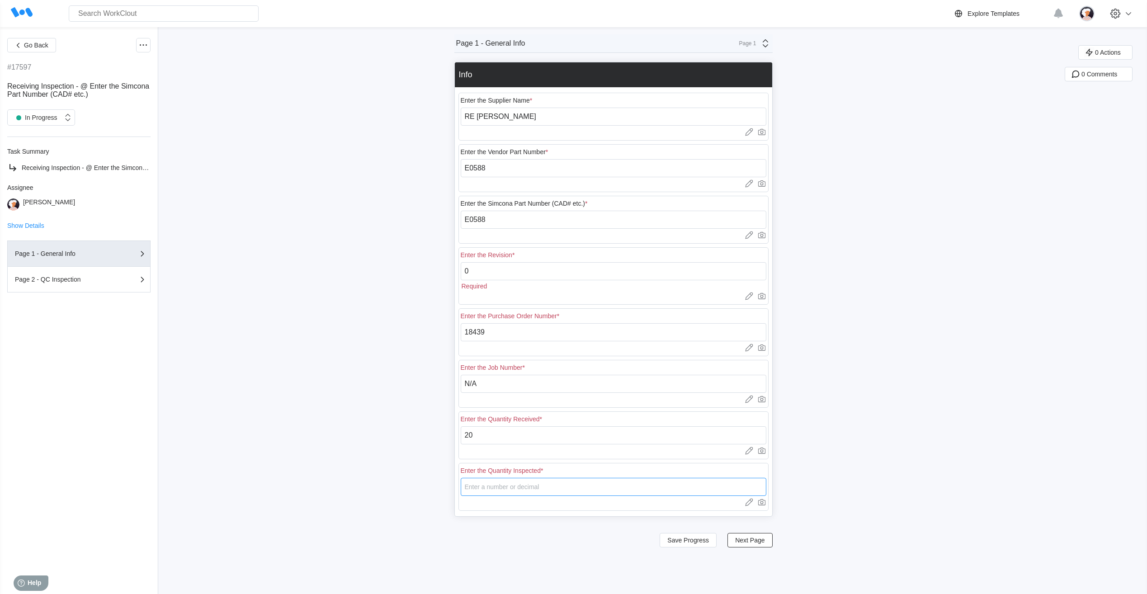
type input "5"
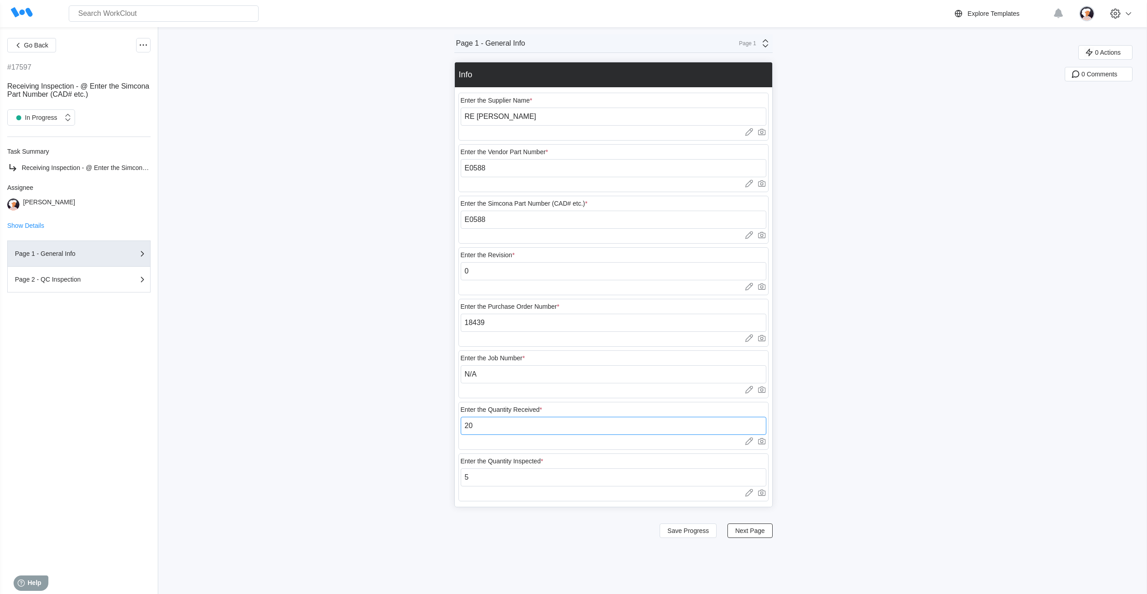
click at [499, 424] on input "20" at bounding box center [614, 426] width 306 height 18
type input "25"
drag, startPoint x: 479, startPoint y: 476, endPoint x: 463, endPoint y: 476, distance: 15.4
click at [463, 476] on div "Enter the Quantity Inspected * 5 Upload images or videos to this field Drag and…" at bounding box center [613, 477] width 310 height 48
type input "8"
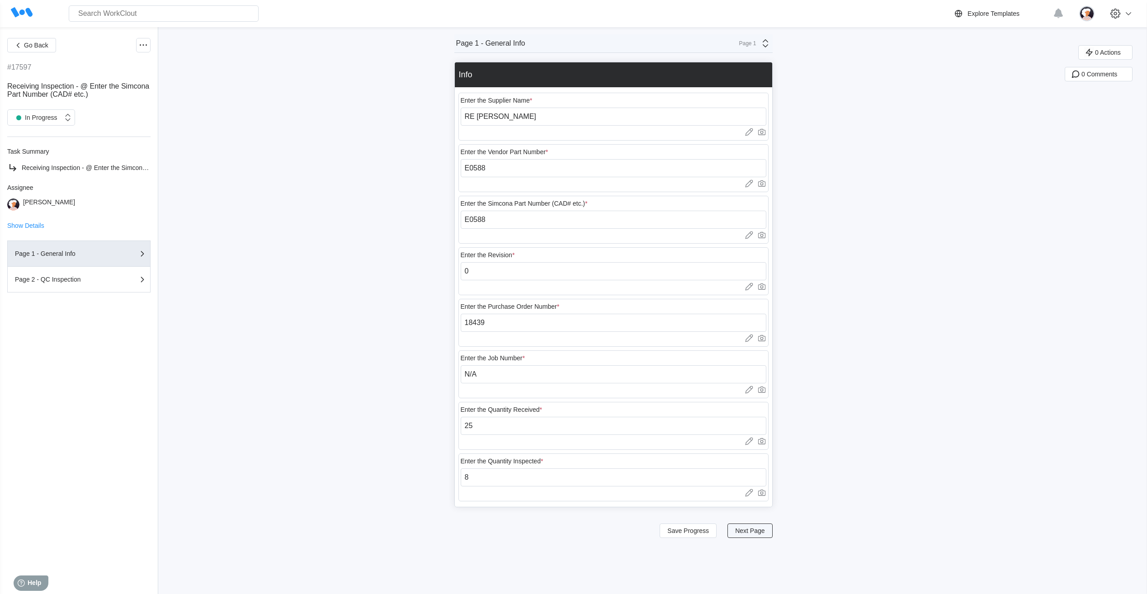
click at [755, 528] on span "Next Page" at bounding box center [749, 531] width 29 height 6
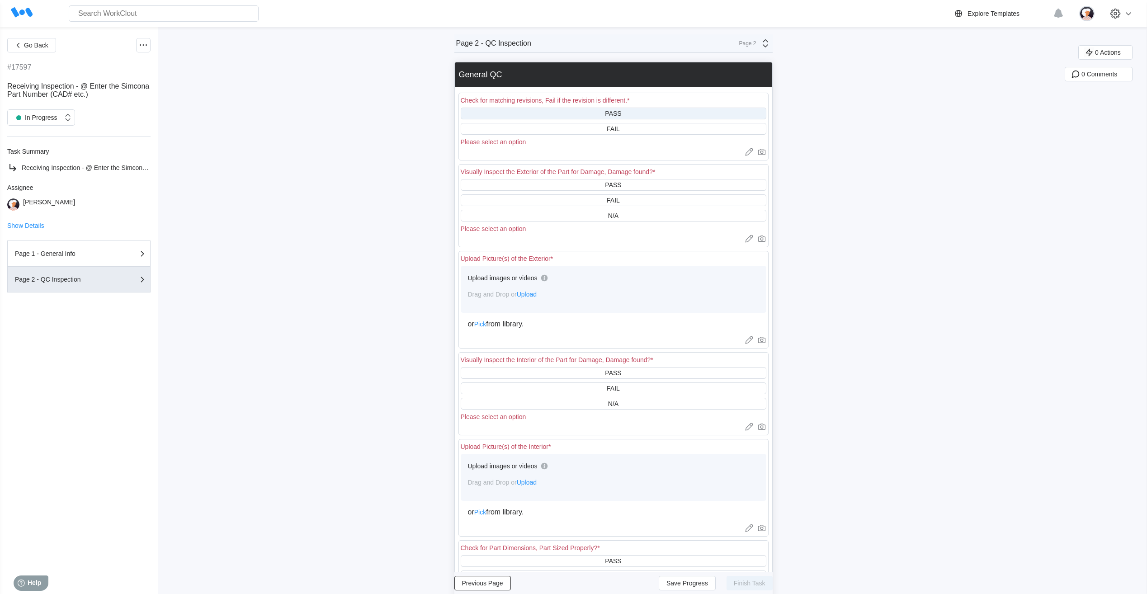
click at [579, 114] on div "PASS" at bounding box center [614, 114] width 306 height 12
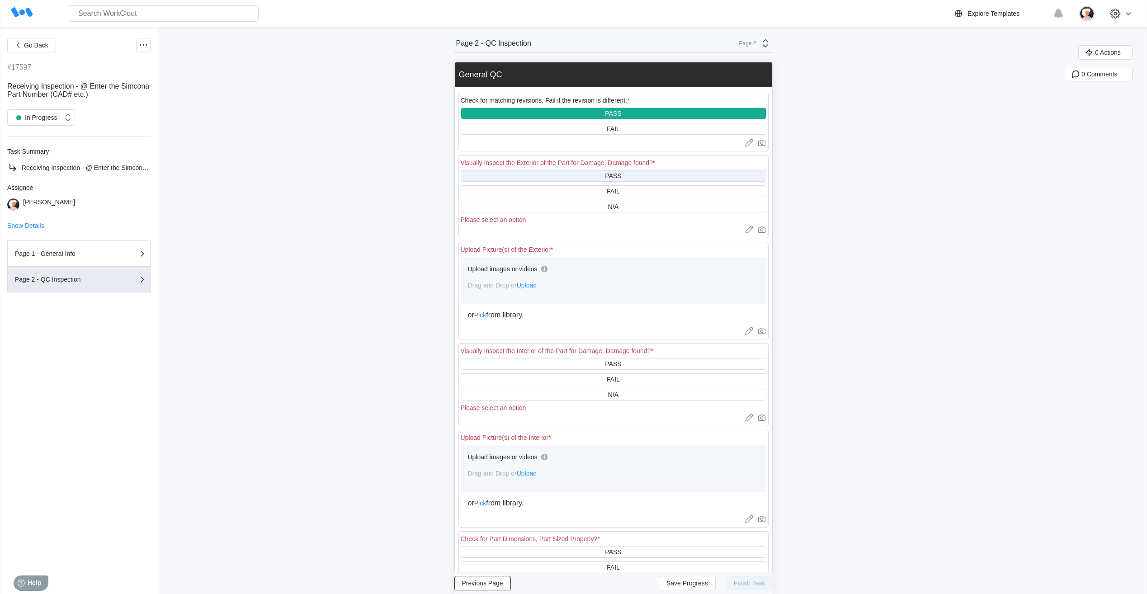
click at [589, 178] on div "PASS" at bounding box center [614, 176] width 306 height 12
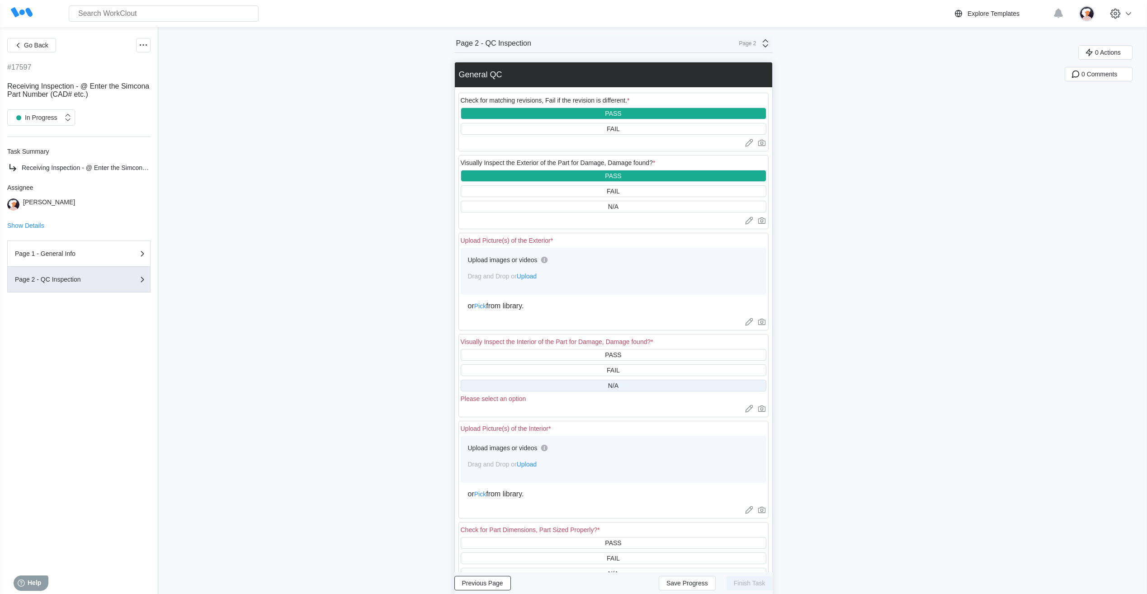
click at [574, 390] on div "N/A" at bounding box center [614, 386] width 306 height 12
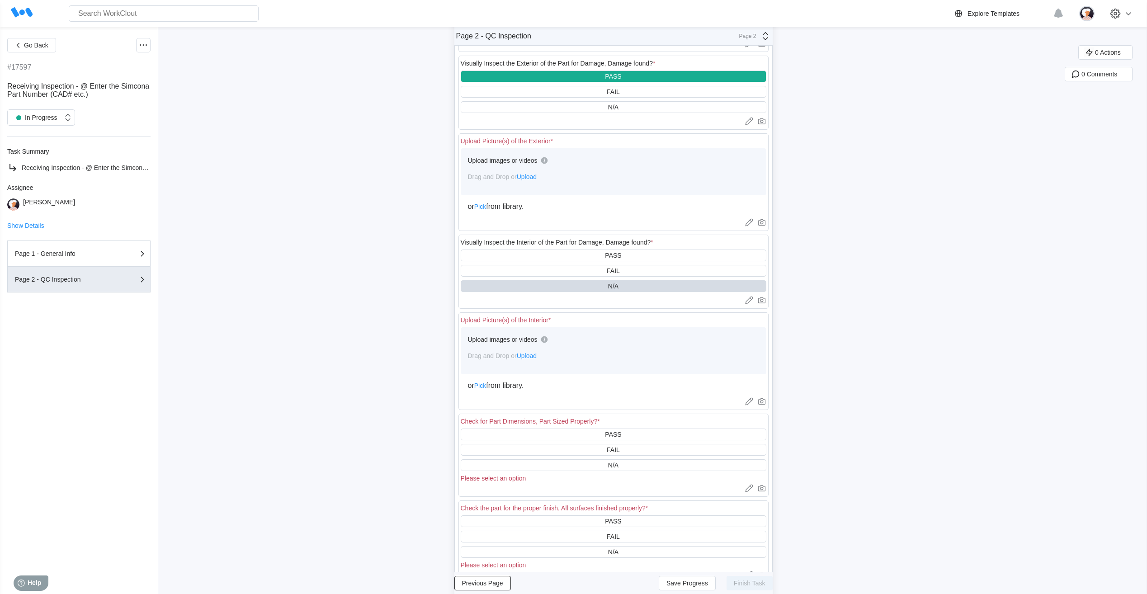
scroll to position [136, 0]
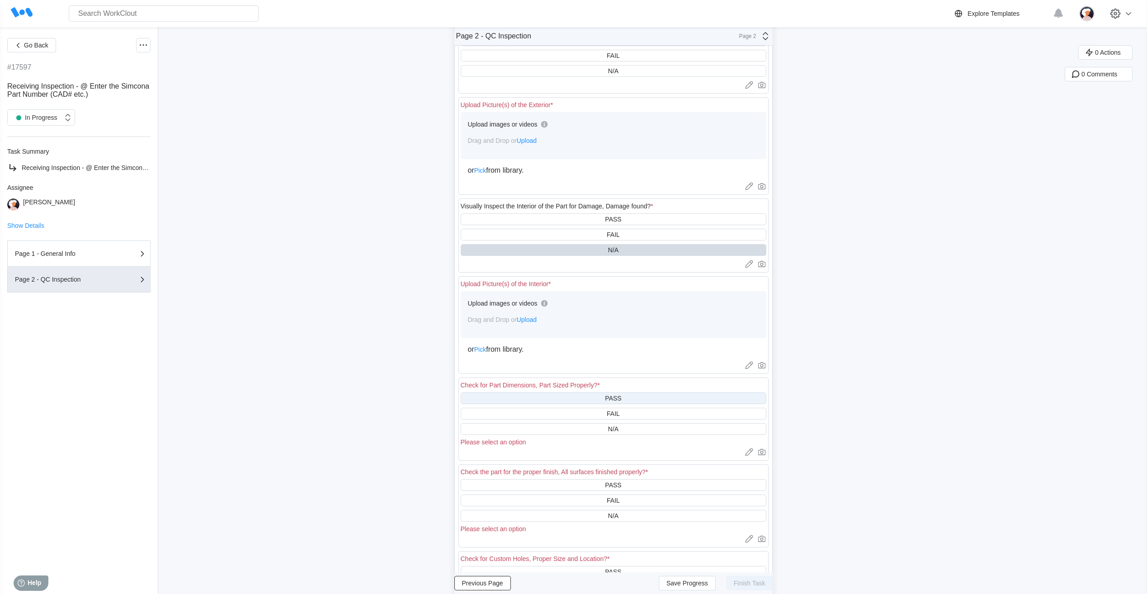
click at [562, 400] on div "PASS" at bounding box center [614, 398] width 306 height 12
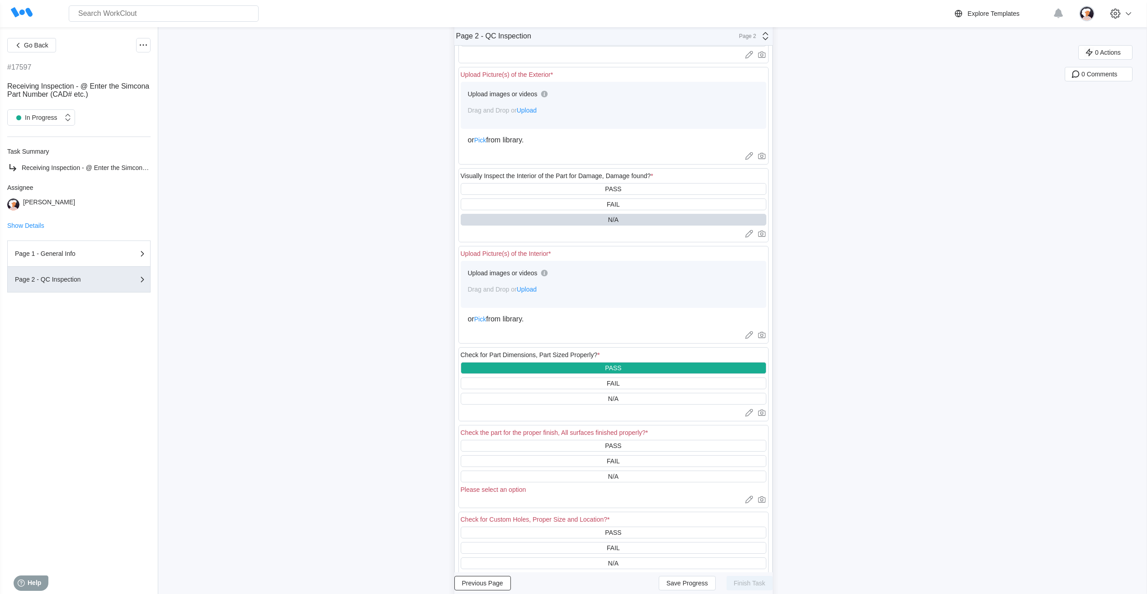
scroll to position [226, 0]
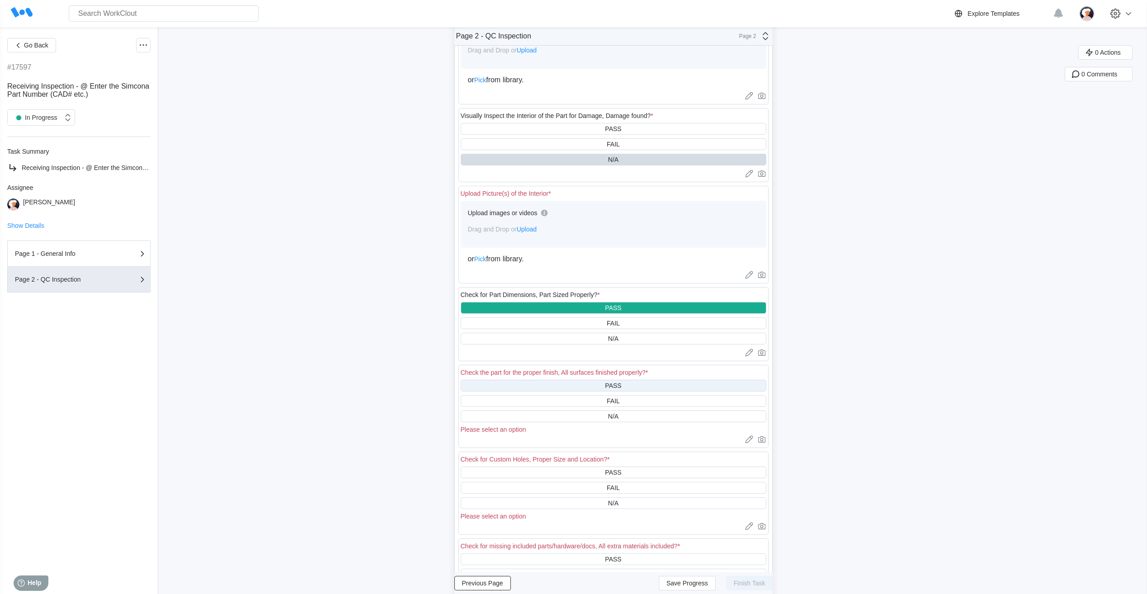
click at [556, 382] on div "PASS" at bounding box center [614, 386] width 306 height 12
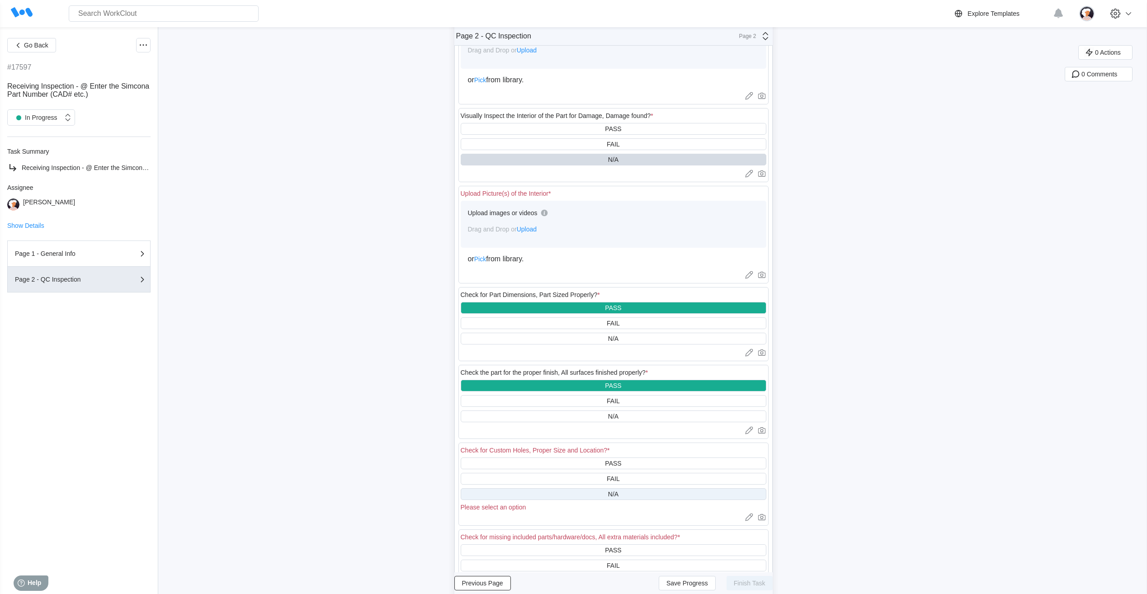
click at [556, 495] on div "N/A" at bounding box center [614, 494] width 306 height 12
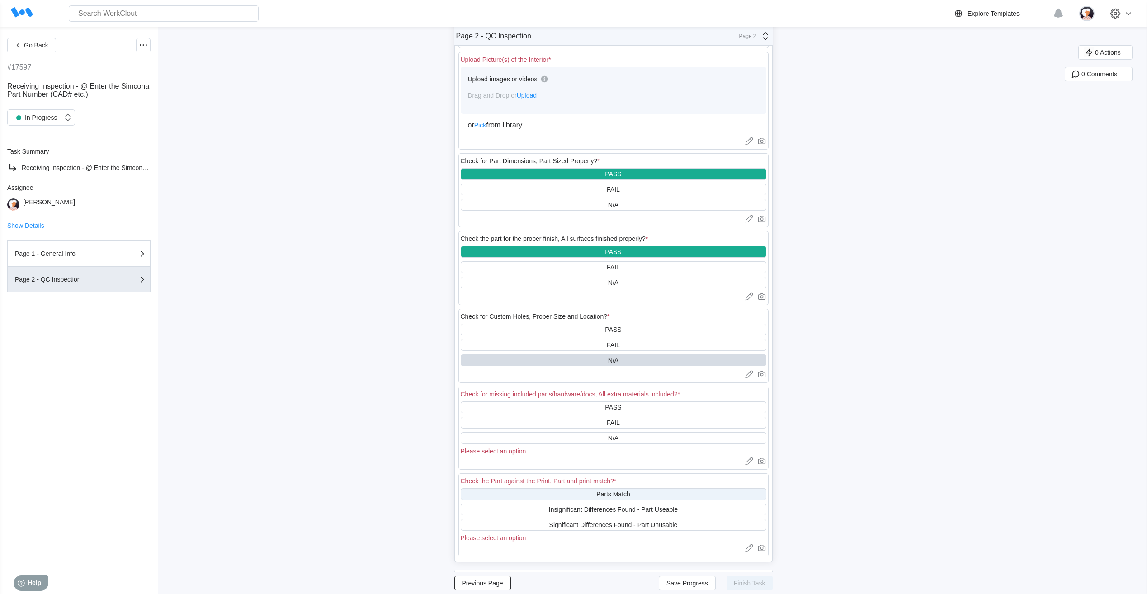
scroll to position [362, 0]
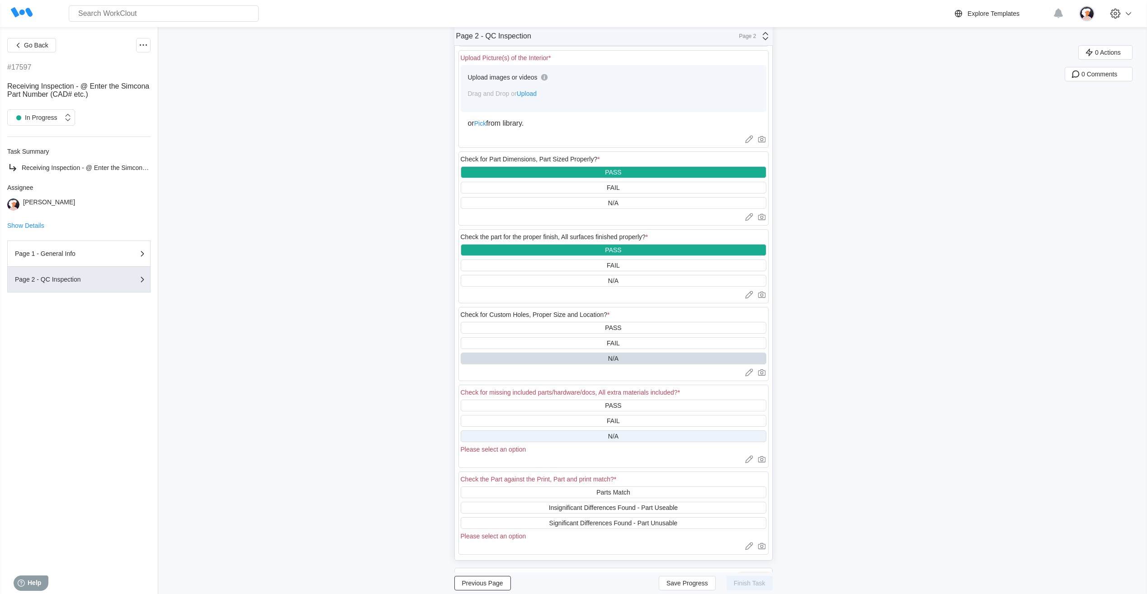
click at [558, 434] on div "N/A" at bounding box center [614, 436] width 306 height 12
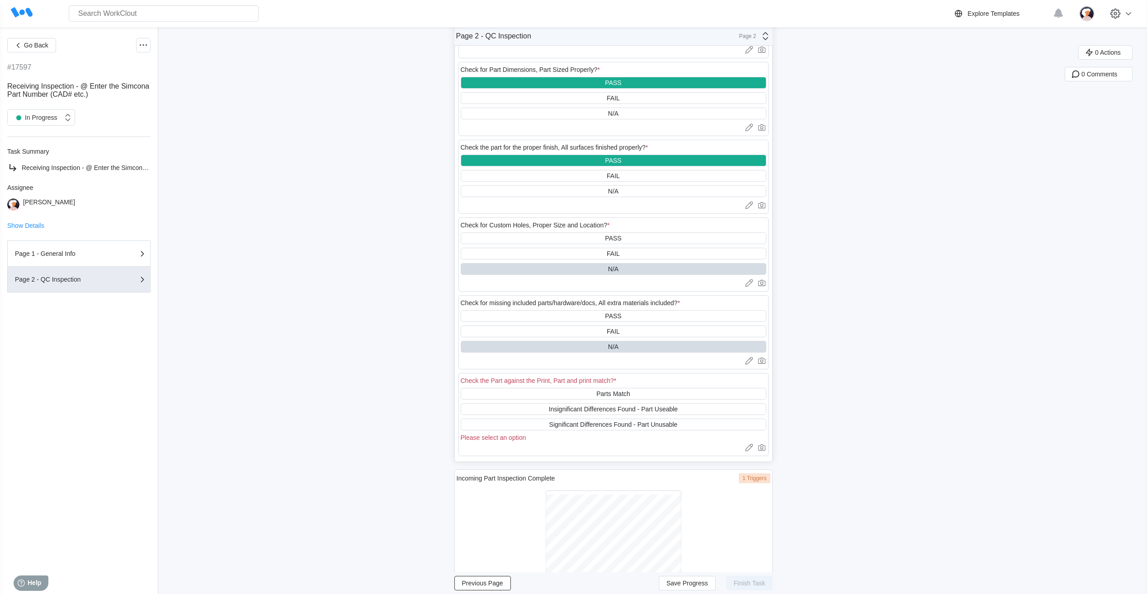
scroll to position [452, 0]
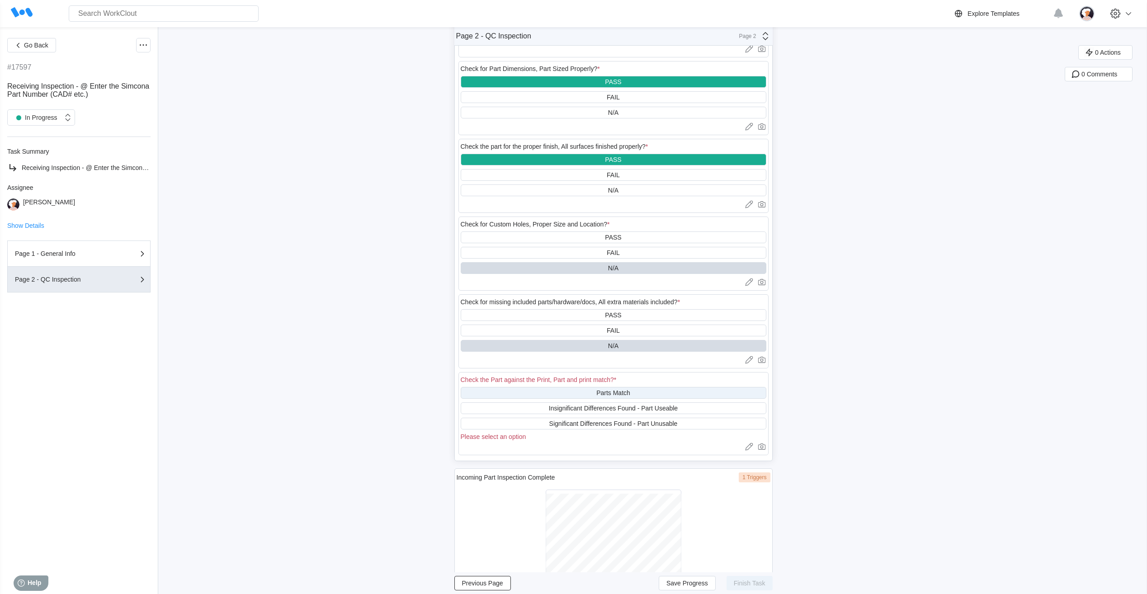
click at [499, 391] on div "Parts Match" at bounding box center [614, 393] width 306 height 12
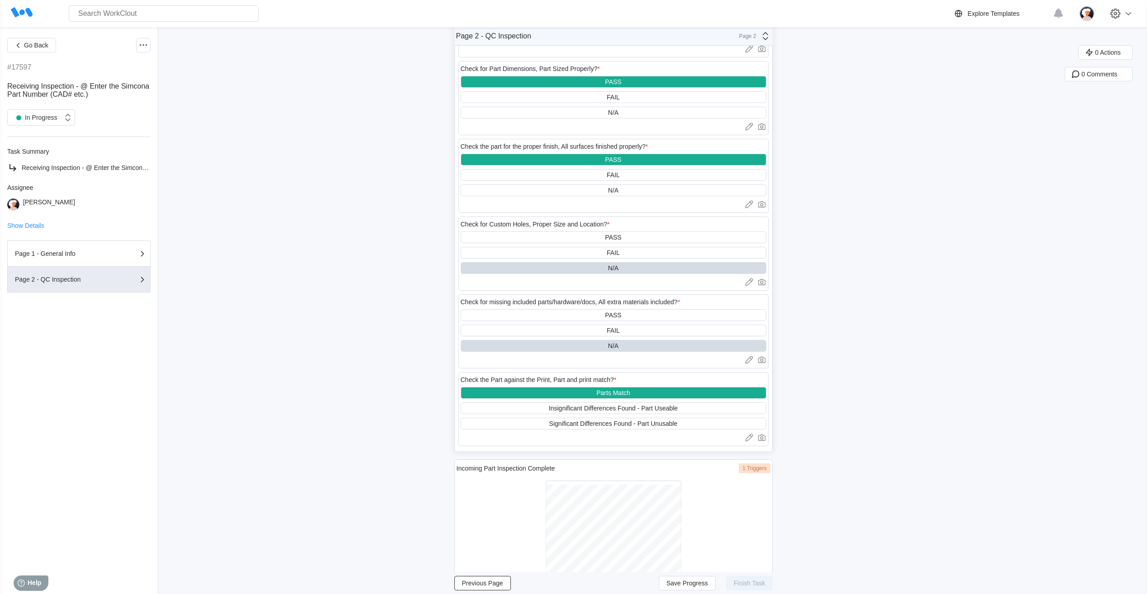
scroll to position [495, 0]
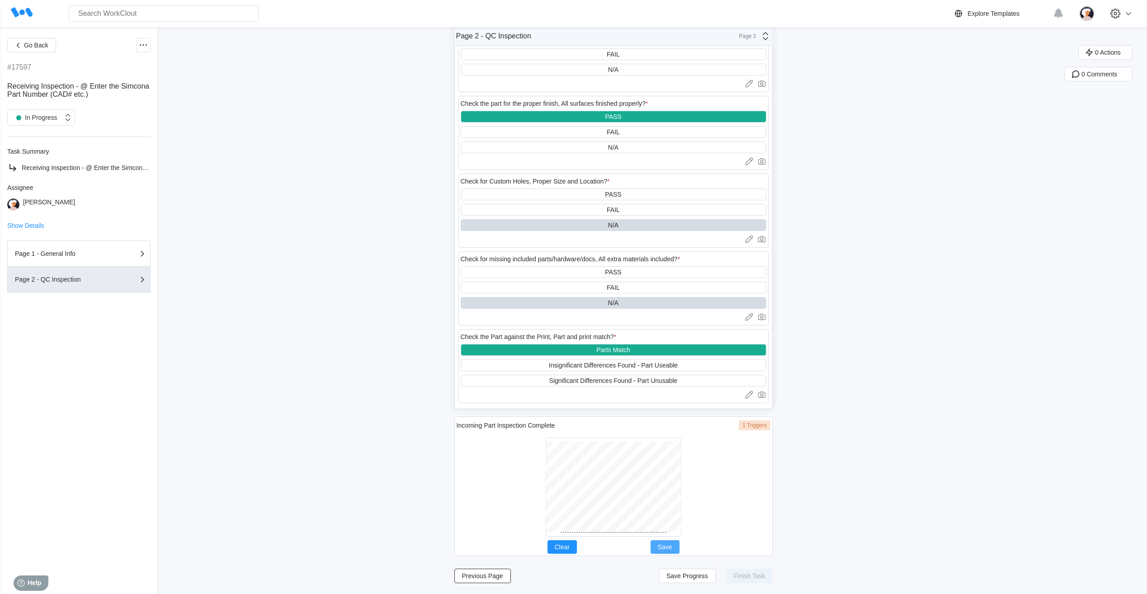
click at [671, 546] on span "Save" at bounding box center [665, 547] width 14 height 6
click at [674, 580] on button "Save Progress" at bounding box center [687, 576] width 57 height 14
click at [357, 342] on div "Go Back #17597 Receiving Inspection - @ Enter the Simcona Part Number (CAD# etc…" at bounding box center [573, 63] width 1147 height 1062
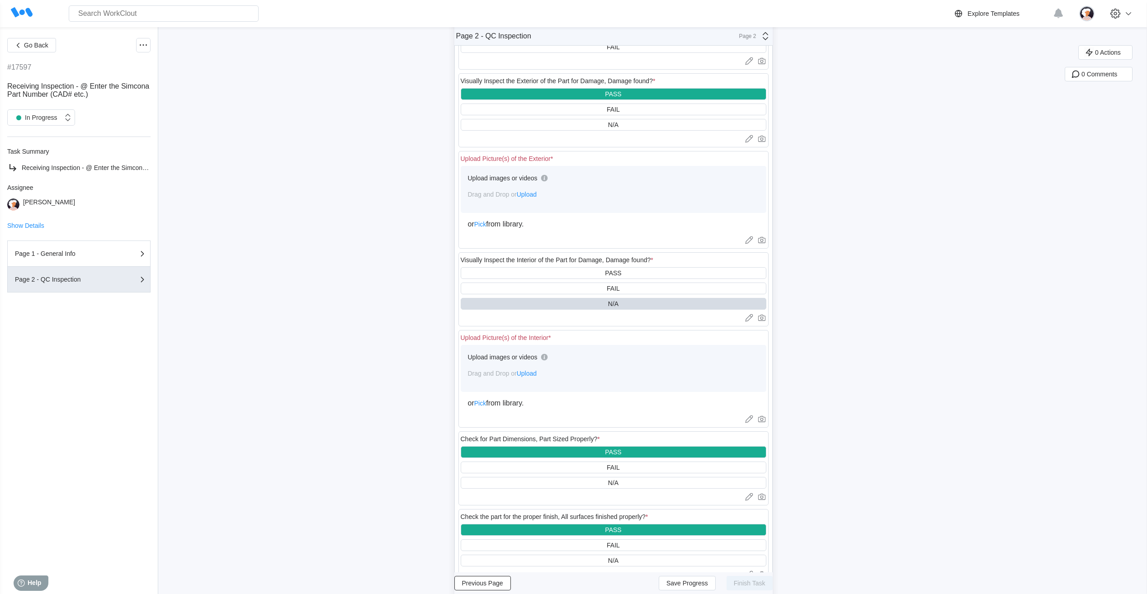
scroll to position [90, 0]
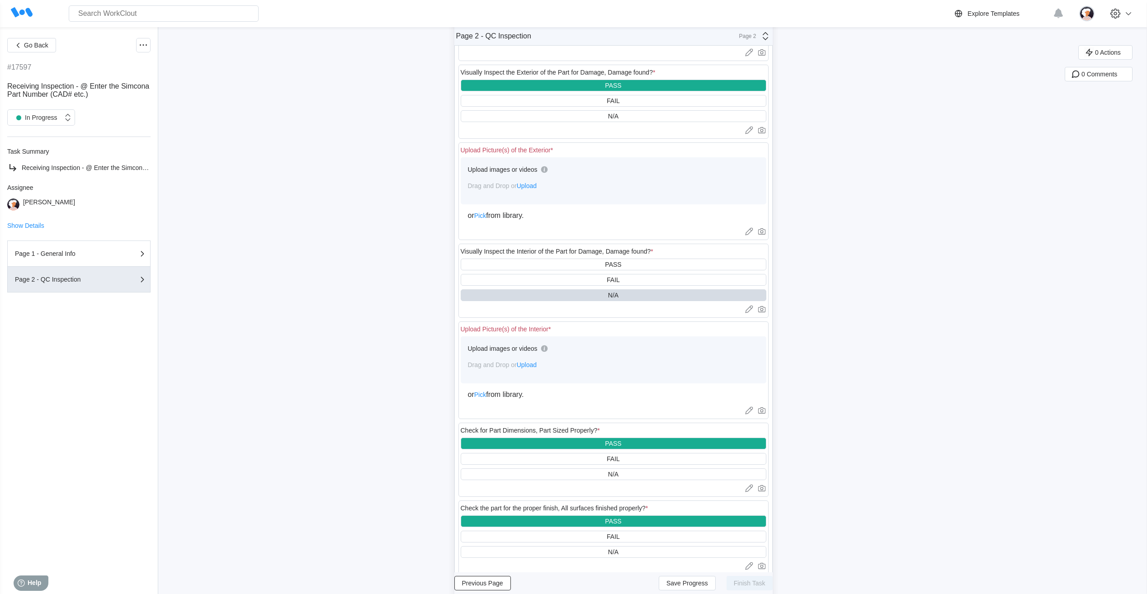
click at [527, 366] on span "Upload" at bounding box center [527, 364] width 20 height 7
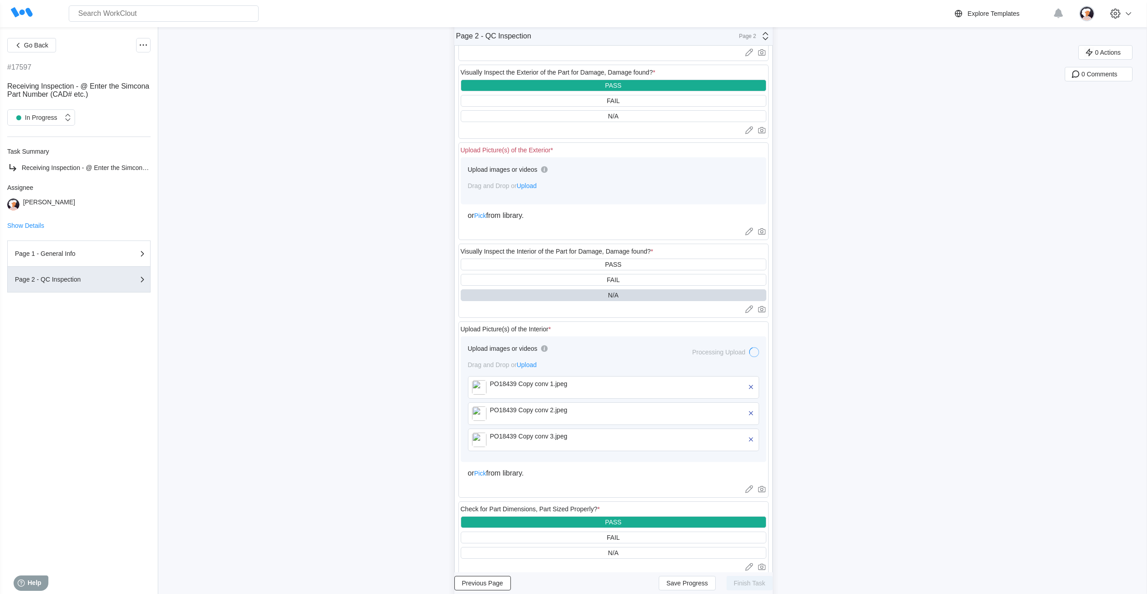
click at [528, 186] on span "Upload" at bounding box center [527, 185] width 20 height 7
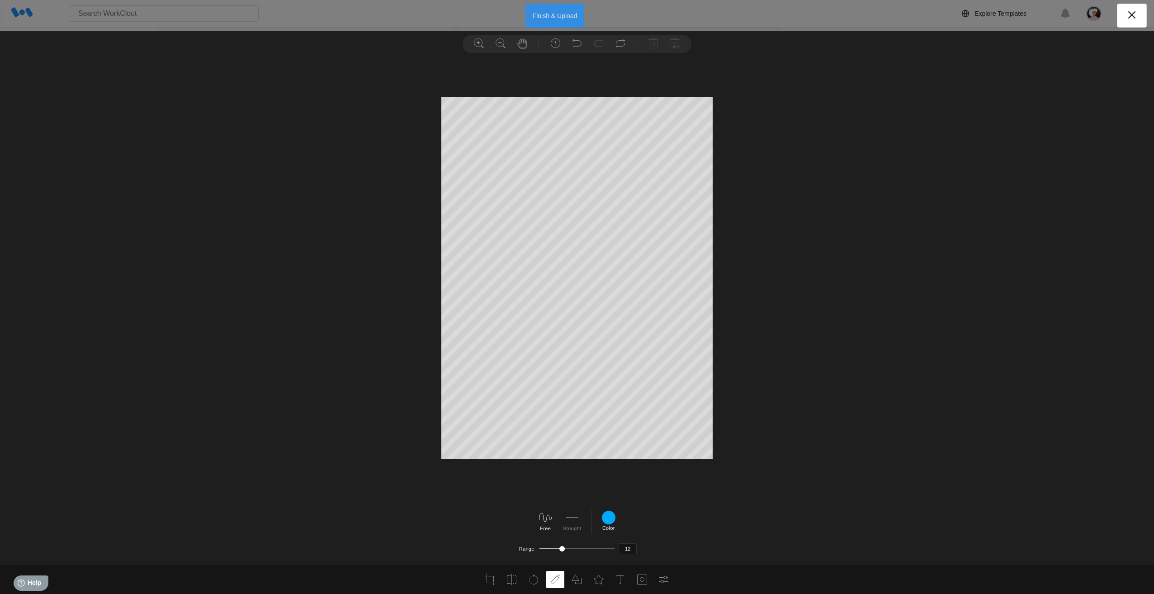
click at [544, 19] on button "Finish & Upload" at bounding box center [554, 16] width 59 height 24
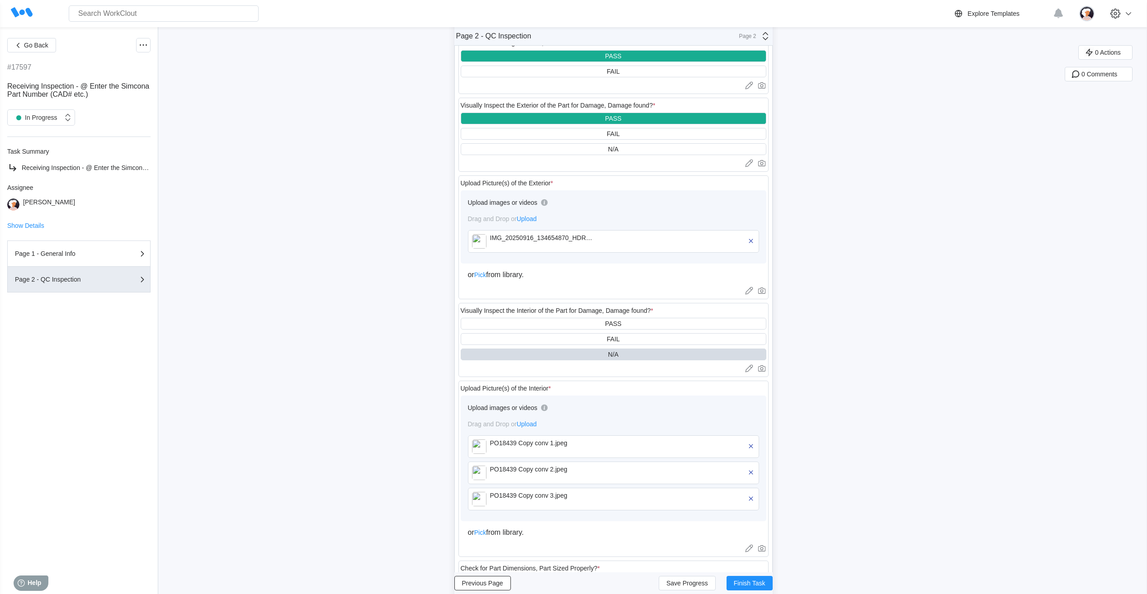
scroll to position [374, 0]
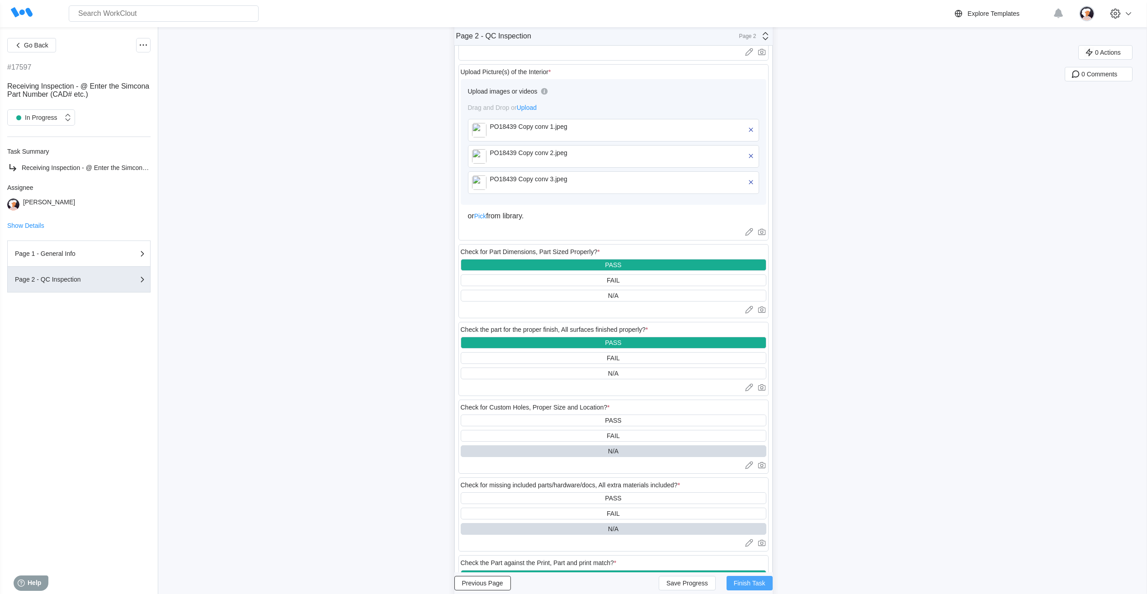
click at [749, 583] on span "Finish Task" at bounding box center [750, 583] width 32 height 6
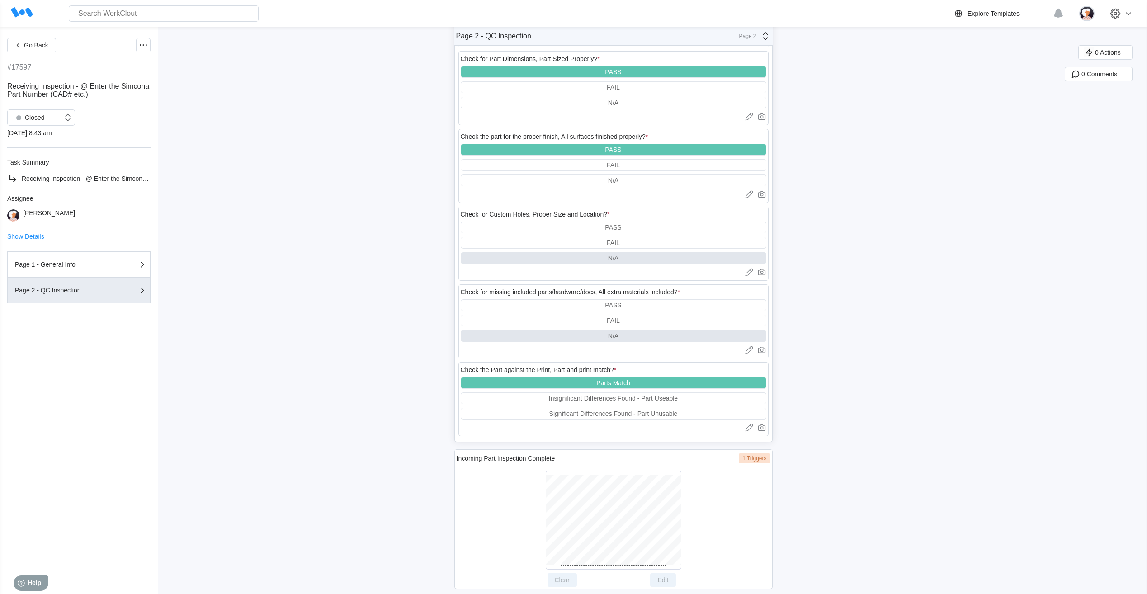
scroll to position [578, 0]
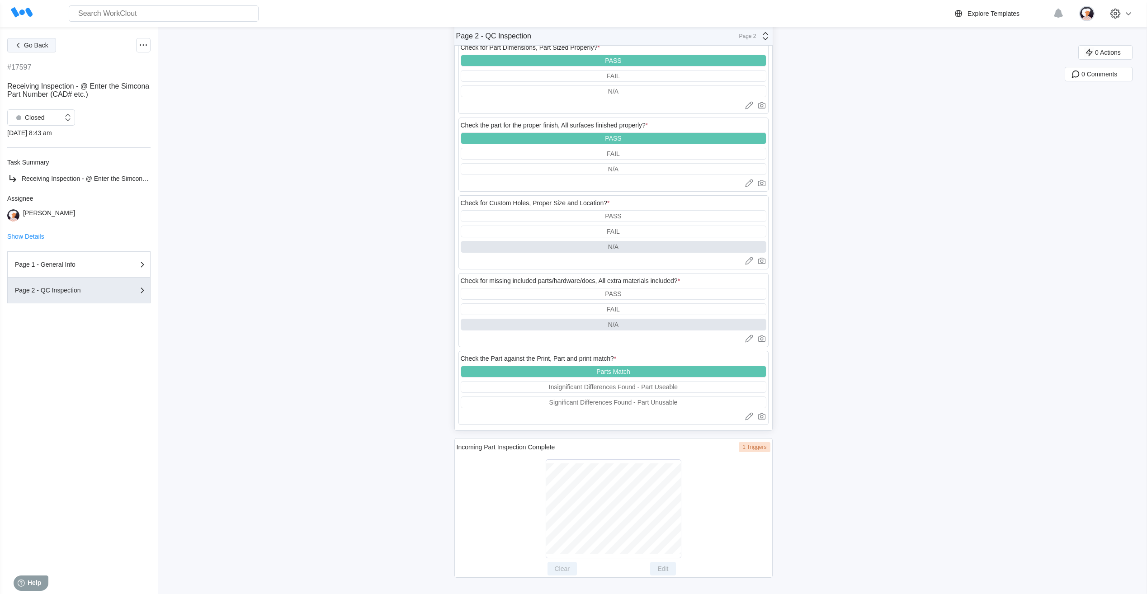
click at [31, 43] on span "Go Back" at bounding box center [36, 45] width 24 height 6
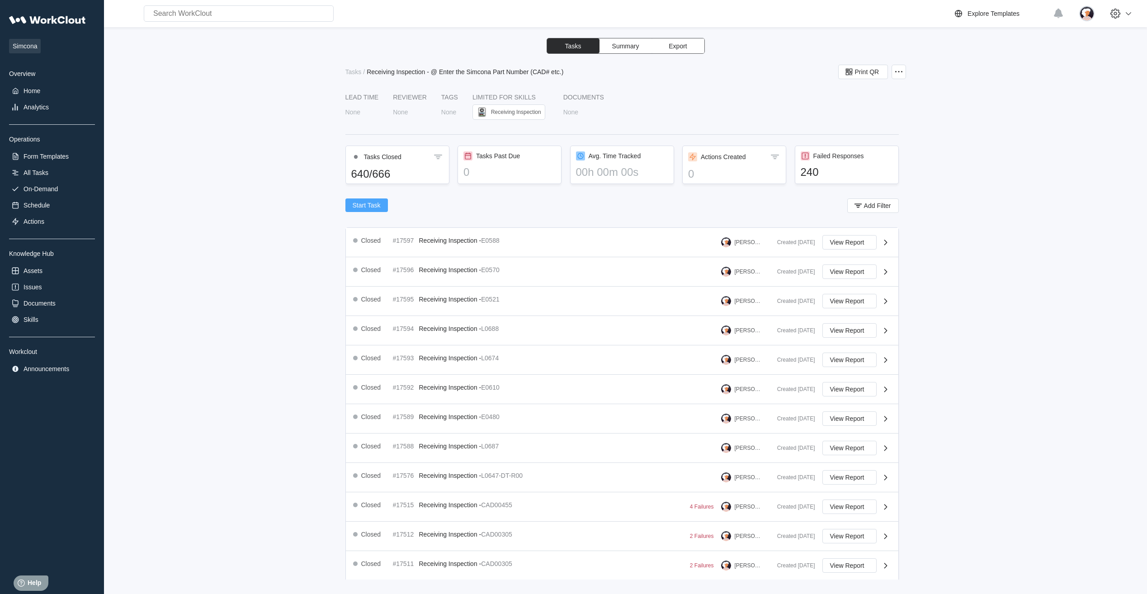
click at [372, 207] on span "Start Task" at bounding box center [367, 205] width 28 height 6
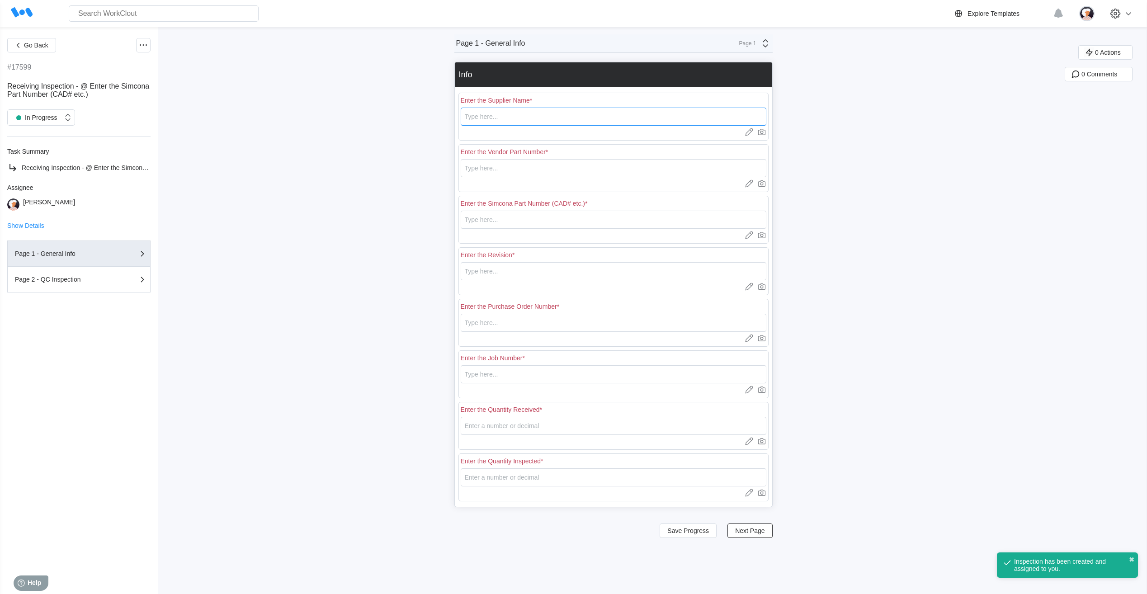
click at [528, 113] on input "text" at bounding box center [614, 117] width 306 height 18
type input "RE [PERSON_NAME]"
click at [498, 171] on input "text" at bounding box center [614, 168] width 306 height 18
type input "l"
type input "L0690"
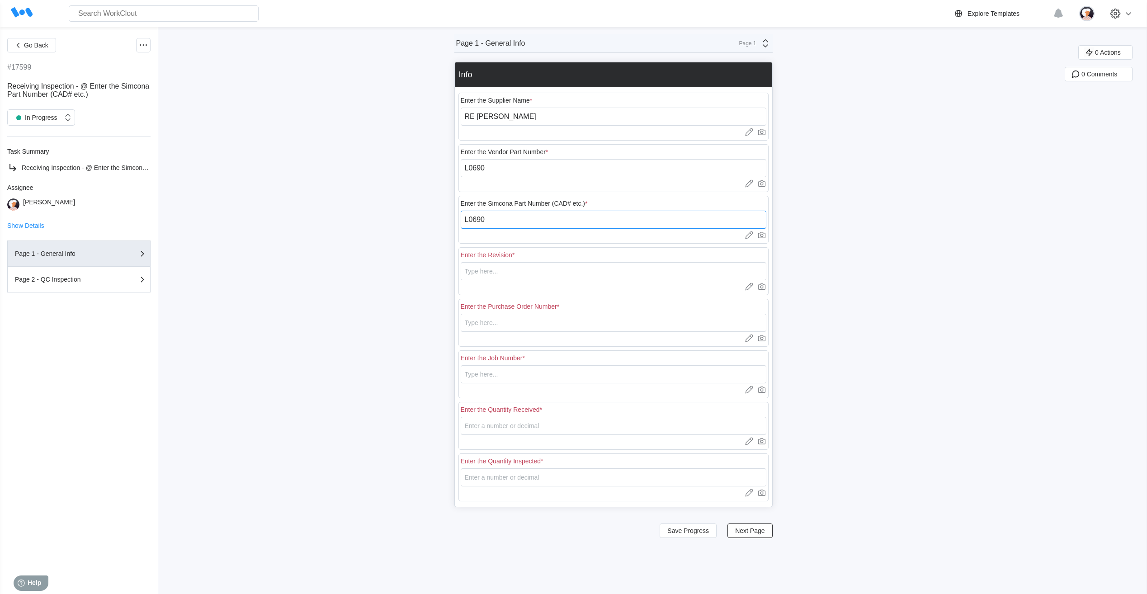
type input "L0690"
click at [529, 269] on input "text" at bounding box center [614, 271] width 306 height 18
type input "0"
click at [391, 316] on div "Go Back #17599 Receiving Inspection - @ Enter the Simcona Part Number (CAD# etc…" at bounding box center [573, 310] width 1147 height 567
click at [486, 326] on input "text" at bounding box center [614, 323] width 306 height 18
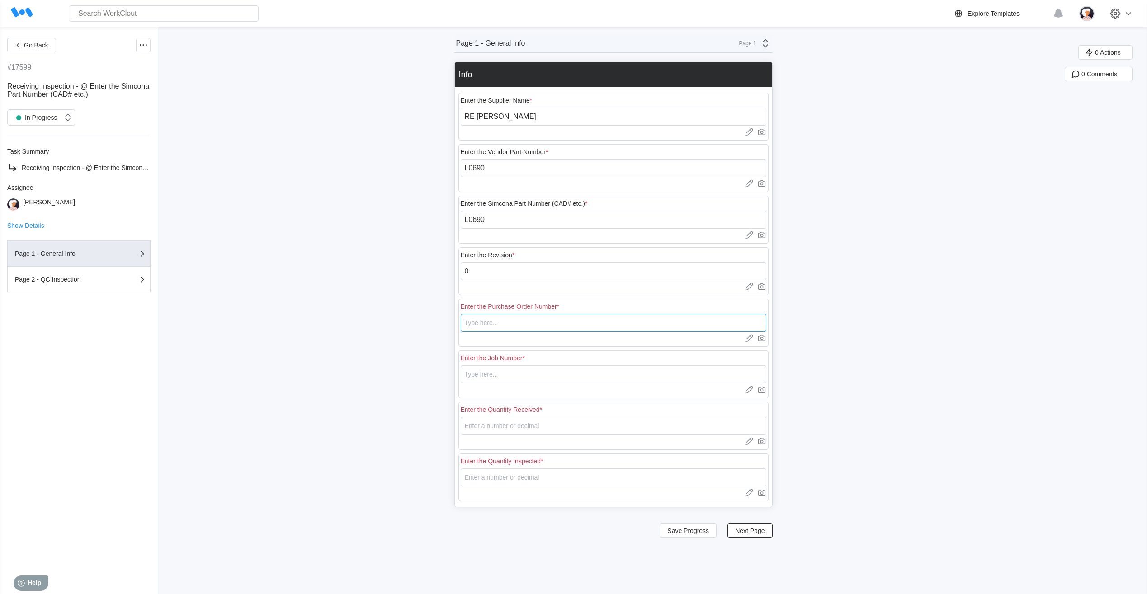
type input "18439"
type input "N/A"
type input "20"
type input "5"
click at [479, 429] on input "20" at bounding box center [614, 426] width 306 height 18
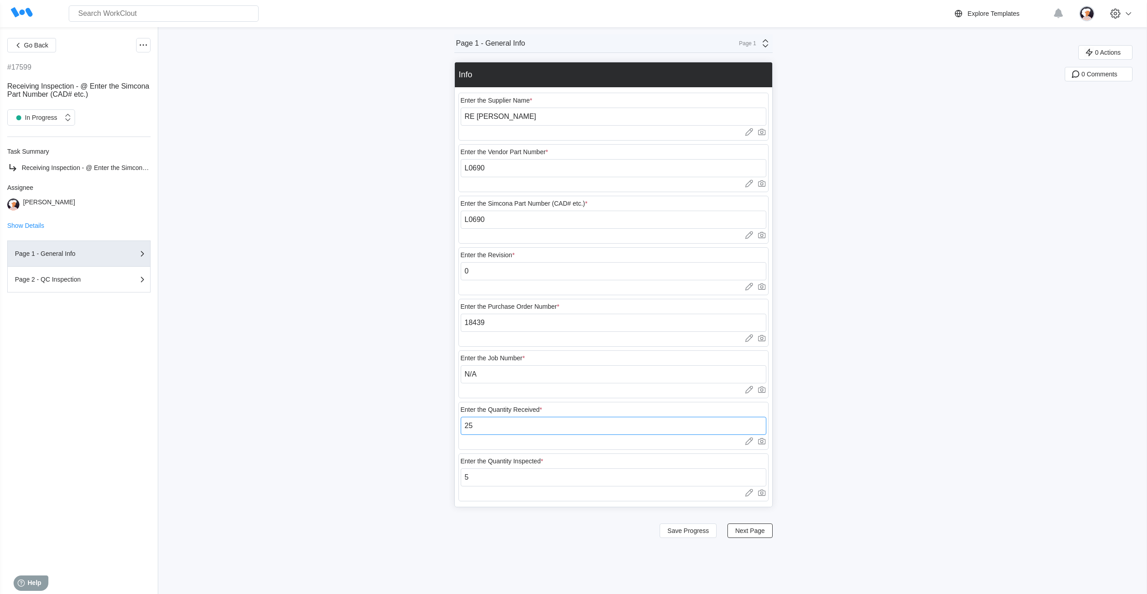
type input "25"
click at [418, 396] on div "Go Back #17599 Receiving Inspection - @ Enter the Simcona Part Number (CAD# etc…" at bounding box center [573, 310] width 1147 height 567
click at [754, 528] on span "Next Page" at bounding box center [749, 531] width 29 height 6
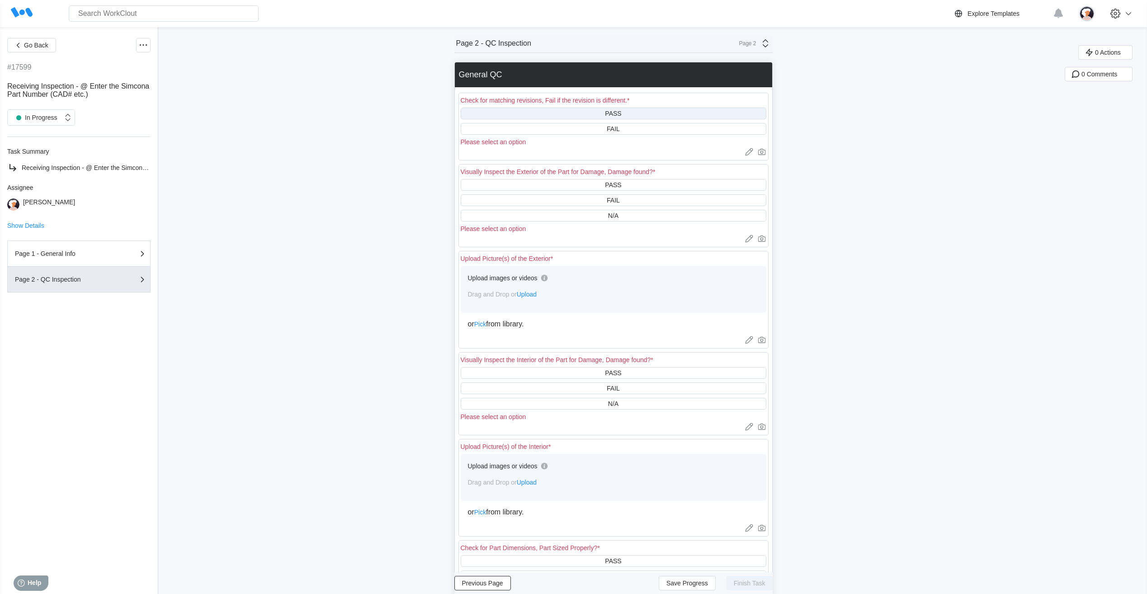
click at [626, 113] on div "PASS" at bounding box center [614, 114] width 306 height 12
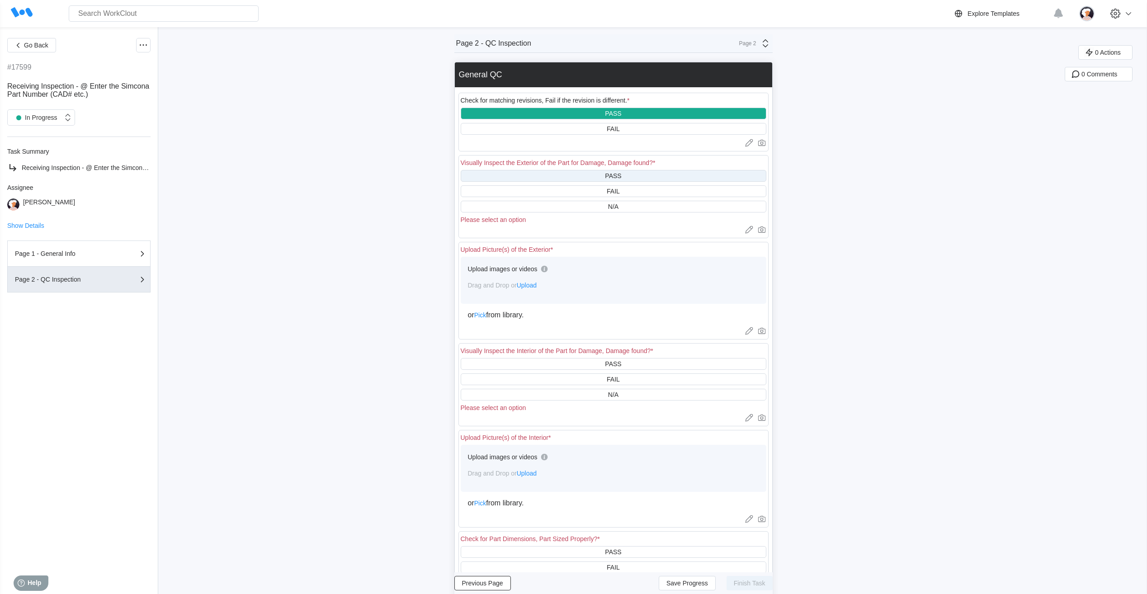
click at [607, 173] on div "PASS" at bounding box center [614, 176] width 306 height 12
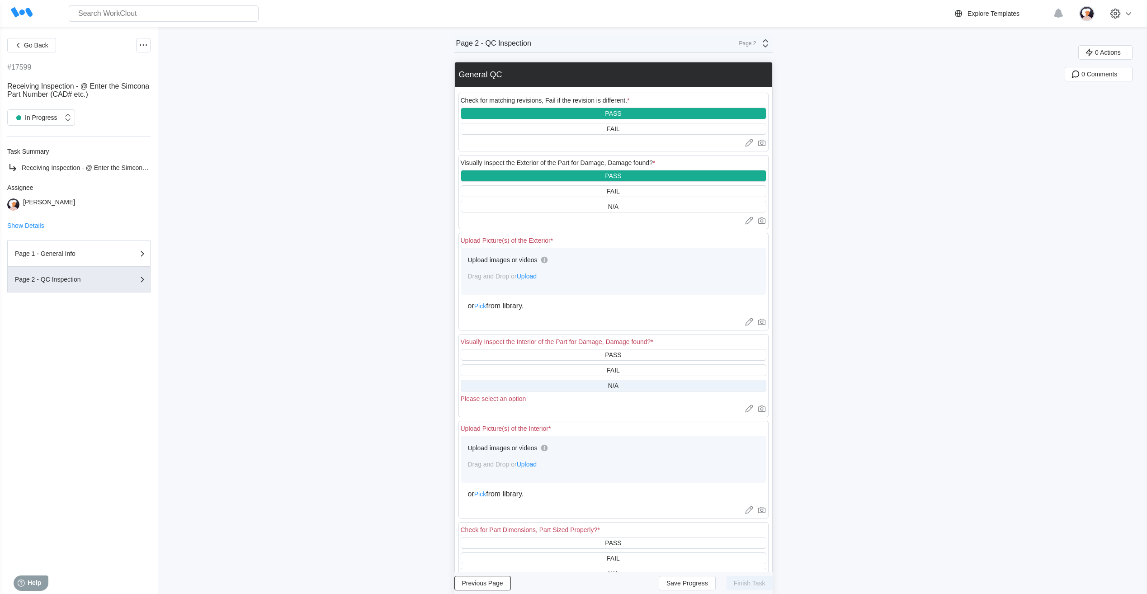
click at [585, 387] on div "N/A" at bounding box center [614, 386] width 306 height 12
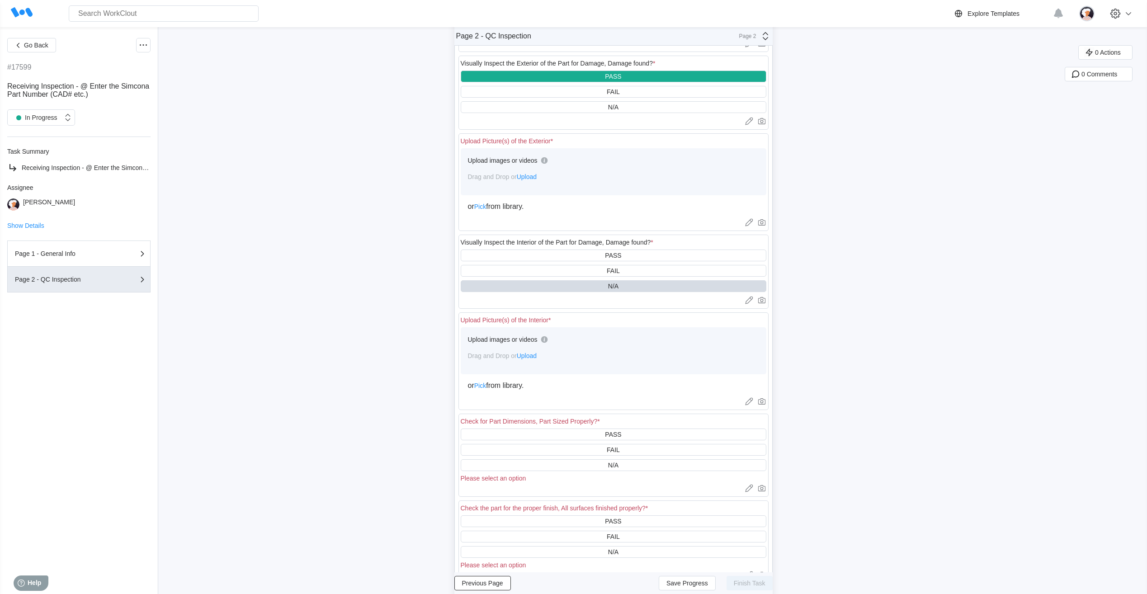
scroll to position [136, 0]
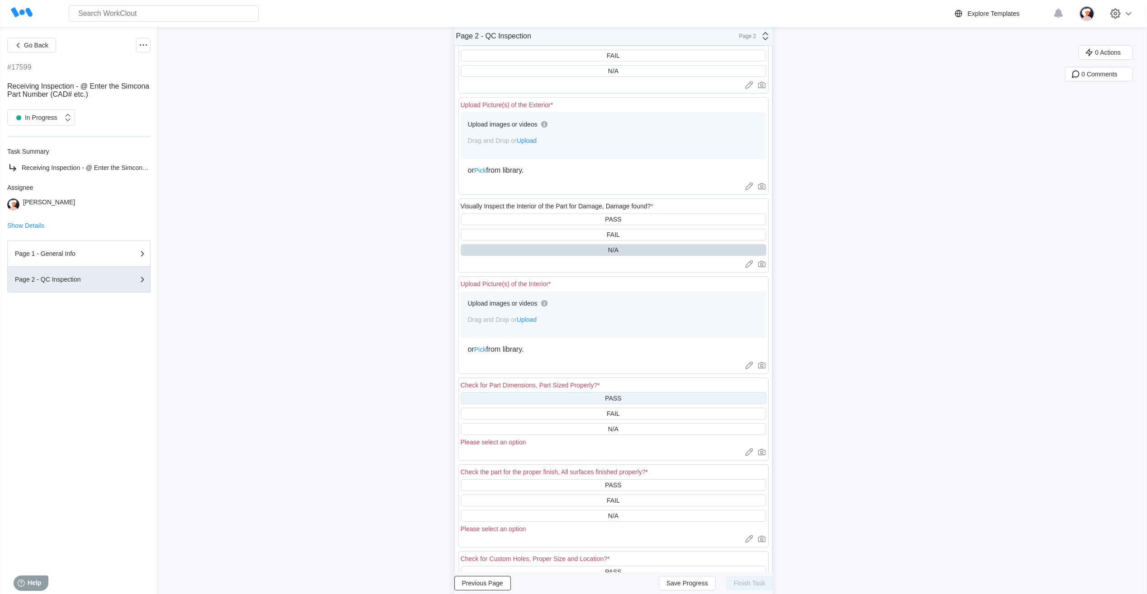
click at [576, 401] on div "PASS" at bounding box center [614, 398] width 306 height 12
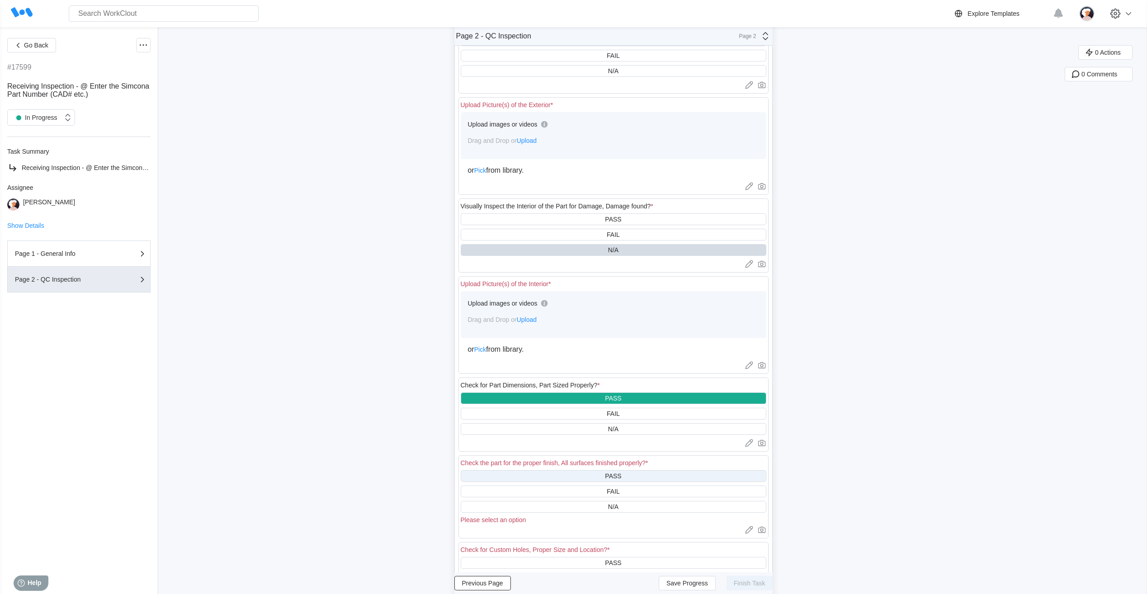
click at [566, 477] on div "PASS" at bounding box center [614, 476] width 306 height 12
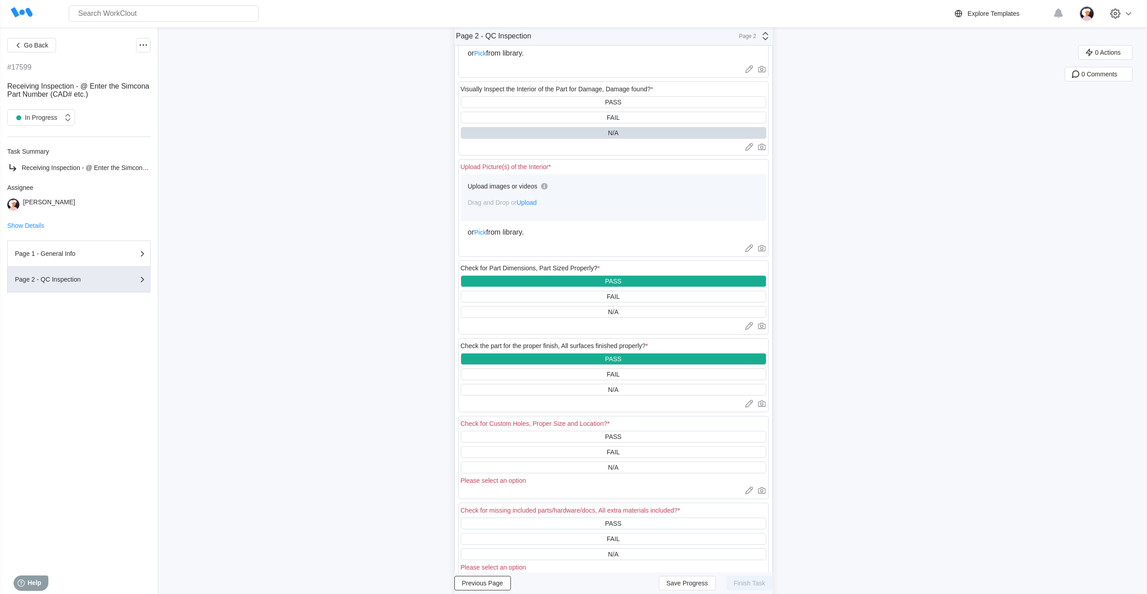
scroll to position [271, 0]
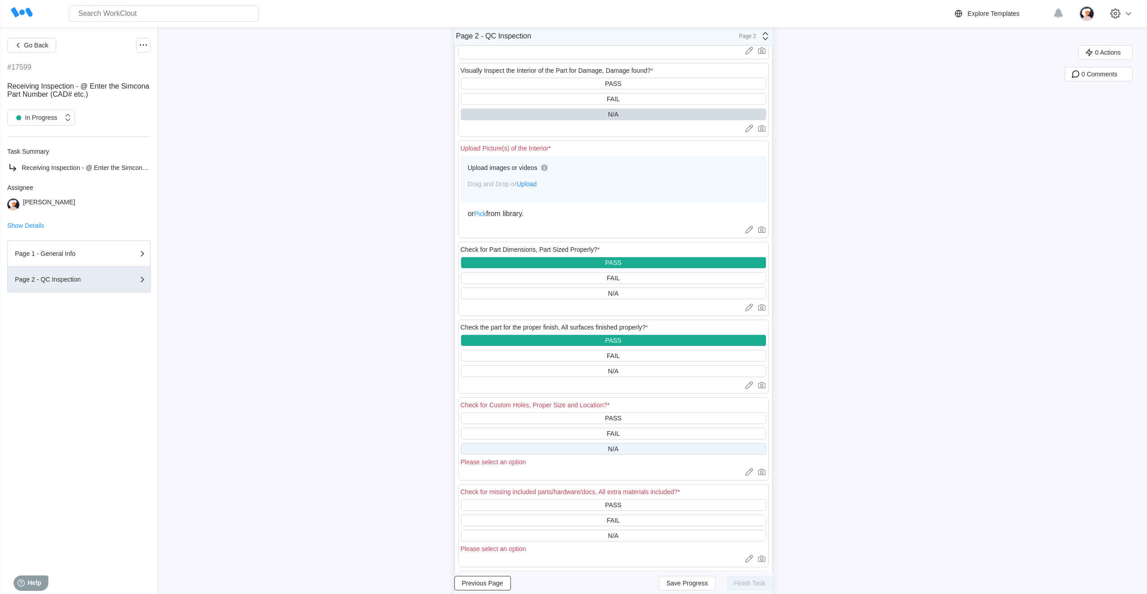
click at [571, 449] on div "N/A" at bounding box center [614, 449] width 306 height 12
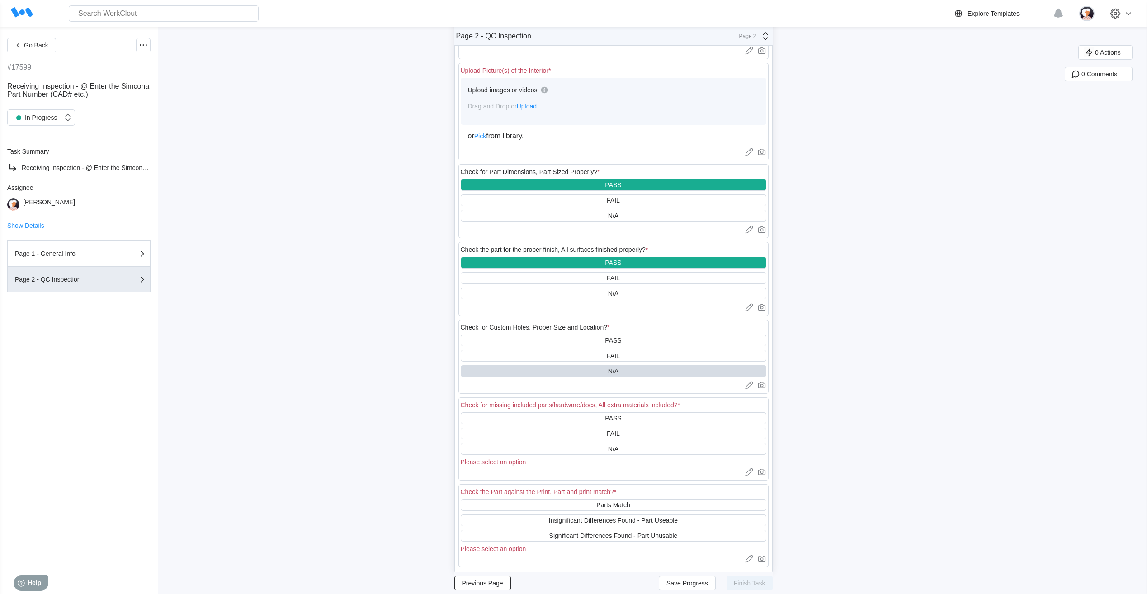
scroll to position [362, 0]
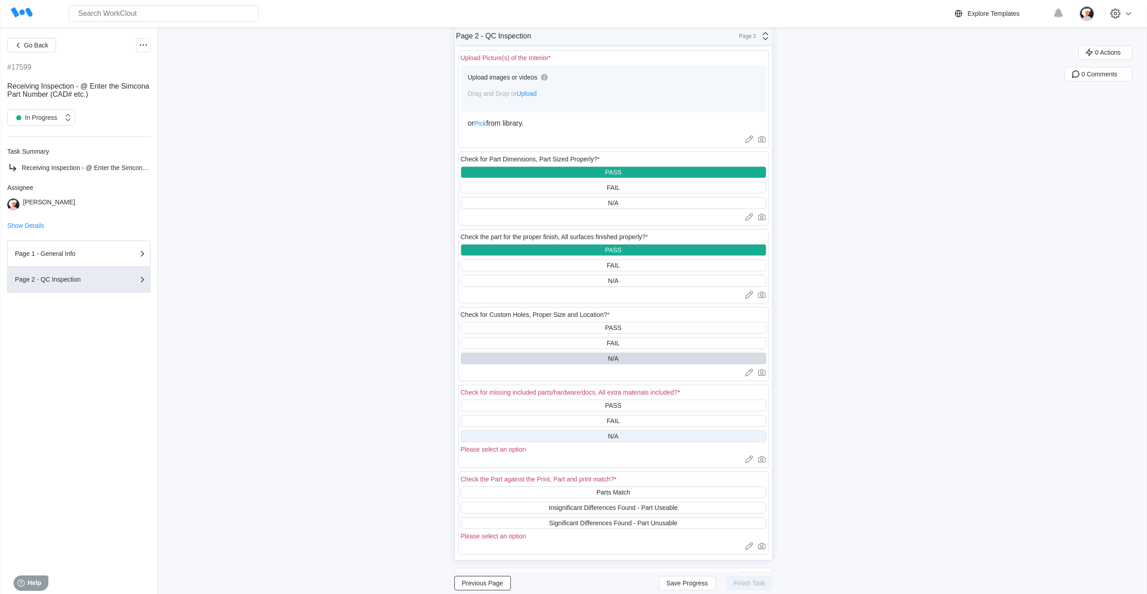
click at [582, 434] on div "N/A" at bounding box center [614, 436] width 306 height 12
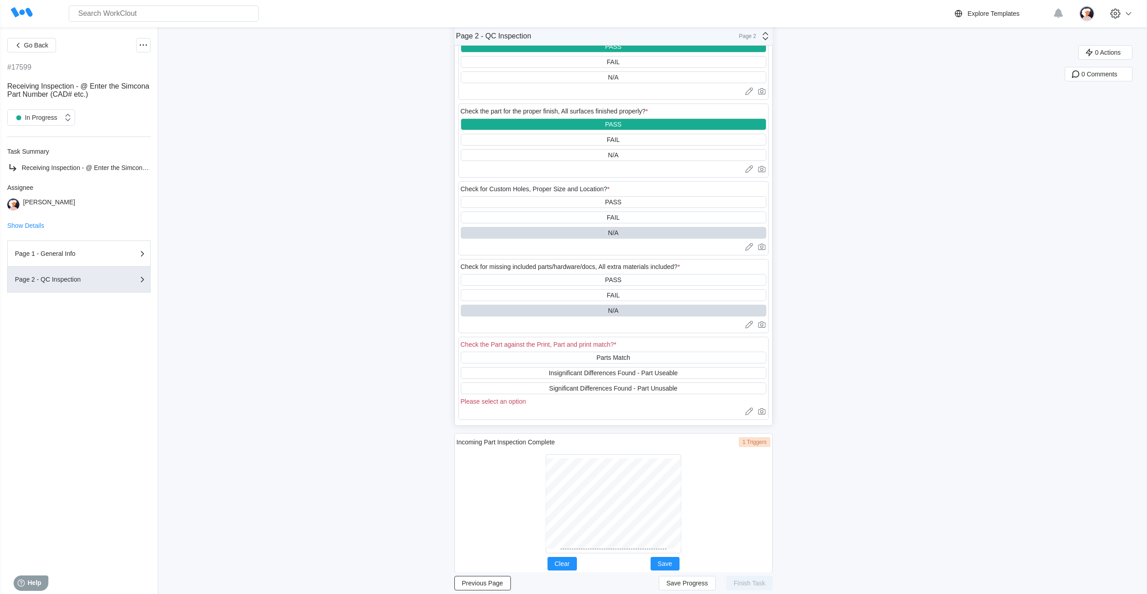
scroll to position [497, 0]
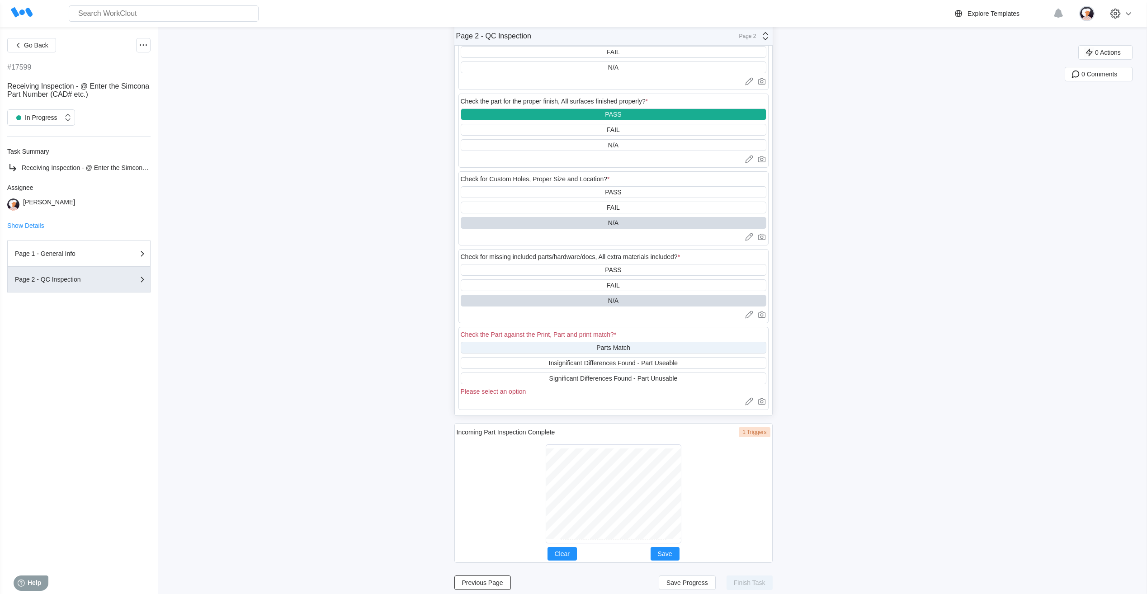
click at [572, 346] on div "Parts Match" at bounding box center [614, 348] width 306 height 12
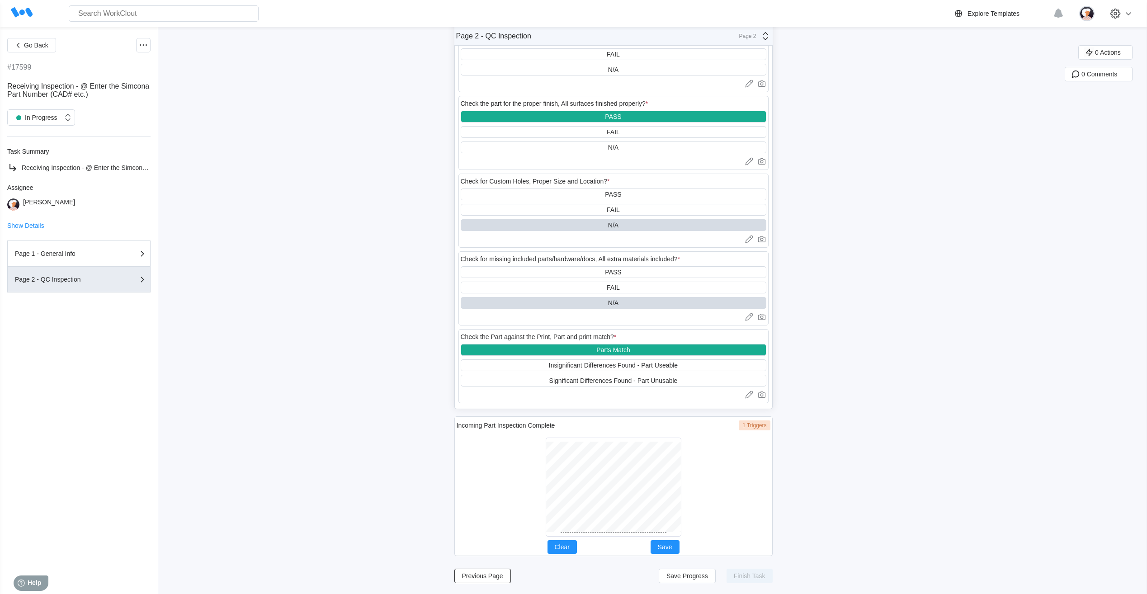
scroll to position [495, 0]
click at [606, 535] on div at bounding box center [614, 487] width 136 height 99
click at [678, 548] on button "Save" at bounding box center [665, 547] width 29 height 14
click at [688, 578] on span "Save Progress" at bounding box center [687, 576] width 42 height 6
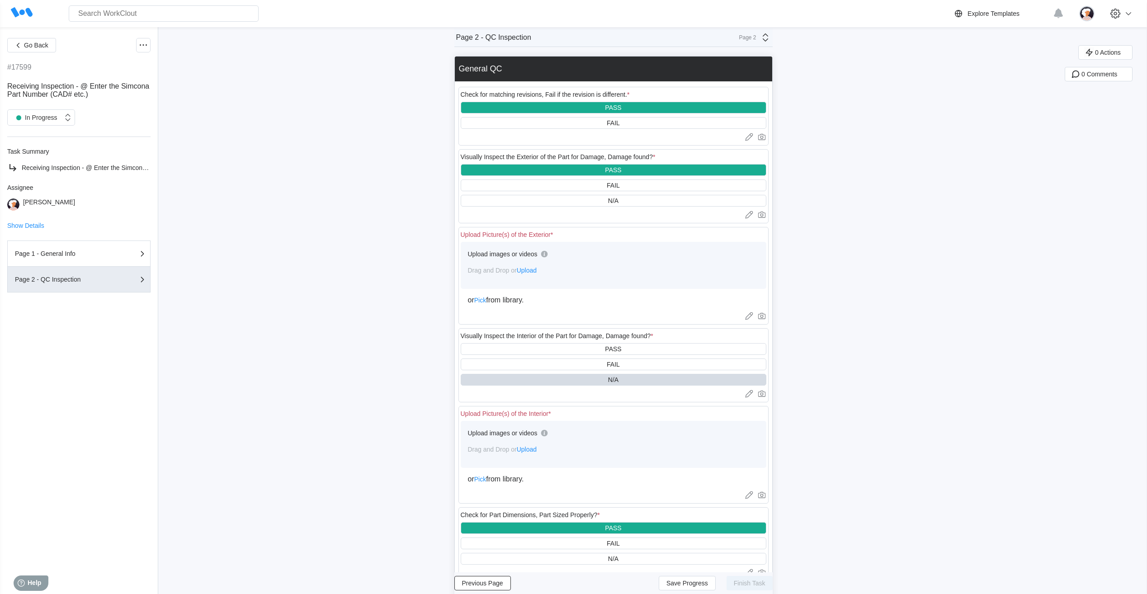
scroll to position [0, 0]
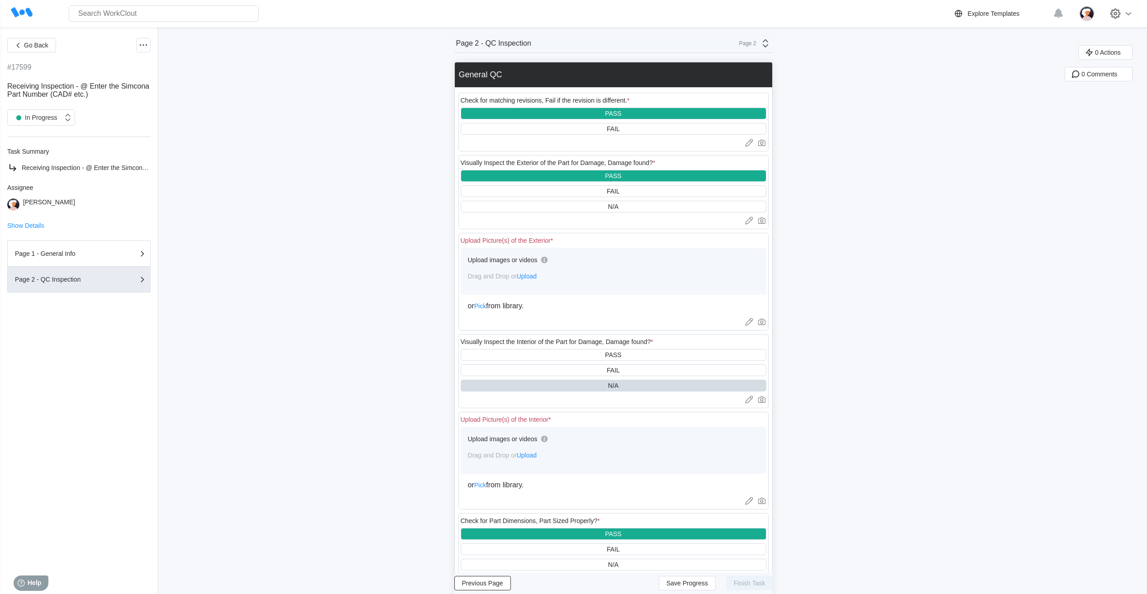
click at [529, 456] on span "Upload" at bounding box center [527, 455] width 20 height 7
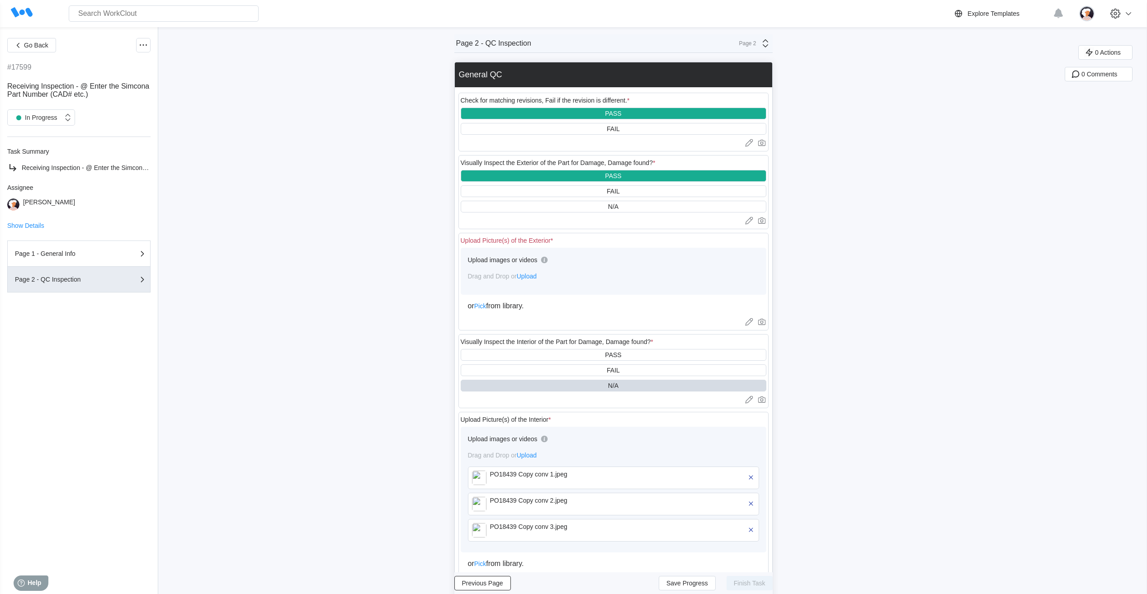
click at [536, 274] on span "Upload" at bounding box center [527, 276] width 20 height 7
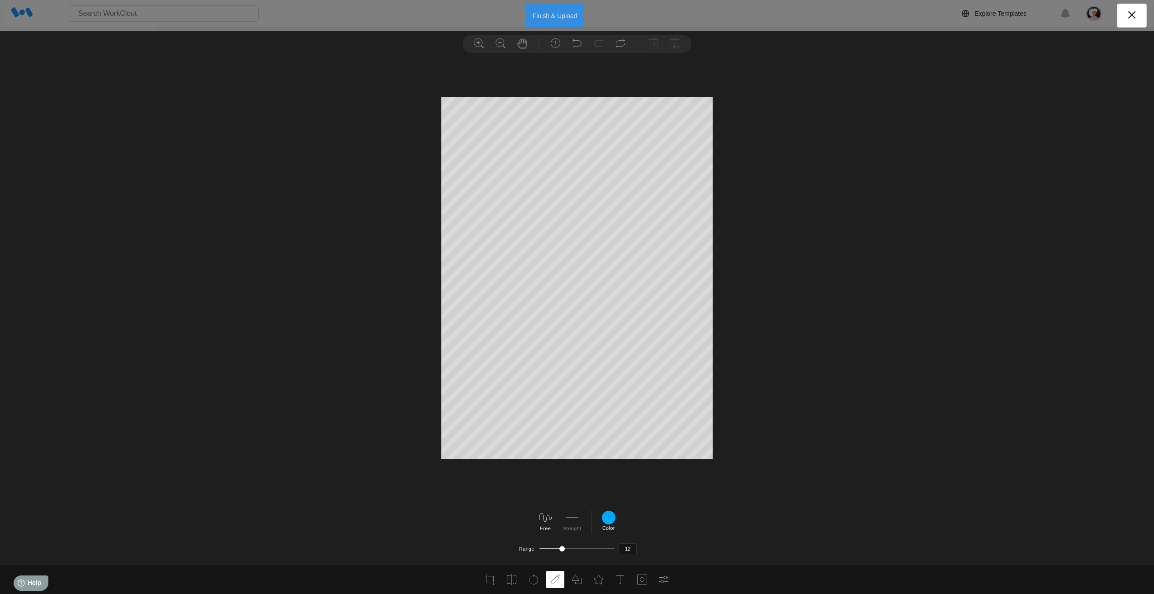
click at [542, 18] on button "Finish & Upload" at bounding box center [554, 16] width 59 height 24
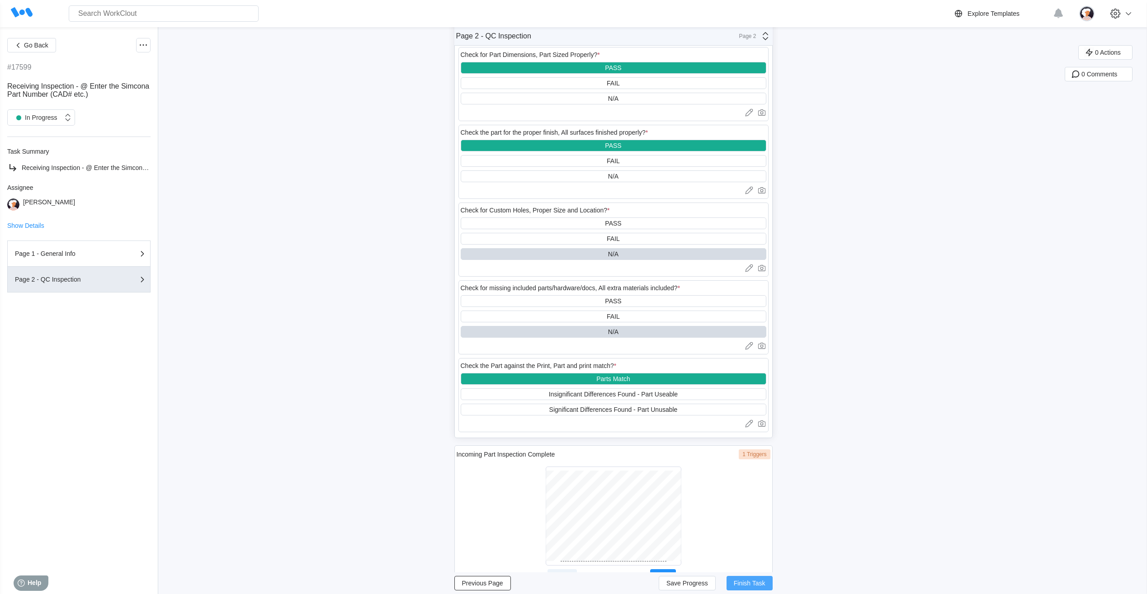
scroll to position [600, 0]
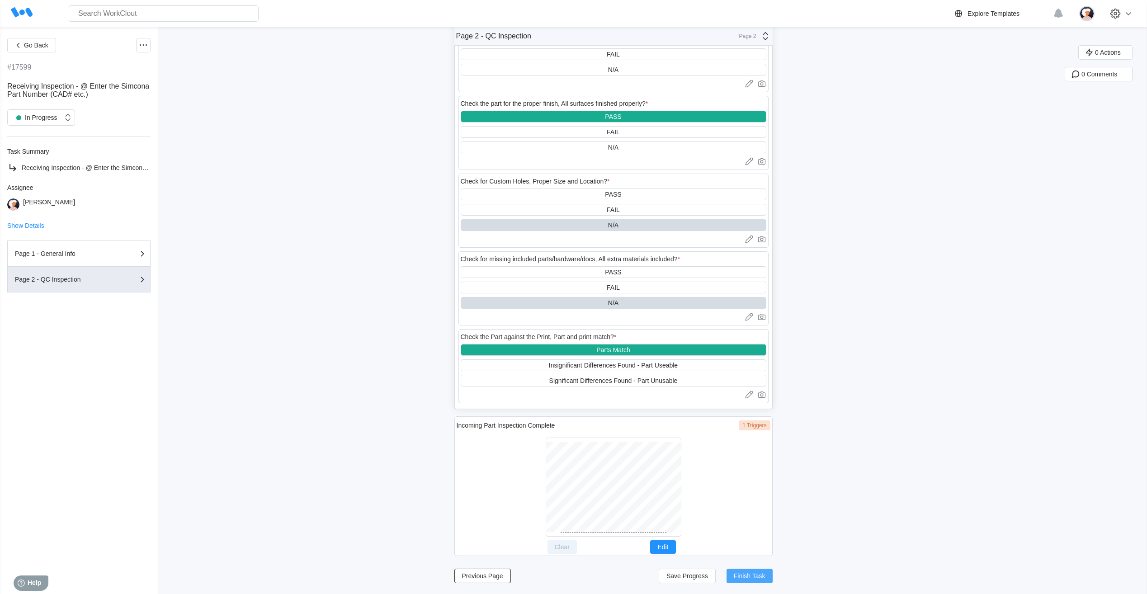
click at [755, 575] on span "Finish Task" at bounding box center [750, 576] width 32 height 6
click at [746, 578] on span "Finish Task" at bounding box center [750, 576] width 32 height 6
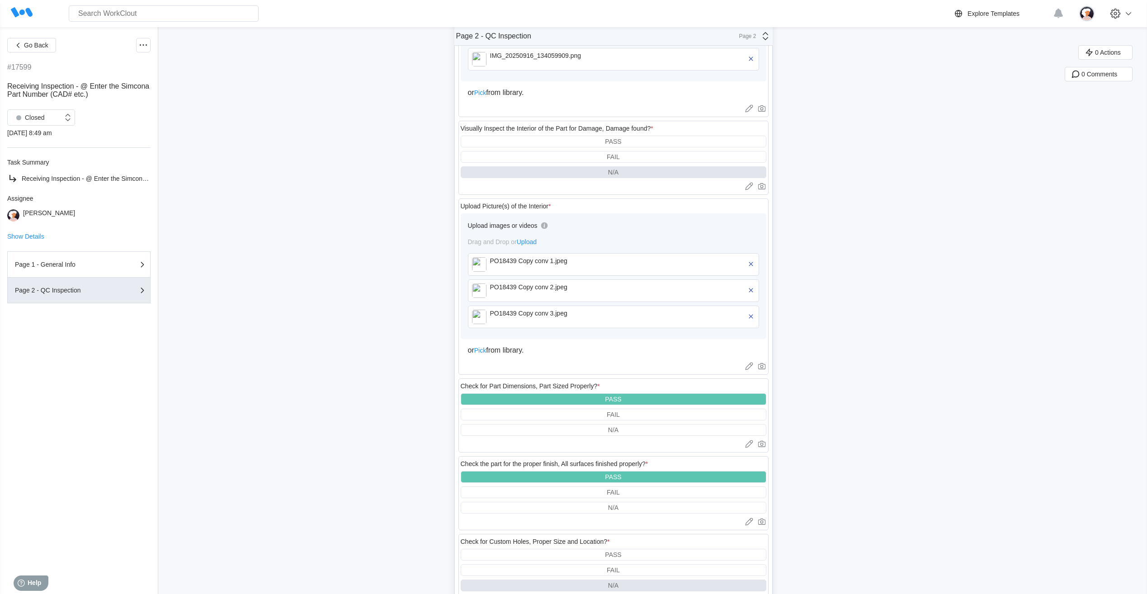
scroll to position [0, 0]
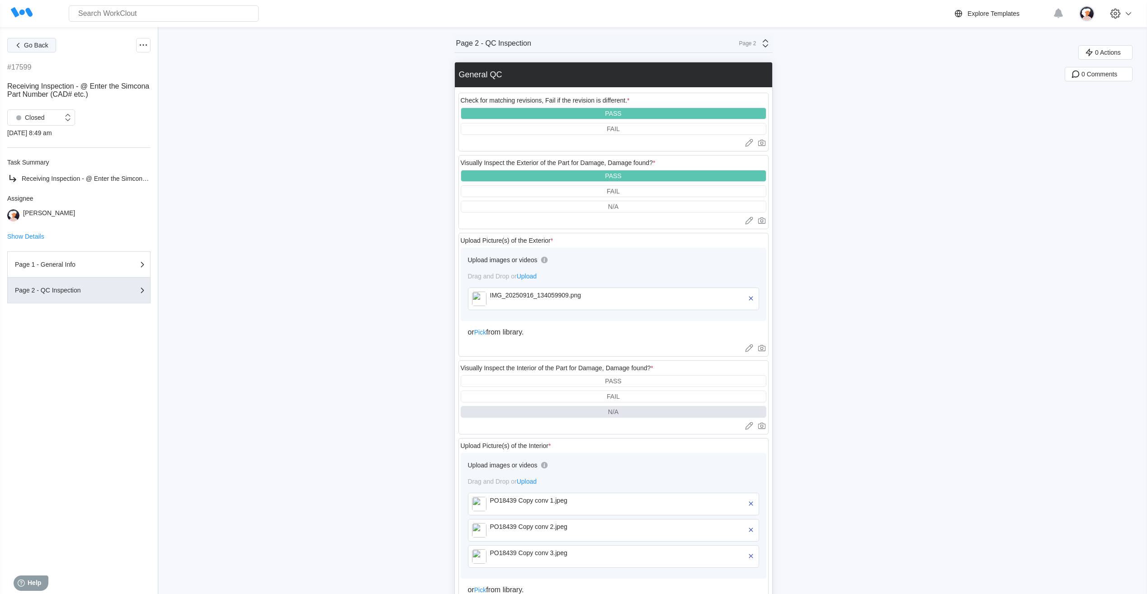
click at [33, 45] on span "Go Back" at bounding box center [36, 45] width 24 height 6
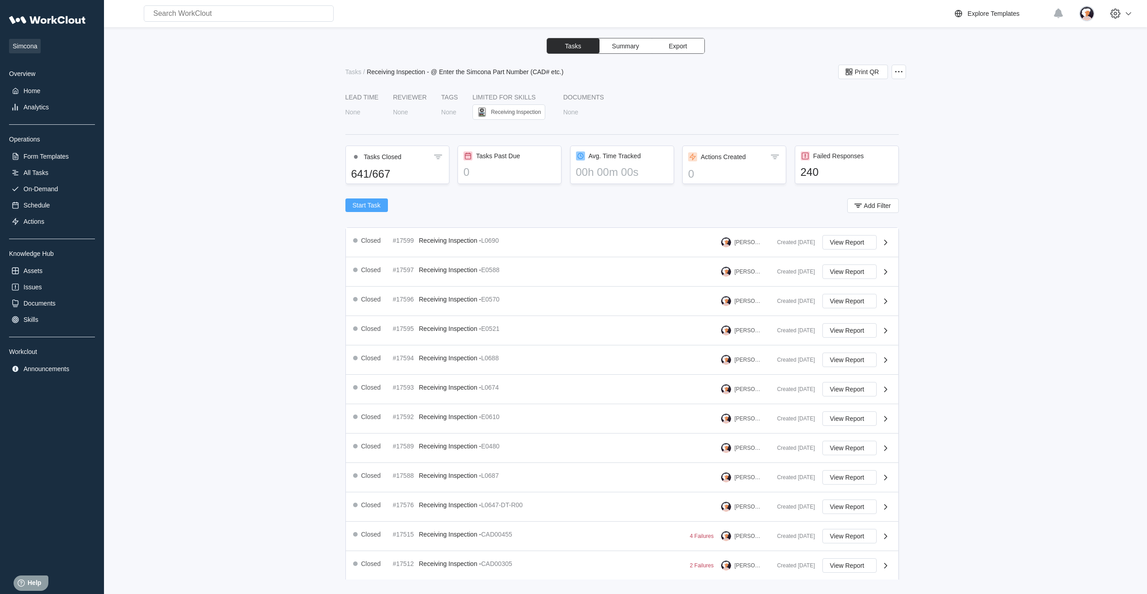
click at [356, 208] on span "Start Task" at bounding box center [367, 205] width 28 height 6
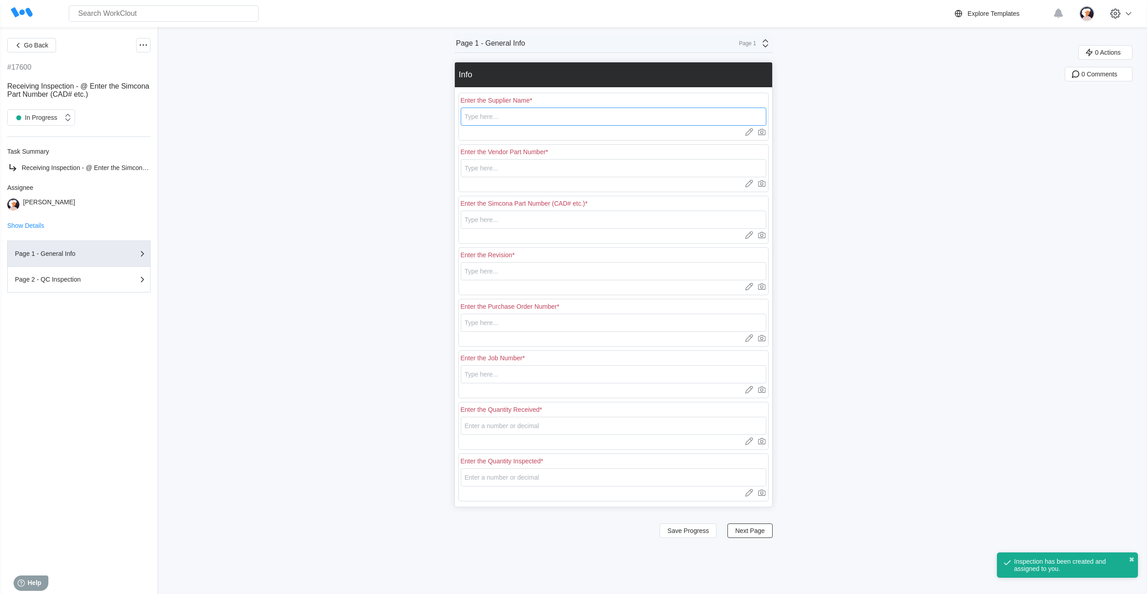
click at [483, 119] on input "text" at bounding box center [614, 117] width 306 height 18
type input "RE [PERSON_NAME]"
click at [482, 171] on input "text" at bounding box center [614, 168] width 306 height 18
type input "L0678"
click at [466, 219] on input "text" at bounding box center [614, 220] width 306 height 18
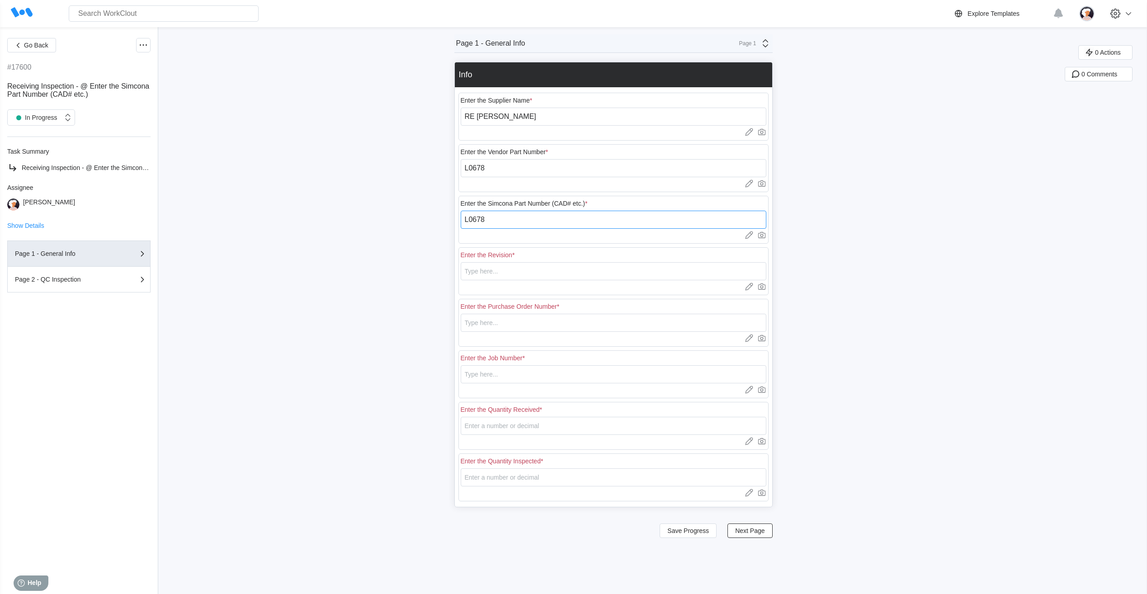
type input "L0678"
click at [489, 270] on input "text" at bounding box center [614, 271] width 306 height 18
type input "1"
click at [476, 321] on input "text" at bounding box center [614, 323] width 306 height 18
type input "18439"
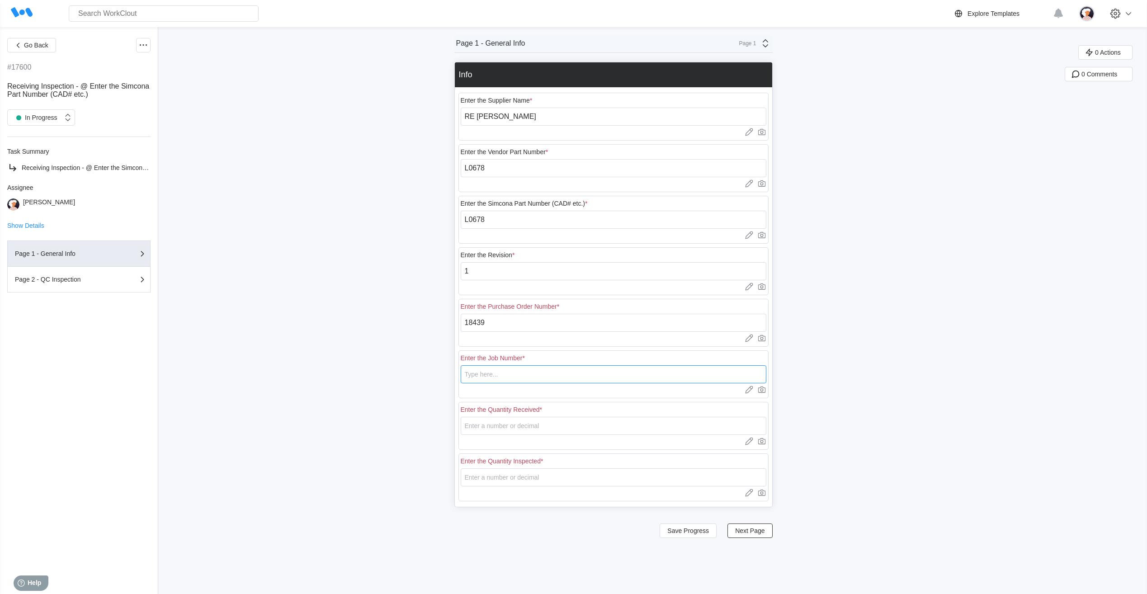
type input "N/A"
type input "20"
type input "5"
click at [709, 530] on span "Save Progress" at bounding box center [688, 531] width 42 height 6
click at [745, 533] on span "Next Page" at bounding box center [749, 531] width 29 height 6
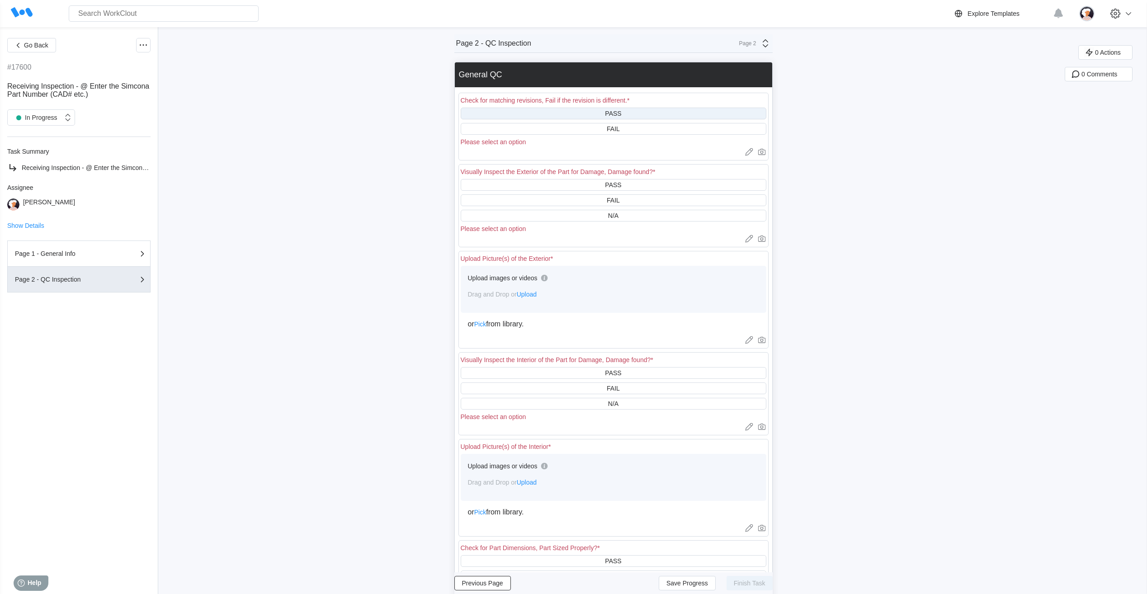
click at [583, 114] on div "PASS" at bounding box center [614, 114] width 306 height 12
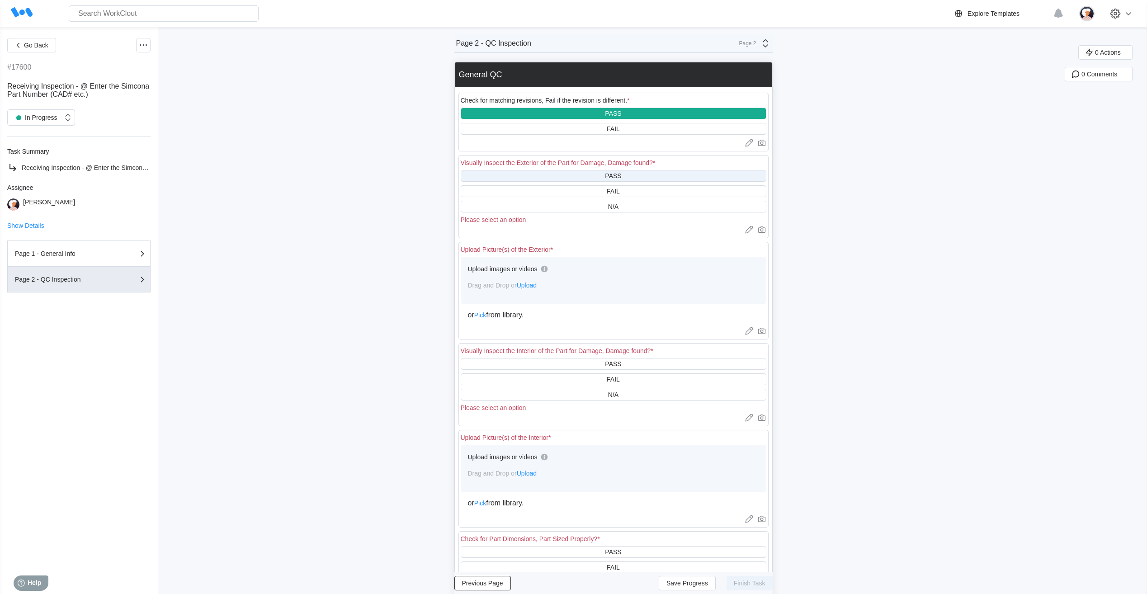
click at [584, 179] on div "PASS" at bounding box center [614, 176] width 306 height 12
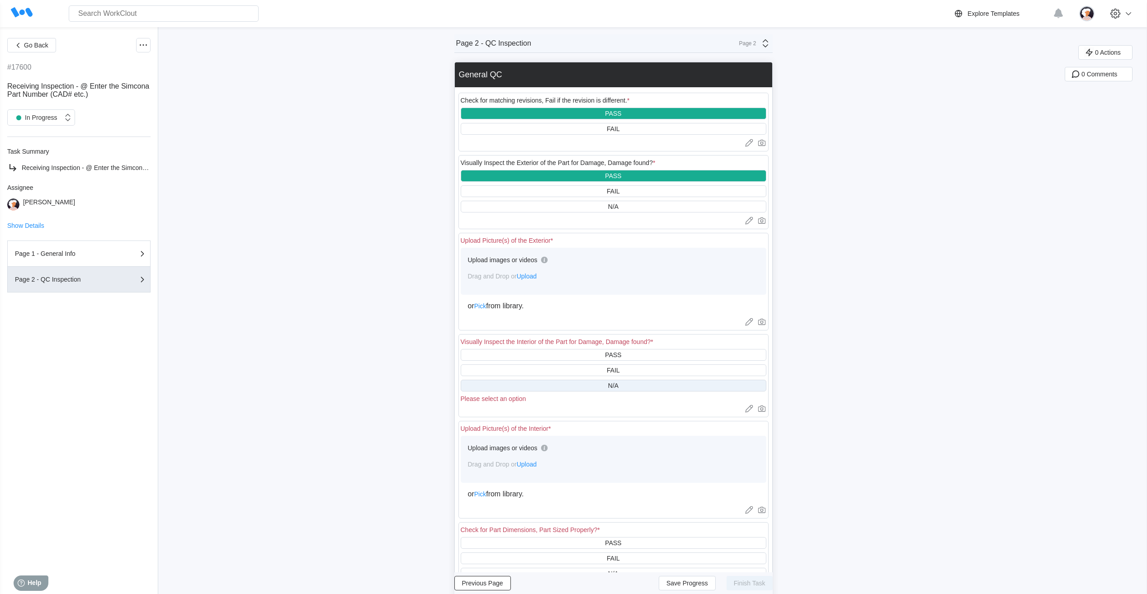
click at [575, 384] on div "N/A" at bounding box center [614, 386] width 306 height 12
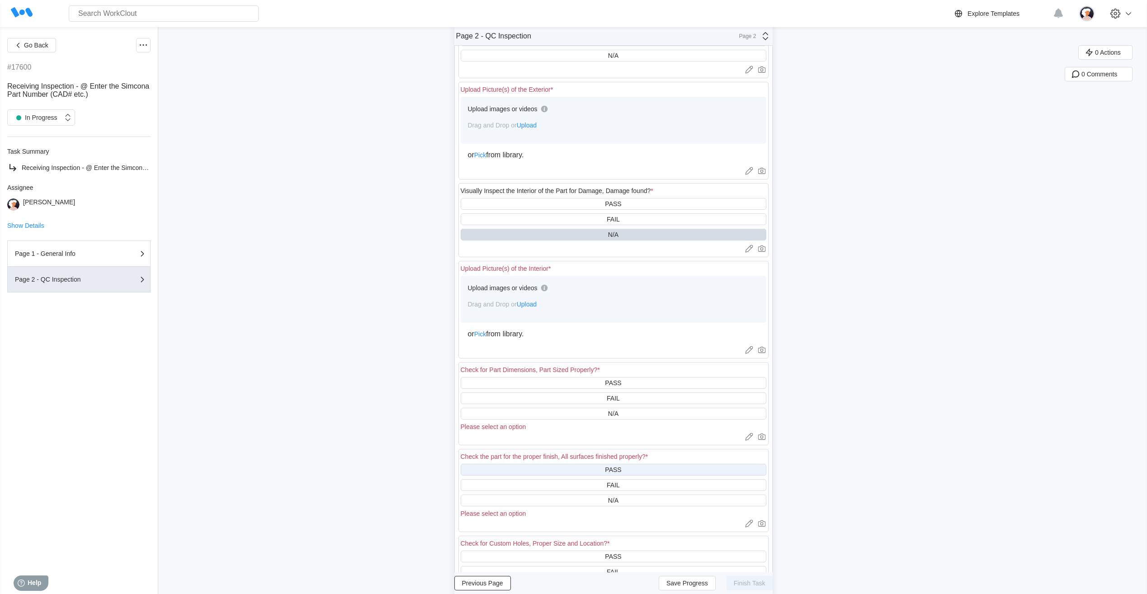
scroll to position [181, 0]
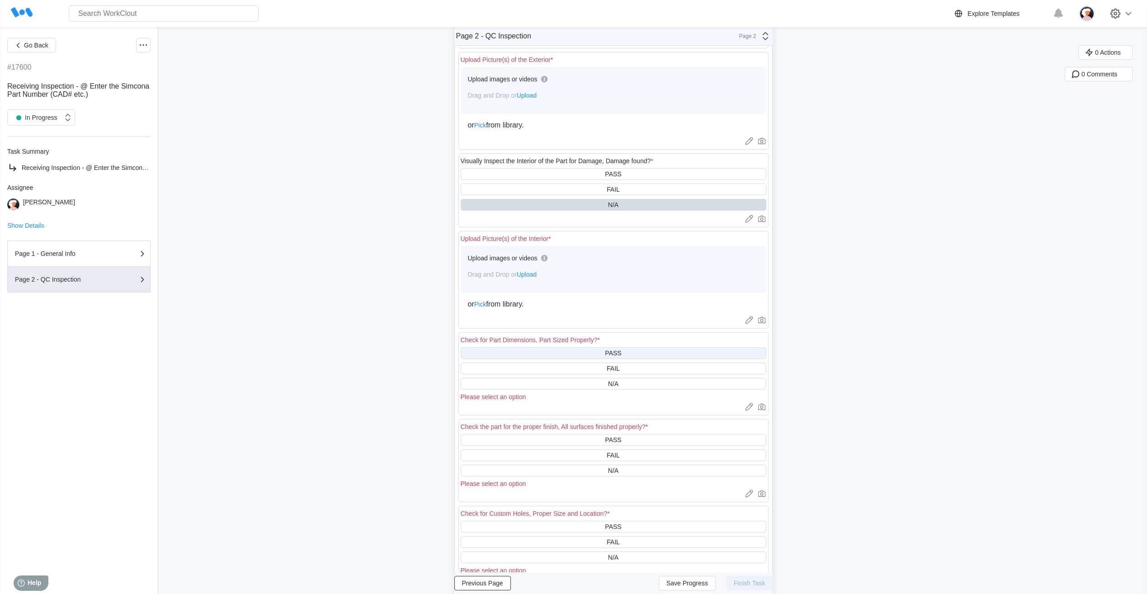
click at [585, 353] on div "PASS" at bounding box center [614, 353] width 306 height 12
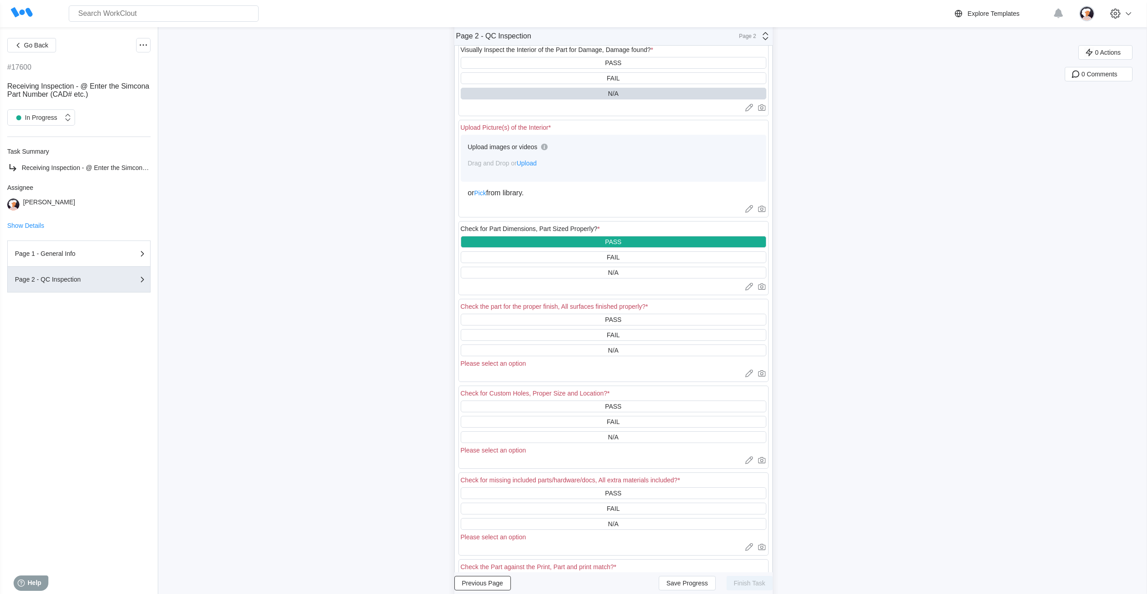
scroll to position [316, 0]
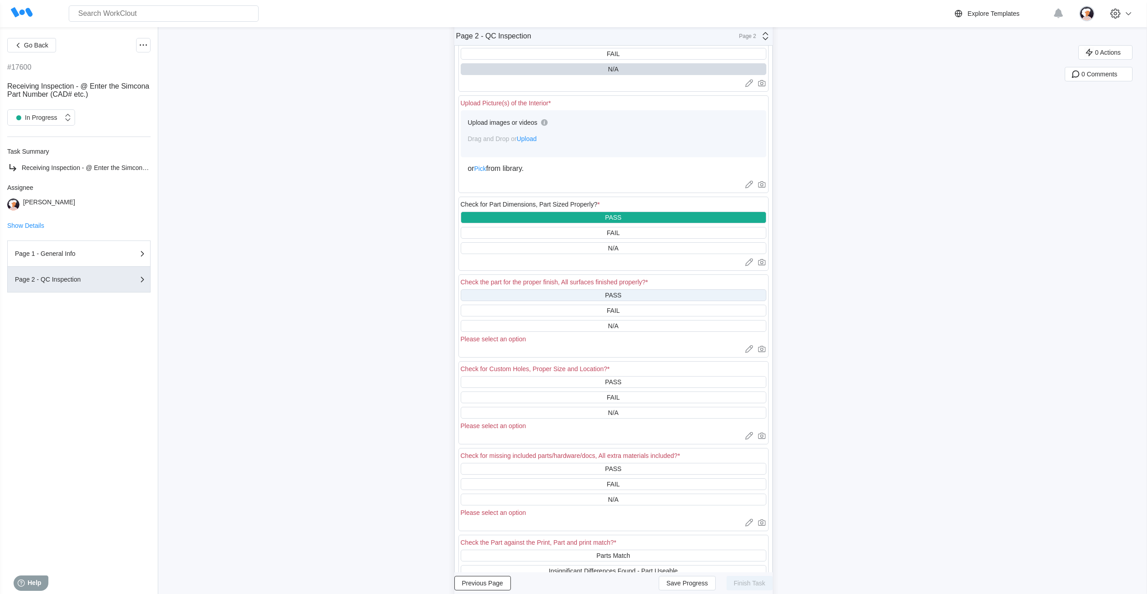
click at [558, 296] on div "PASS" at bounding box center [614, 295] width 306 height 12
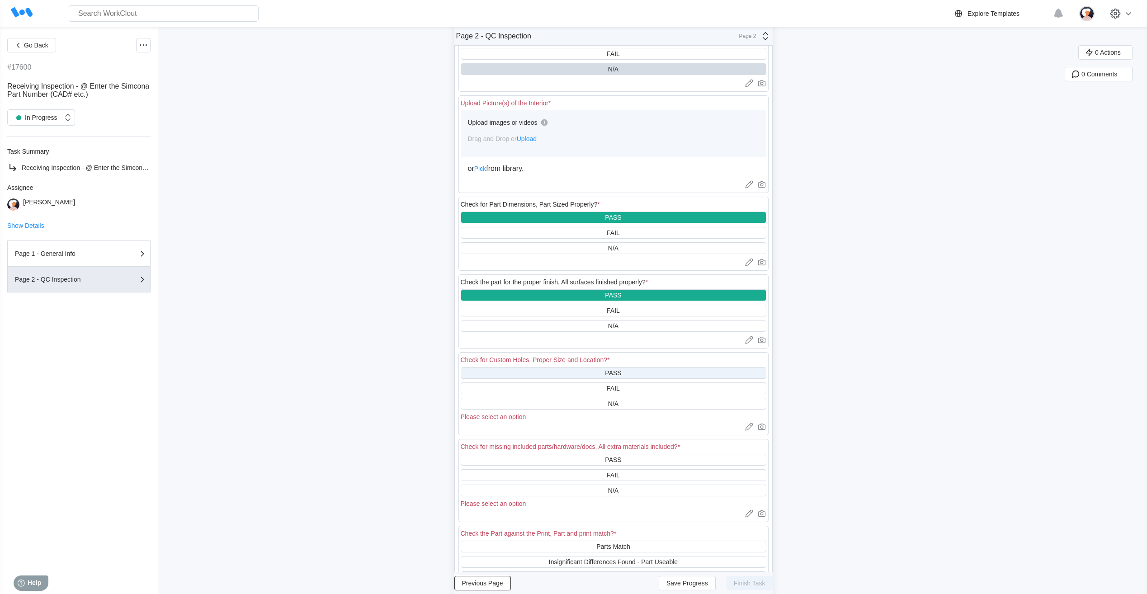
click at [573, 372] on div "PASS" at bounding box center [614, 373] width 306 height 12
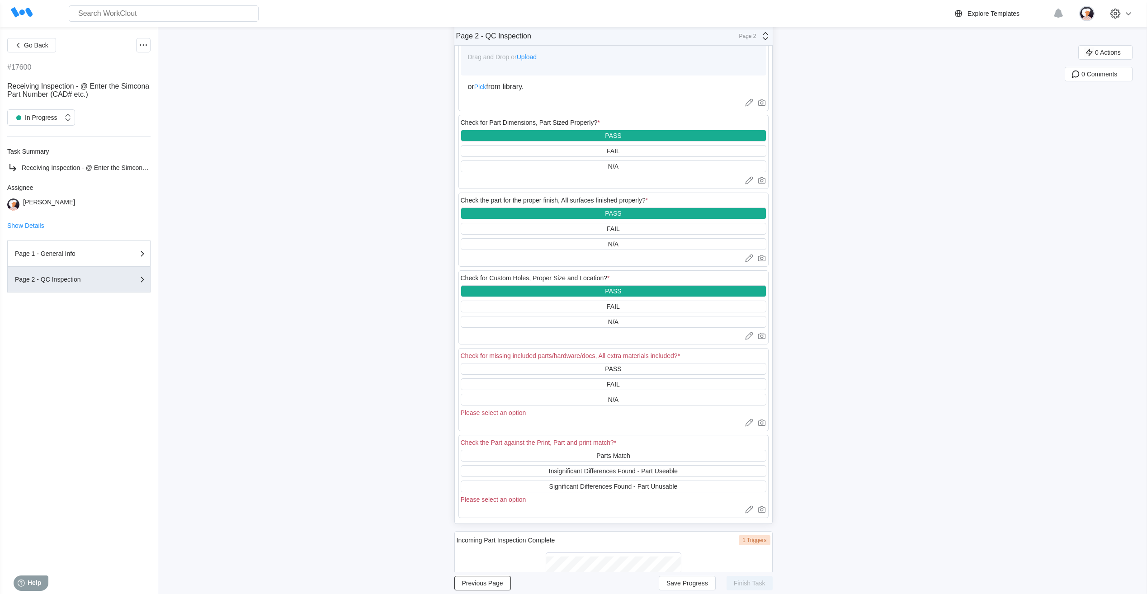
scroll to position [407, 0]
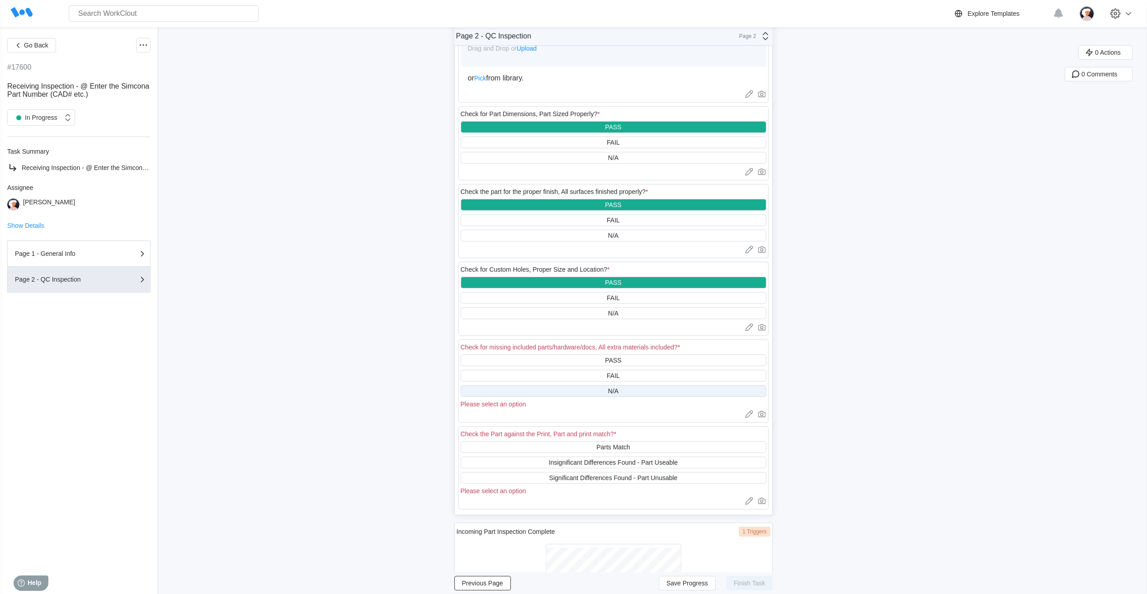
click at [575, 390] on div "N/A" at bounding box center [614, 391] width 306 height 12
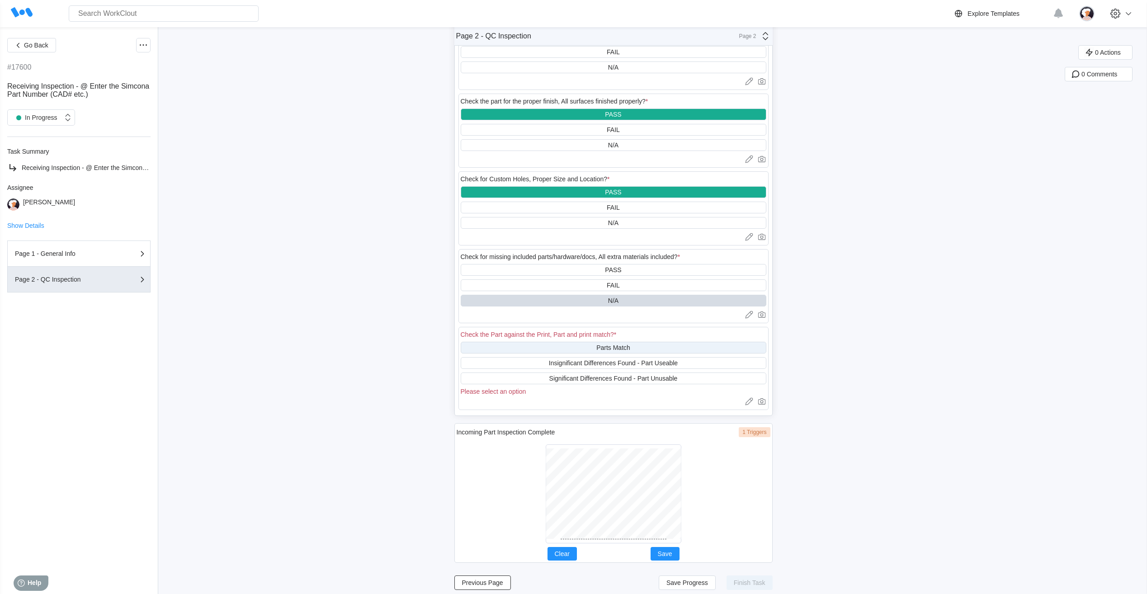
click at [579, 349] on div "Parts Match" at bounding box center [614, 348] width 306 height 12
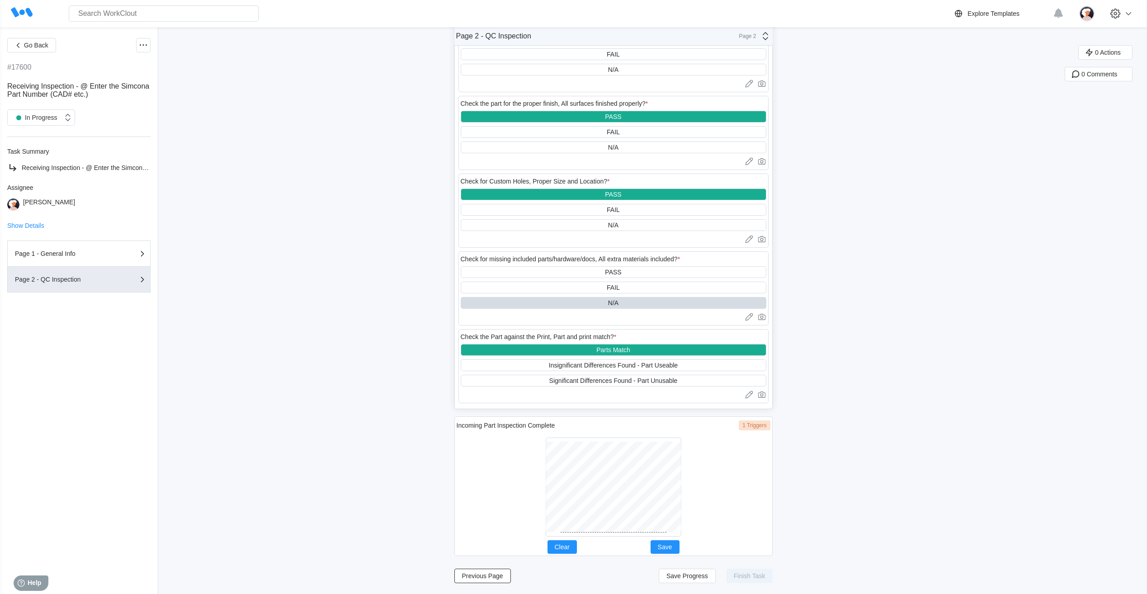
click at [617, 536] on div at bounding box center [614, 487] width 136 height 99
click at [675, 546] on button "Save" at bounding box center [665, 547] width 29 height 14
click at [686, 574] on span "Save Progress" at bounding box center [687, 576] width 42 height 6
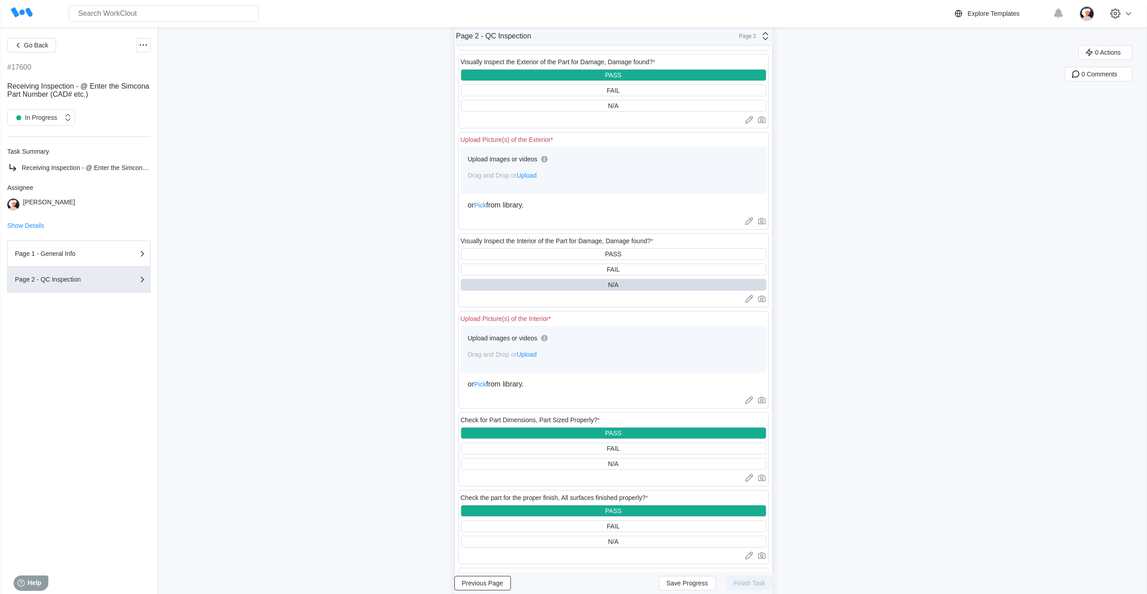
scroll to position [43, 0]
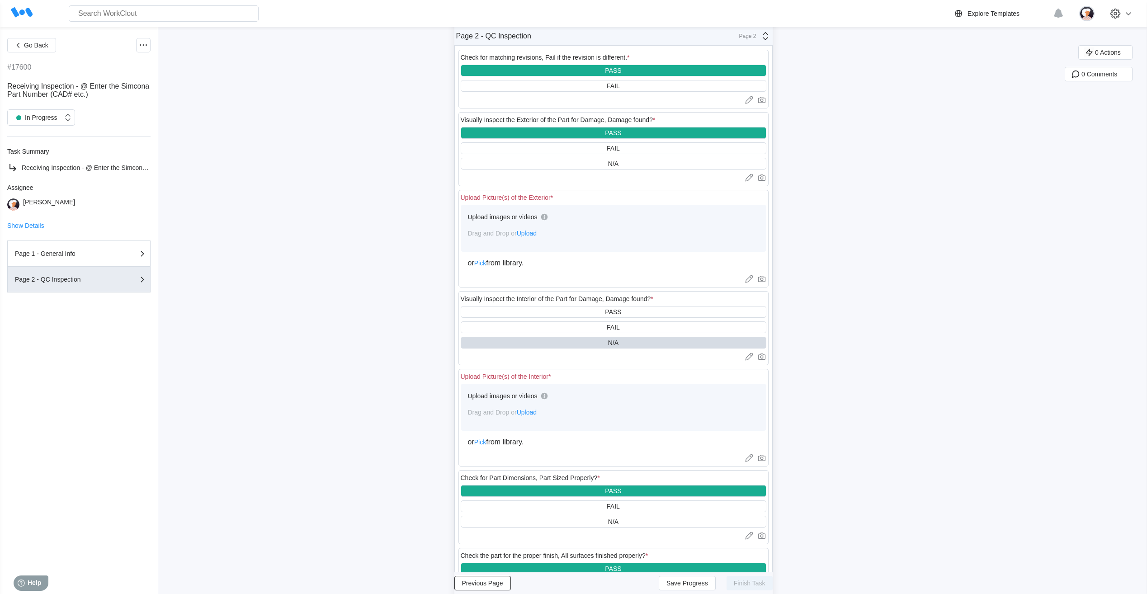
click at [536, 411] on span "Upload" at bounding box center [527, 412] width 20 height 7
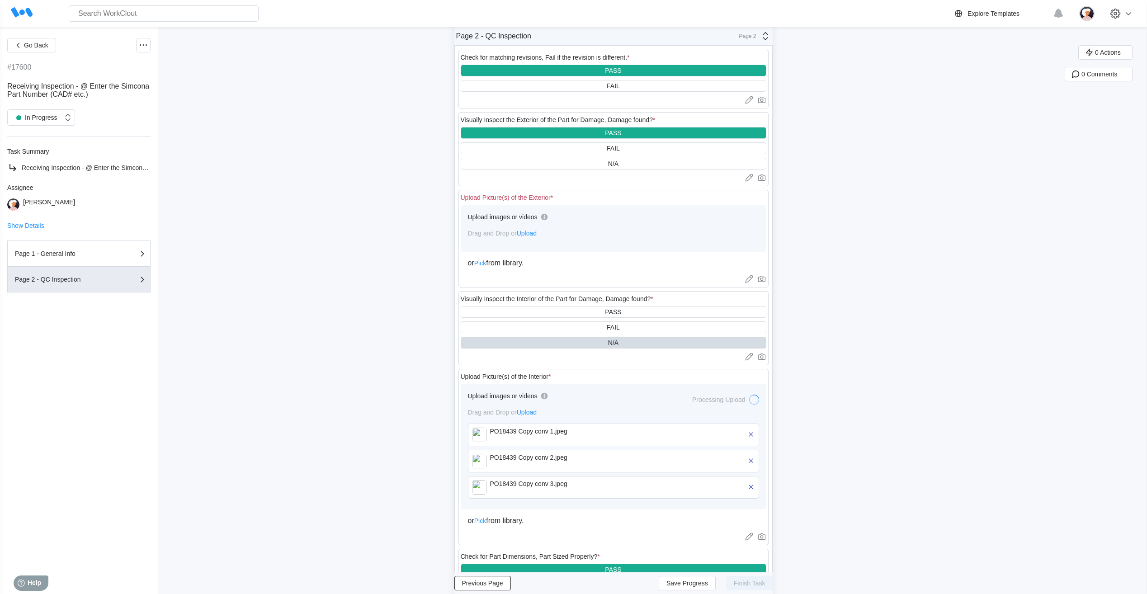
click at [533, 233] on span "Upload" at bounding box center [527, 233] width 20 height 7
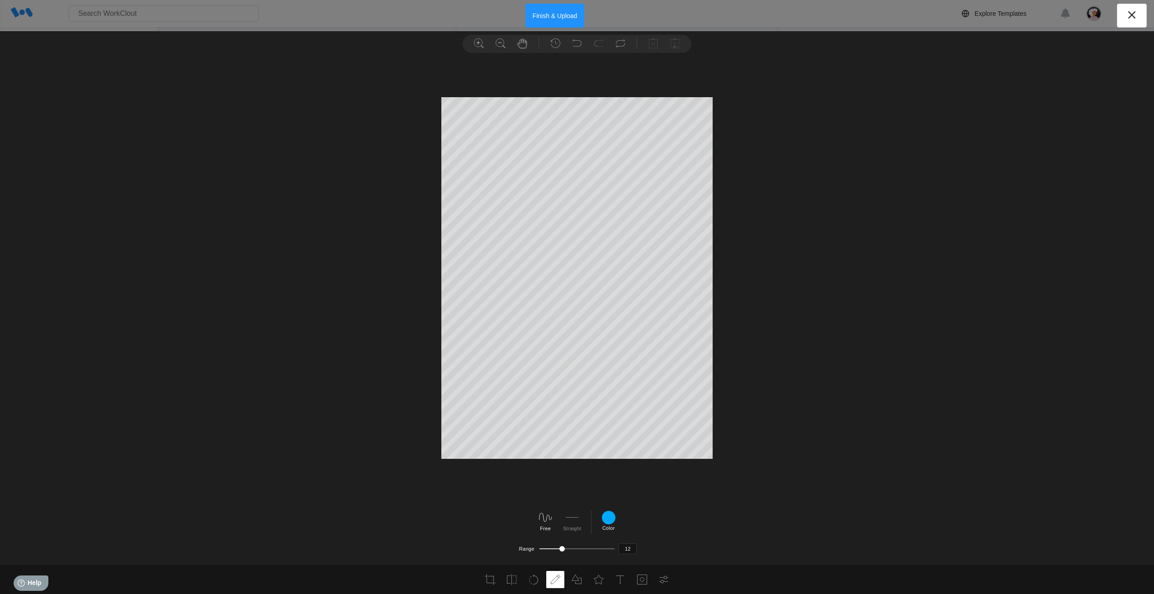
click at [545, 20] on button "Finish & Upload" at bounding box center [554, 16] width 59 height 24
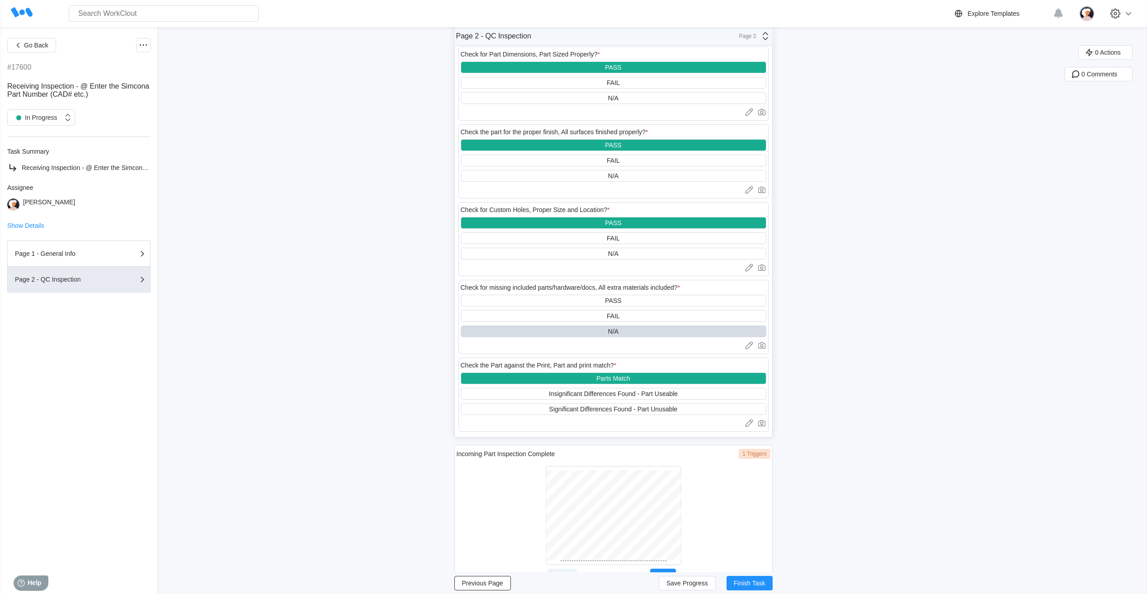
scroll to position [600, 0]
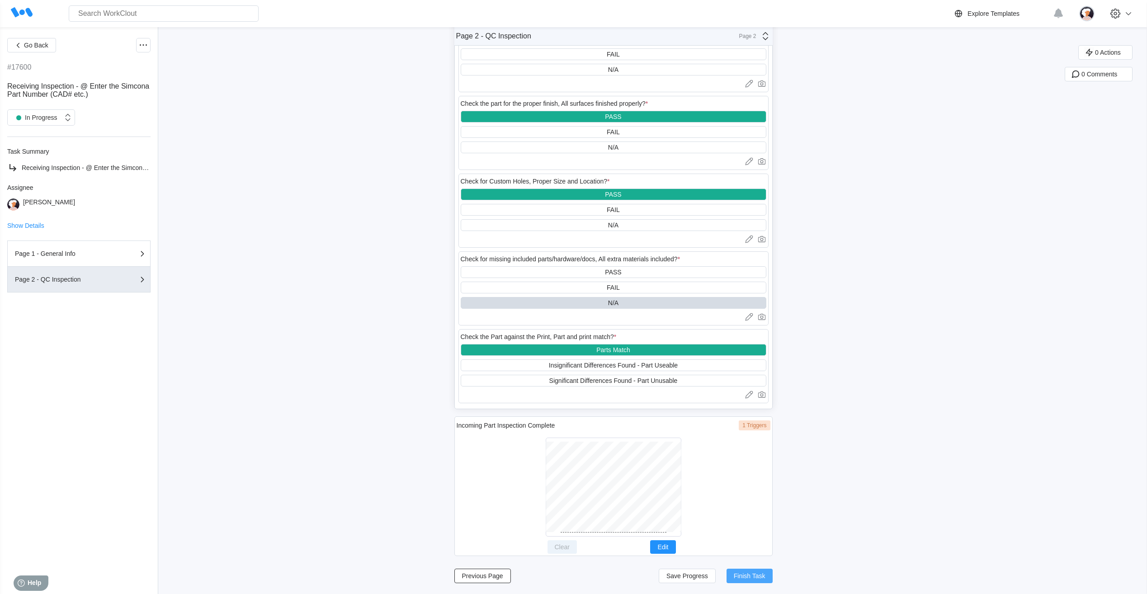
click at [752, 577] on span "Finish Task" at bounding box center [750, 576] width 32 height 6
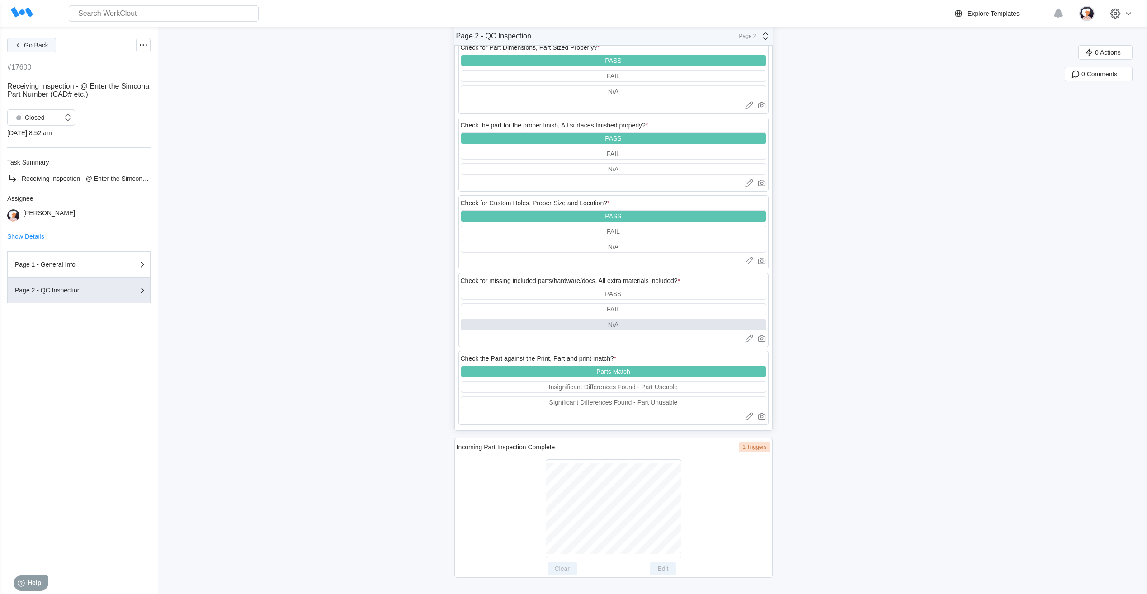
click at [41, 49] on button "Go Back" at bounding box center [31, 45] width 49 height 14
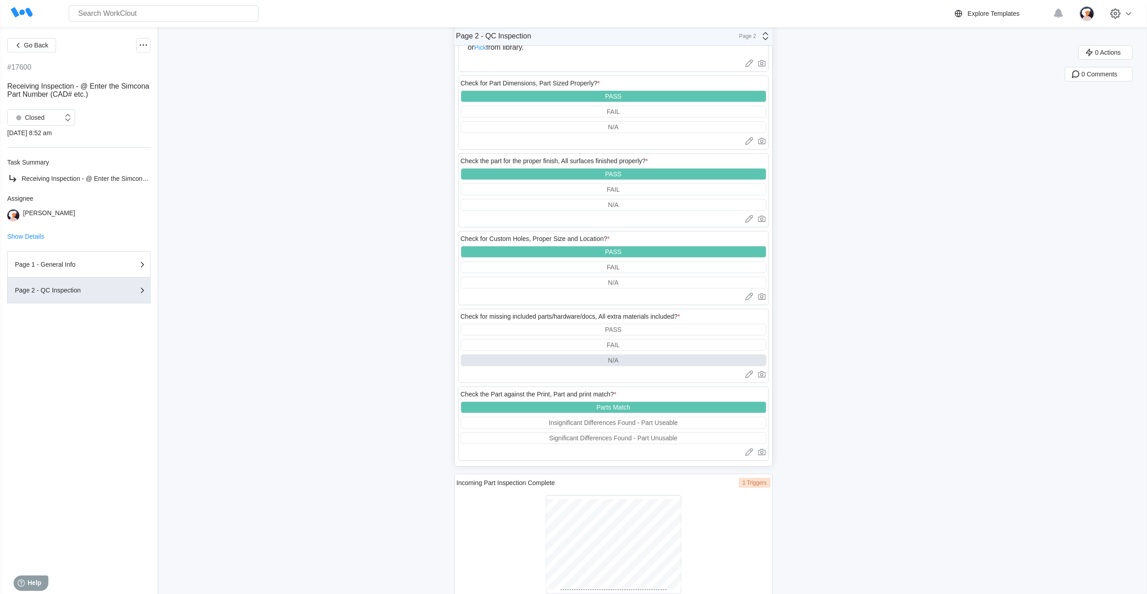
scroll to position [578, 0]
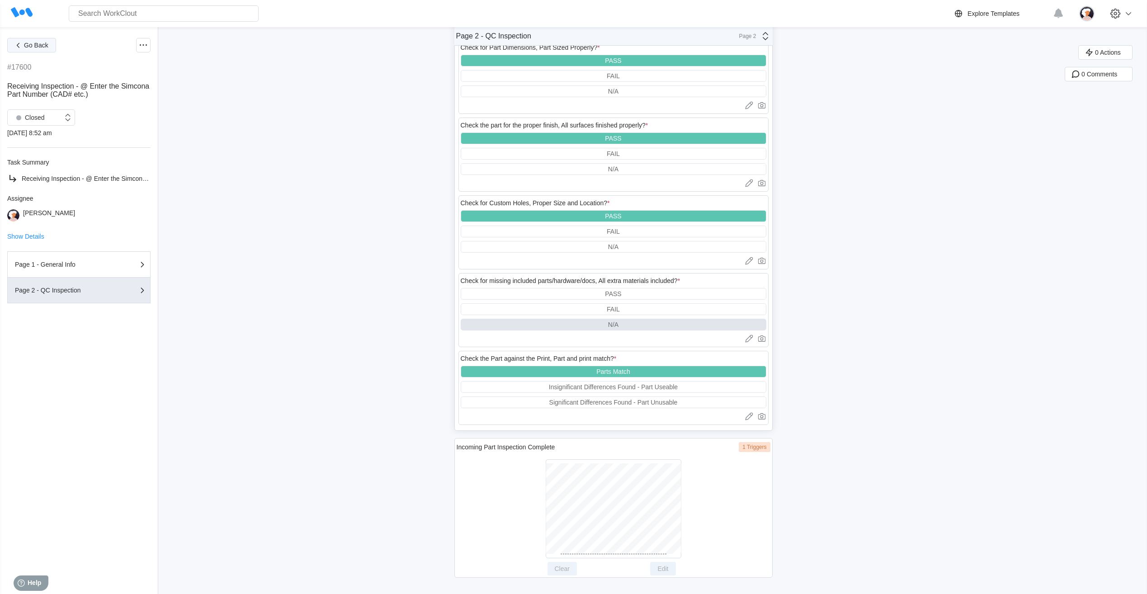
click at [48, 45] on button "Go Back" at bounding box center [31, 45] width 49 height 14
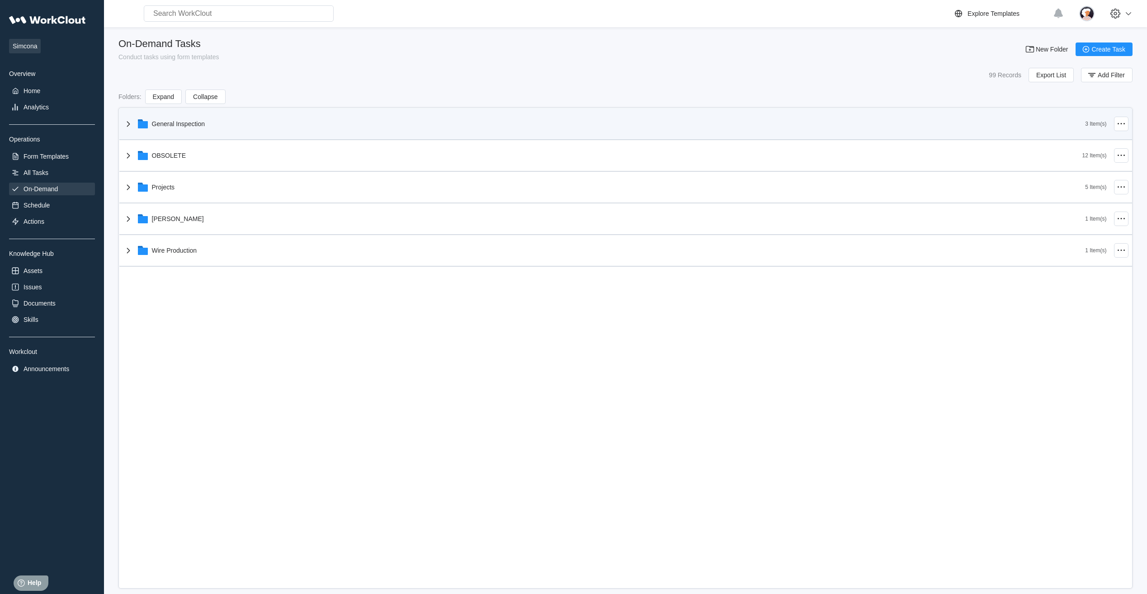
click at [128, 123] on icon at bounding box center [128, 123] width 11 height 11
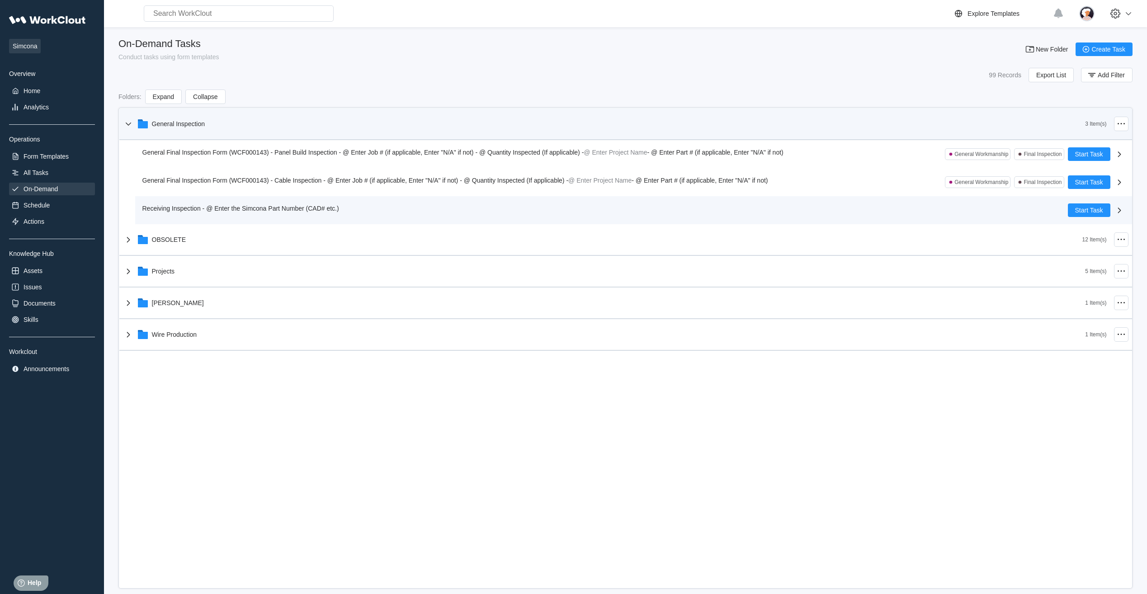
click at [172, 210] on span "Receiving Inspection - @ Enter the Simcona Part Number (CAD# etc.)" at bounding box center [240, 208] width 197 height 7
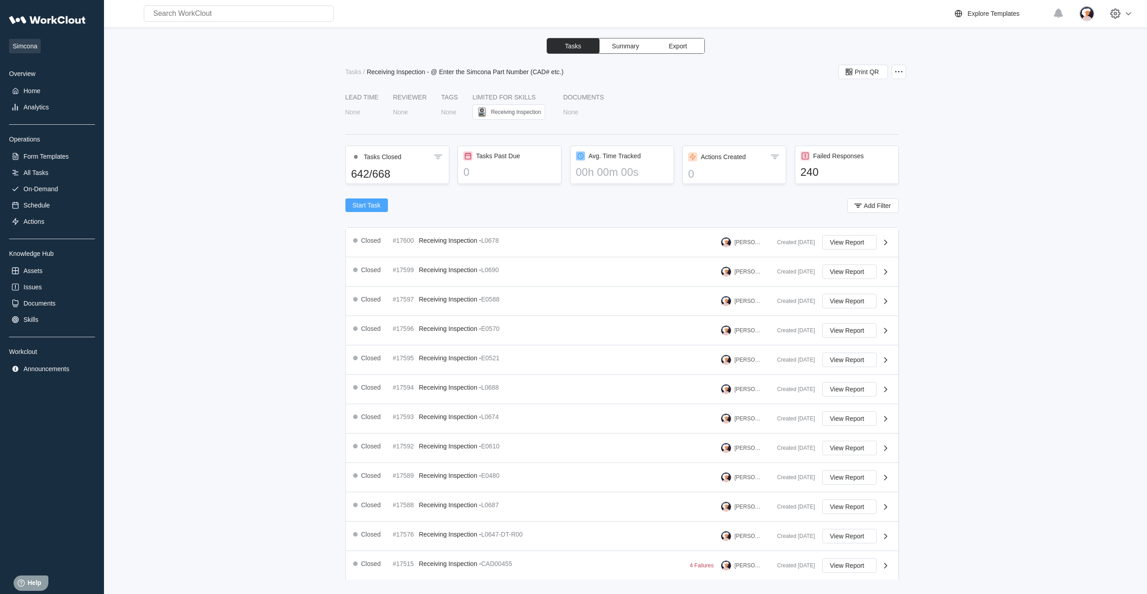
click at [377, 200] on button "Start Task" at bounding box center [366, 205] width 42 height 14
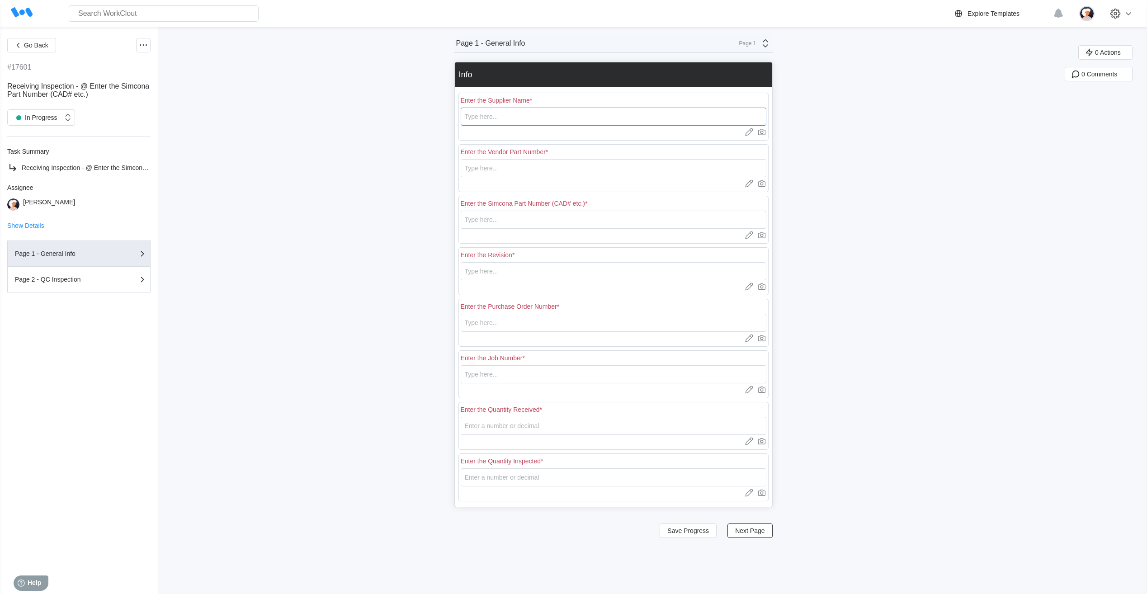
click at [503, 121] on input "text" at bounding box center [614, 117] width 306 height 18
type input "RE [PERSON_NAME]"
click at [491, 170] on input "text" at bounding box center [614, 168] width 306 height 18
type input "L0812"
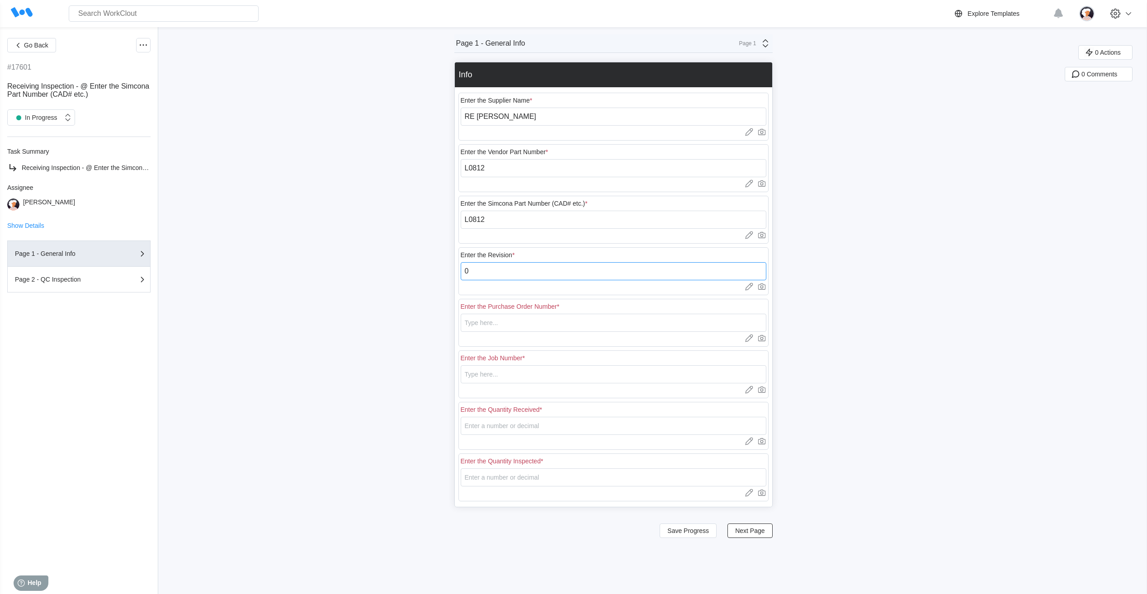
type input "0"
type input "18439"
type input "N/A"
type input "20"
type input "5"
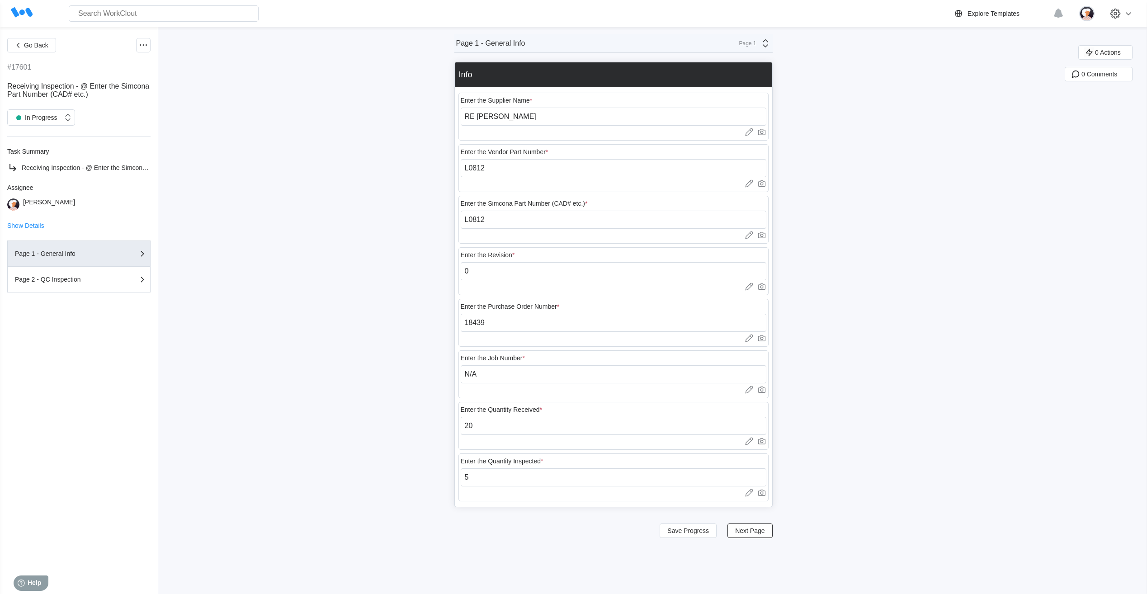
click at [311, 241] on div "Go Back #17601 Receiving Inspection - @ Enter the Simcona Part Number (CAD# etc…" at bounding box center [573, 310] width 1147 height 567
click at [707, 534] on button "Save Progress" at bounding box center [688, 530] width 57 height 14
click at [750, 529] on span "Next Page" at bounding box center [749, 531] width 29 height 6
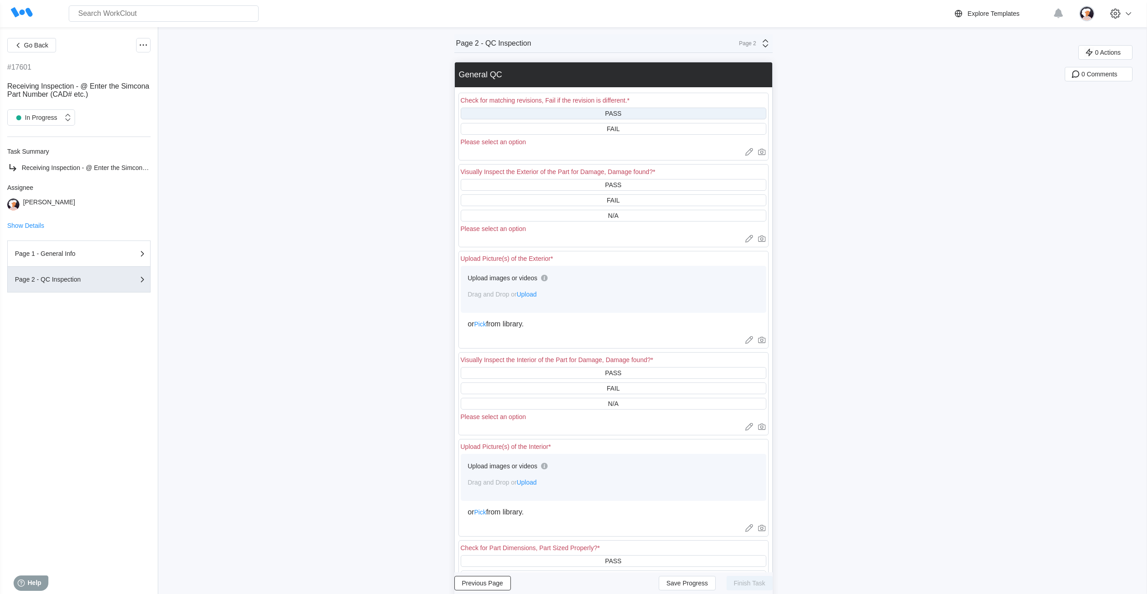
click at [570, 110] on div "PASS" at bounding box center [614, 114] width 306 height 12
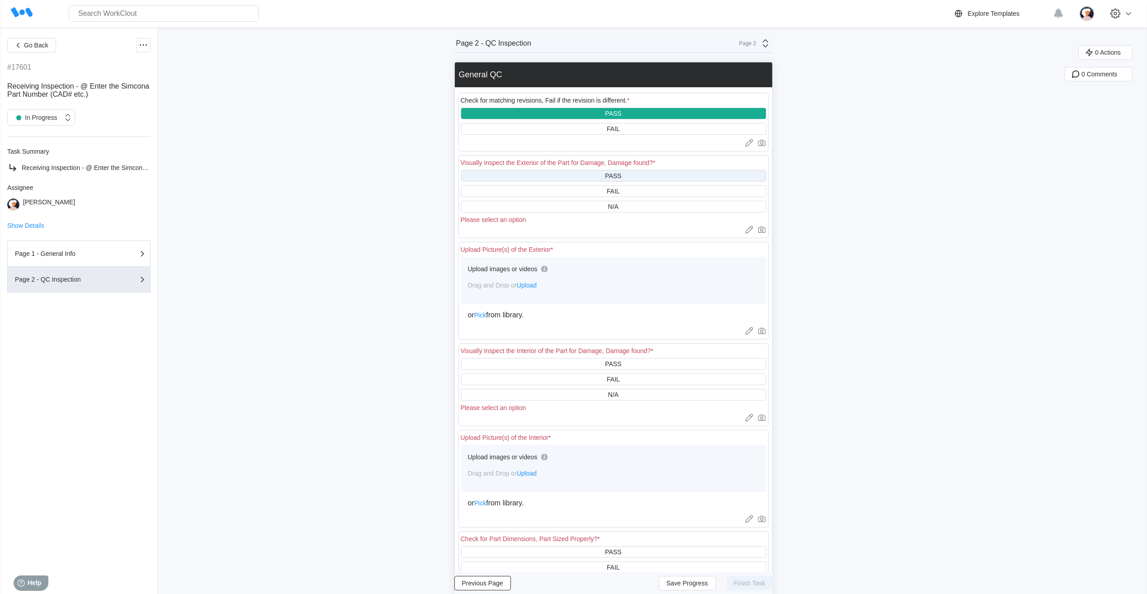
click at [562, 171] on div "PASS" at bounding box center [614, 176] width 306 height 12
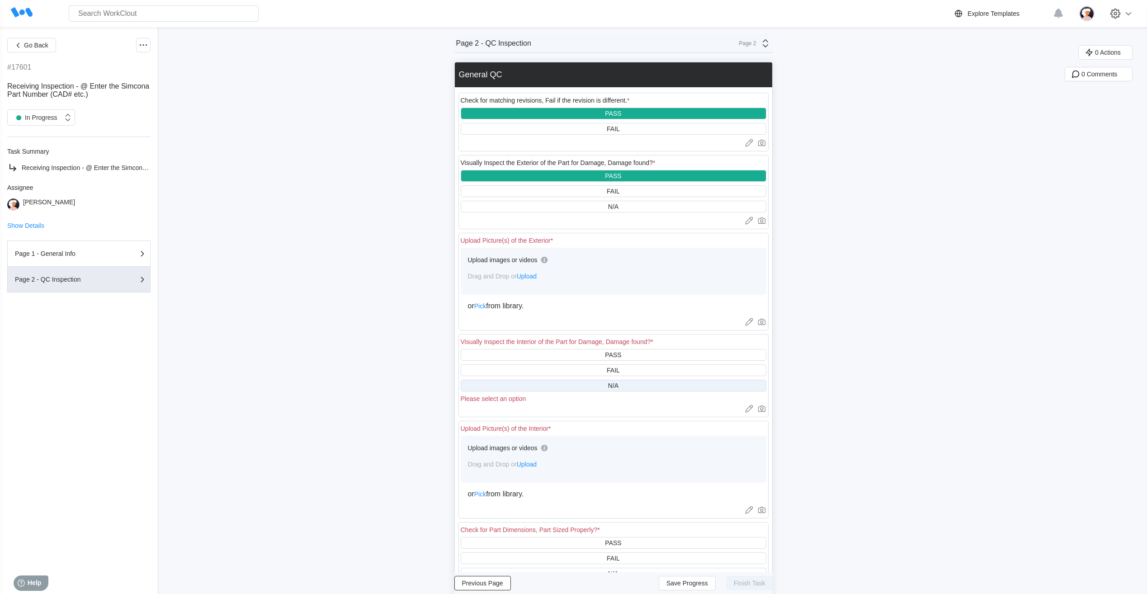
click at [541, 384] on div "N/A" at bounding box center [614, 386] width 306 height 12
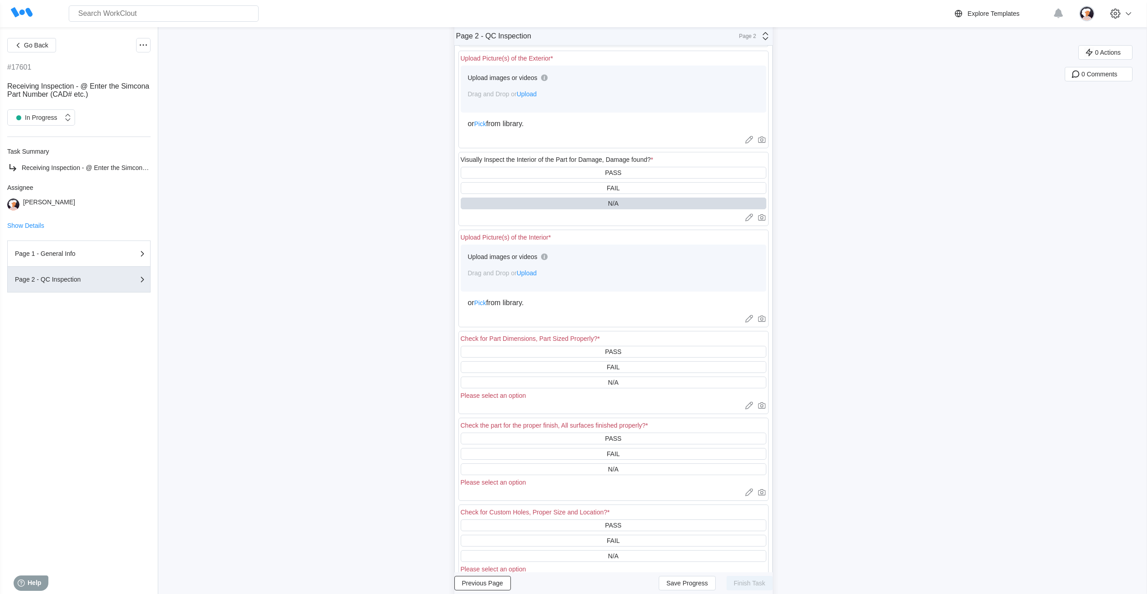
scroll to position [226, 0]
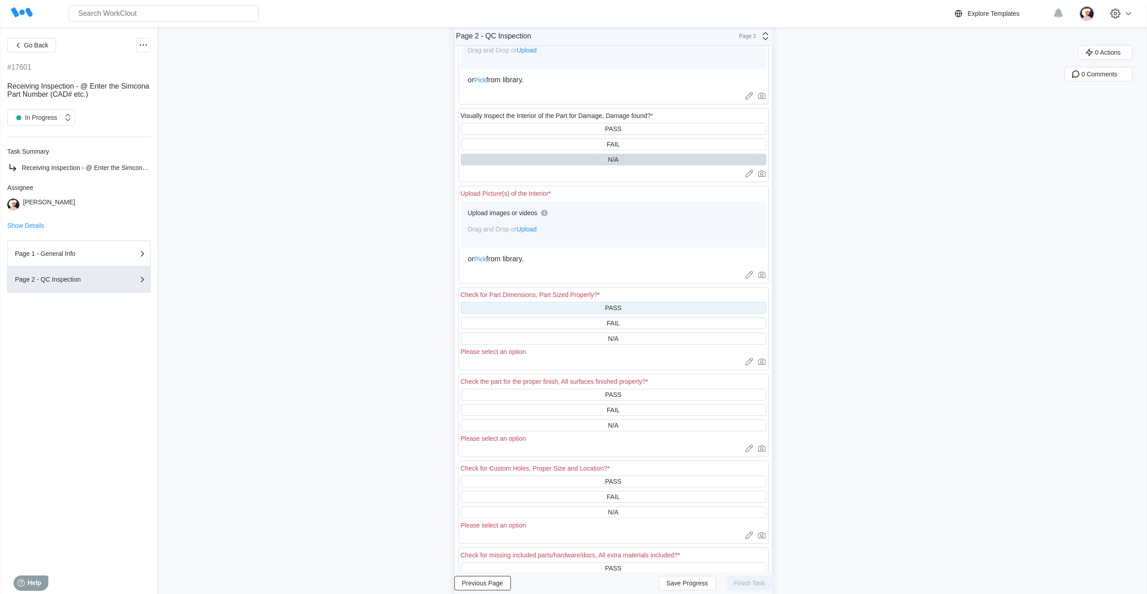
click at [538, 310] on div "PASS" at bounding box center [614, 308] width 306 height 12
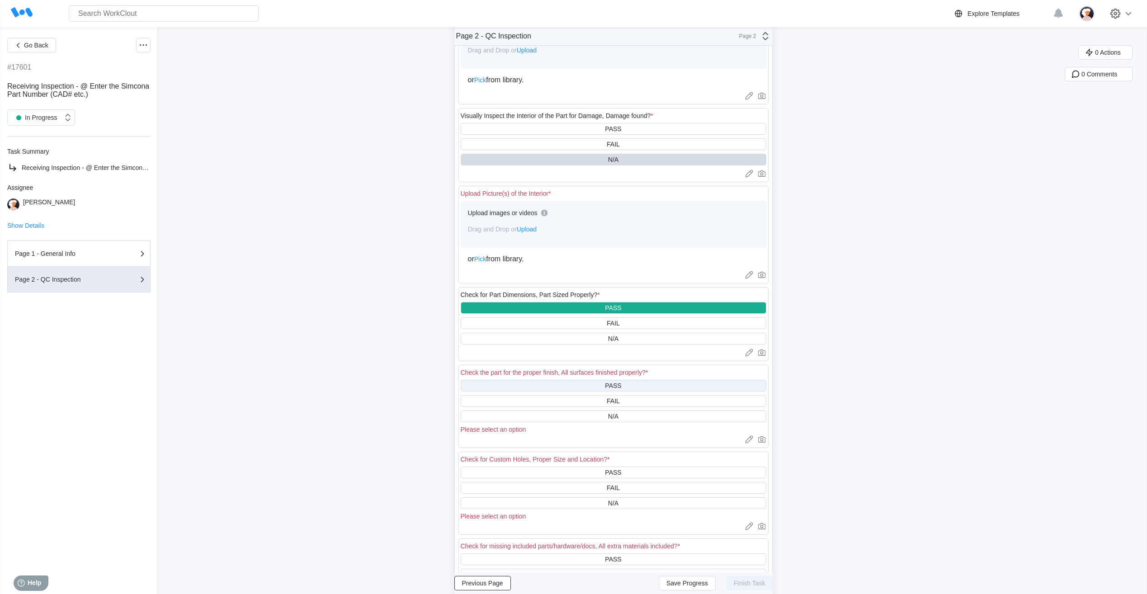
click at [548, 387] on div "PASS" at bounding box center [614, 386] width 306 height 12
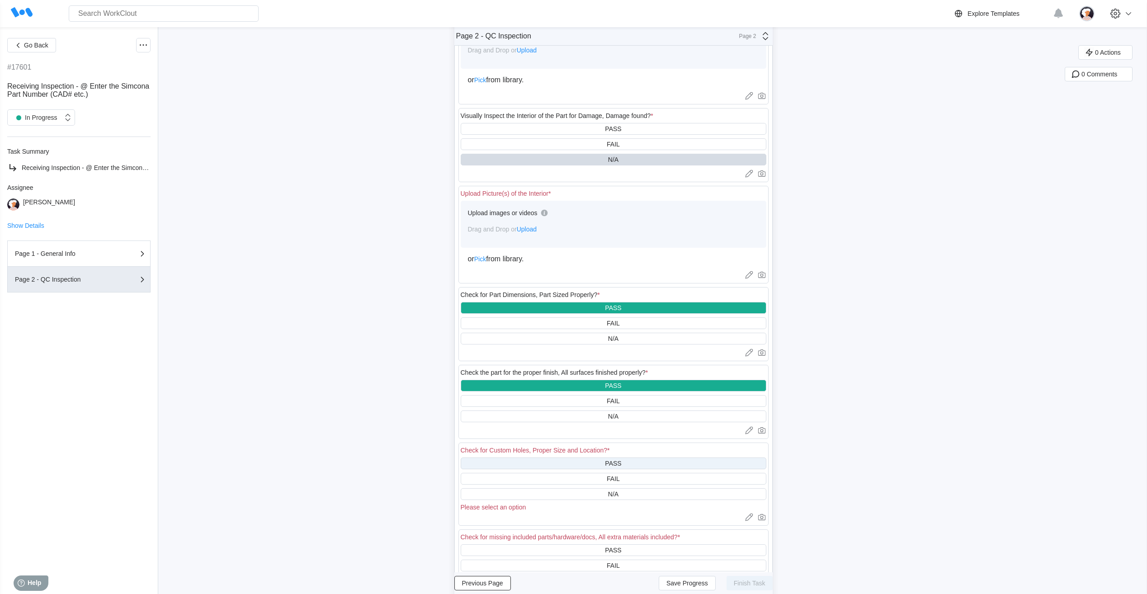
click at [552, 460] on div "PASS" at bounding box center [614, 463] width 306 height 12
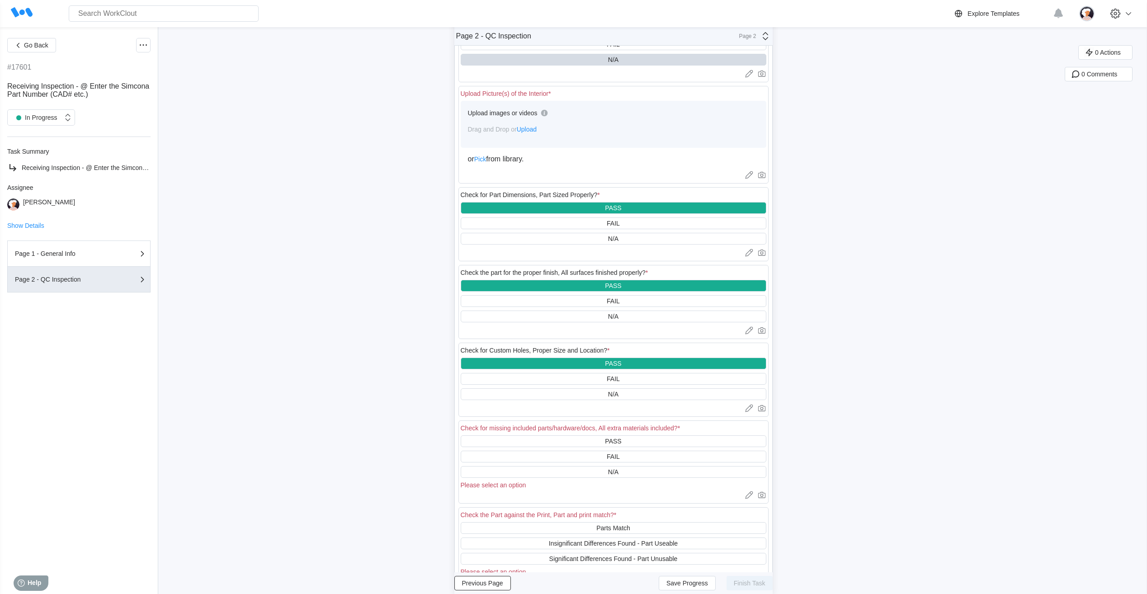
scroll to position [407, 0]
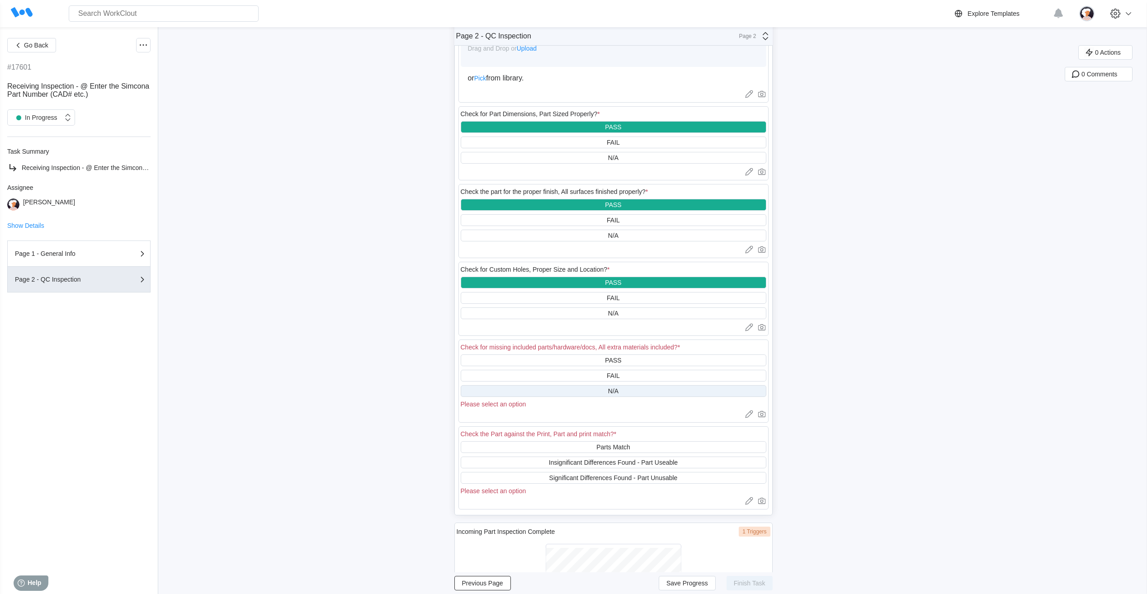
click at [545, 388] on div "N/A" at bounding box center [614, 391] width 306 height 12
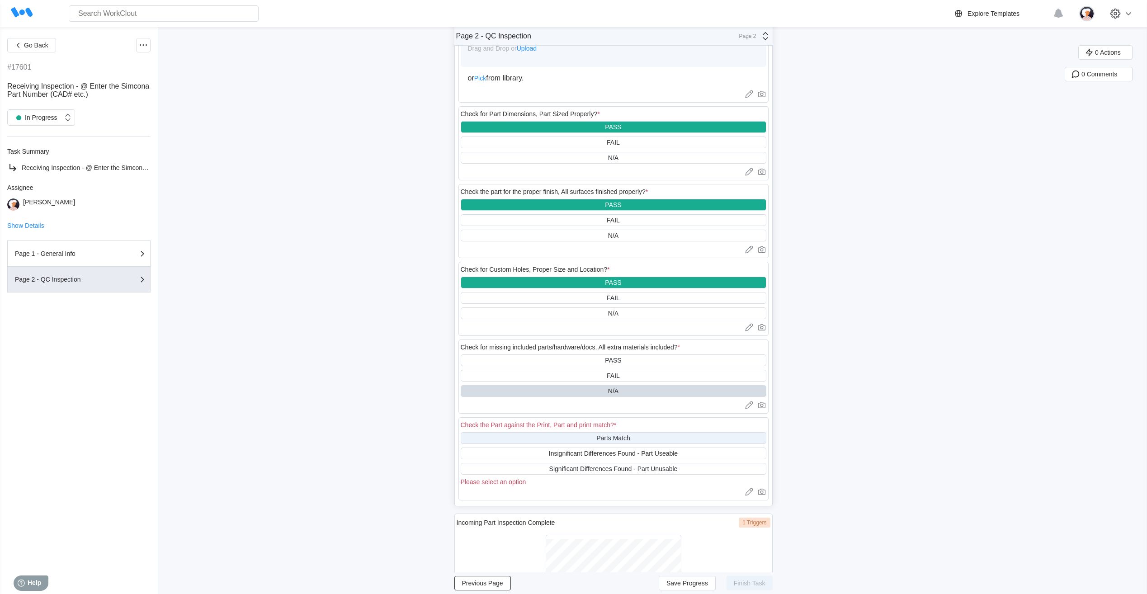
click at [538, 438] on div "Parts Match" at bounding box center [614, 438] width 306 height 12
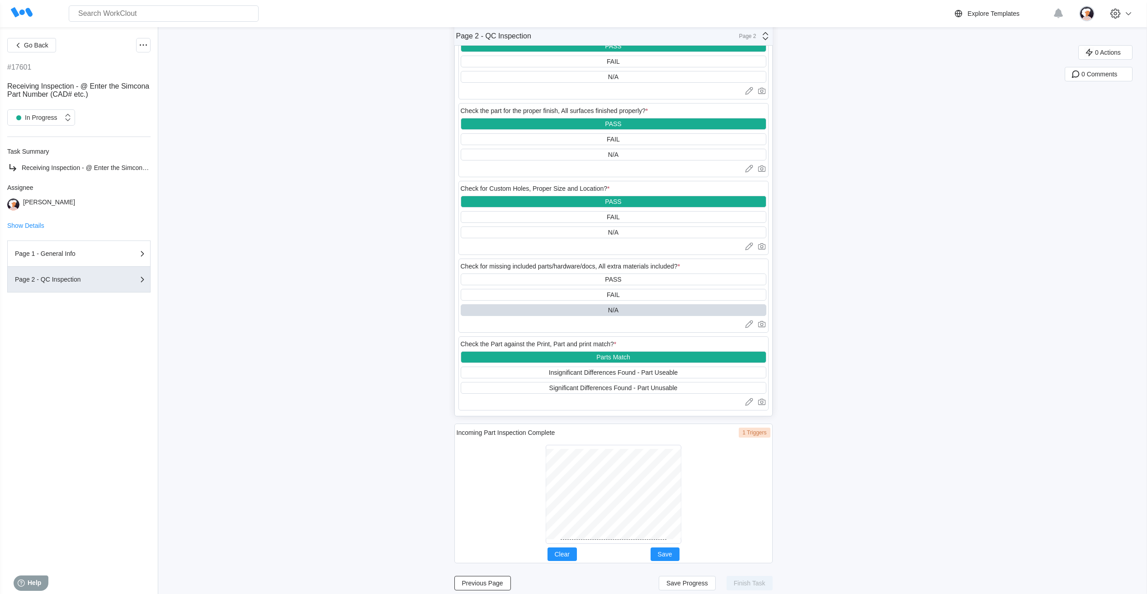
scroll to position [495, 0]
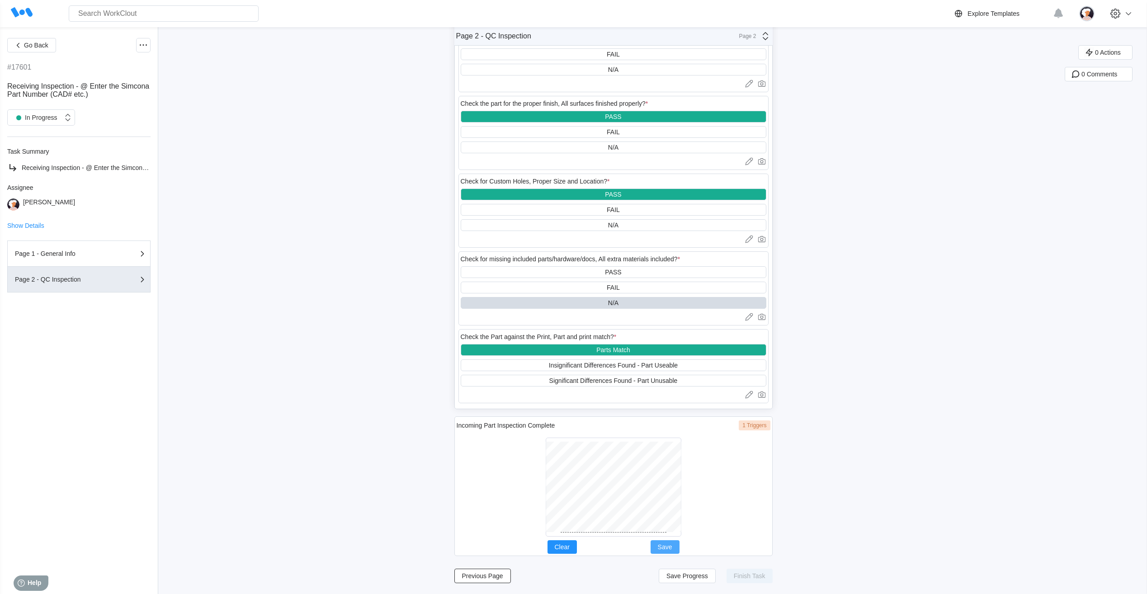
click at [672, 547] on span "Save" at bounding box center [665, 547] width 14 height 6
click at [701, 579] on span "Save Progress" at bounding box center [687, 576] width 42 height 6
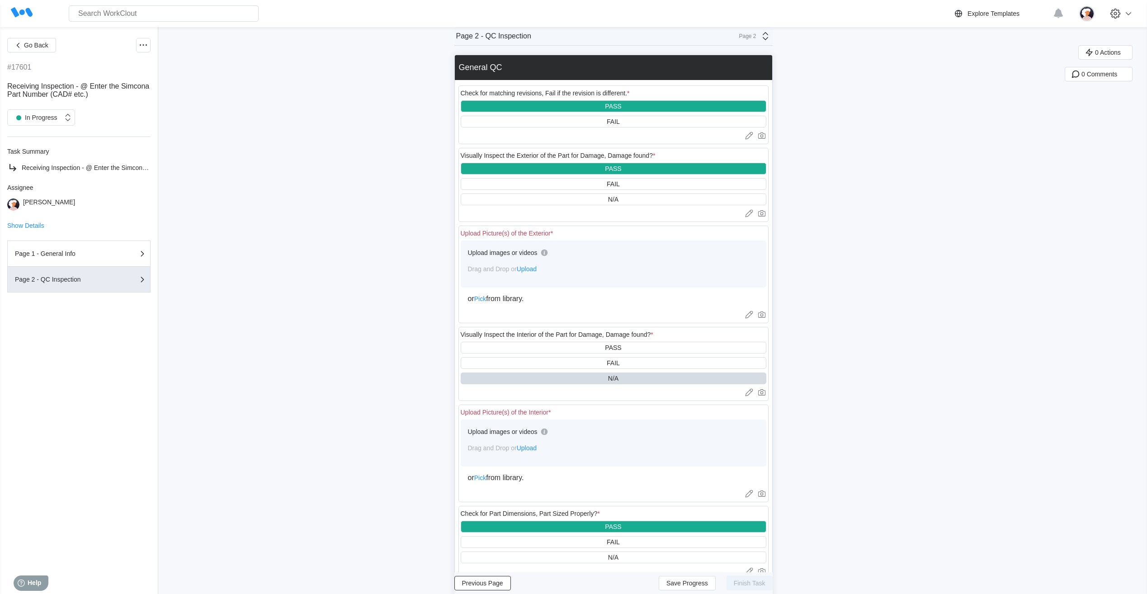
scroll to position [0, 0]
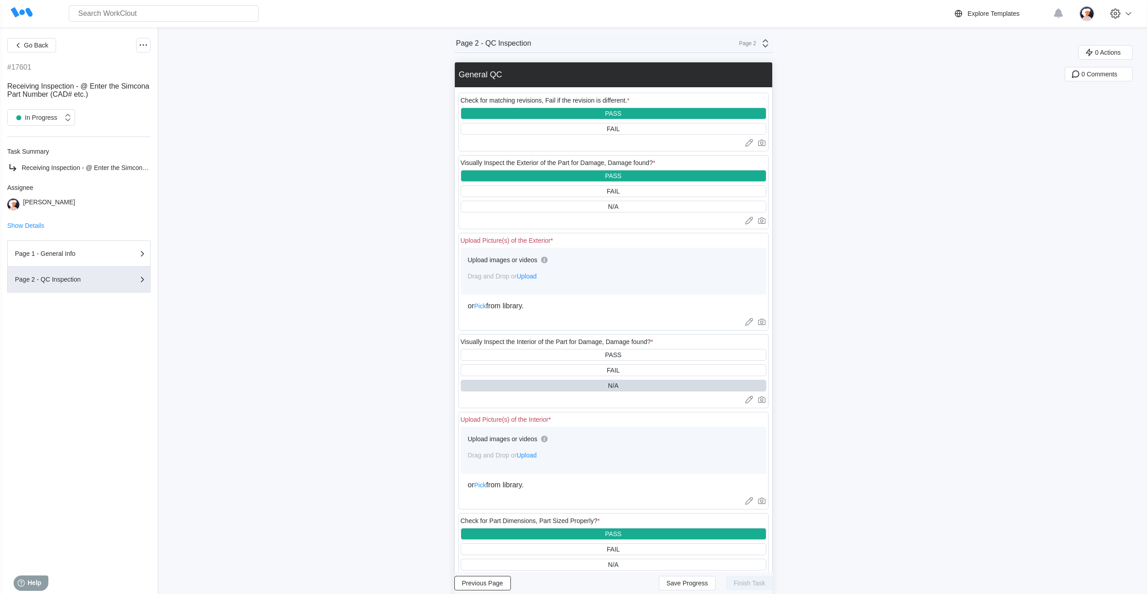
click at [536, 457] on span "Upload" at bounding box center [527, 455] width 20 height 7
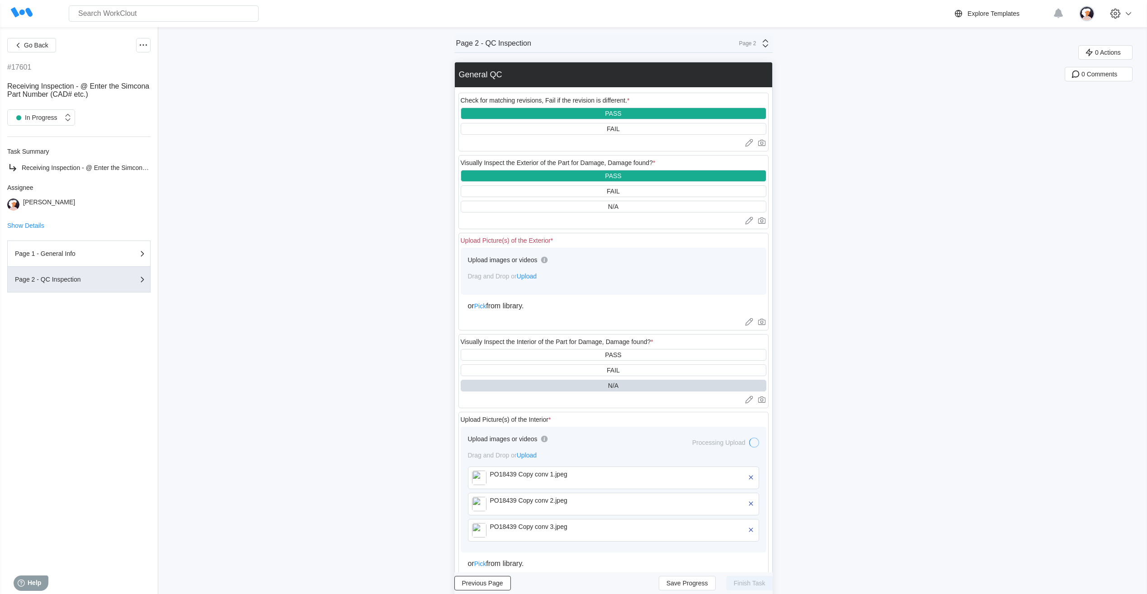
click at [530, 278] on span "Upload" at bounding box center [527, 276] width 20 height 7
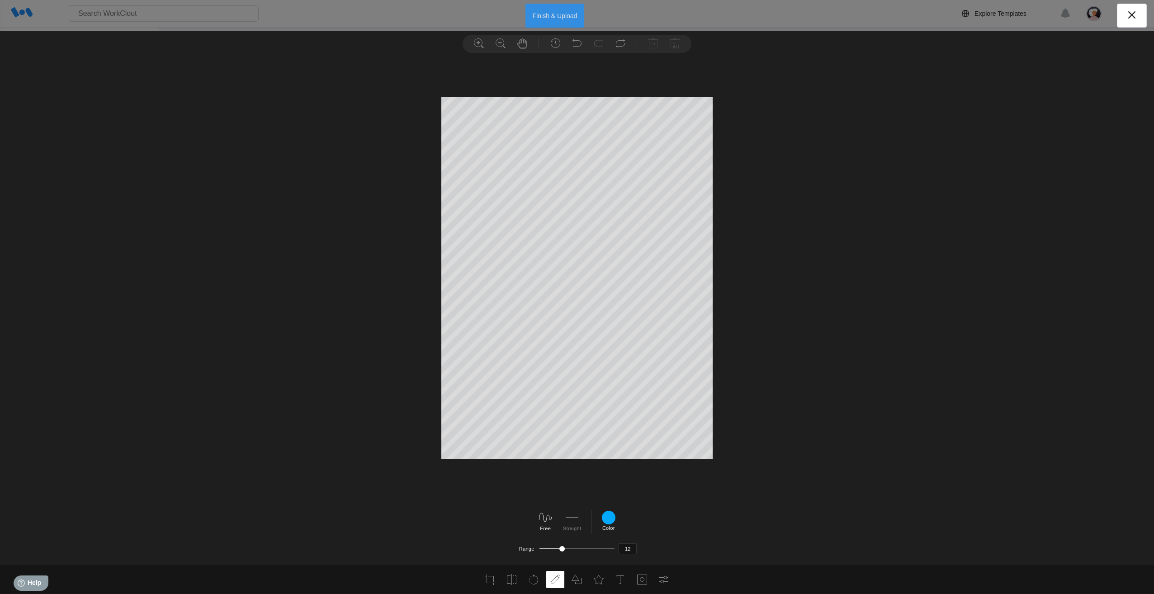
click at [538, 19] on button "Finish & Upload" at bounding box center [554, 16] width 59 height 24
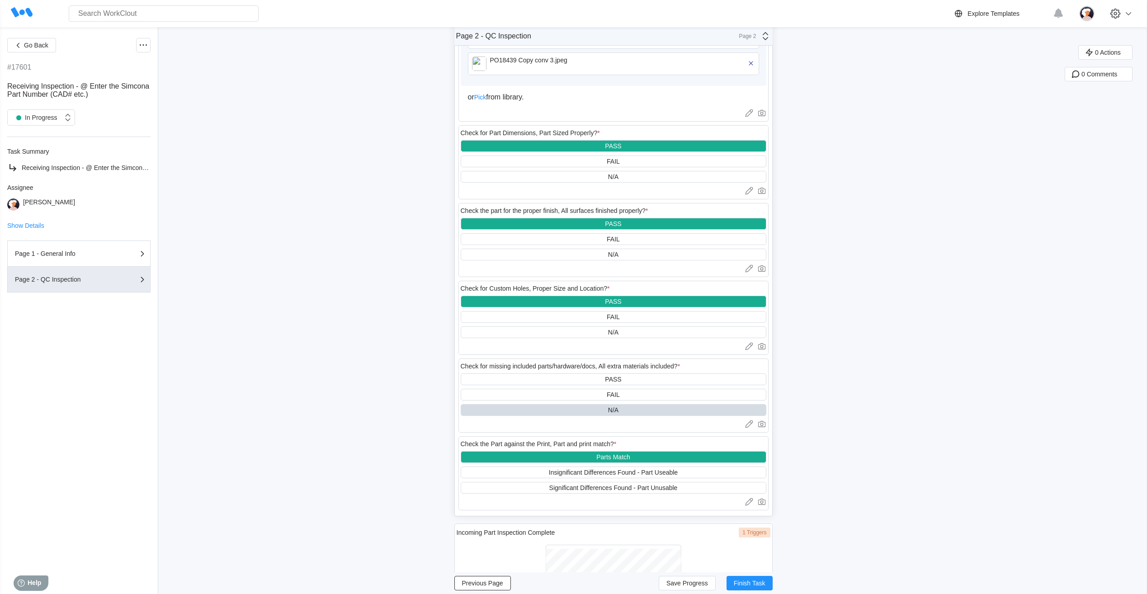
scroll to position [600, 0]
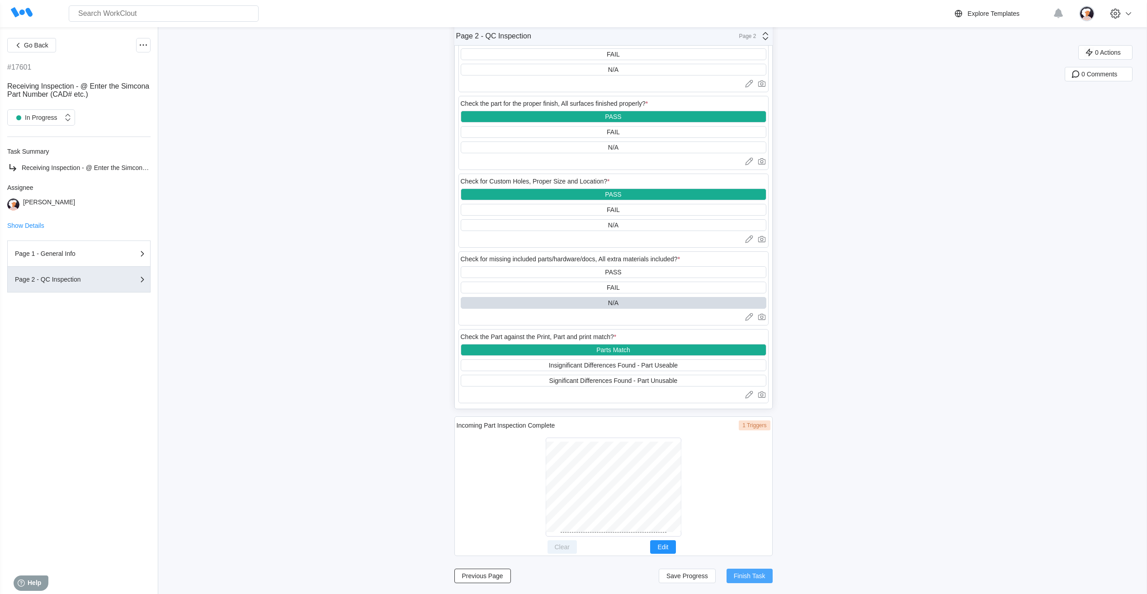
click at [758, 578] on span "Finish Task" at bounding box center [750, 576] width 32 height 6
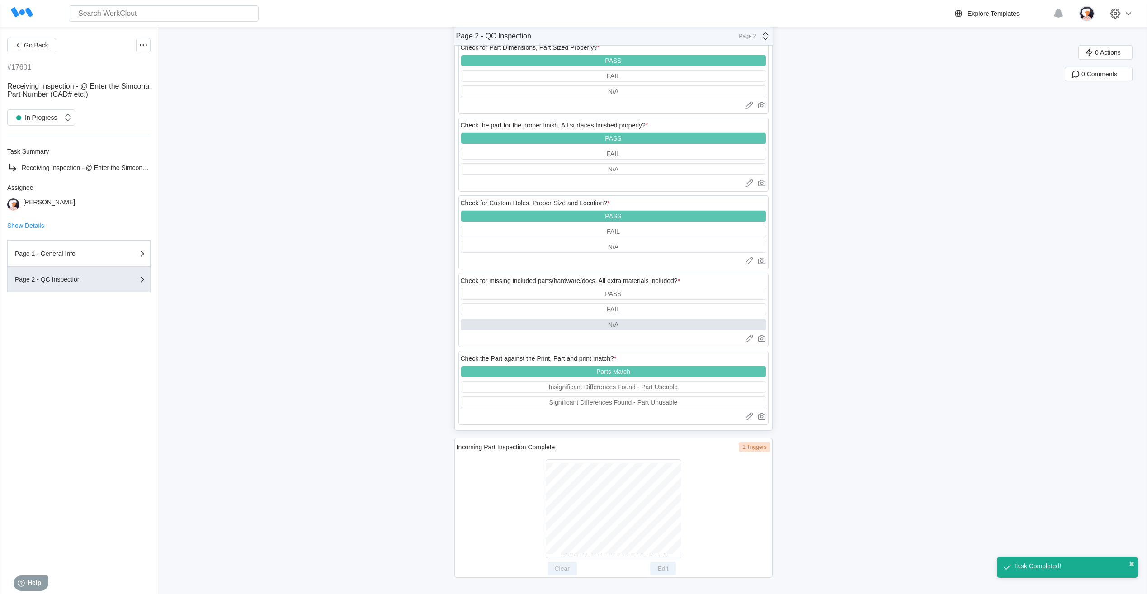
scroll to position [578, 0]
